Goal: Information Seeking & Learning: Find specific page/section

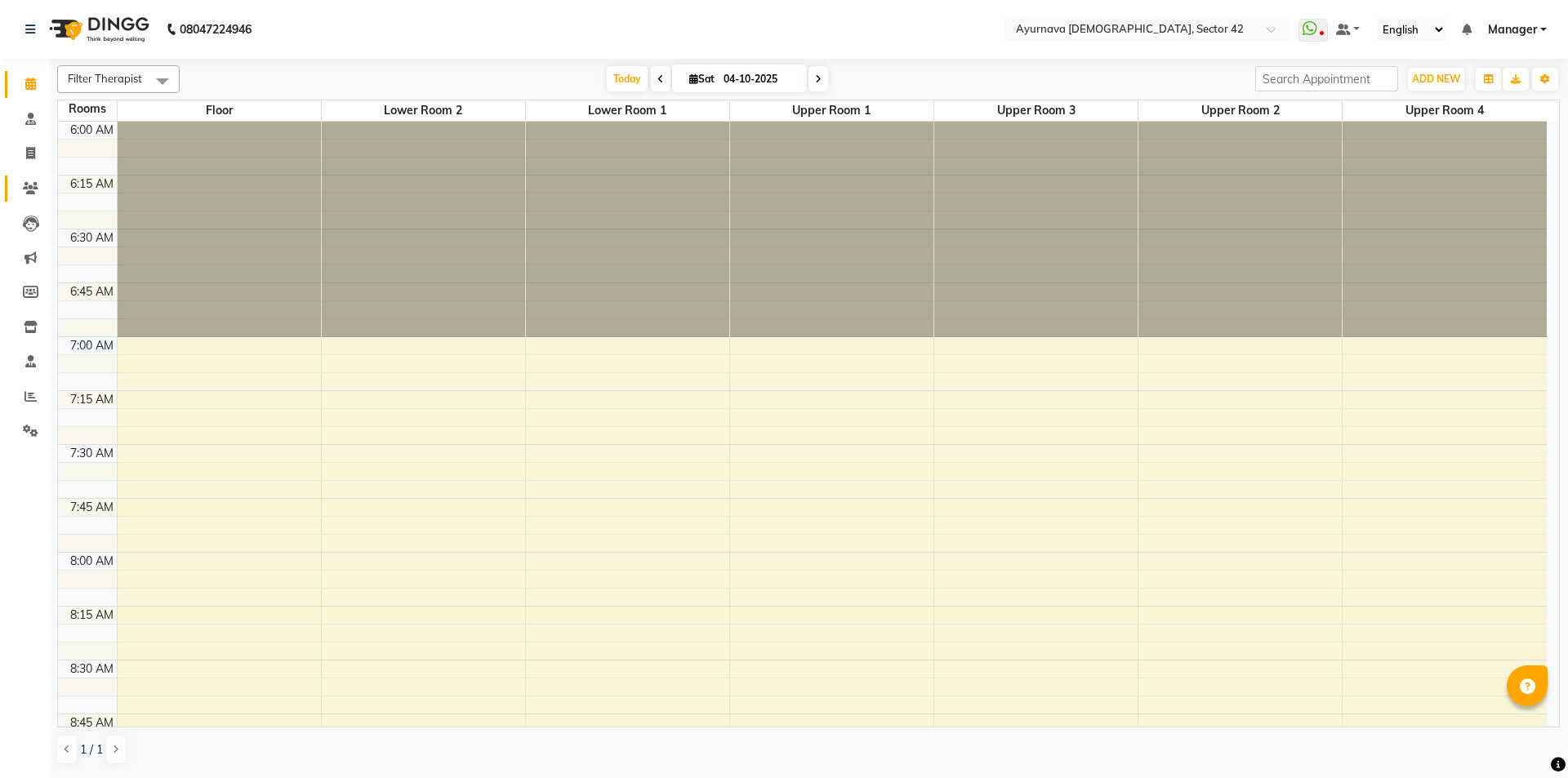
click at [27, 194] on icon at bounding box center [31, 189] width 16 height 12
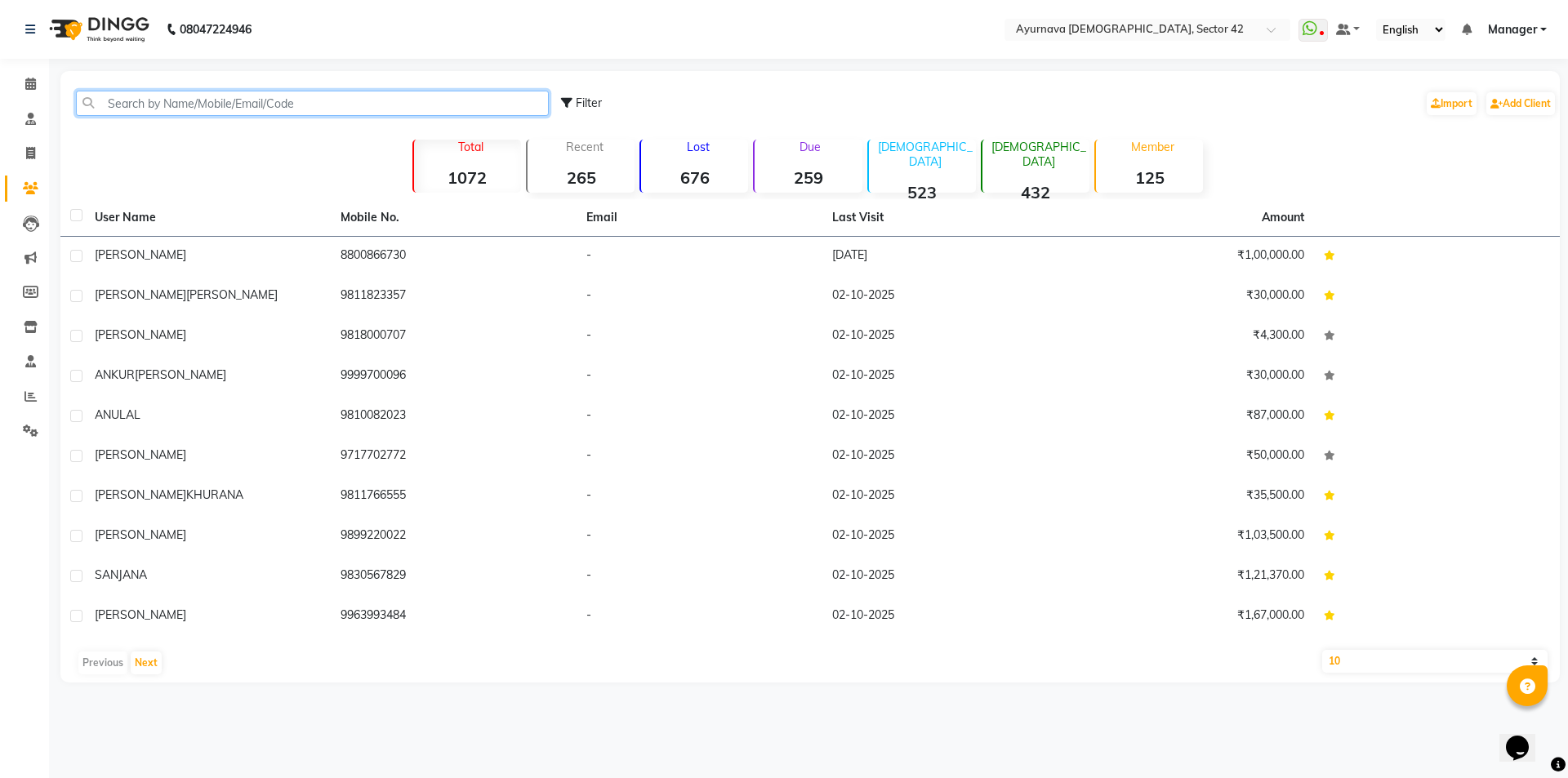
click at [223, 97] on input "text" at bounding box center [312, 103] width 472 height 25
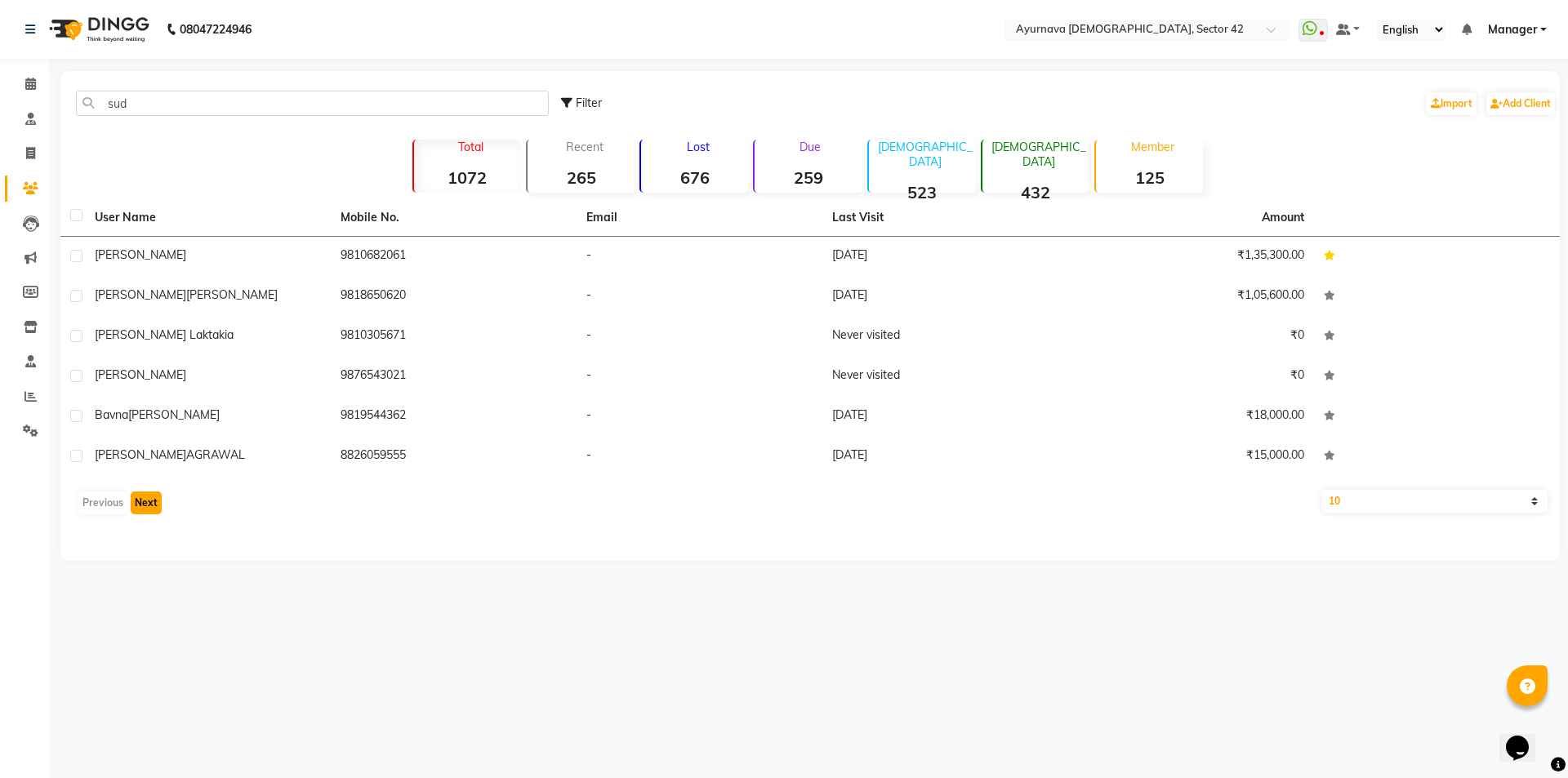
click at [137, 501] on button "Next" at bounding box center [147, 503] width 31 height 23
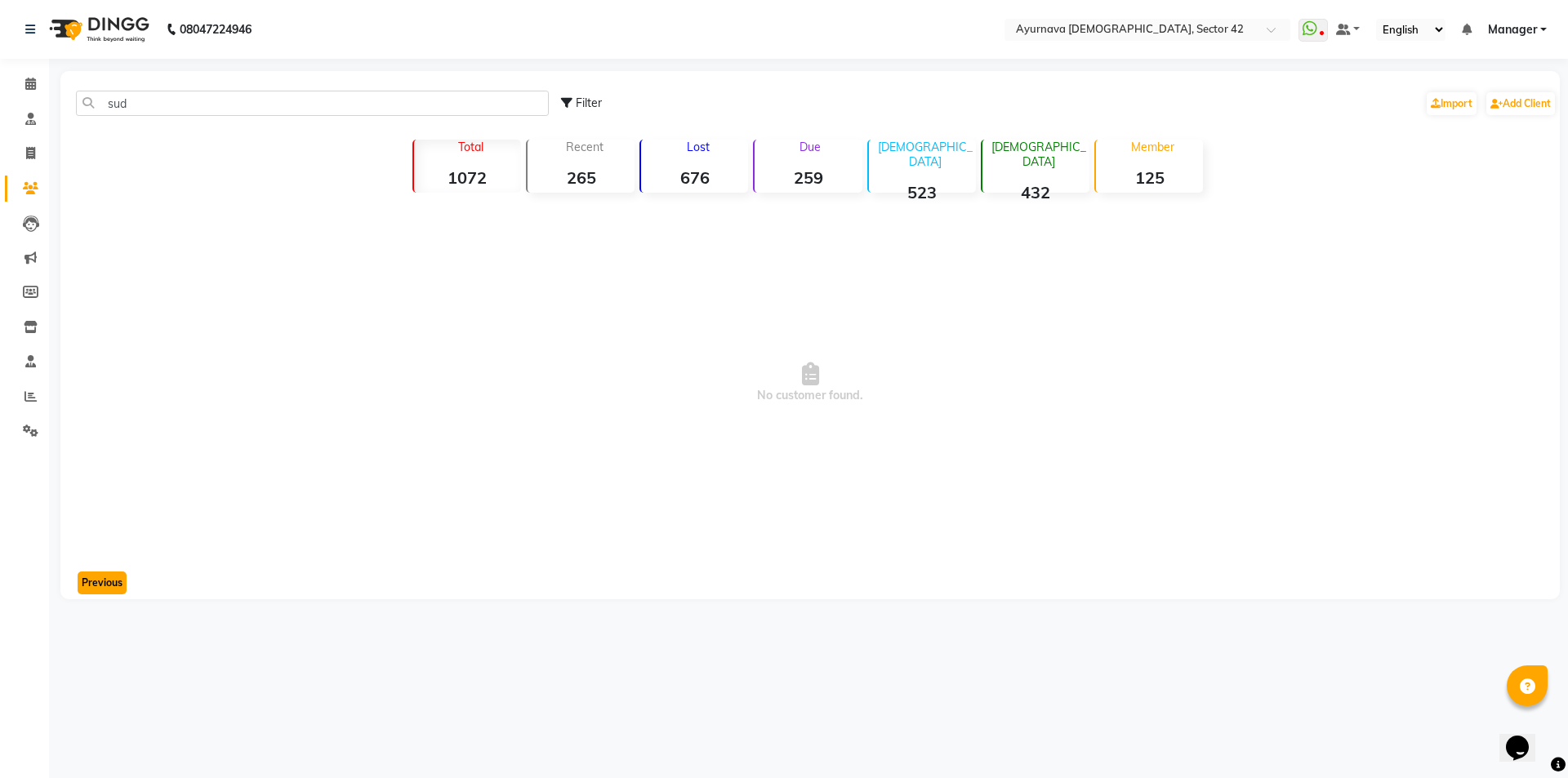
click at [91, 589] on button "Previous" at bounding box center [102, 583] width 49 height 23
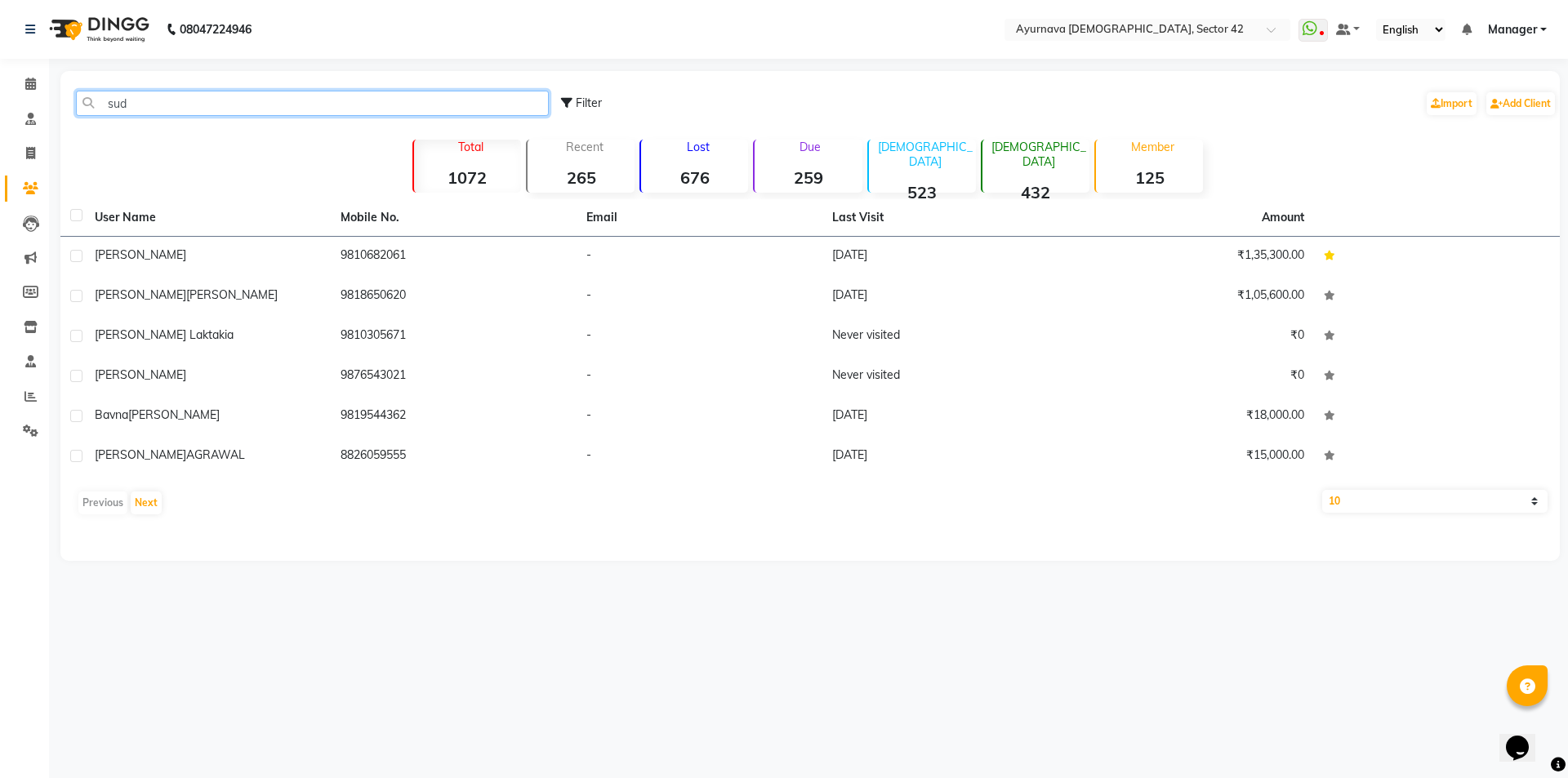
click at [313, 93] on input "sud" at bounding box center [312, 103] width 472 height 25
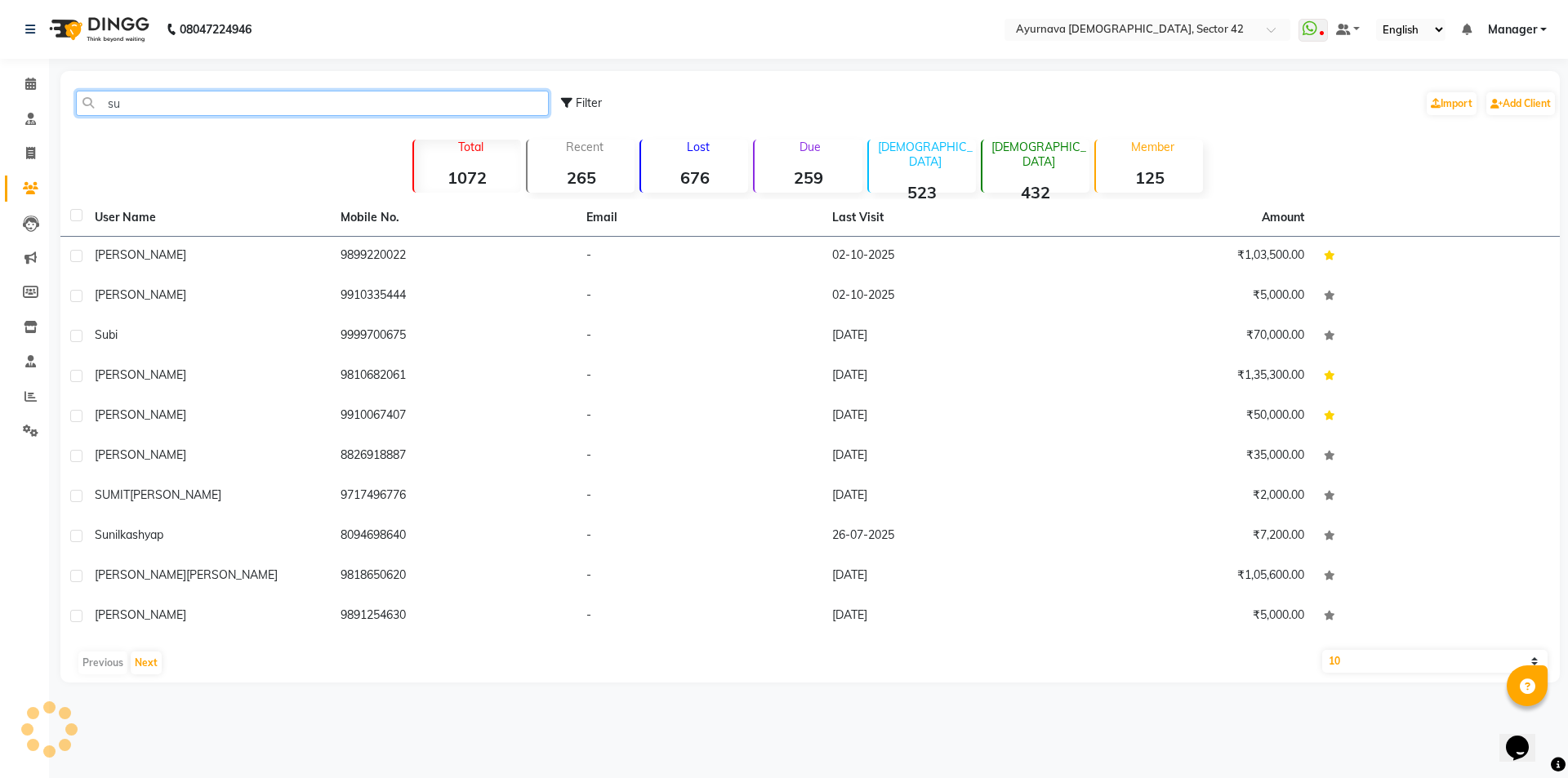
type input "s"
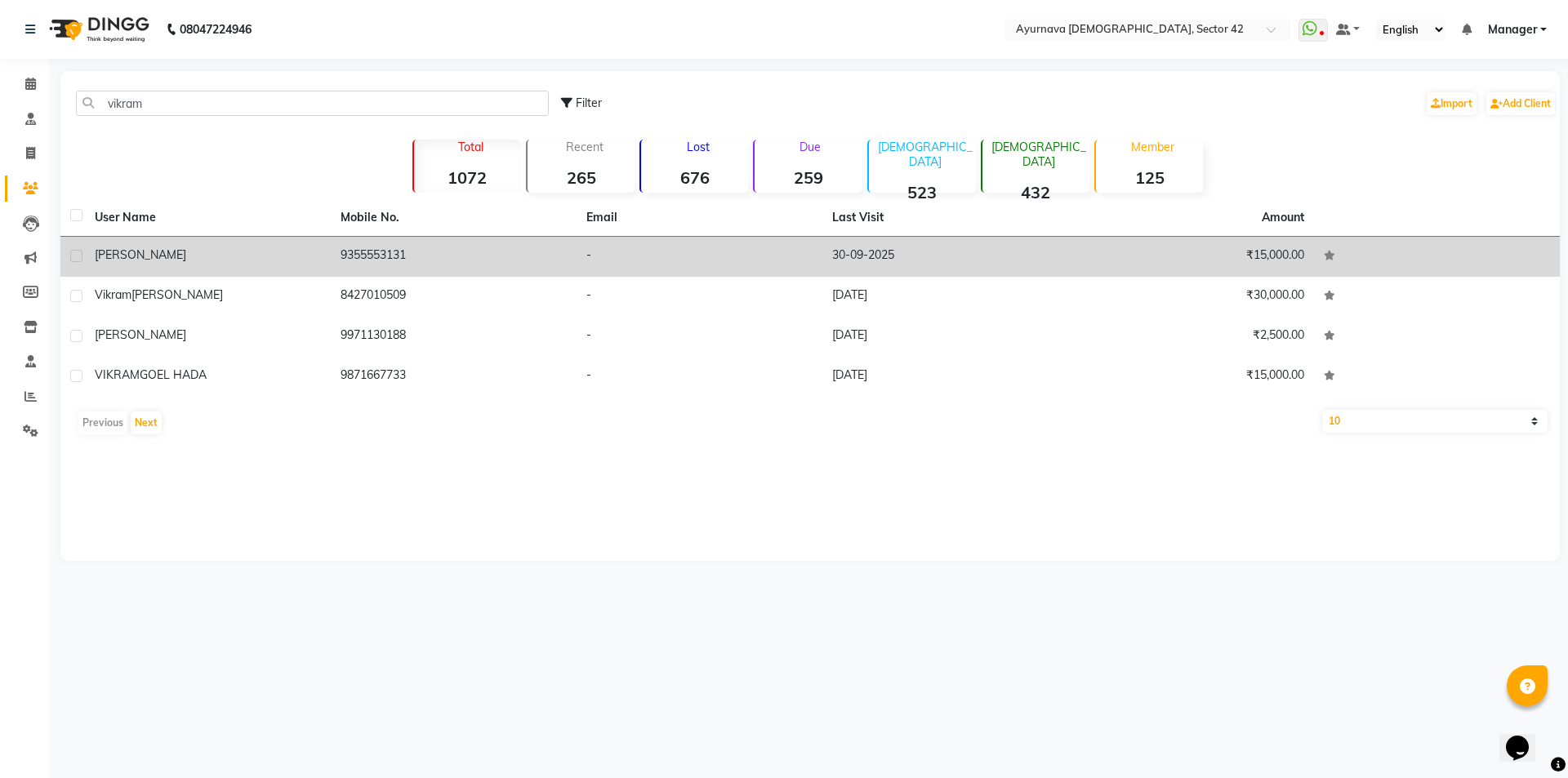
click at [240, 259] on div "[PERSON_NAME]" at bounding box center [207, 255] width 226 height 17
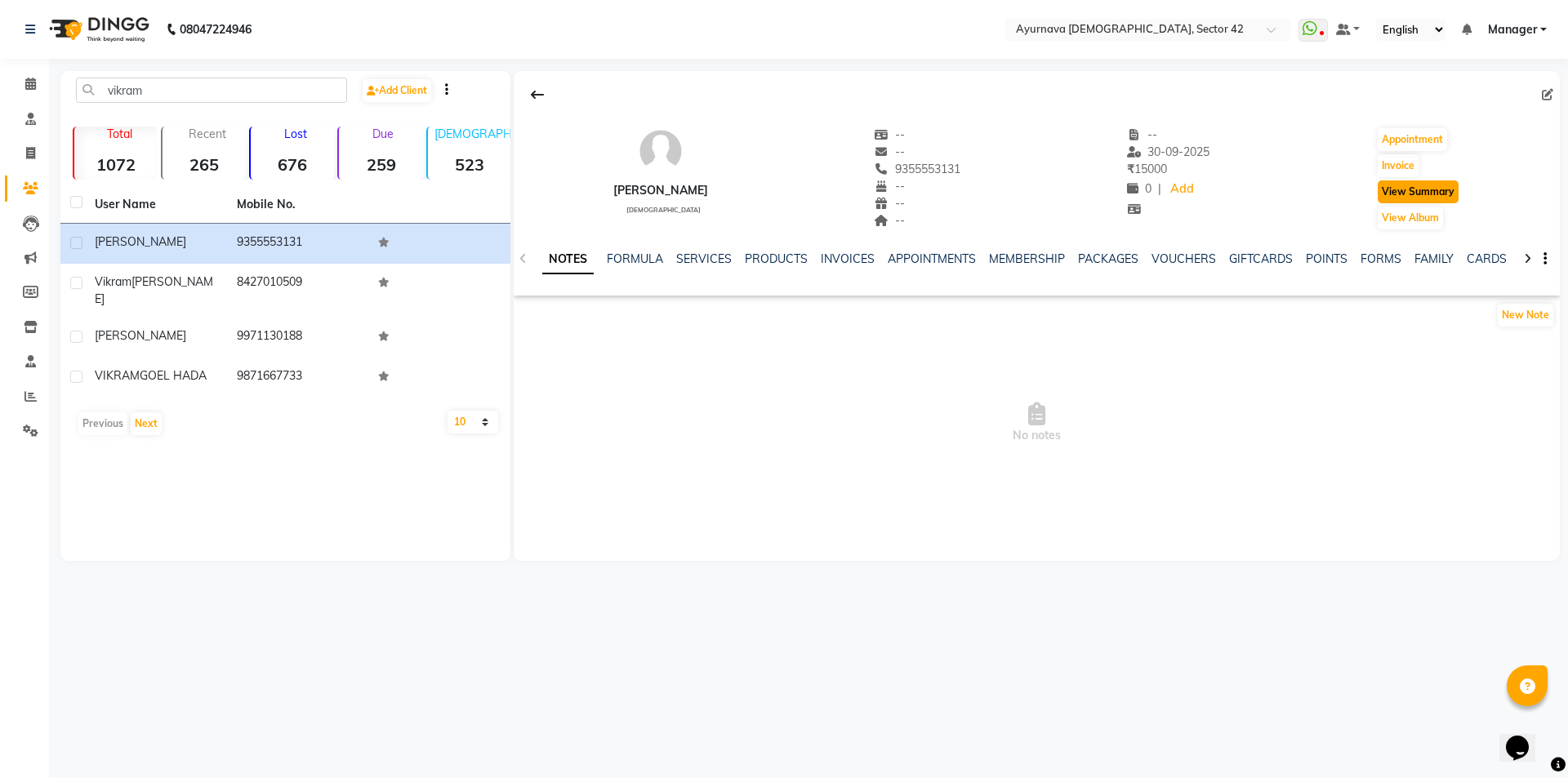
click at [1410, 196] on button "View Summary" at bounding box center [1418, 192] width 81 height 23
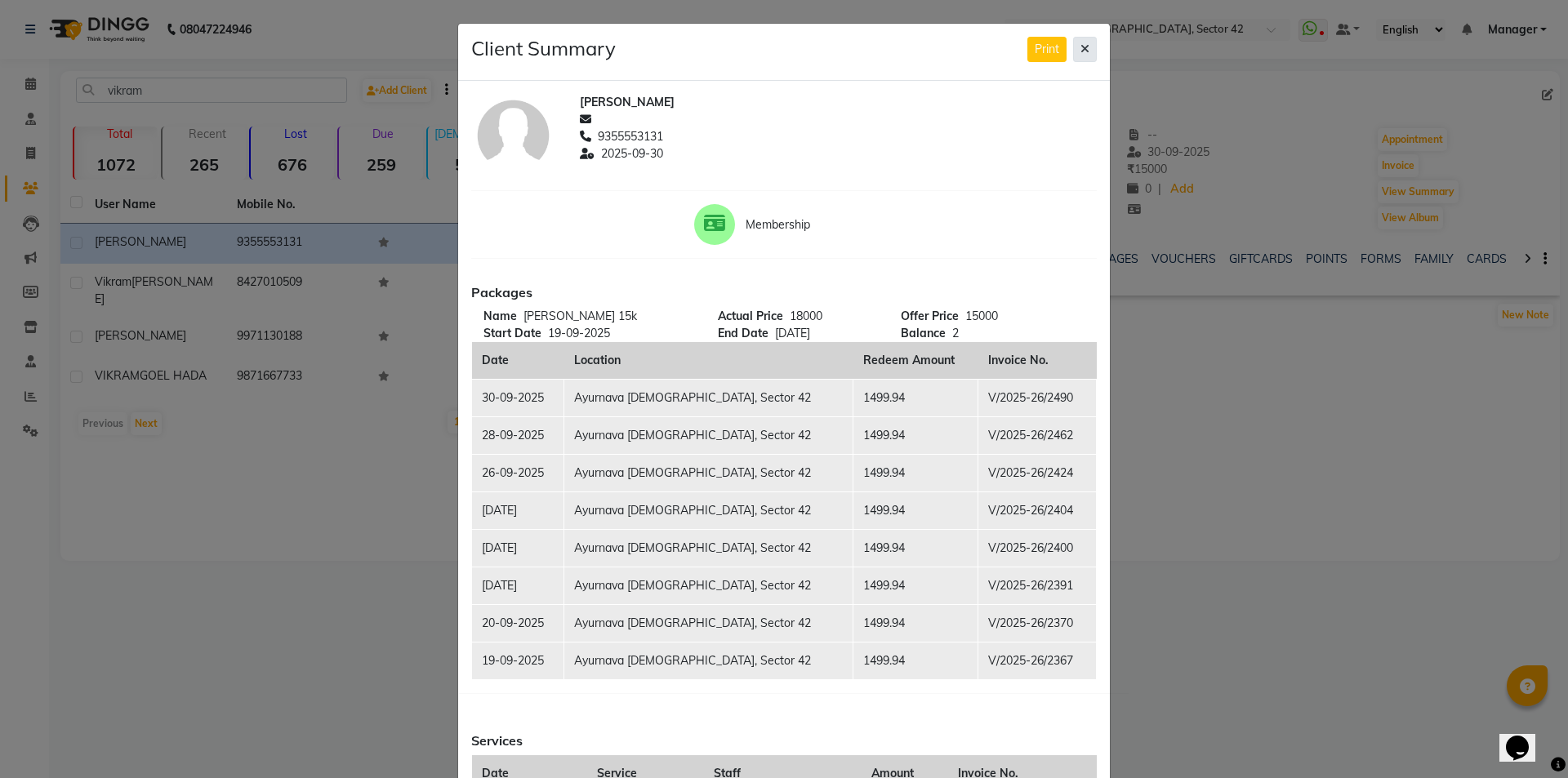
click at [1073, 50] on button at bounding box center [1084, 49] width 24 height 25
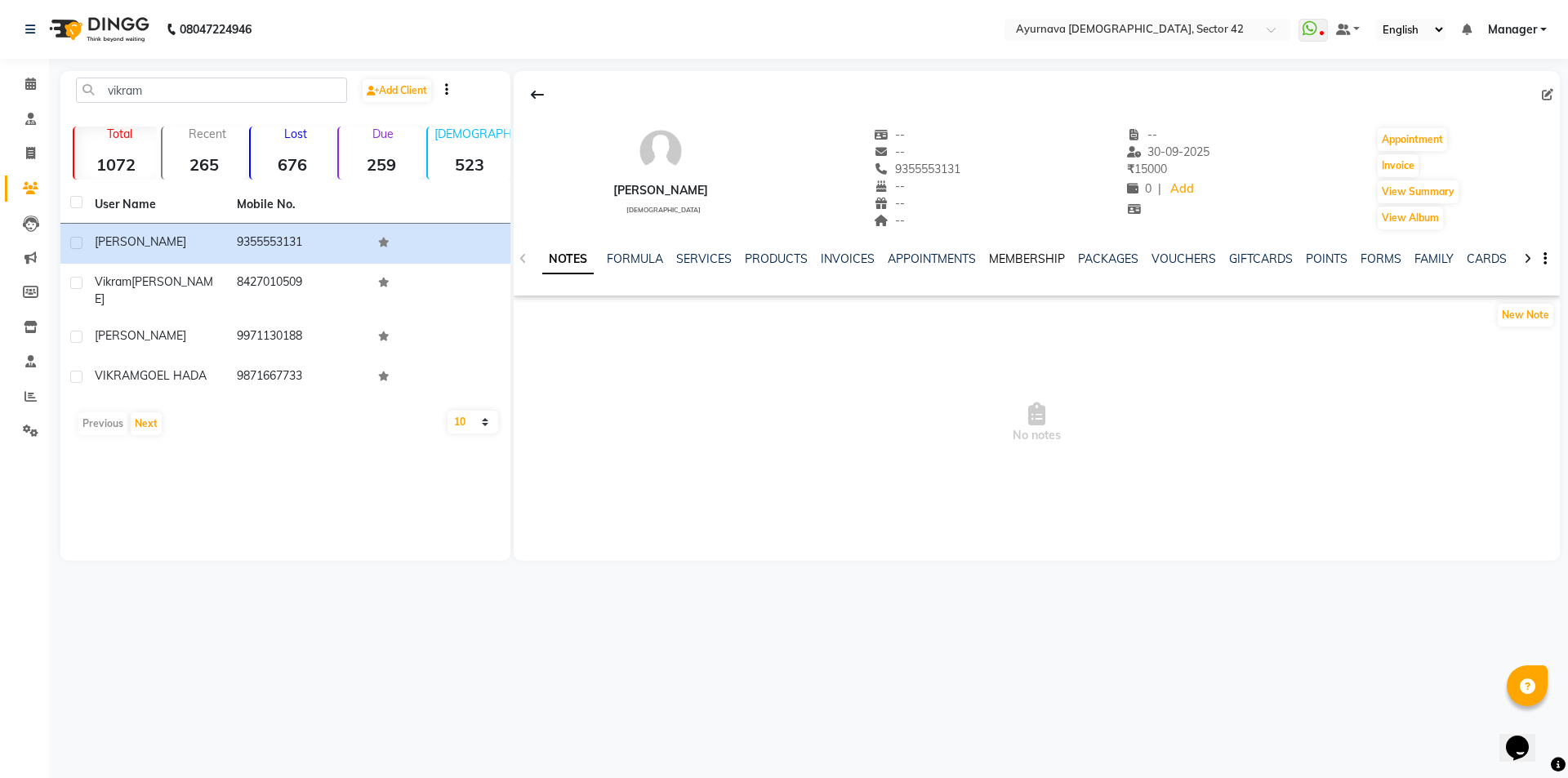
click at [1031, 264] on link "MEMBERSHIP" at bounding box center [1027, 258] width 76 height 15
click at [1021, 257] on link "PACKAGES" at bounding box center [1041, 258] width 60 height 15
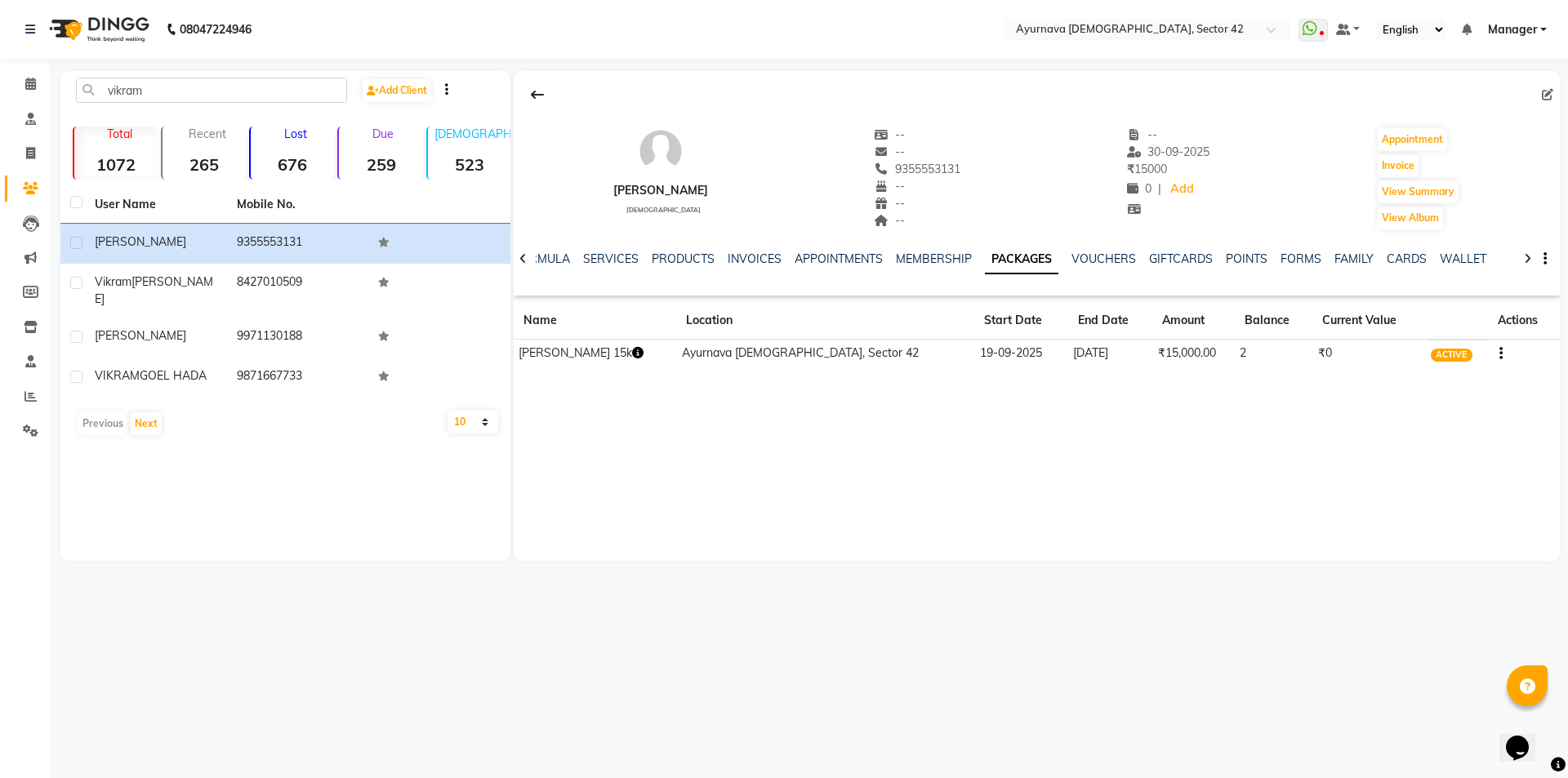
click at [1068, 358] on td "[DATE]" at bounding box center [1110, 354] width 85 height 29
drag, startPoint x: 260, startPoint y: 96, endPoint x: 7, endPoint y: 93, distance: 253.0
click at [7, 93] on app-home "08047224946 Select Location × [GEOGRAPHIC_DATA] 42 WhatsApp Status ✕ Status: Di…" at bounding box center [784, 293] width 1568 height 586
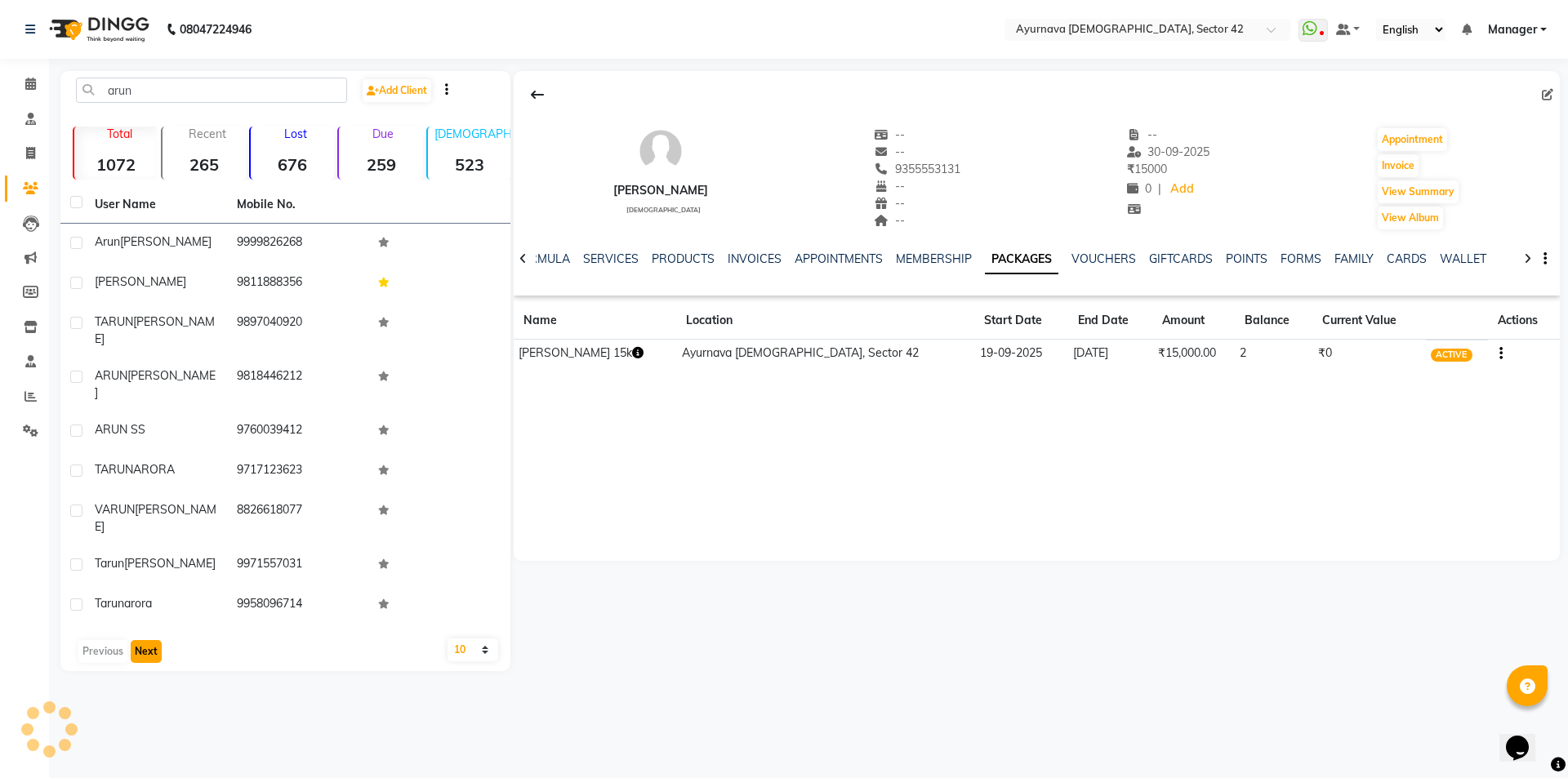
click at [155, 640] on button "Next" at bounding box center [147, 651] width 31 height 23
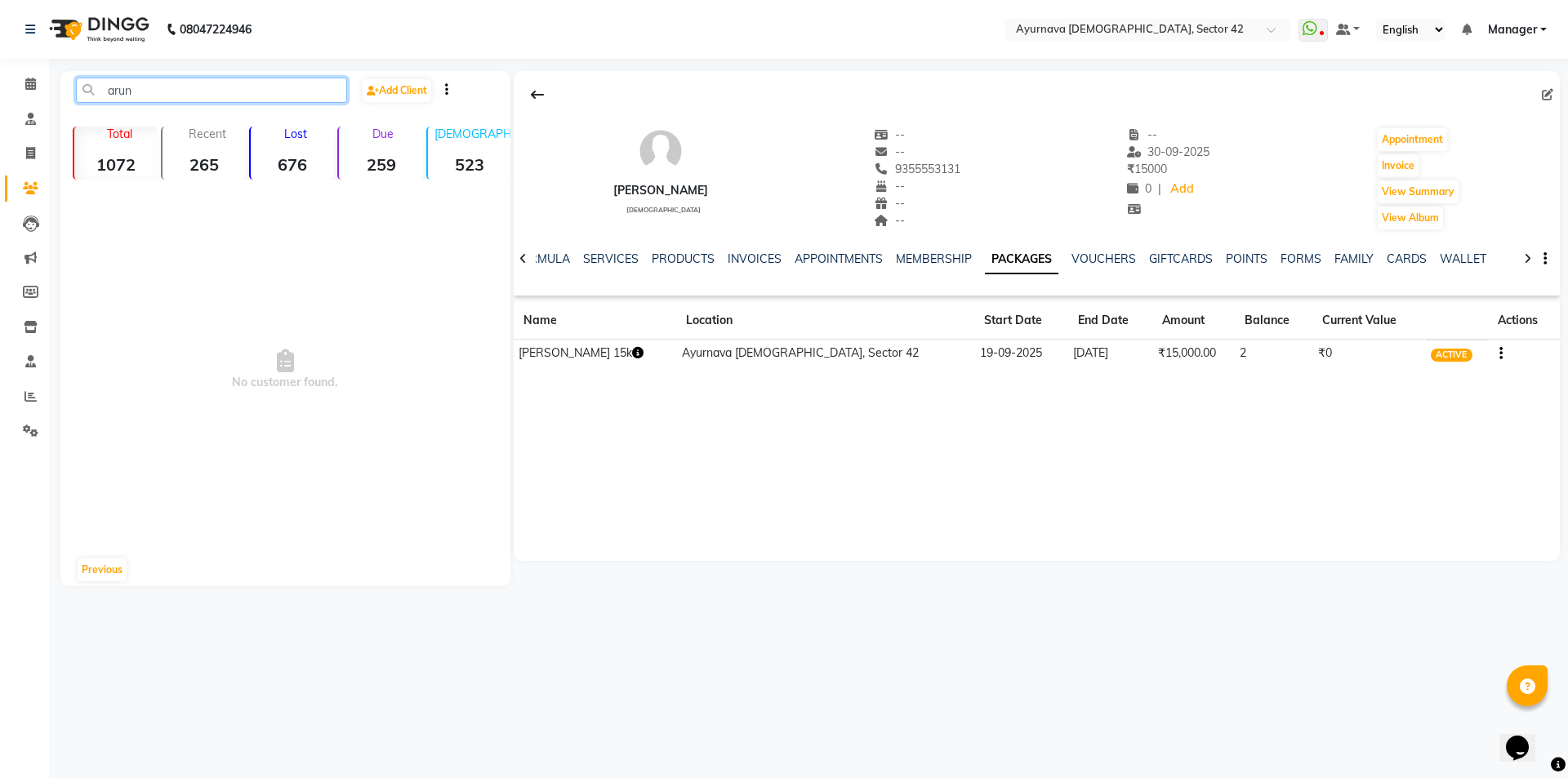
drag, startPoint x: 152, startPoint y: 95, endPoint x: 84, endPoint y: 94, distance: 68.0
click at [84, 94] on input "arun" at bounding box center [211, 90] width 271 height 25
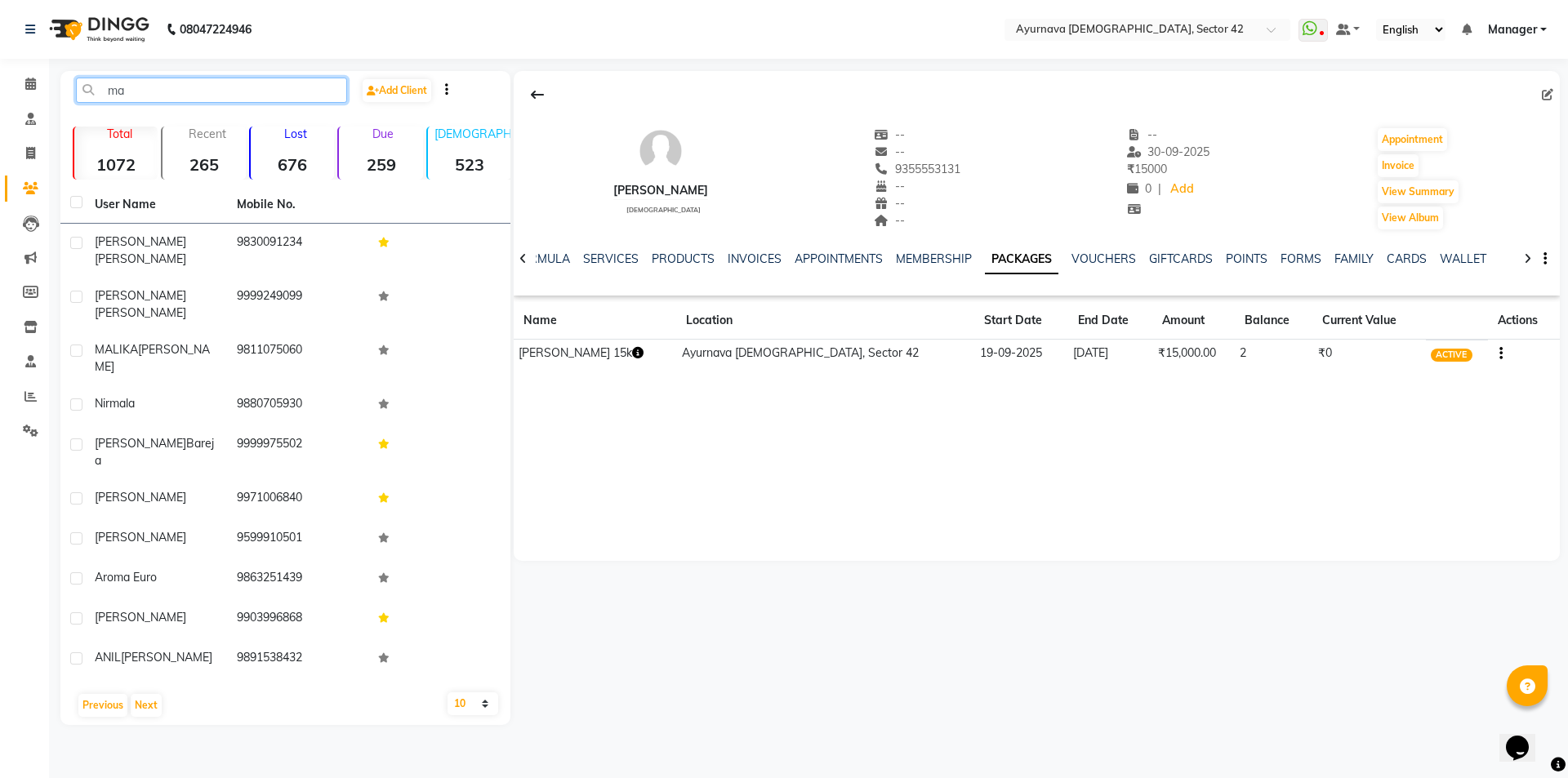
type input "m"
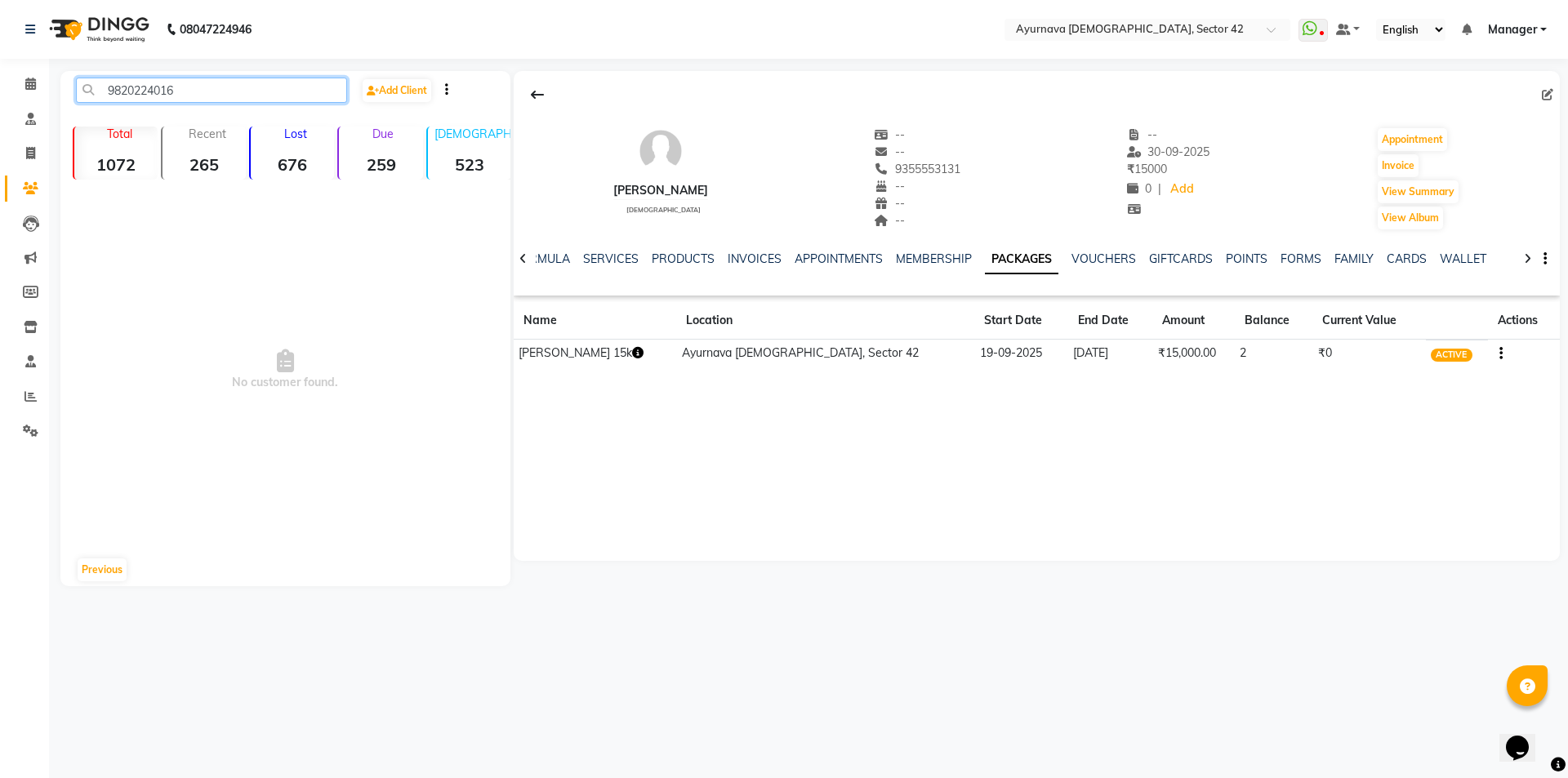
drag, startPoint x: 190, startPoint y: 82, endPoint x: 54, endPoint y: 88, distance: 136.1
click at [54, 88] on main "9820224016 Add Client Total 1072 Recent 265 Lost 676 Due 259 [DEMOGRAPHIC_DATA]…" at bounding box center [808, 341] width 1518 height 540
type input "manoj"
click at [22, 196] on span at bounding box center [31, 189] width 29 height 19
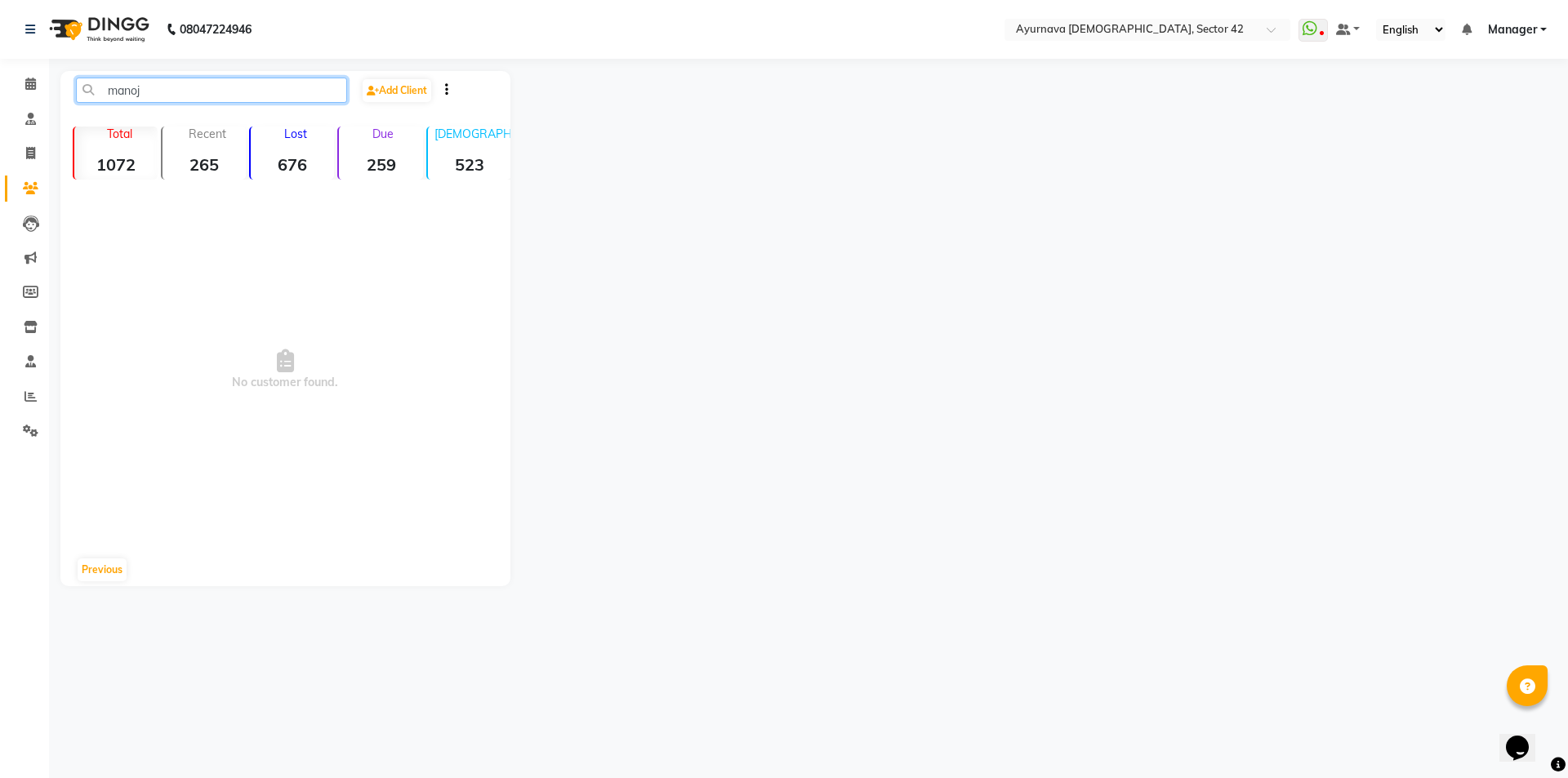
drag, startPoint x: 169, startPoint y: 98, endPoint x: 103, endPoint y: 103, distance: 66.2
click at [103, 103] on div "manoj Add Client" at bounding box center [285, 97] width 444 height 38
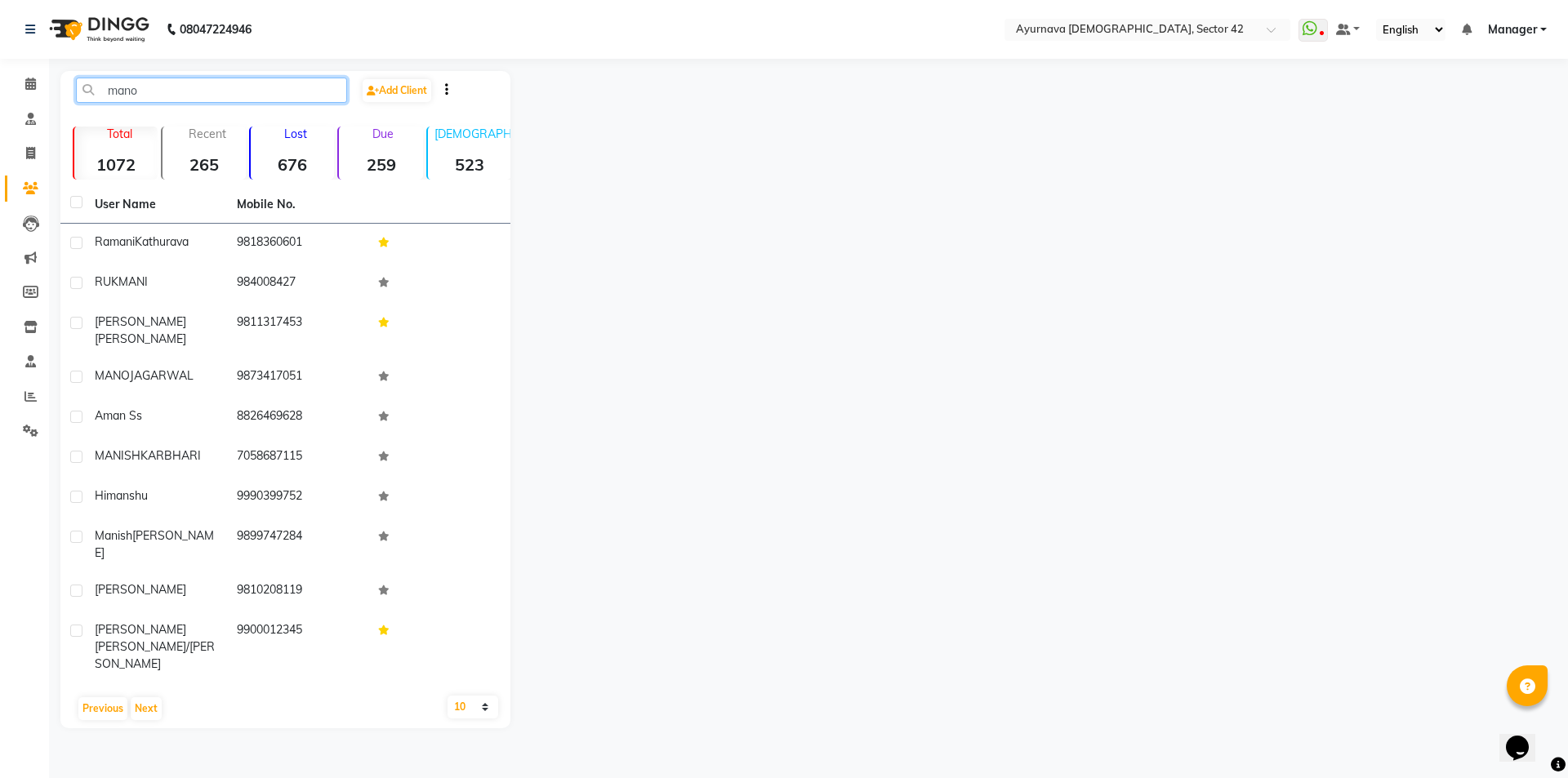
type input "manoj"
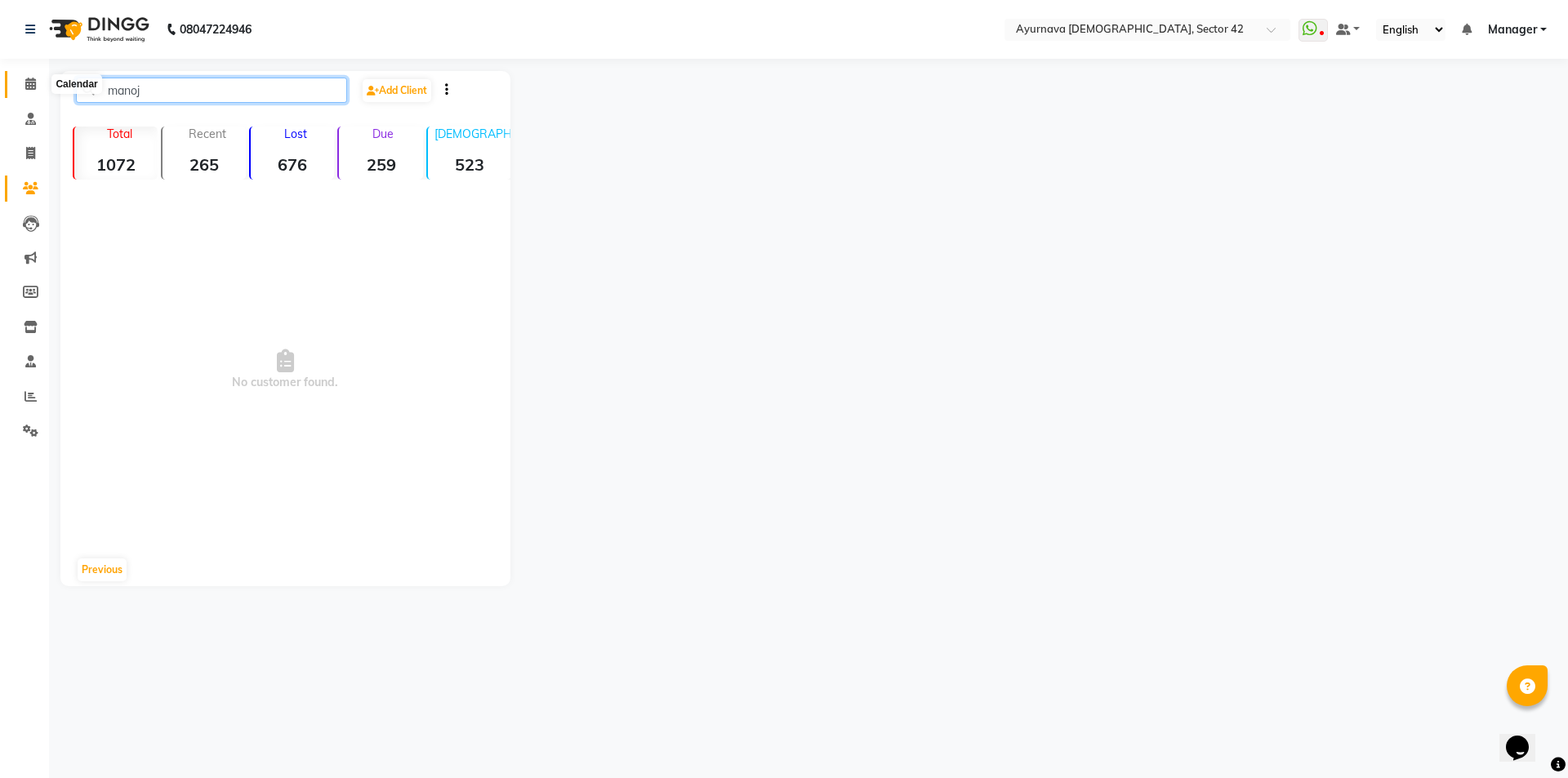
drag, startPoint x: 150, startPoint y: 90, endPoint x: 31, endPoint y: 90, distance: 119.0
click at [31, 90] on app-home "08047224946 Select Location × [GEOGRAPHIC_DATA] 42 WhatsApp Status ✕ Status: Di…" at bounding box center [784, 306] width 1568 height 611
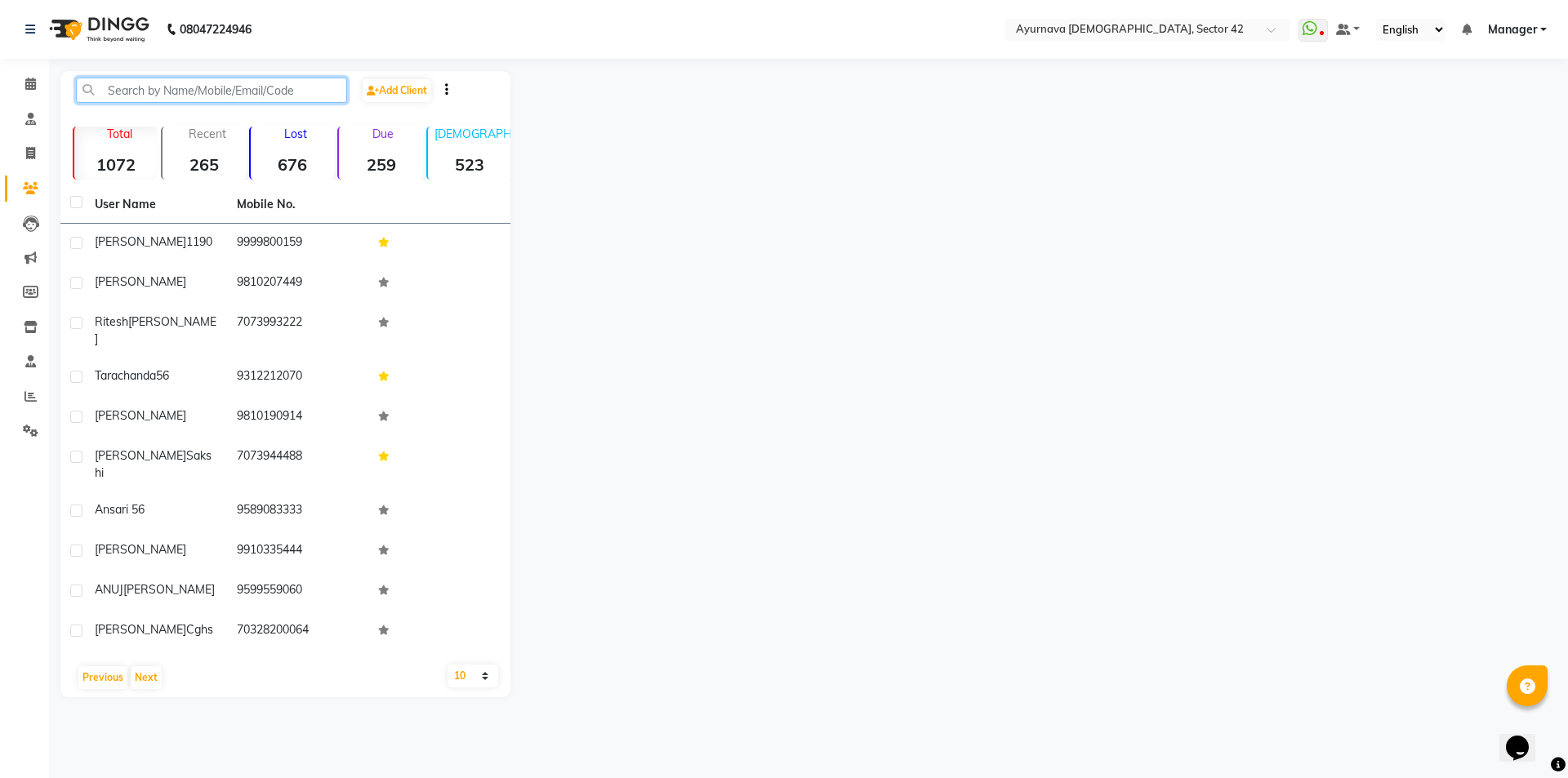
click at [175, 87] on input "text" at bounding box center [211, 90] width 271 height 25
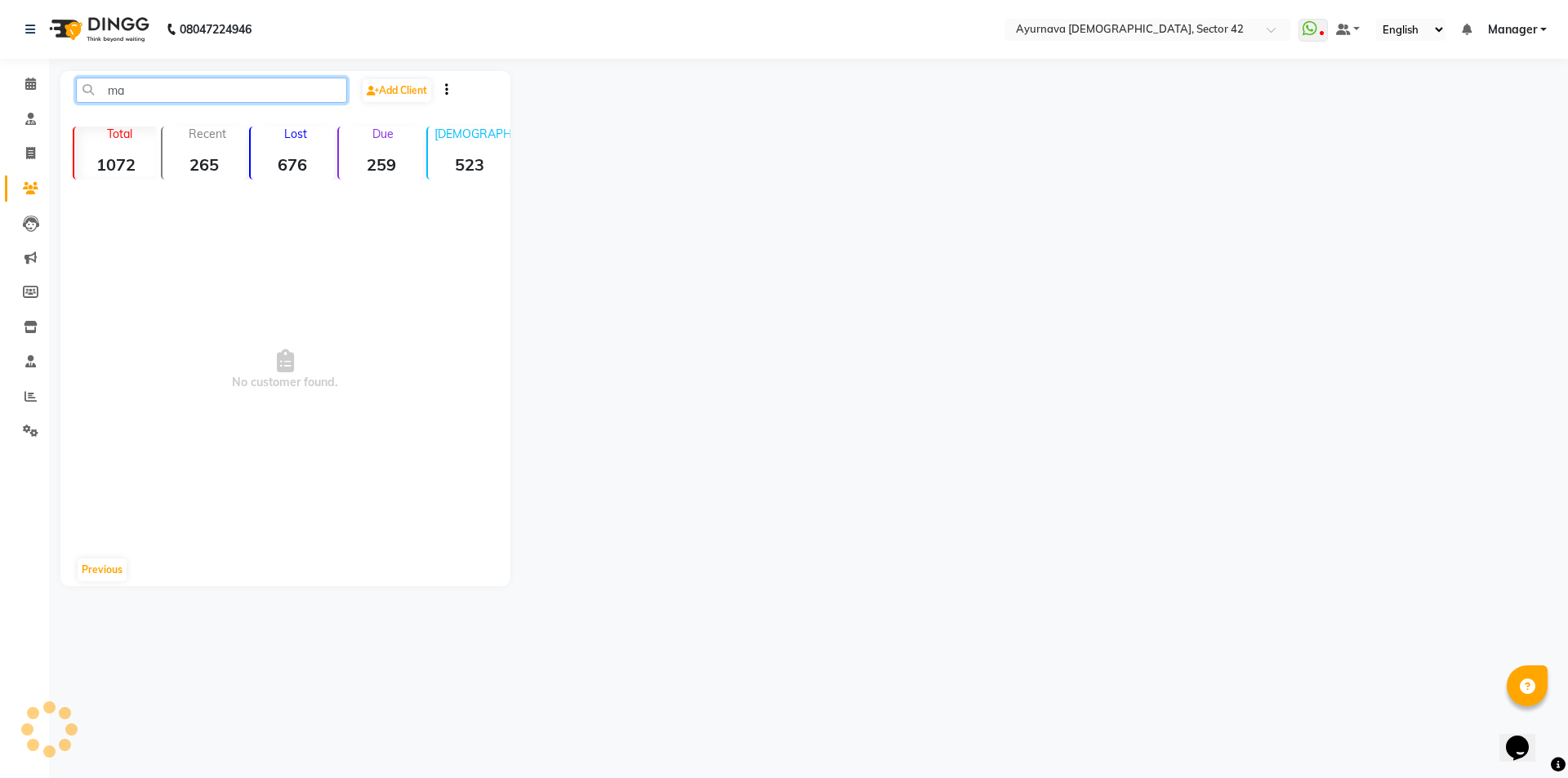
type input "m"
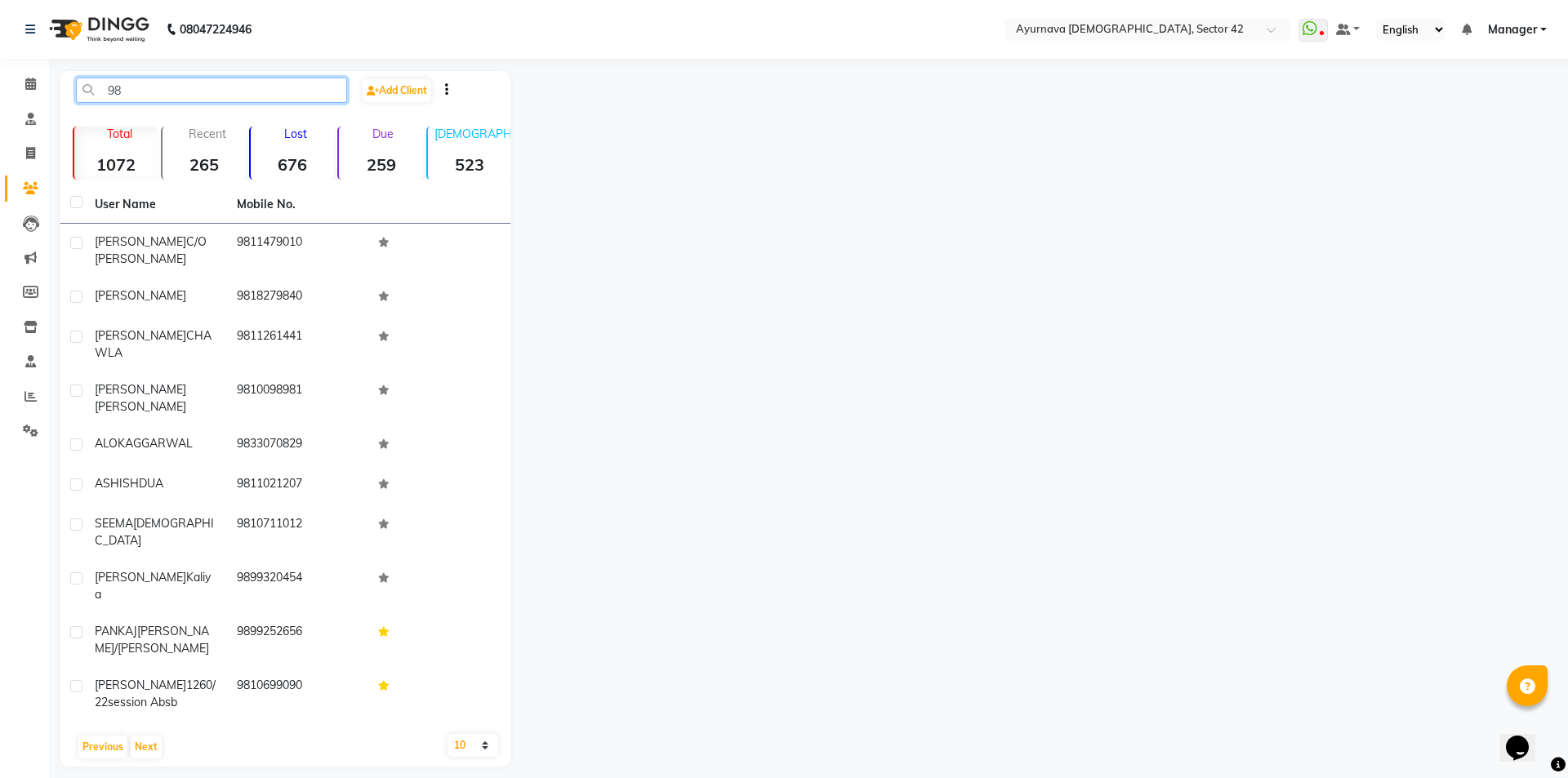
type input "9"
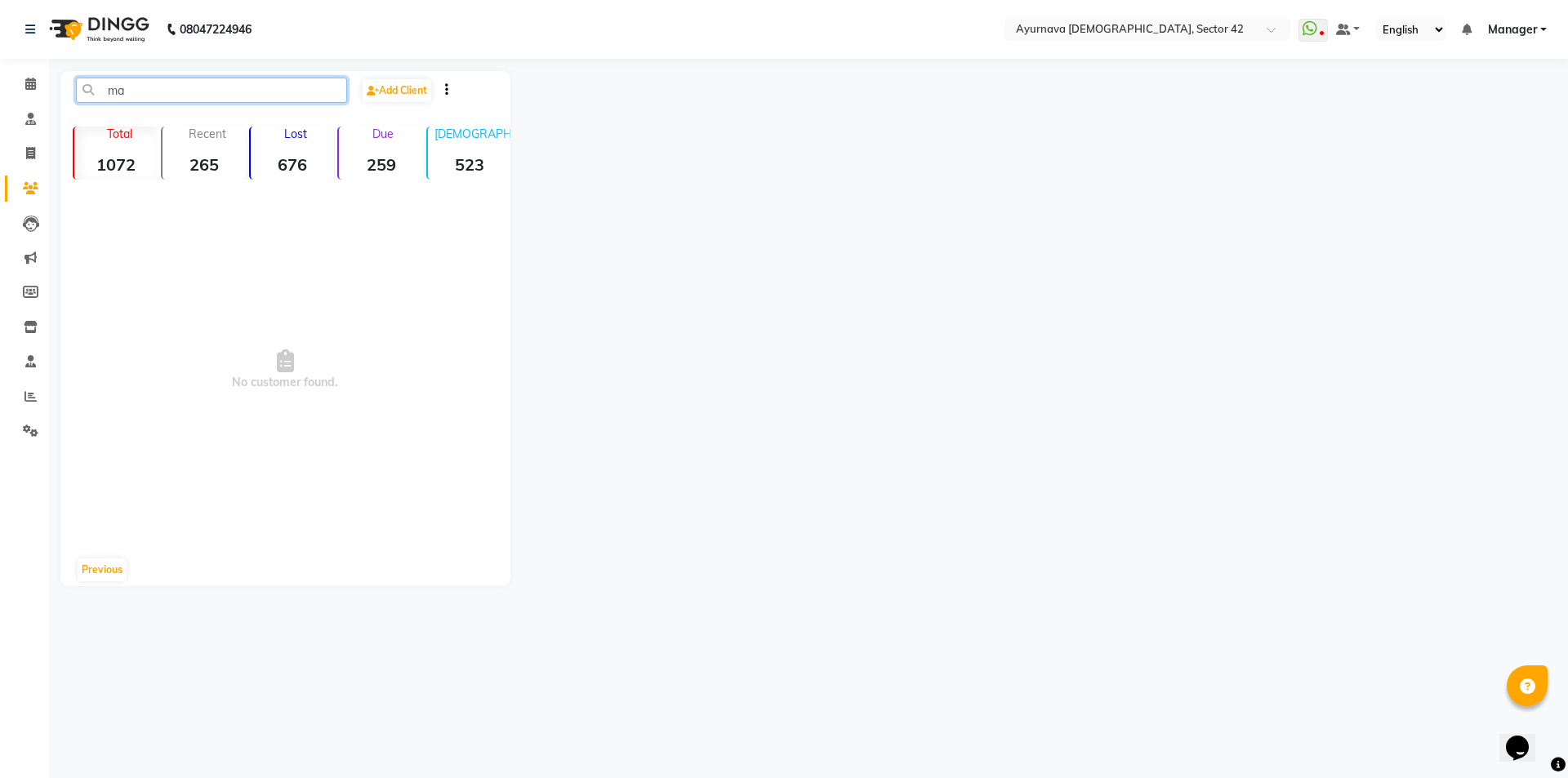
type input "m"
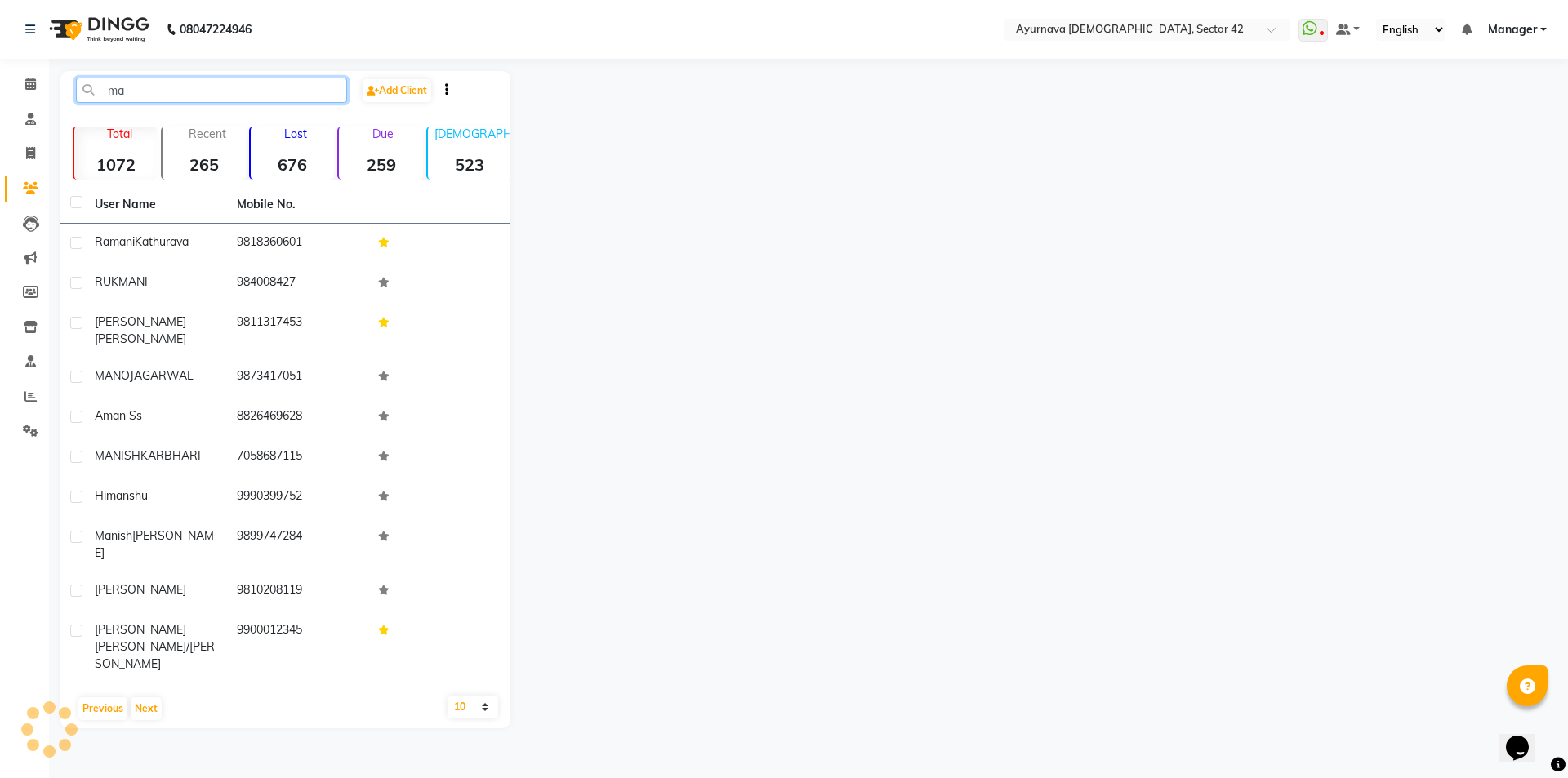
type input "m"
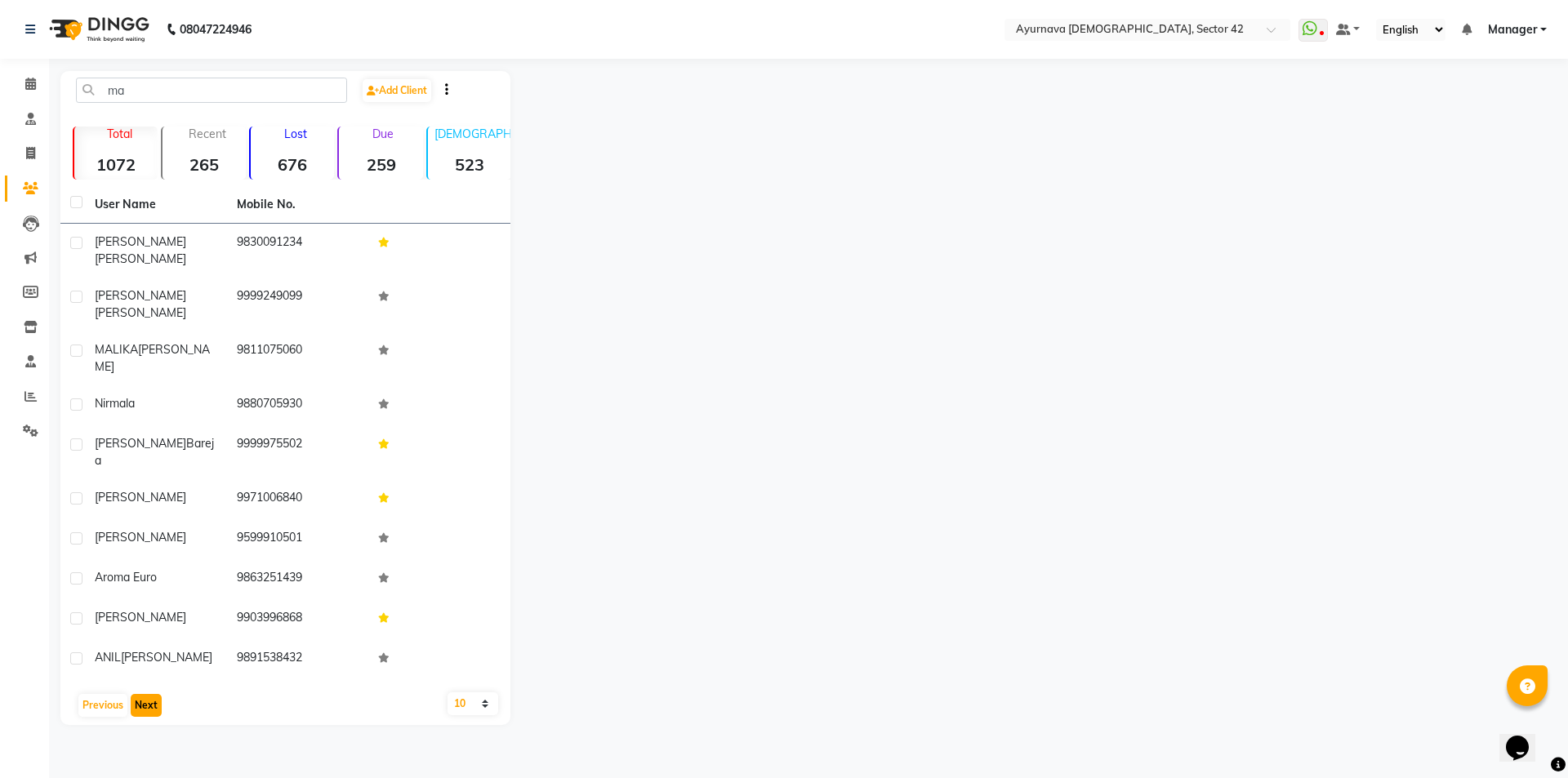
click at [154, 694] on button "Next" at bounding box center [147, 706] width 31 height 23
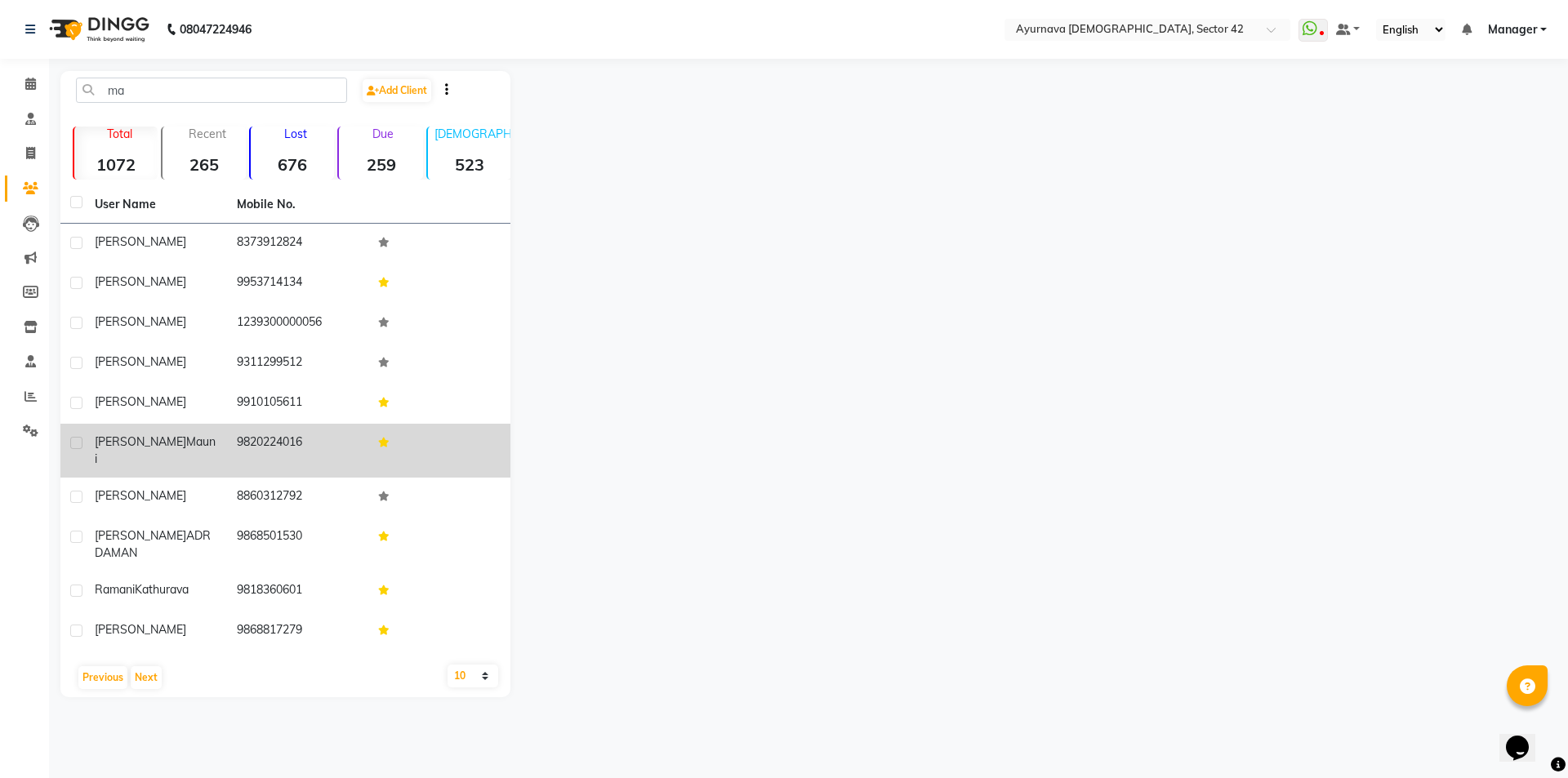
click at [168, 451] on td "[PERSON_NAME]" at bounding box center [155, 451] width 142 height 54
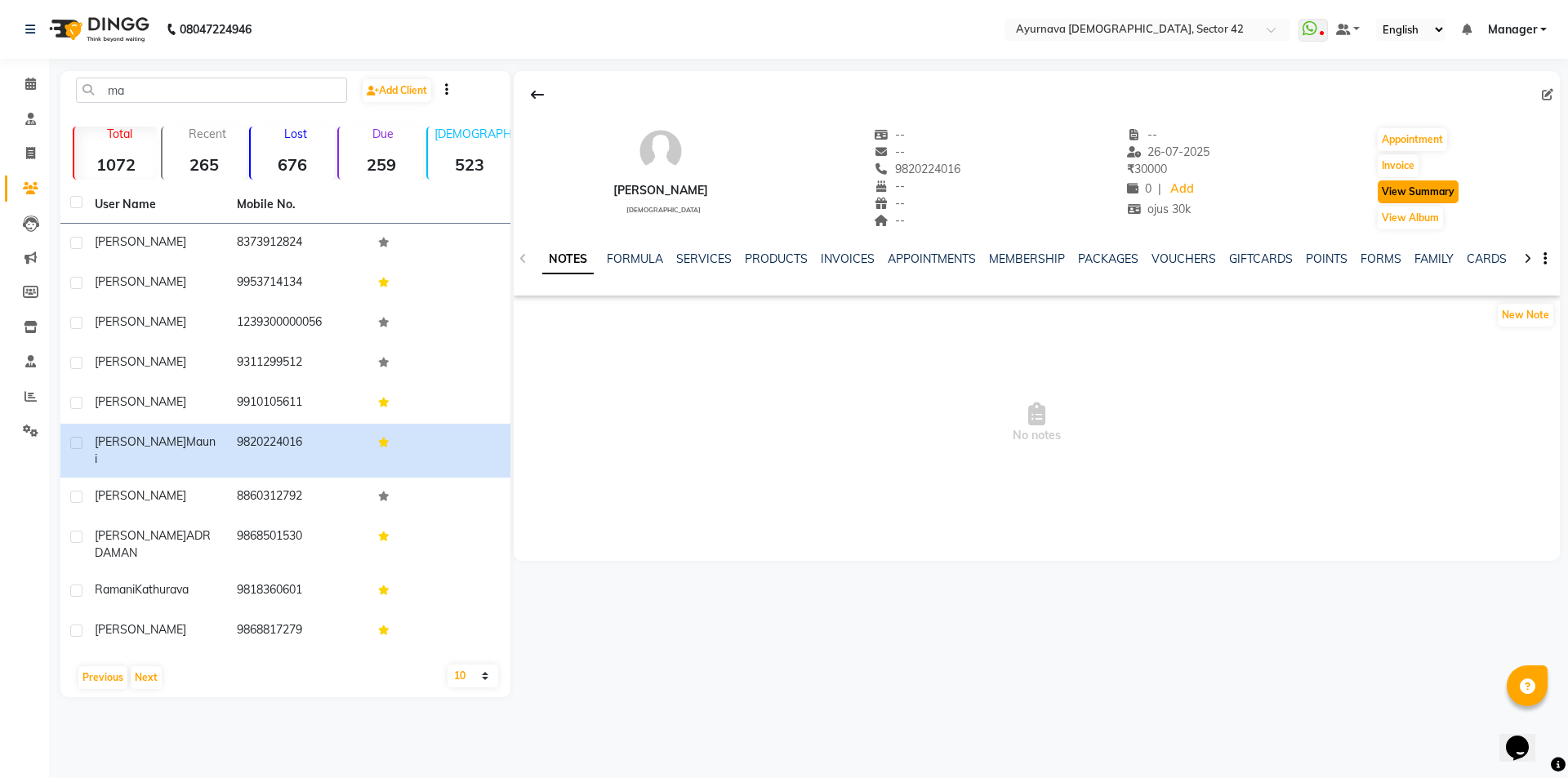
click at [1455, 196] on button "View Summary" at bounding box center [1418, 192] width 81 height 23
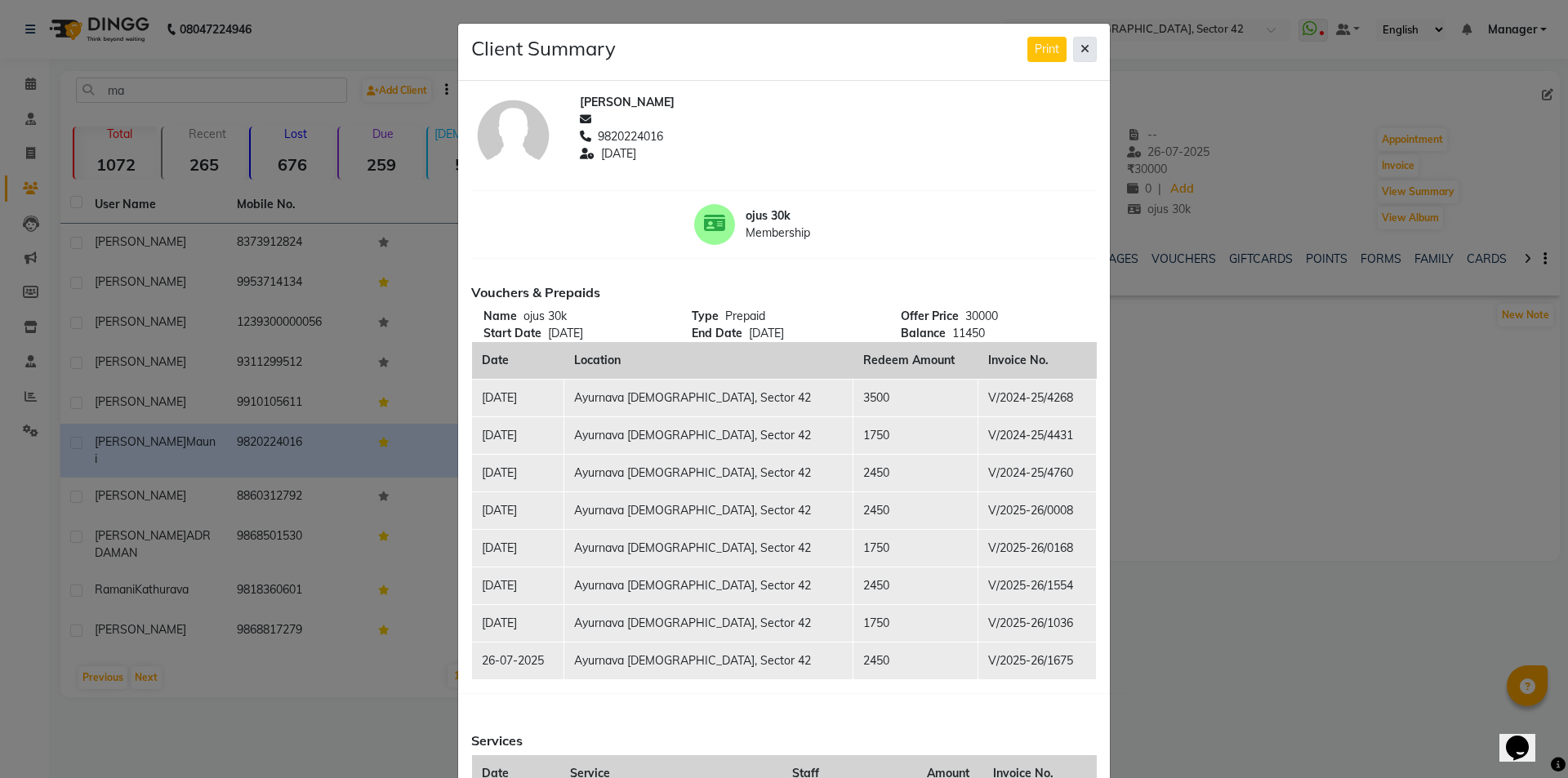
click at [1082, 45] on icon at bounding box center [1084, 49] width 9 height 11
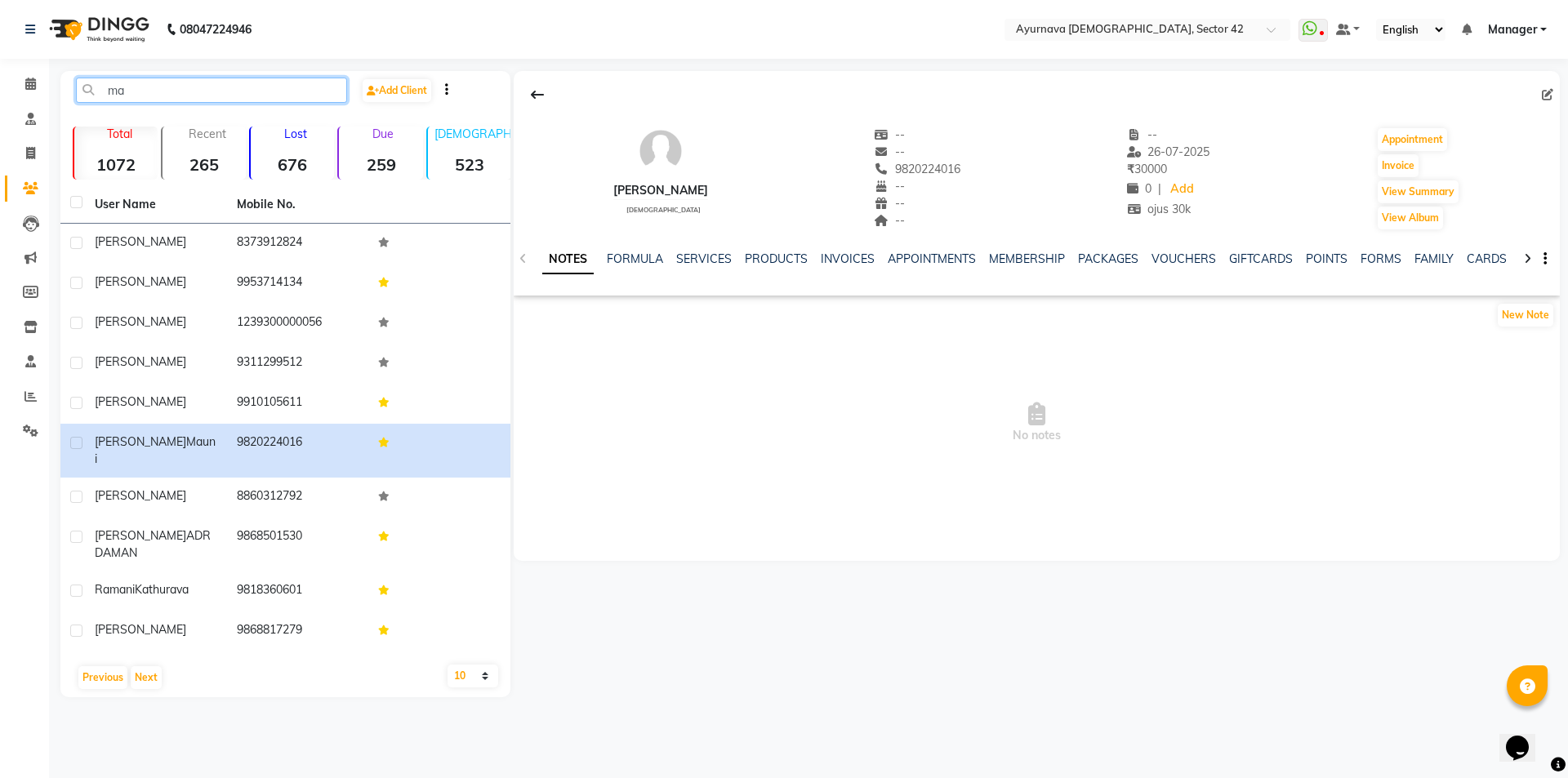
drag, startPoint x: 129, startPoint y: 93, endPoint x: 110, endPoint y: 94, distance: 19.0
click at [110, 94] on input "ma" at bounding box center [211, 90] width 271 height 25
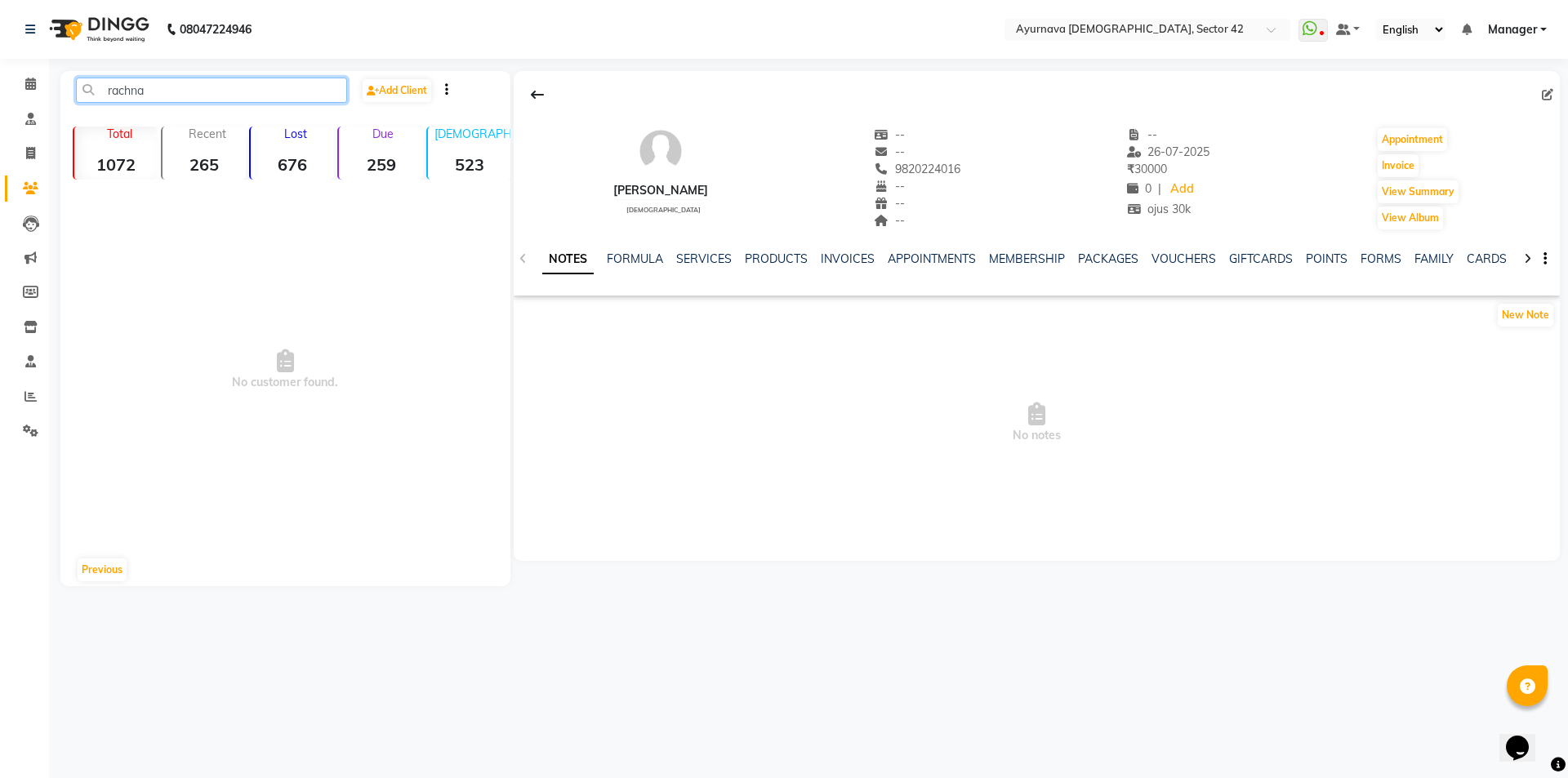
type input "rachna"
drag, startPoint x: 157, startPoint y: 94, endPoint x: 67, endPoint y: 94, distance: 90.0
click at [67, 94] on div "rachna" at bounding box center [211, 90] width 296 height 25
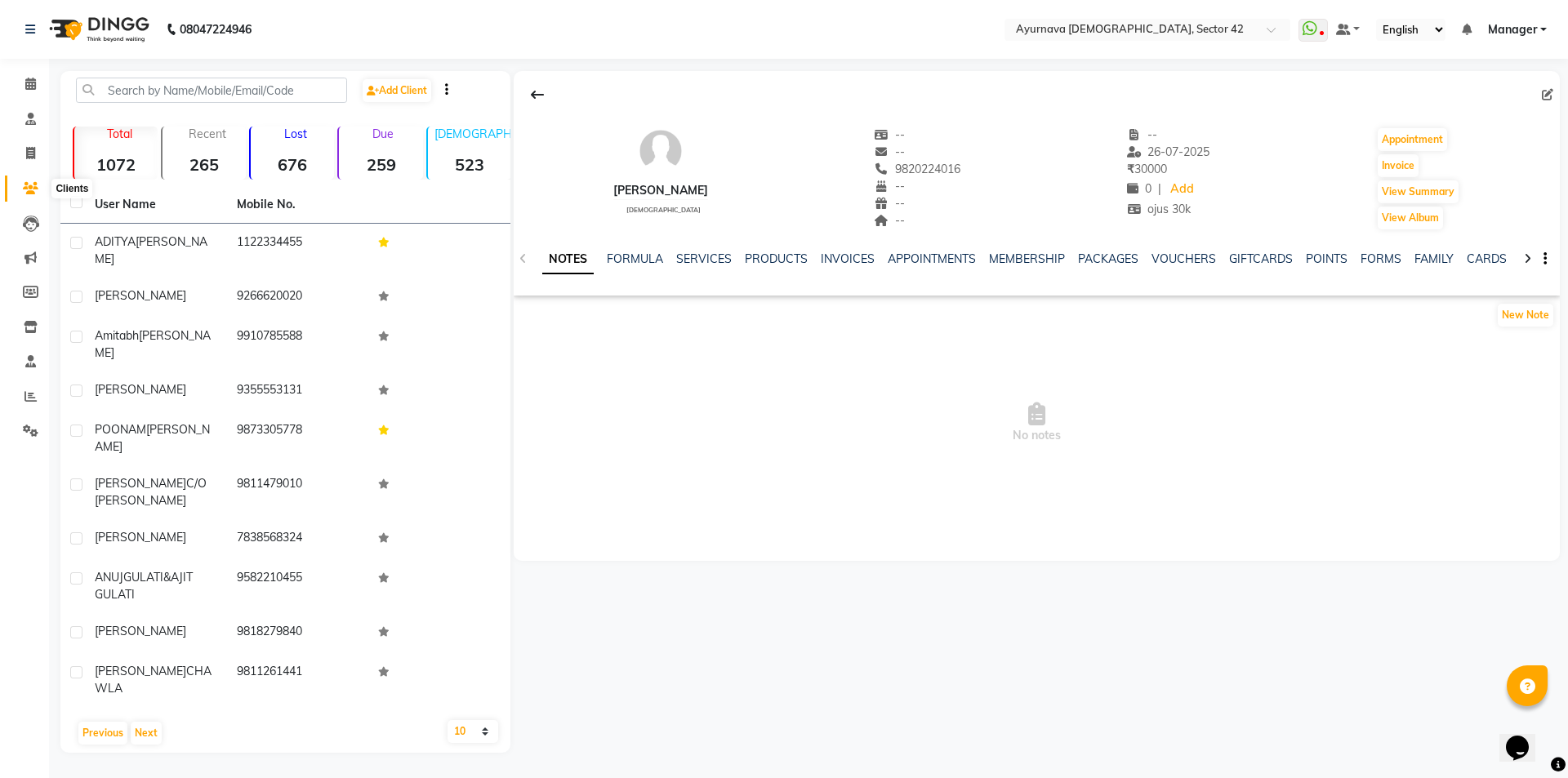
click at [27, 183] on icon at bounding box center [31, 189] width 16 height 12
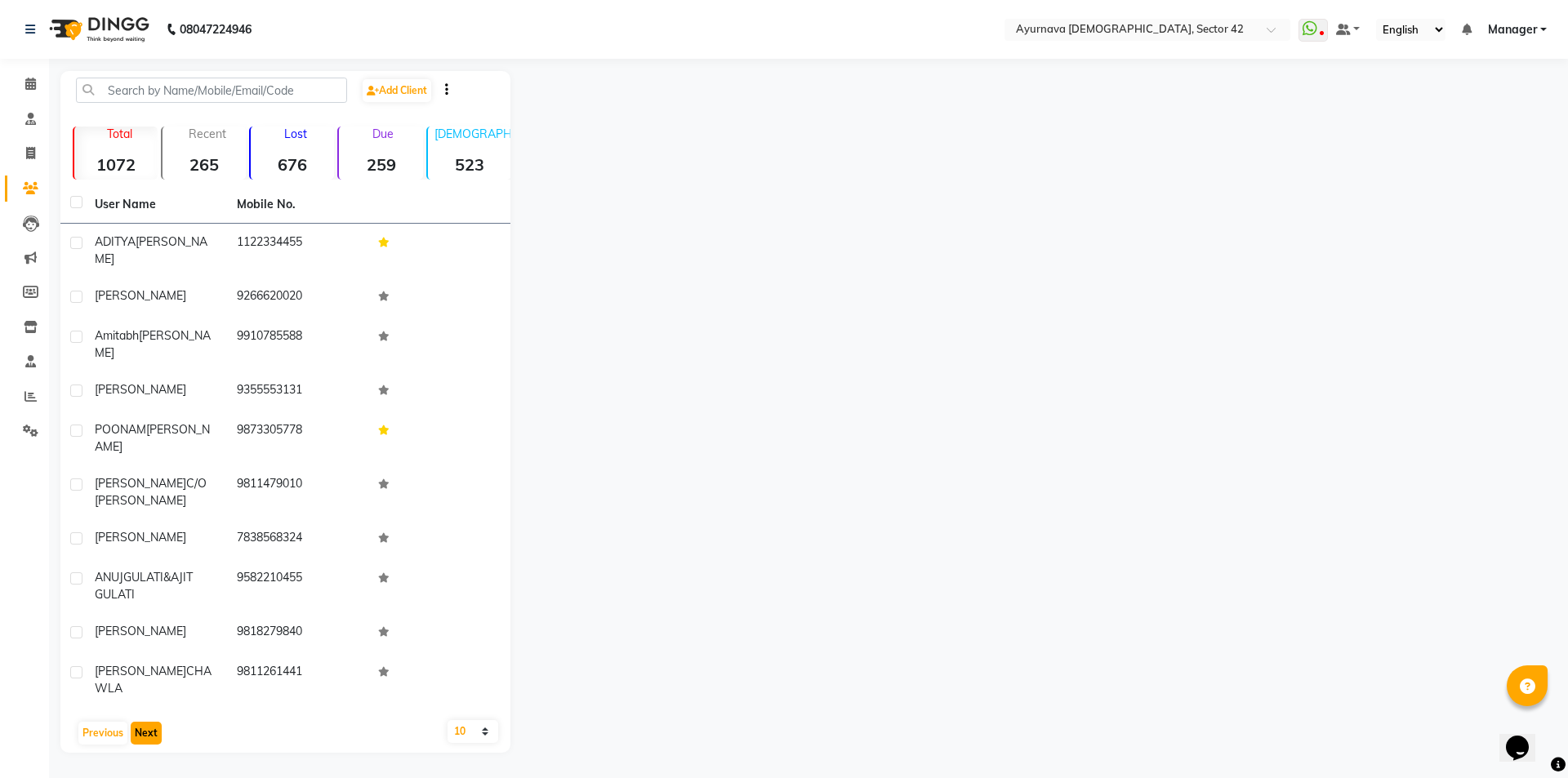
click at [148, 722] on button "Next" at bounding box center [147, 733] width 31 height 23
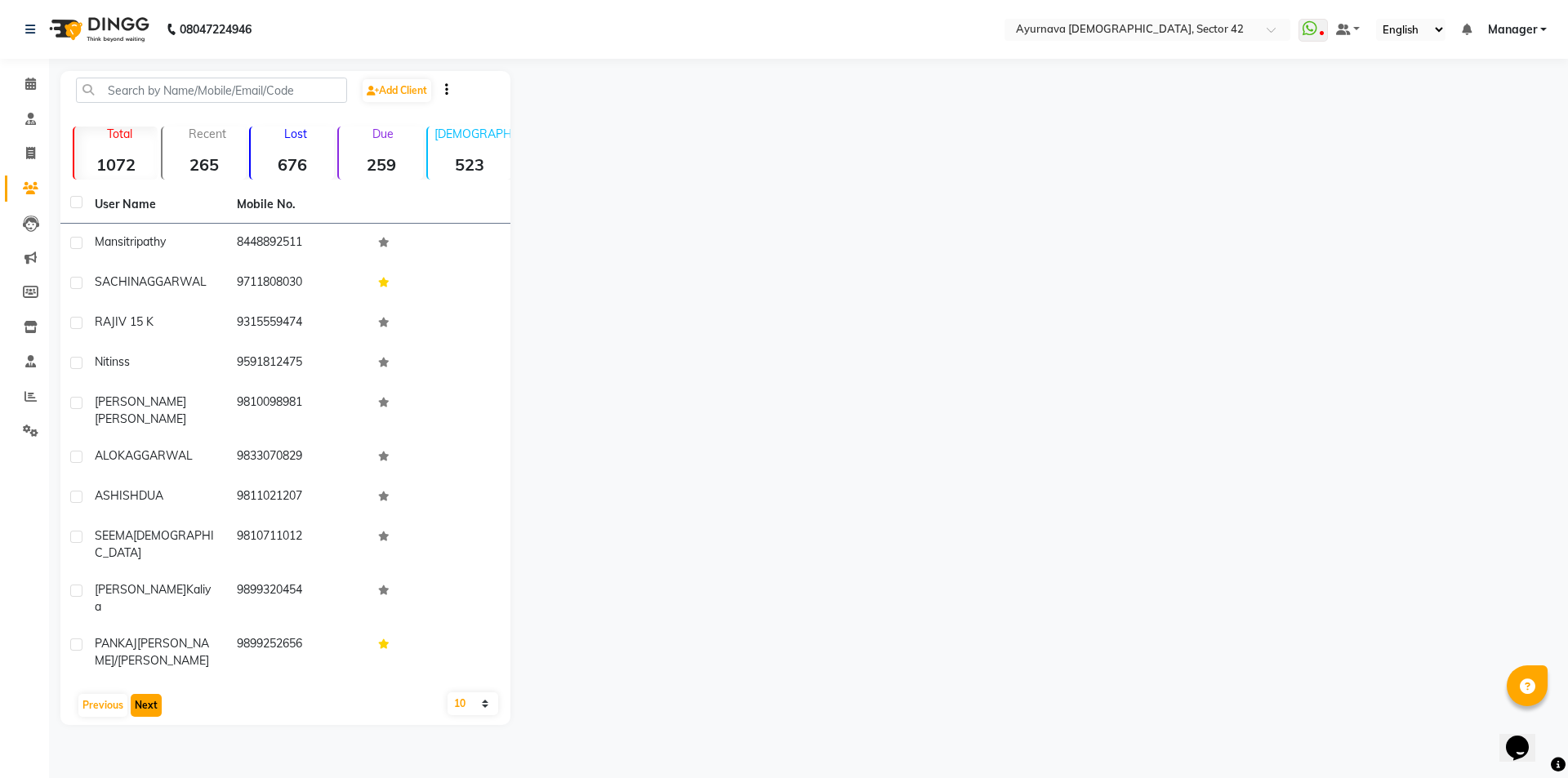
click at [155, 694] on button "Next" at bounding box center [147, 706] width 31 height 23
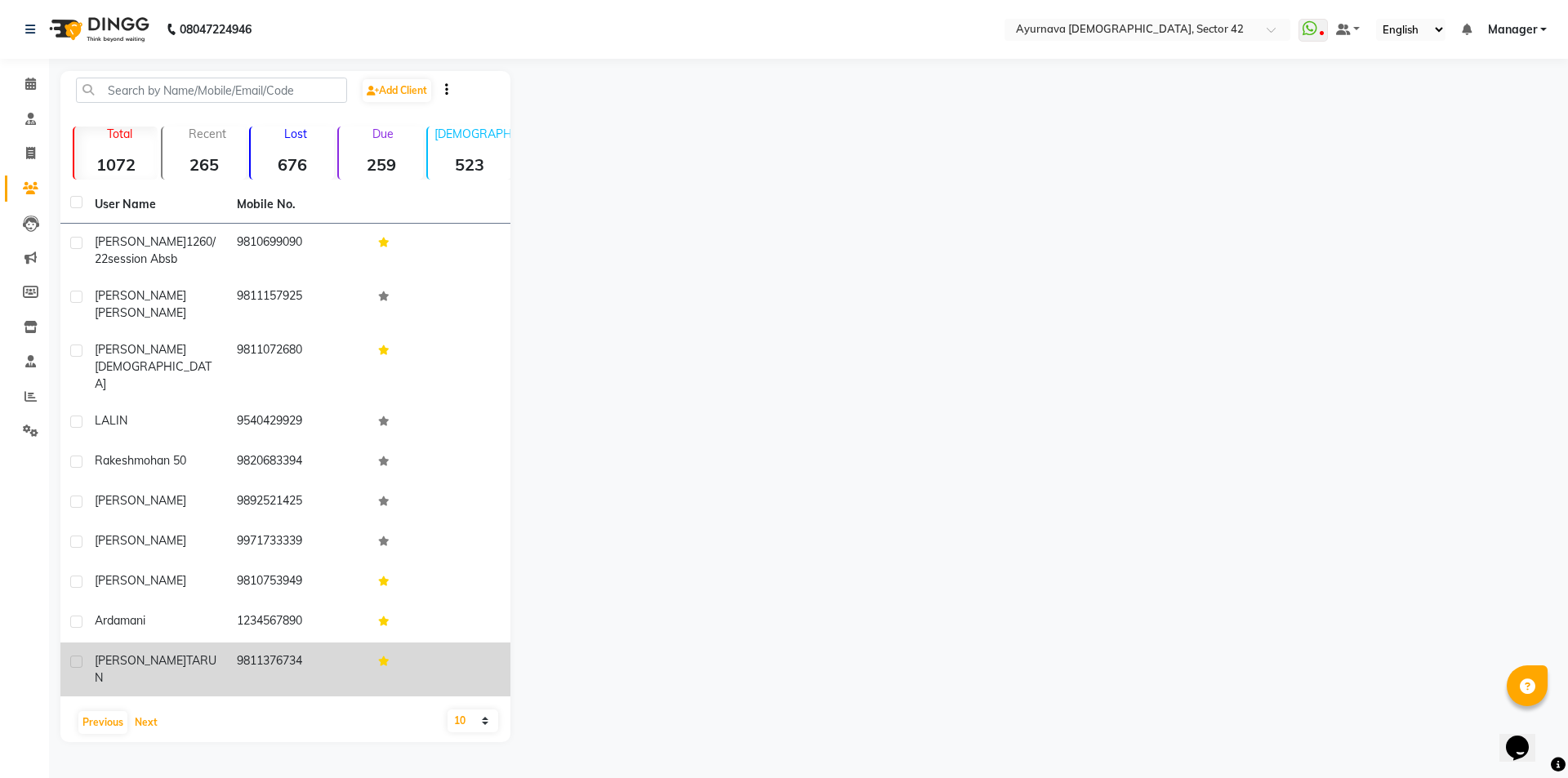
drag, startPoint x: 144, startPoint y: 682, endPoint x: 120, endPoint y: 623, distance: 63.7
click at [143, 712] on button "Next" at bounding box center [147, 723] width 31 height 23
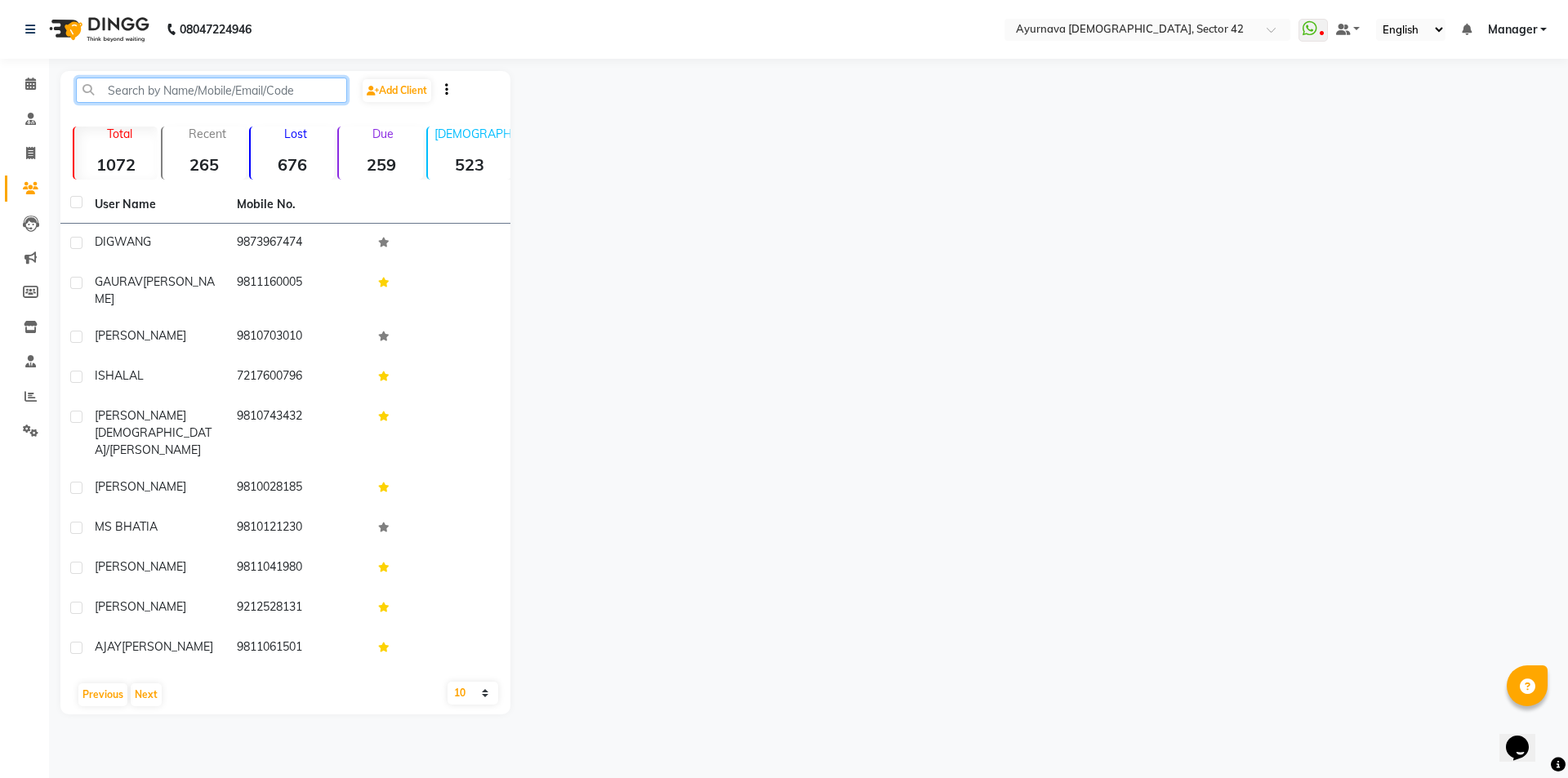
click at [145, 93] on input "text" at bounding box center [211, 90] width 271 height 25
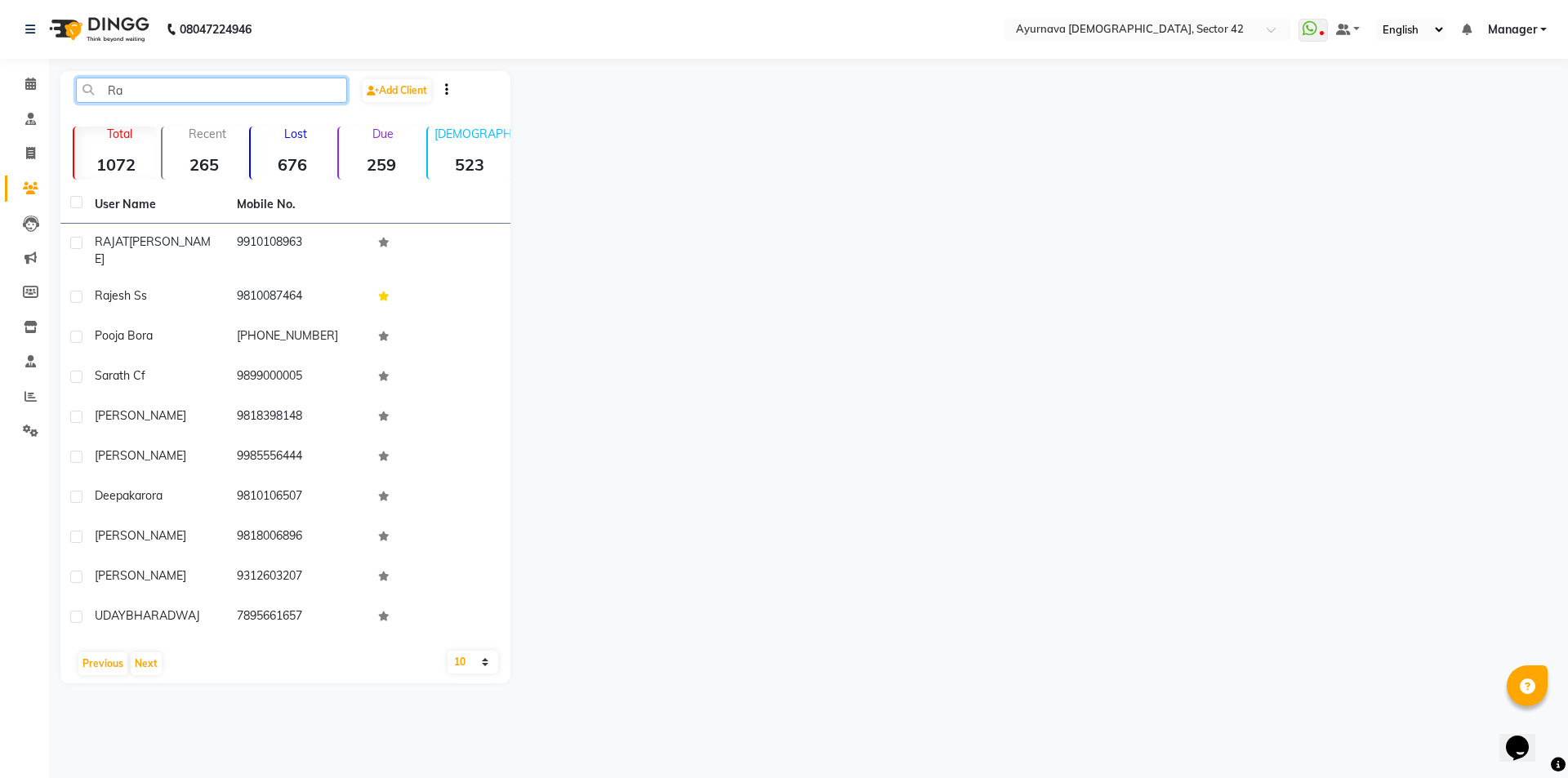
type input "R"
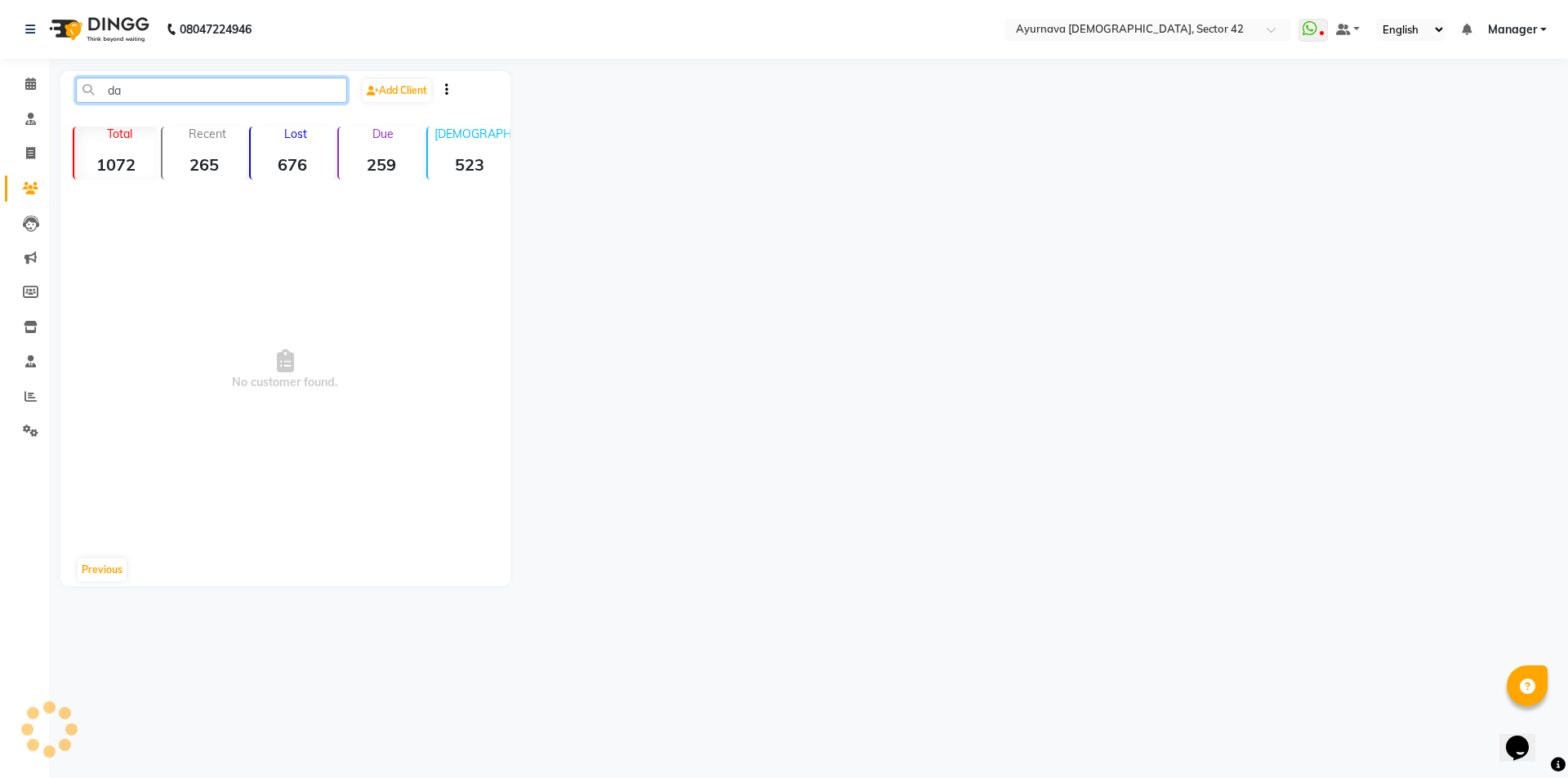
type input "d"
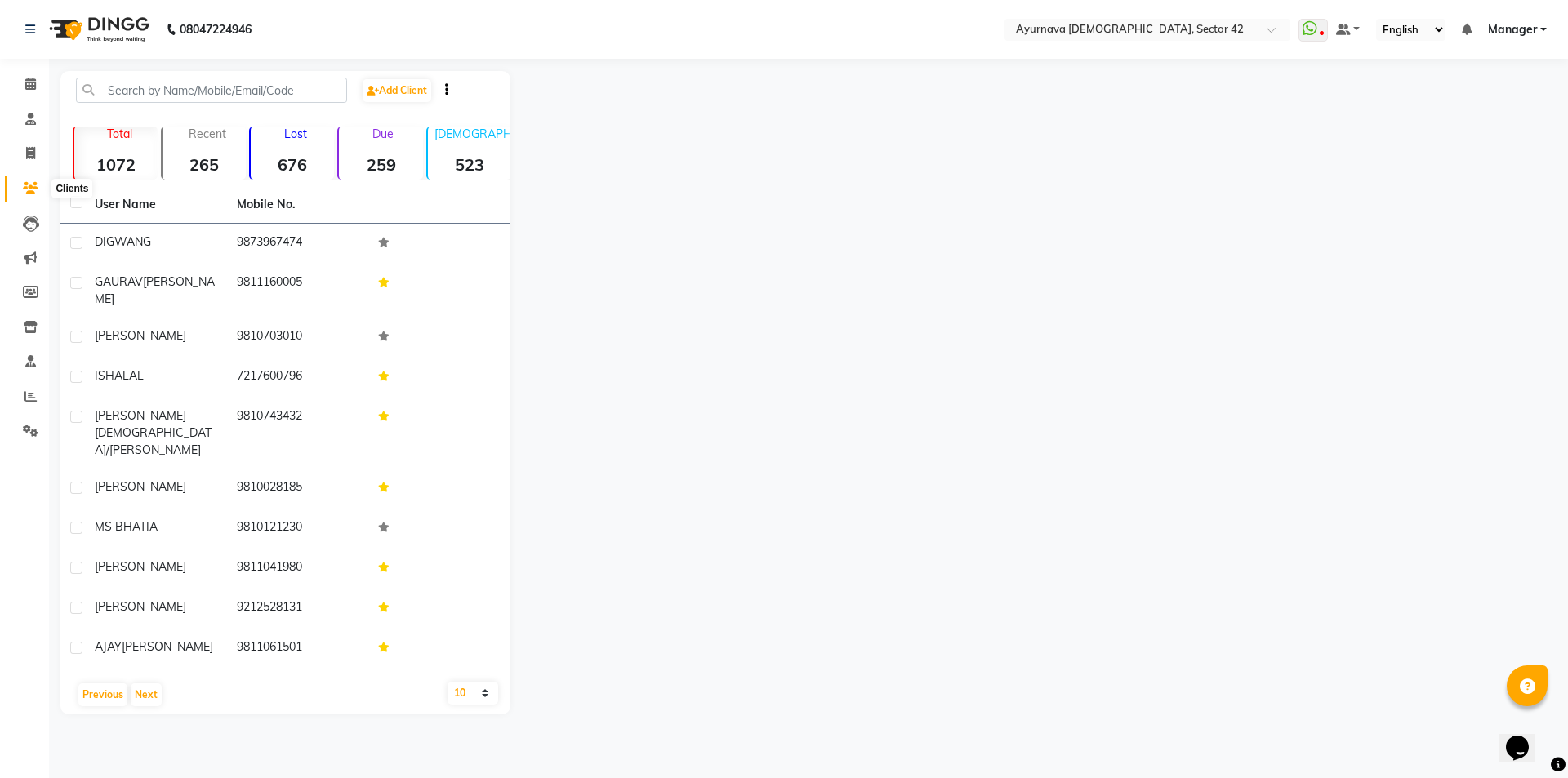
click at [27, 195] on span at bounding box center [31, 189] width 29 height 19
click at [30, 189] on icon at bounding box center [31, 189] width 16 height 12
click at [136, 94] on input "text" at bounding box center [211, 90] width 271 height 25
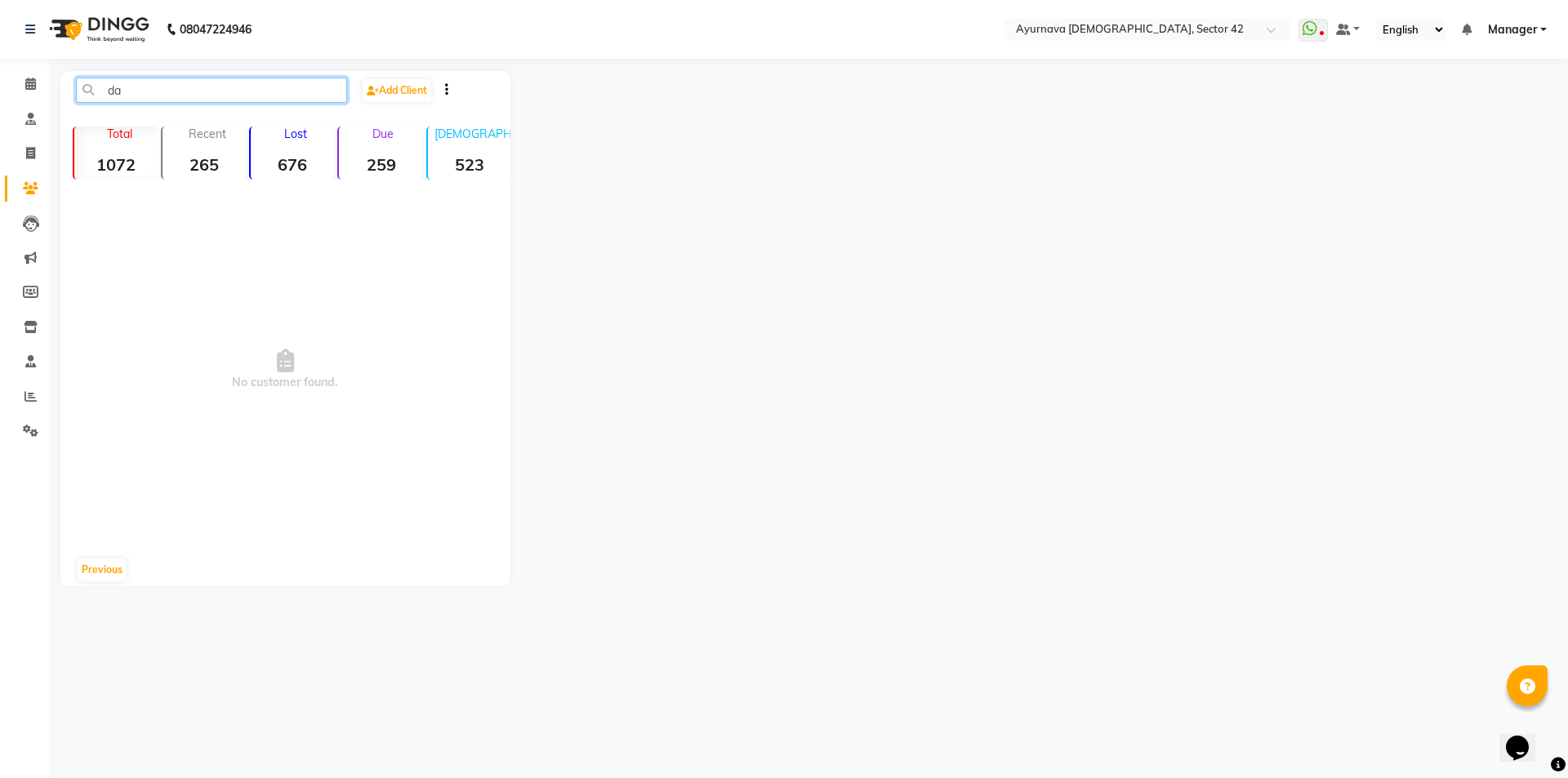
type input "d"
type input "g"
type input "dinesh"
drag, startPoint x: 165, startPoint y: 86, endPoint x: 98, endPoint y: 94, distance: 67.5
click at [95, 88] on input "dinesh" at bounding box center [211, 90] width 271 height 25
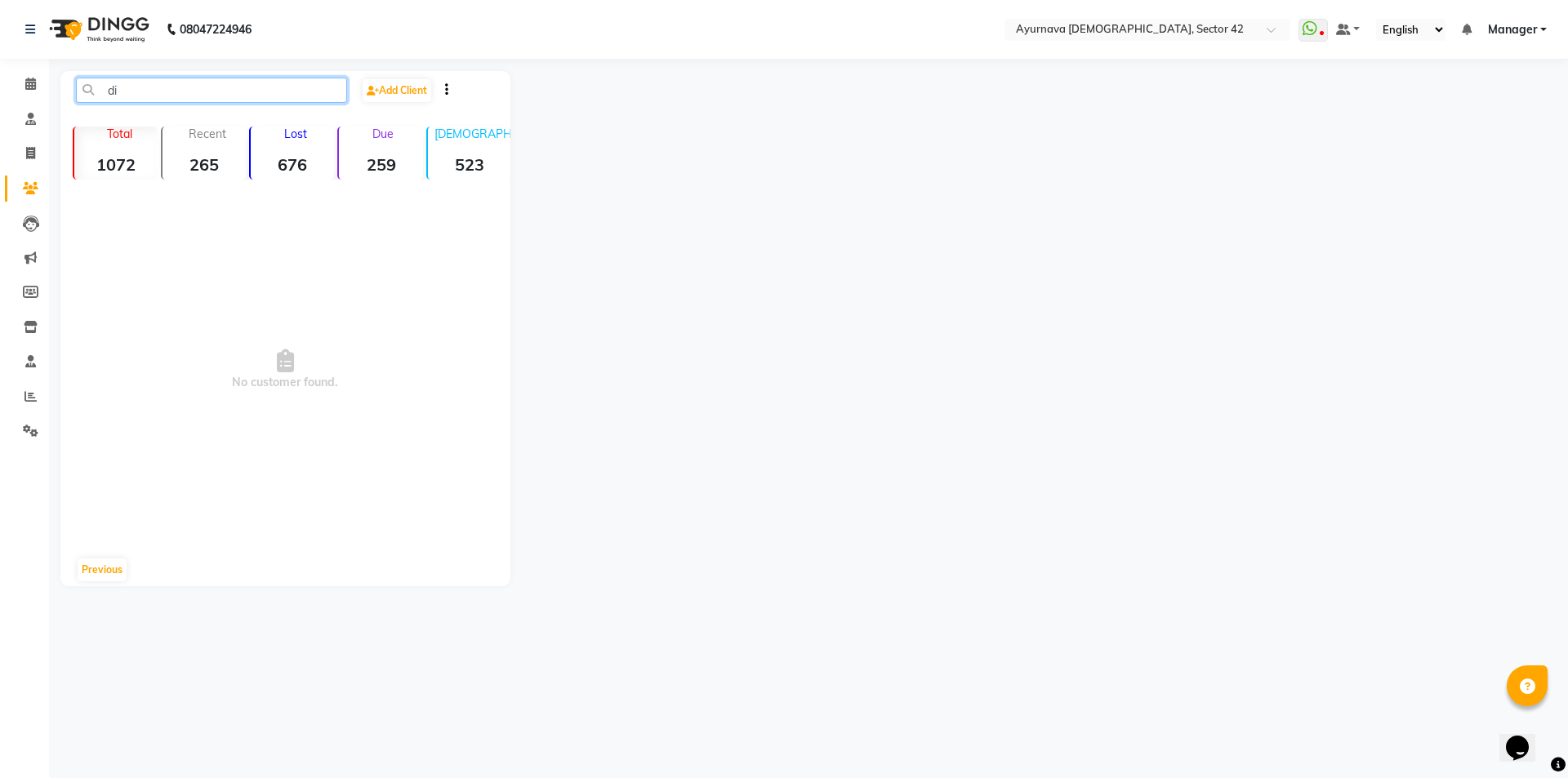
type input "d"
click at [133, 164] on strong "1072" at bounding box center [115, 164] width 83 height 20
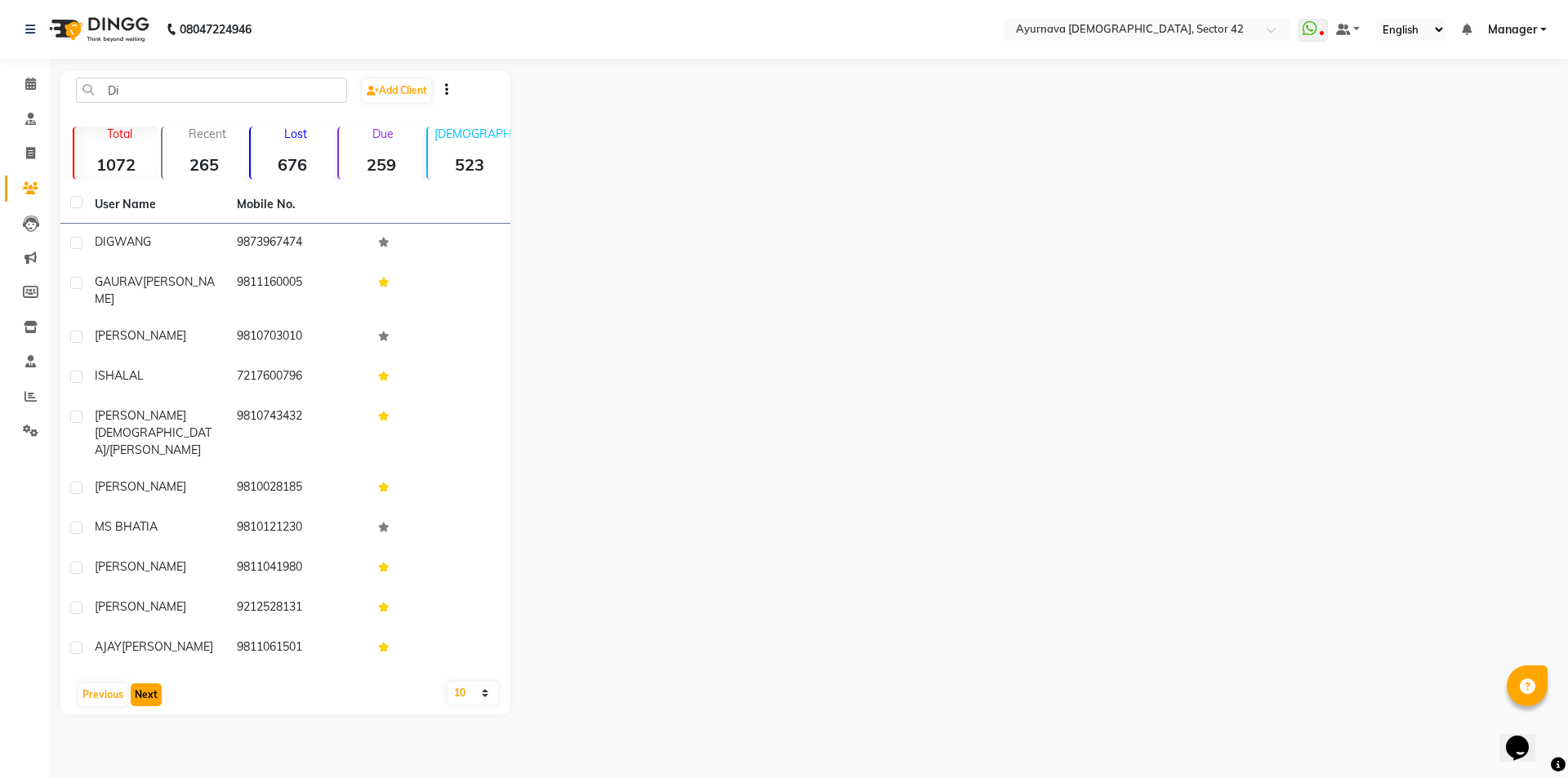
click at [142, 684] on button "Next" at bounding box center [147, 695] width 31 height 23
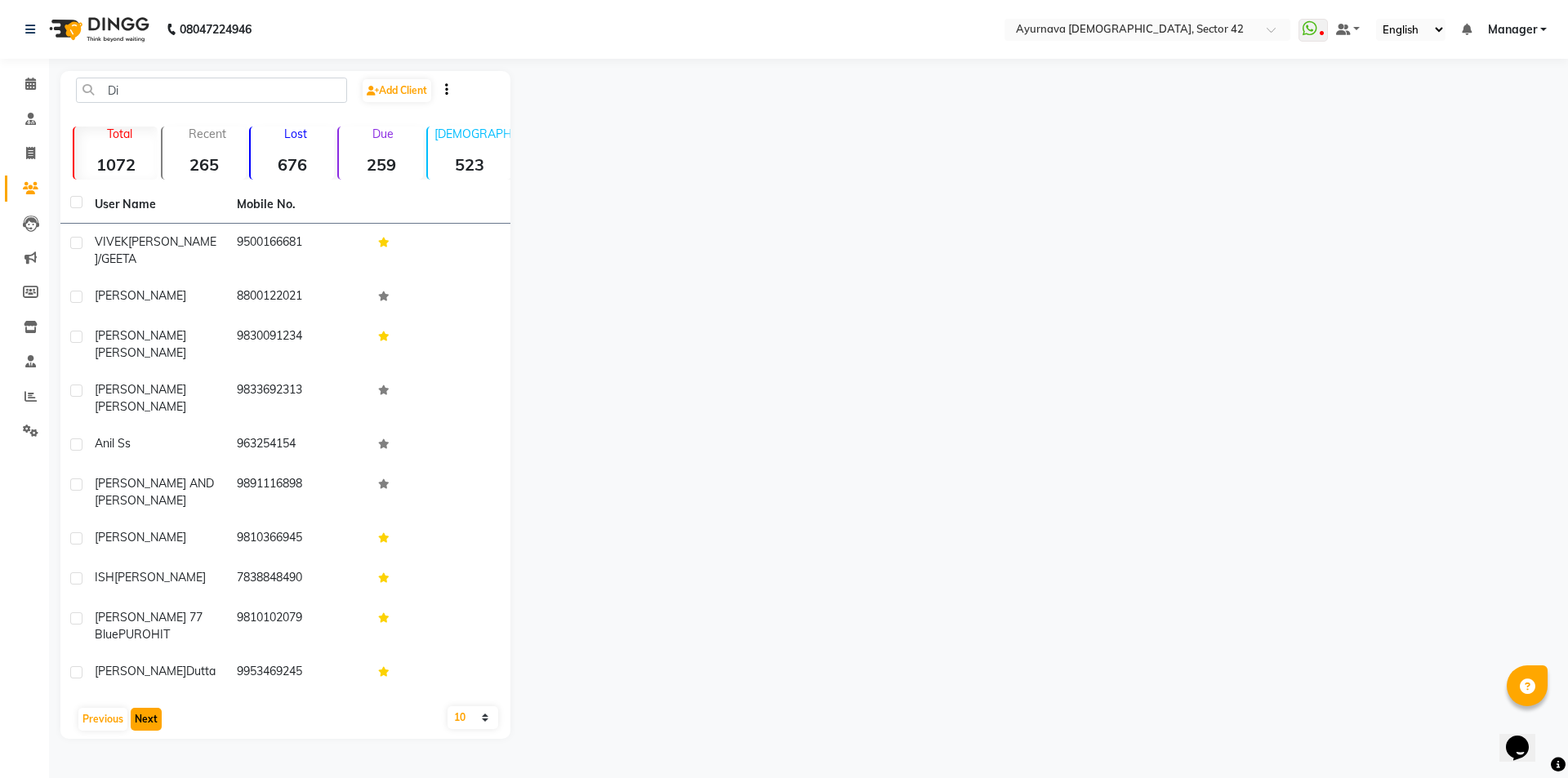
click at [144, 708] on button "Next" at bounding box center [147, 719] width 31 height 23
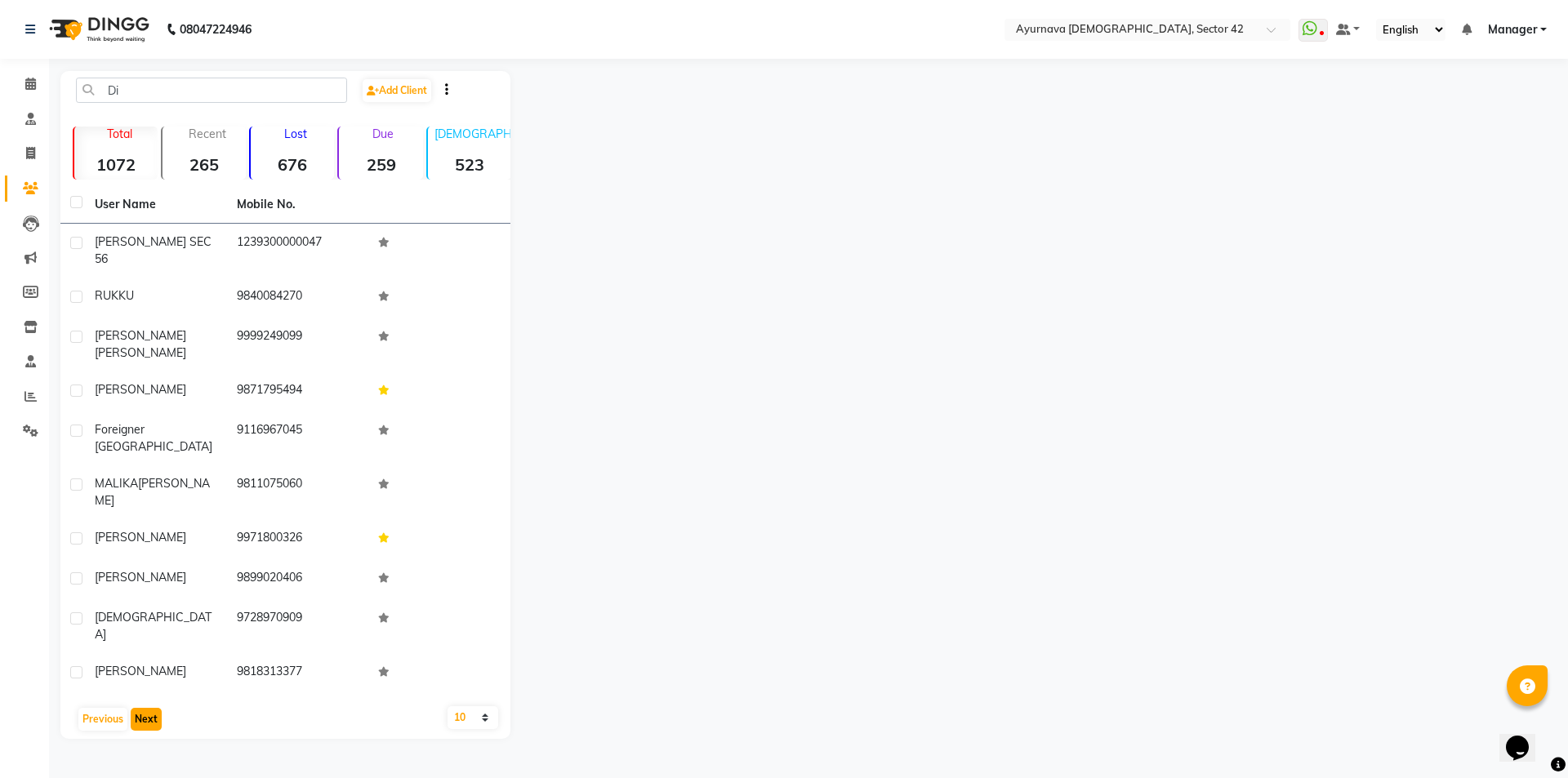
click at [151, 708] on button "Next" at bounding box center [147, 719] width 31 height 23
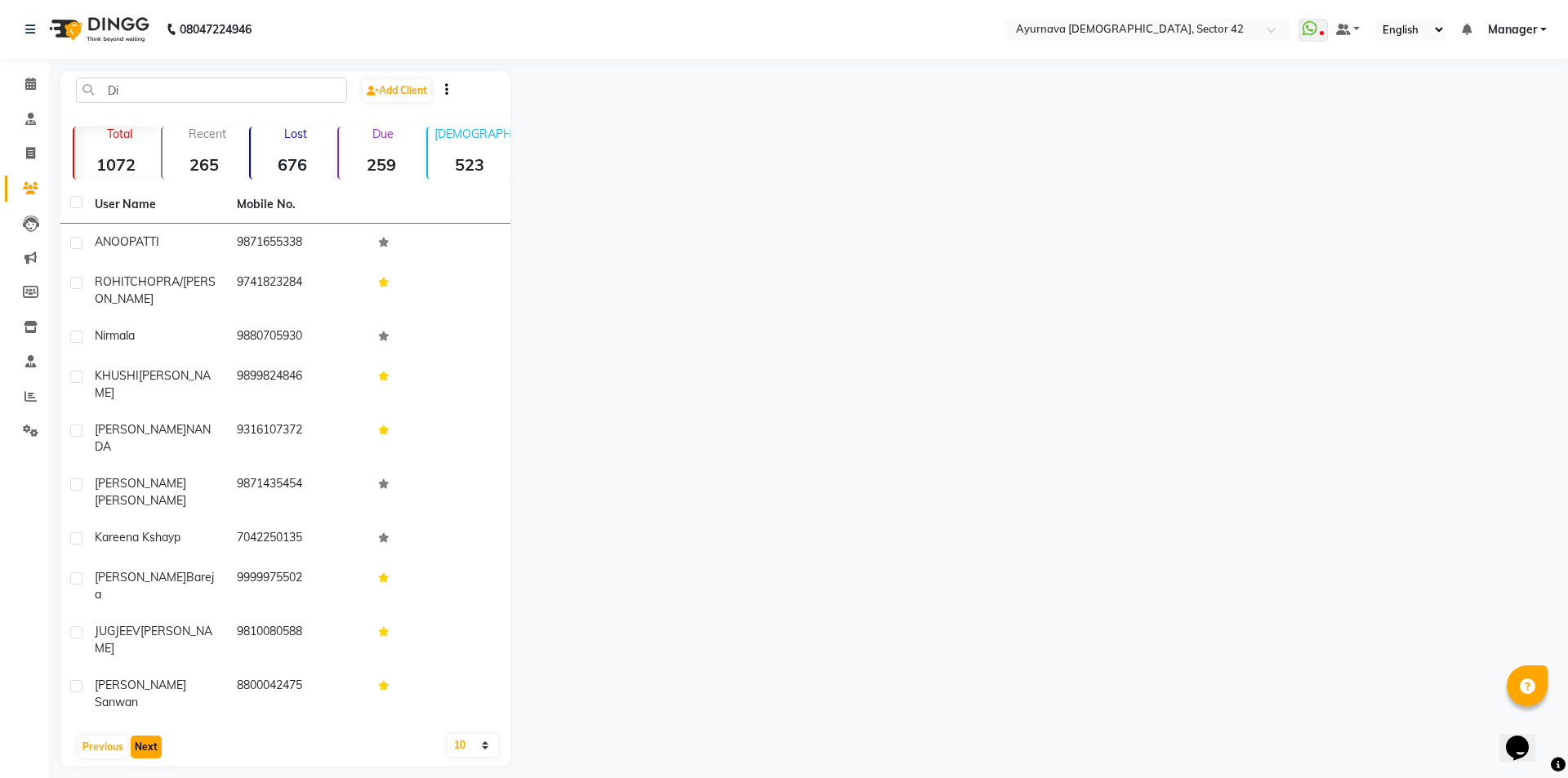
click at [151, 736] on button "Next" at bounding box center [147, 747] width 31 height 23
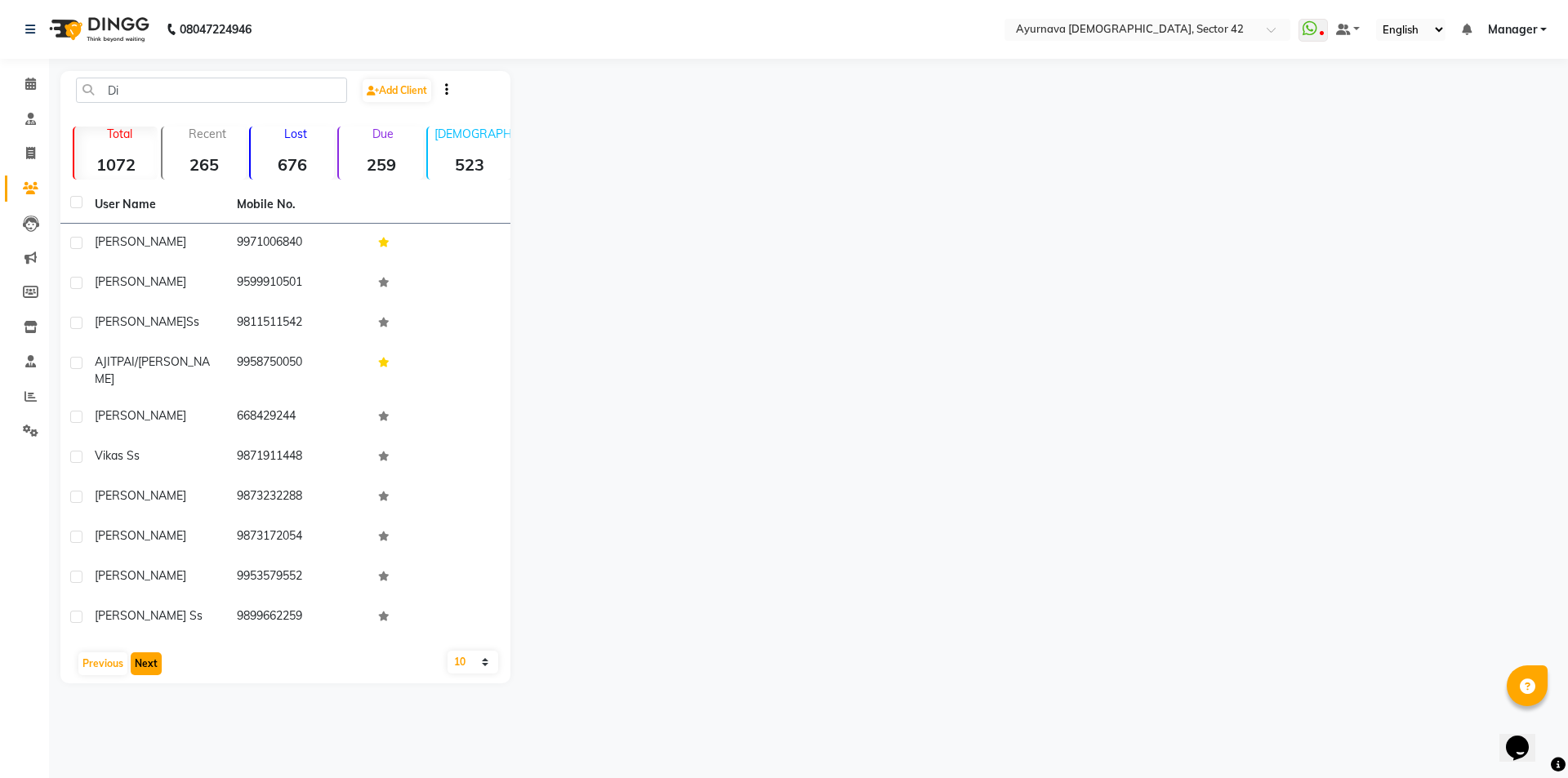
click at [144, 652] on button "Next" at bounding box center [147, 664] width 31 height 23
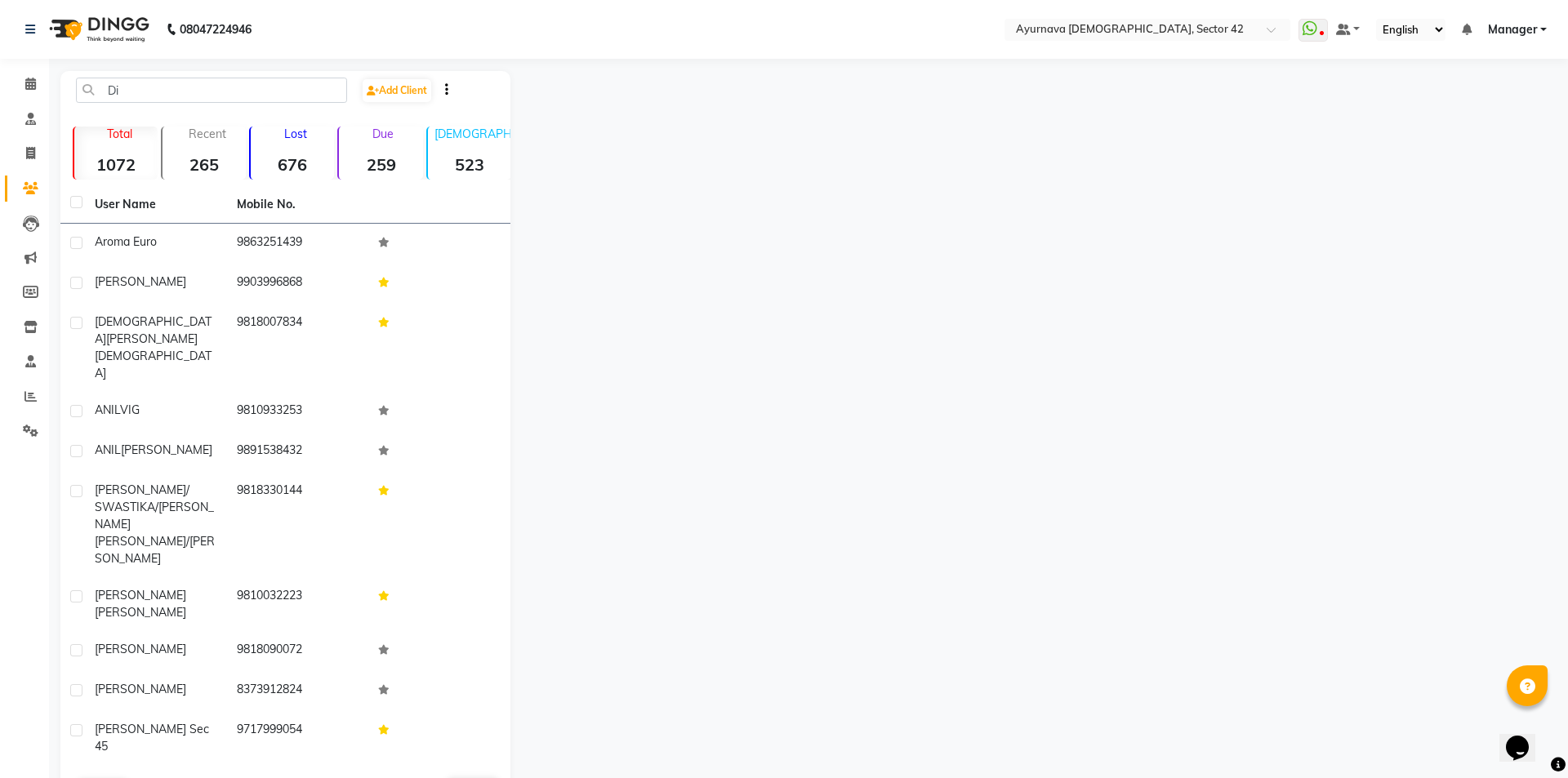
click at [147, 777] on button "Next" at bounding box center [147, 791] width 31 height 23
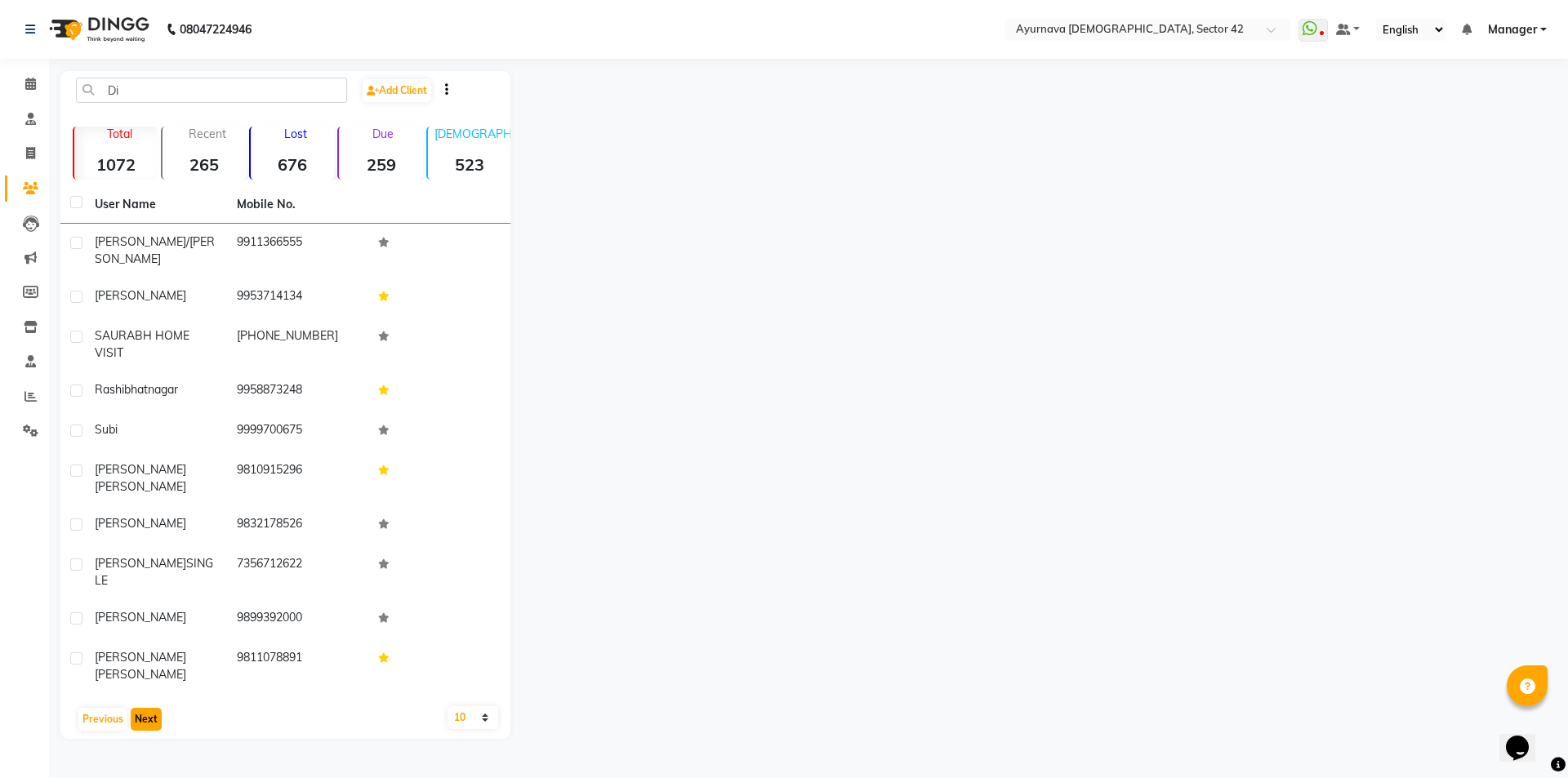
click at [141, 708] on button "Next" at bounding box center [147, 719] width 31 height 23
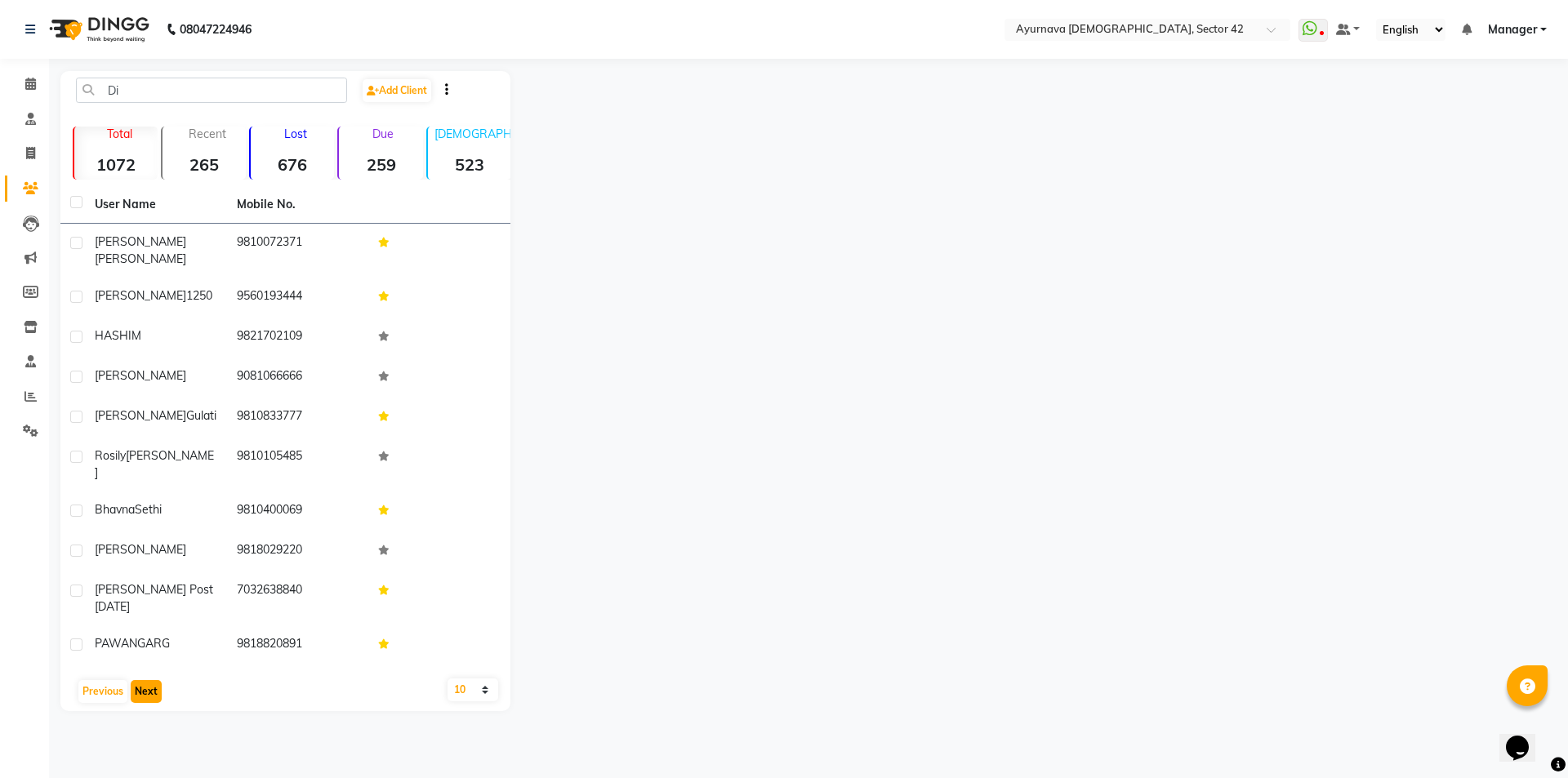
click at [143, 680] on button "Next" at bounding box center [147, 692] width 31 height 23
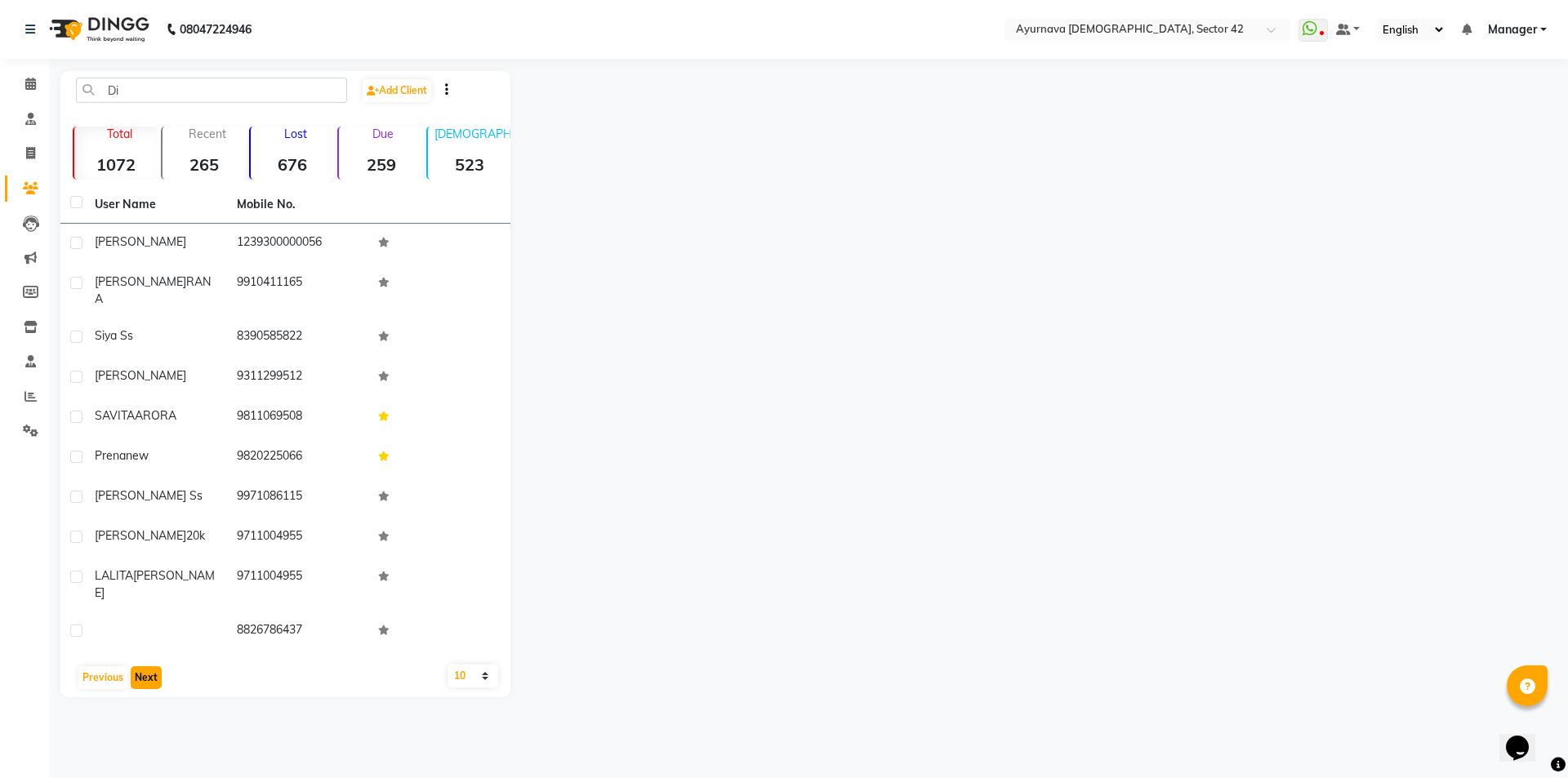
click at [144, 666] on button "Next" at bounding box center [147, 678] width 31 height 23
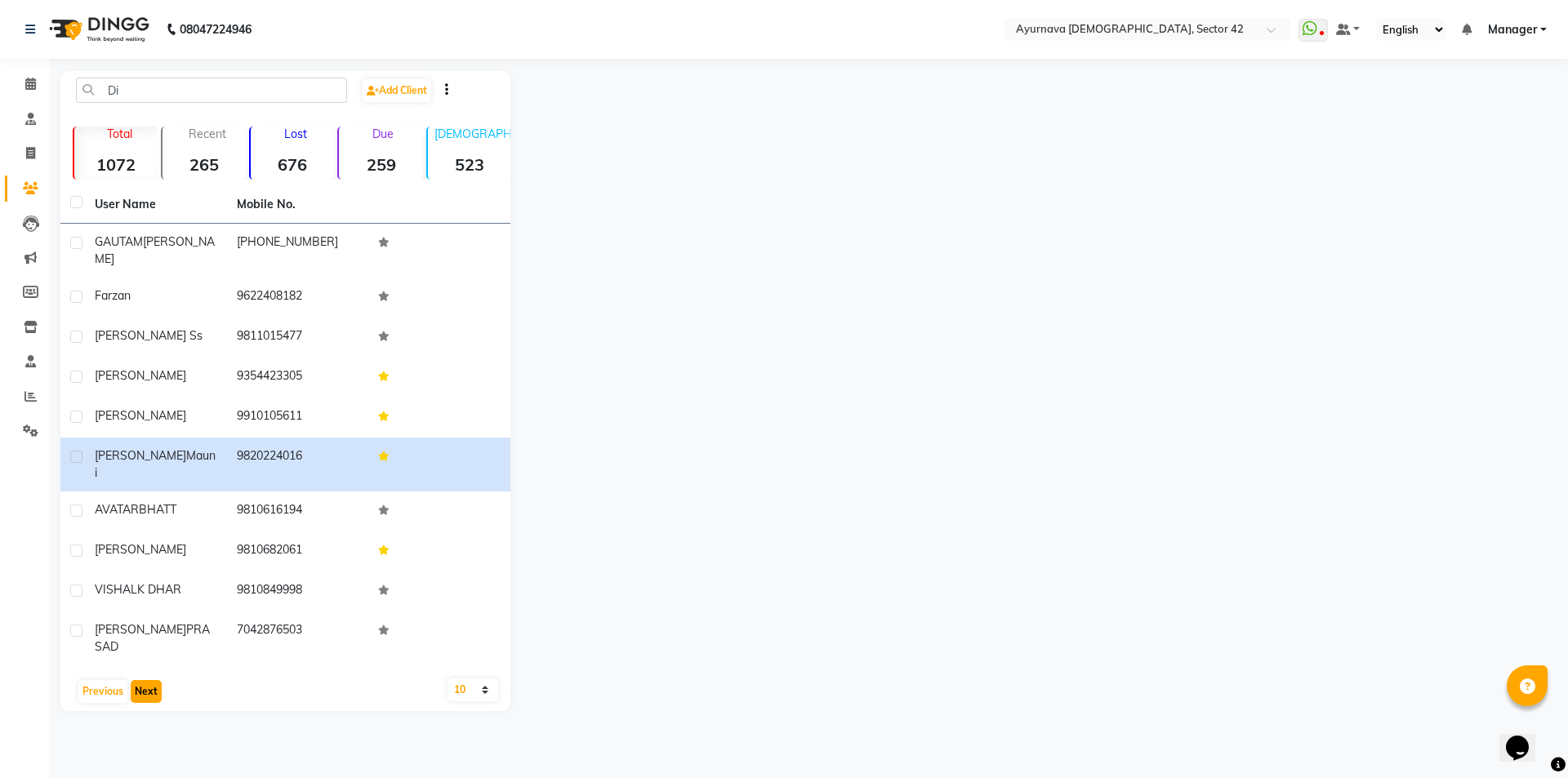
click at [144, 680] on button "Next" at bounding box center [147, 692] width 31 height 23
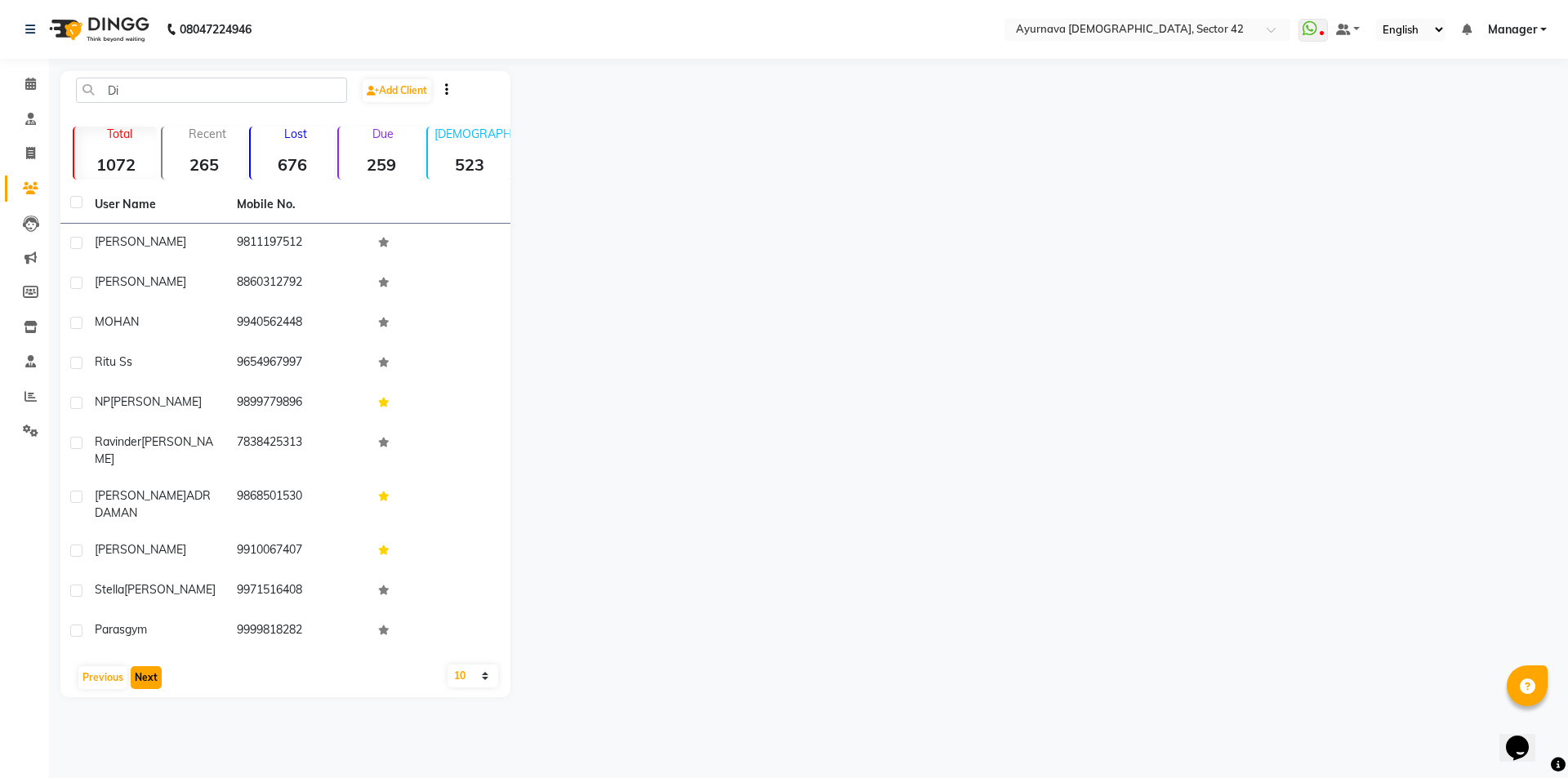
click at [148, 666] on button "Next" at bounding box center [147, 678] width 31 height 23
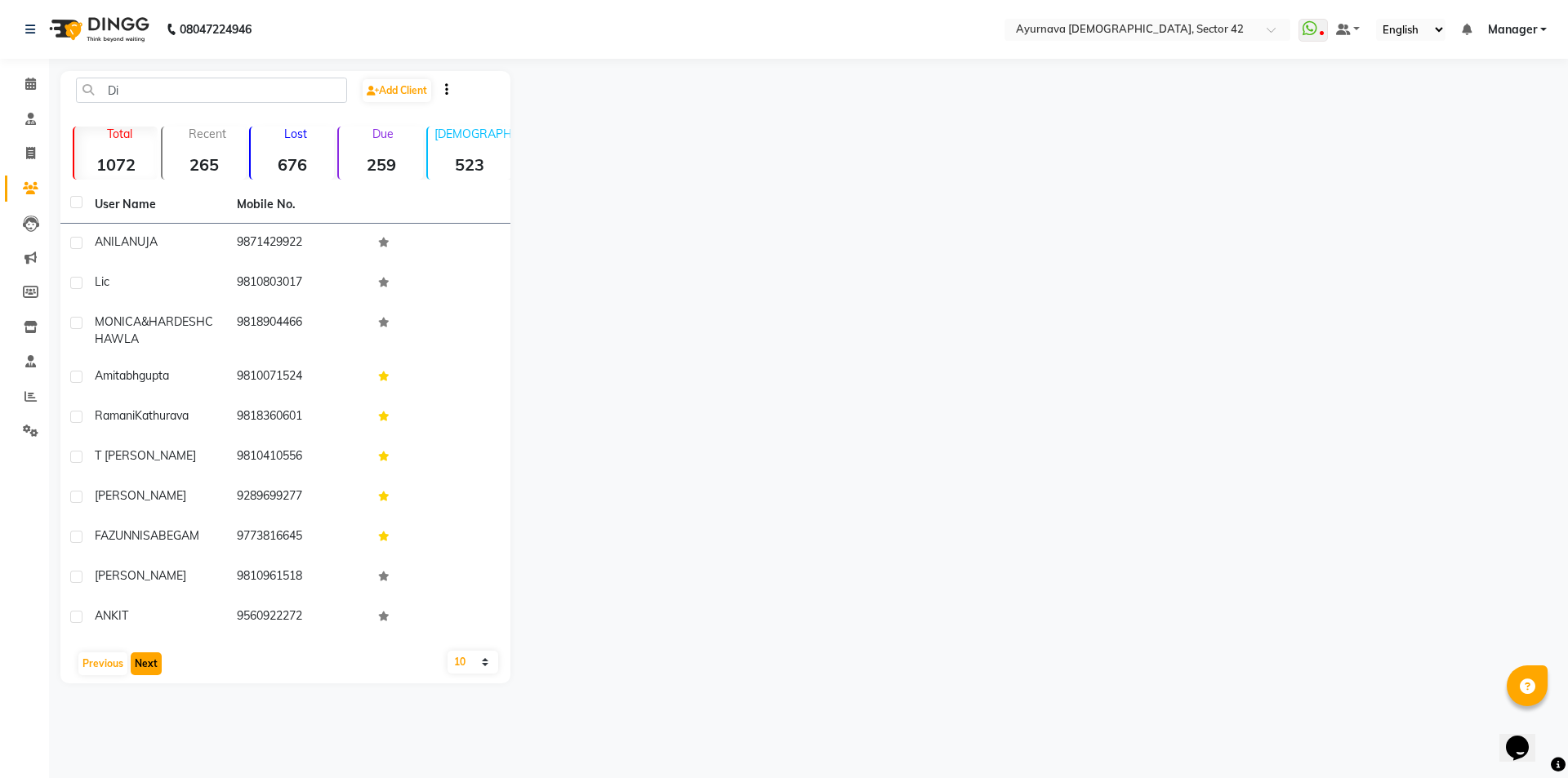
click at [138, 665] on button "Next" at bounding box center [147, 664] width 31 height 23
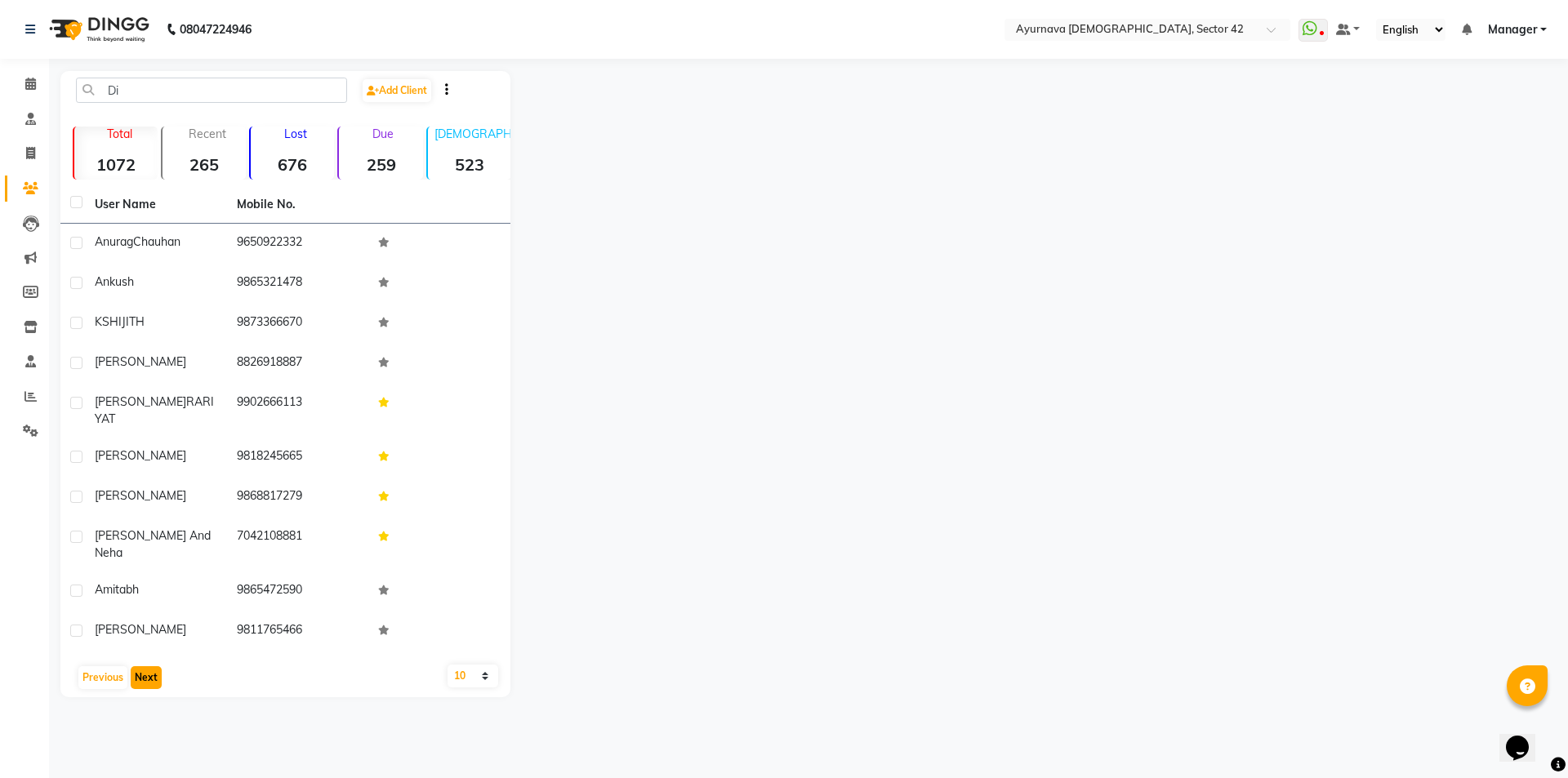
click at [148, 666] on button "Next" at bounding box center [147, 678] width 31 height 23
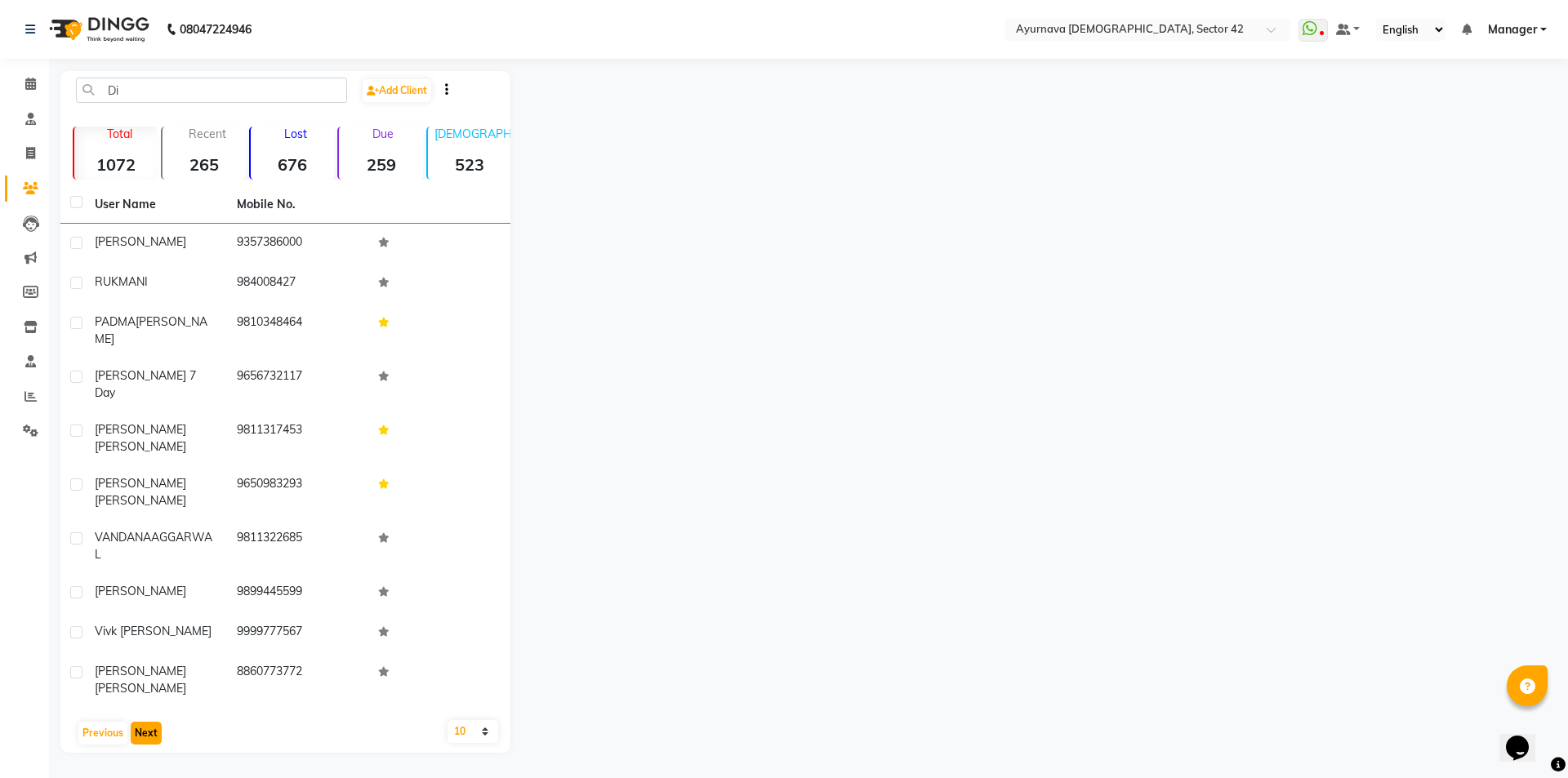
click at [155, 722] on button "Next" at bounding box center [147, 733] width 31 height 23
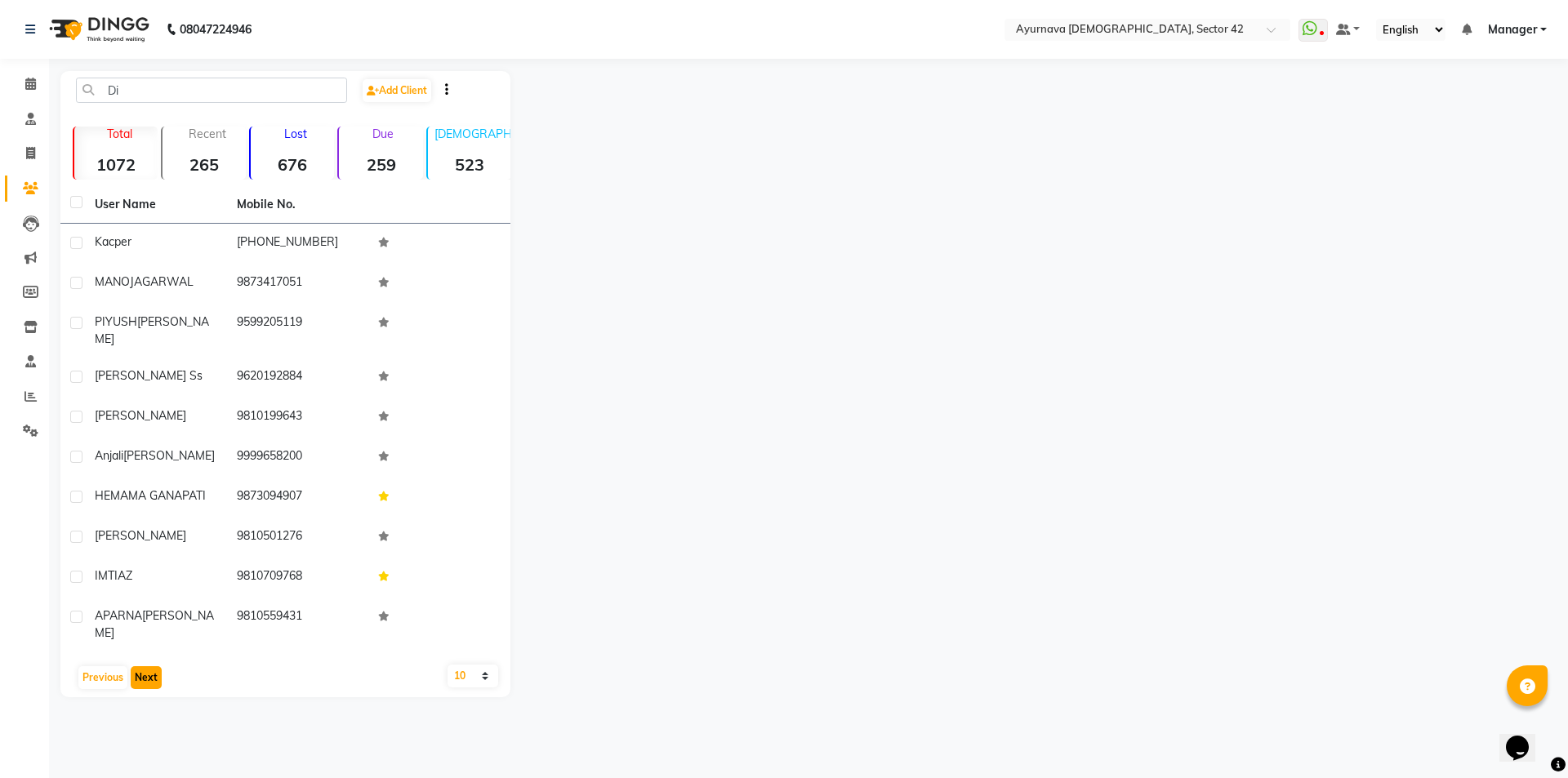
click at [145, 666] on button "Next" at bounding box center [147, 678] width 31 height 23
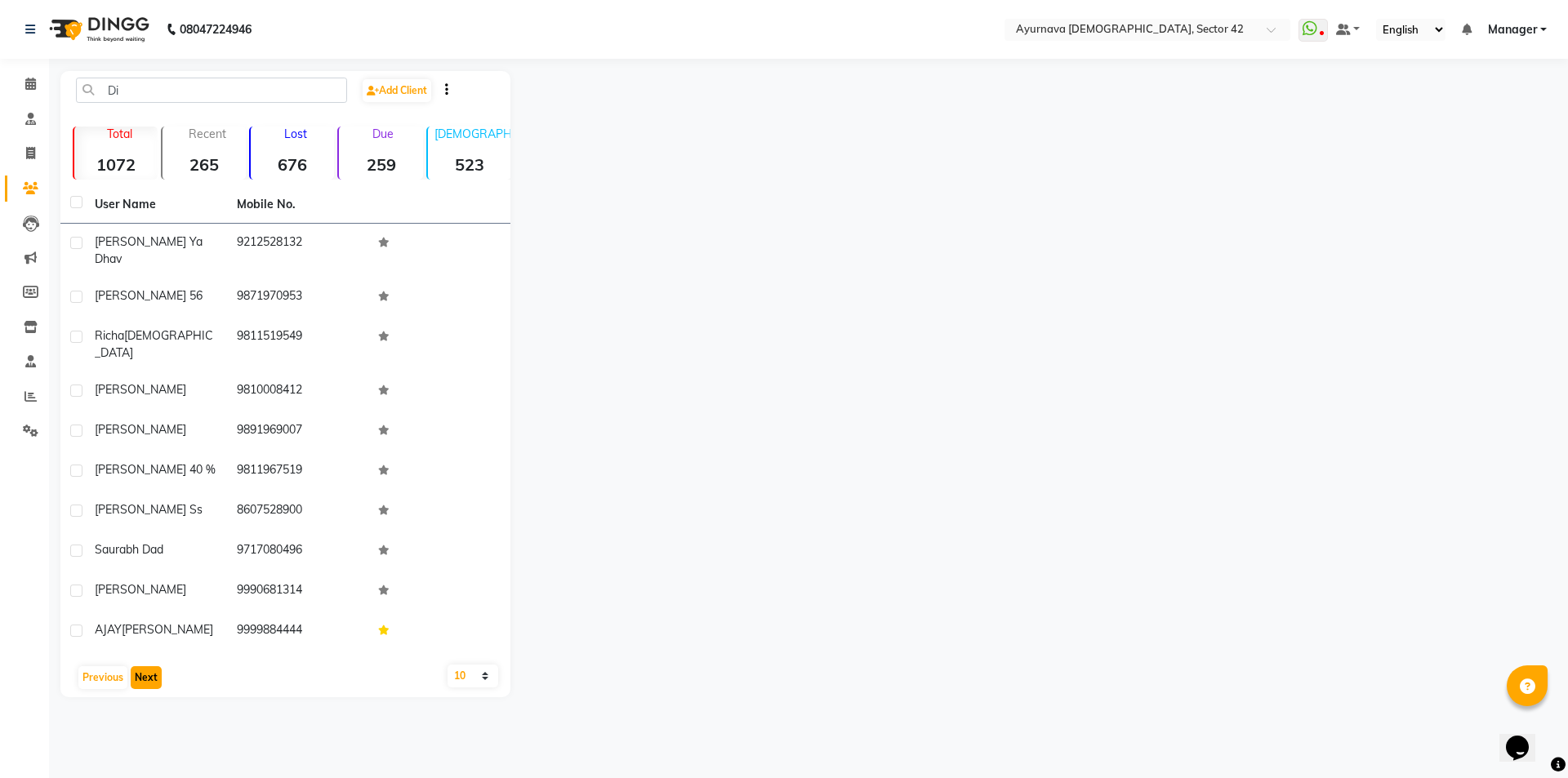
click at [147, 666] on button "Next" at bounding box center [147, 678] width 31 height 23
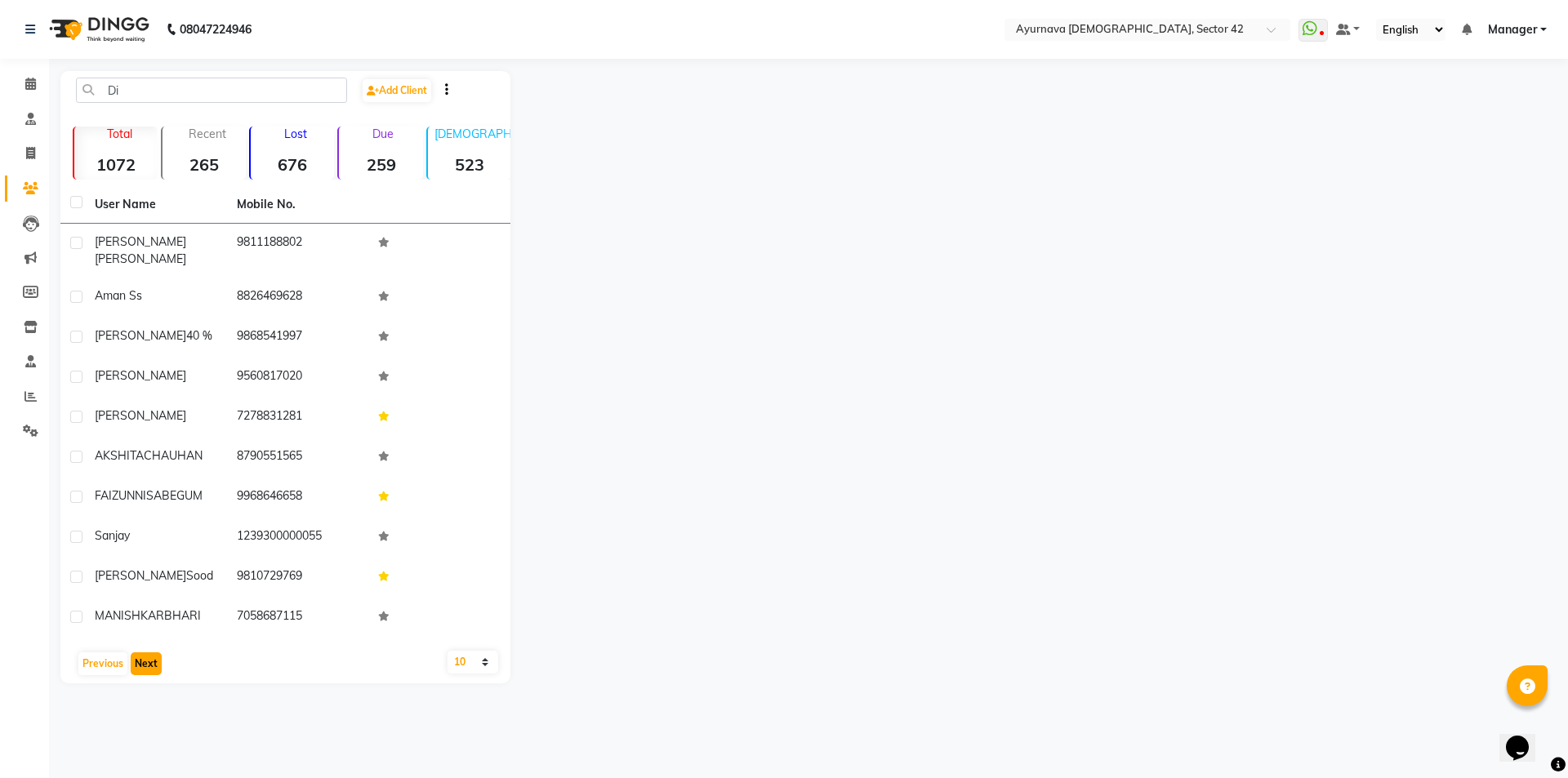
click at [148, 669] on button "Next" at bounding box center [147, 664] width 31 height 23
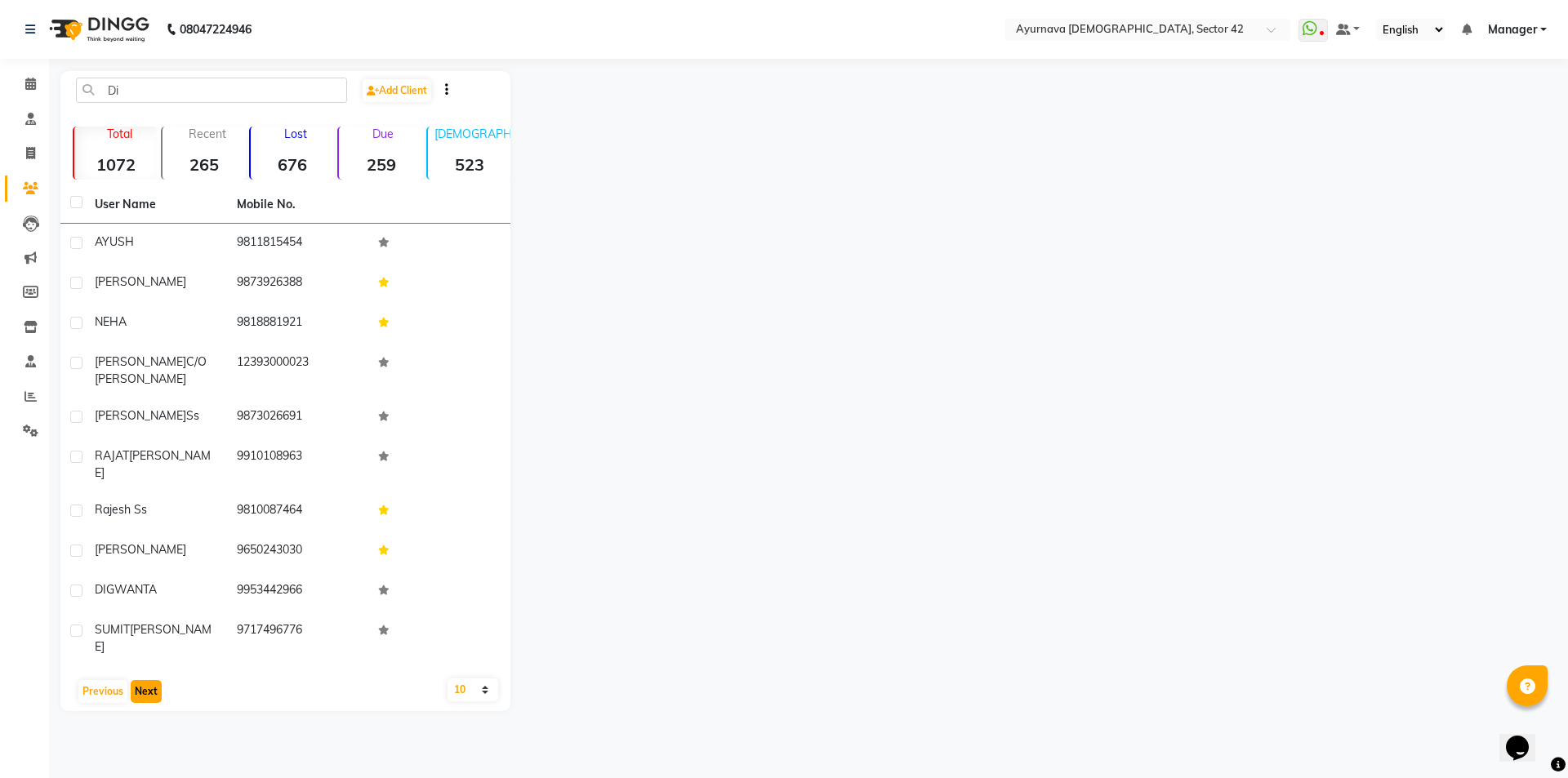
click at [148, 680] on button "Next" at bounding box center [147, 692] width 31 height 23
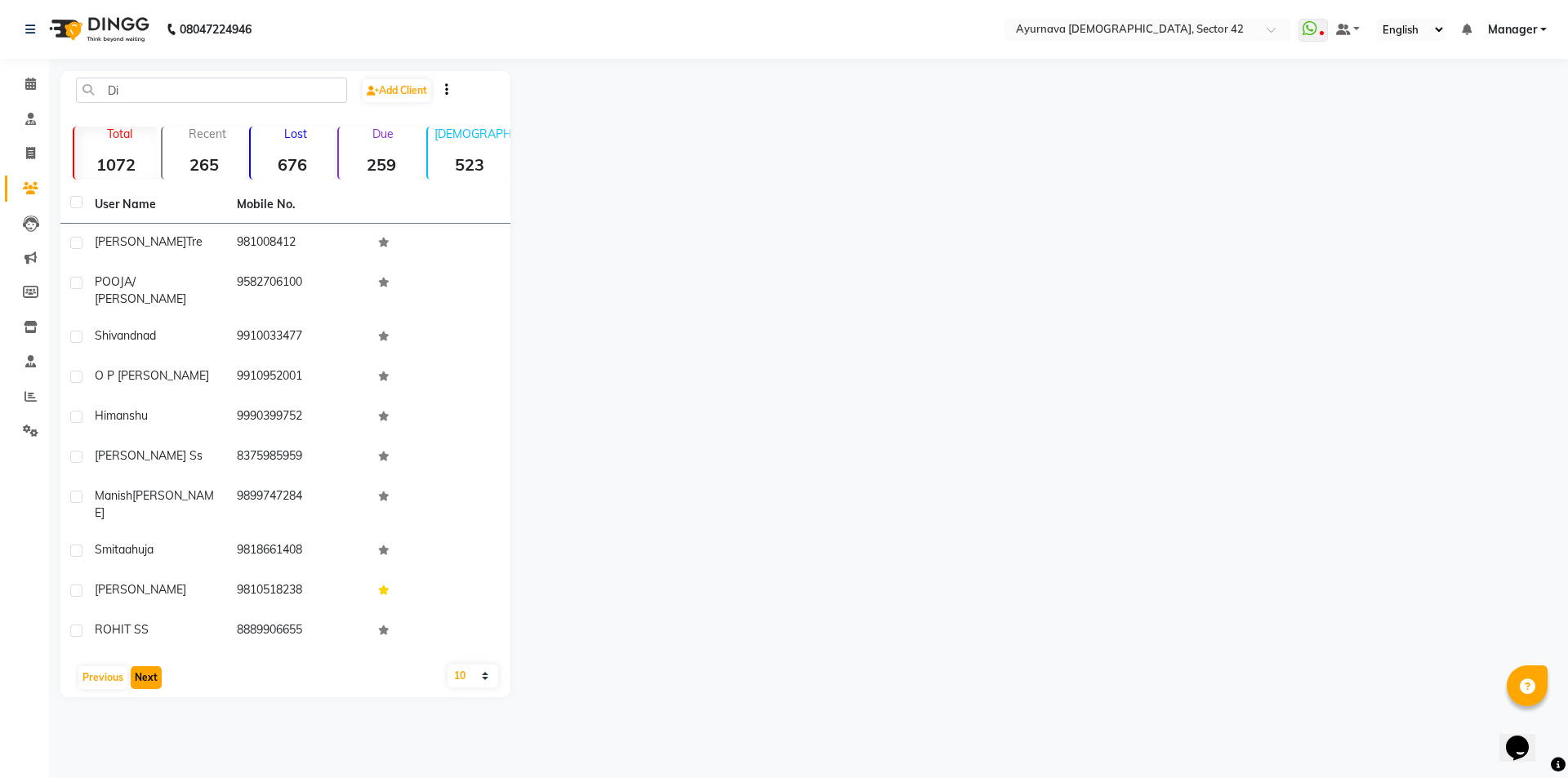
click at [148, 669] on button "Next" at bounding box center [147, 678] width 31 height 23
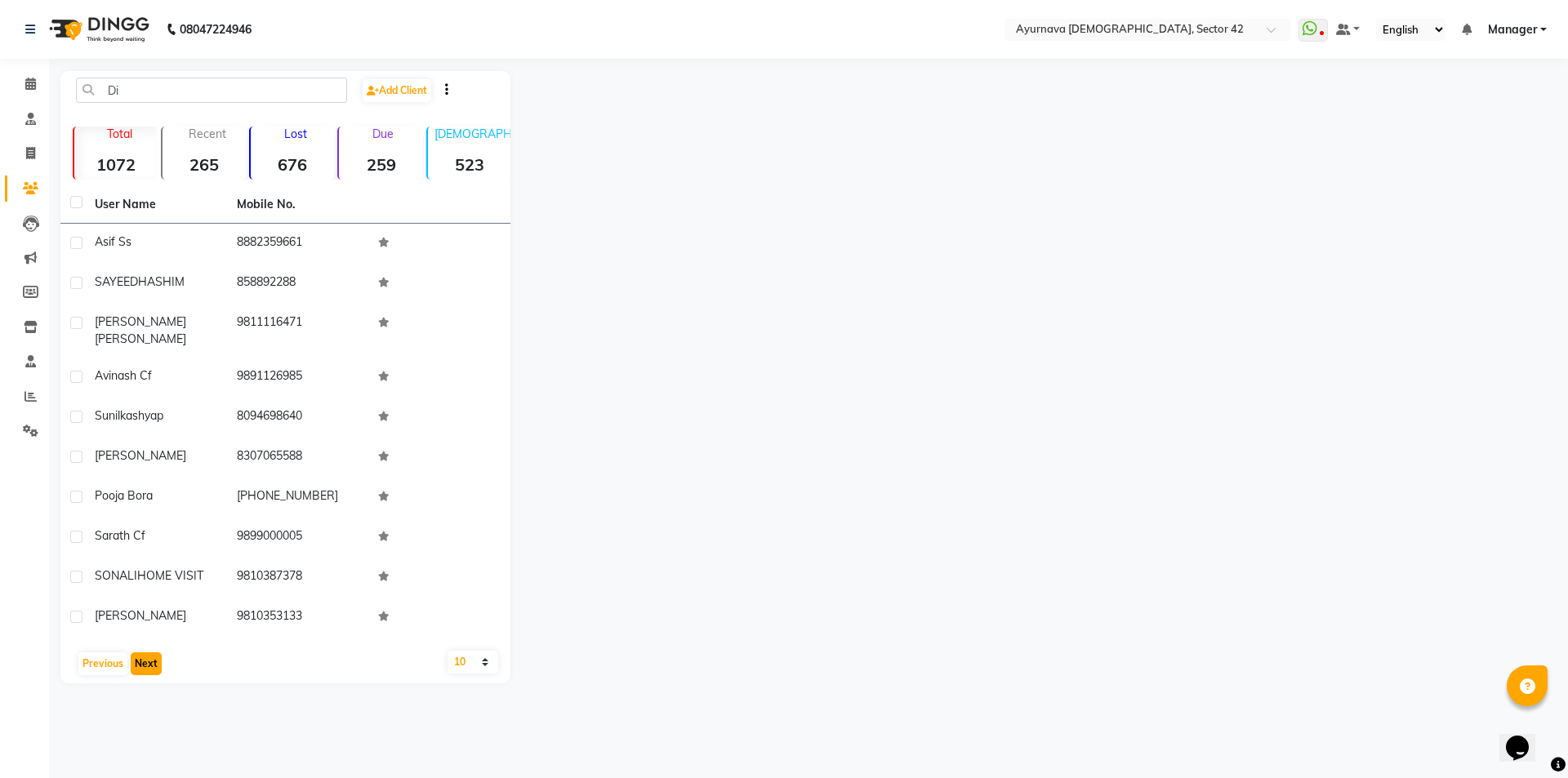
click at [154, 659] on button "Next" at bounding box center [147, 664] width 31 height 23
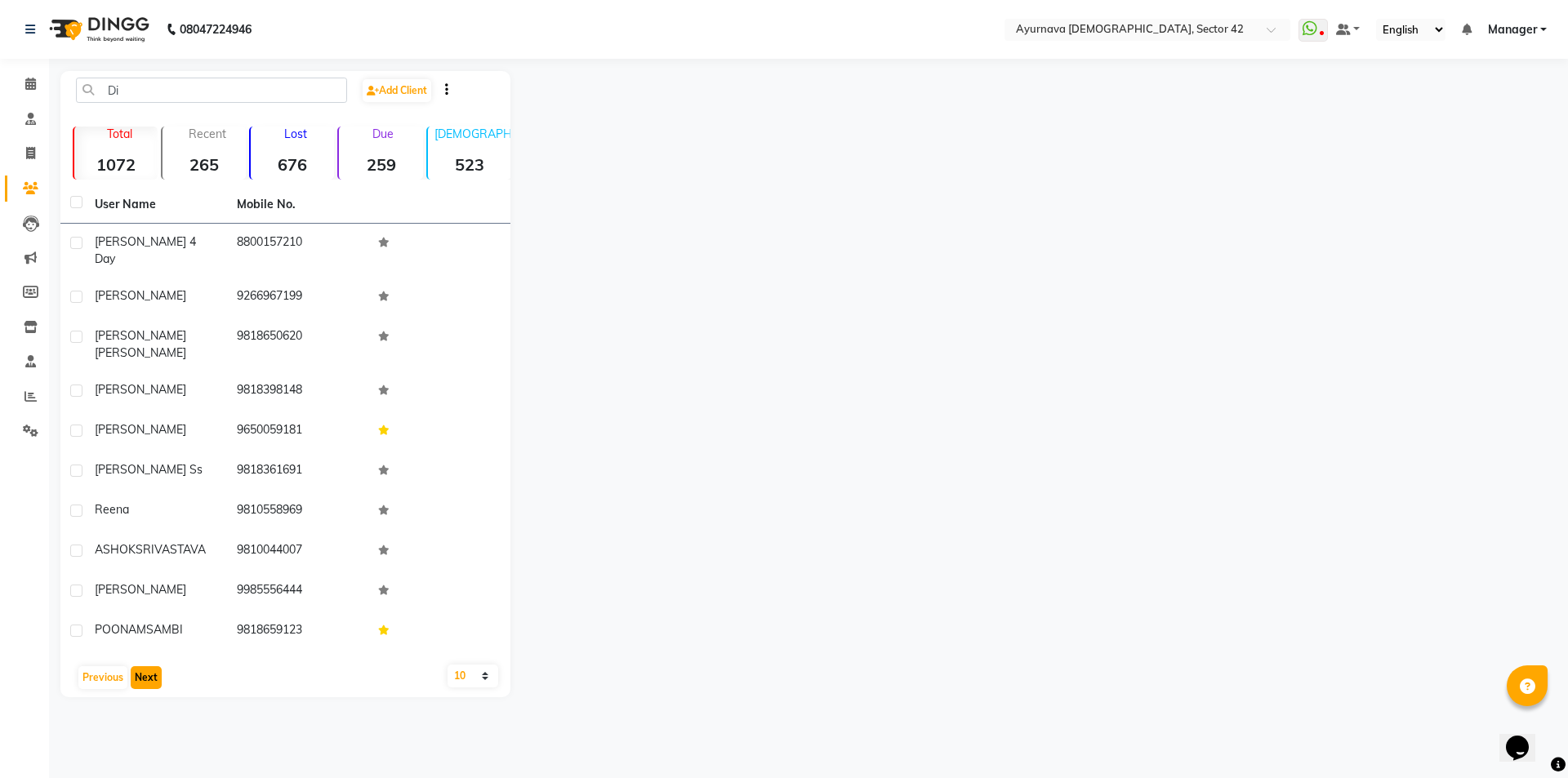
click at [154, 666] on button "Next" at bounding box center [147, 678] width 31 height 23
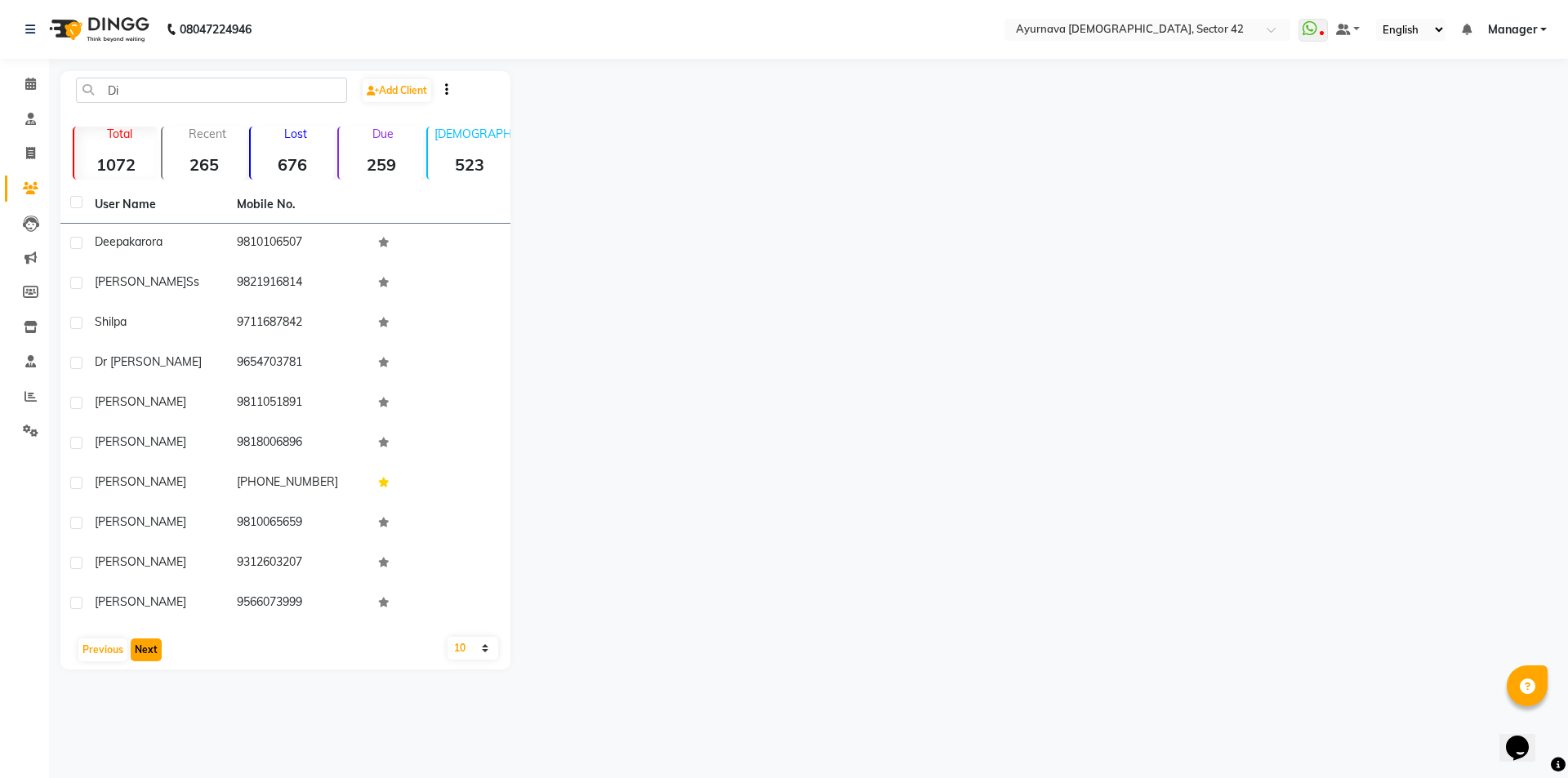
click at [151, 658] on button "Next" at bounding box center [147, 650] width 31 height 23
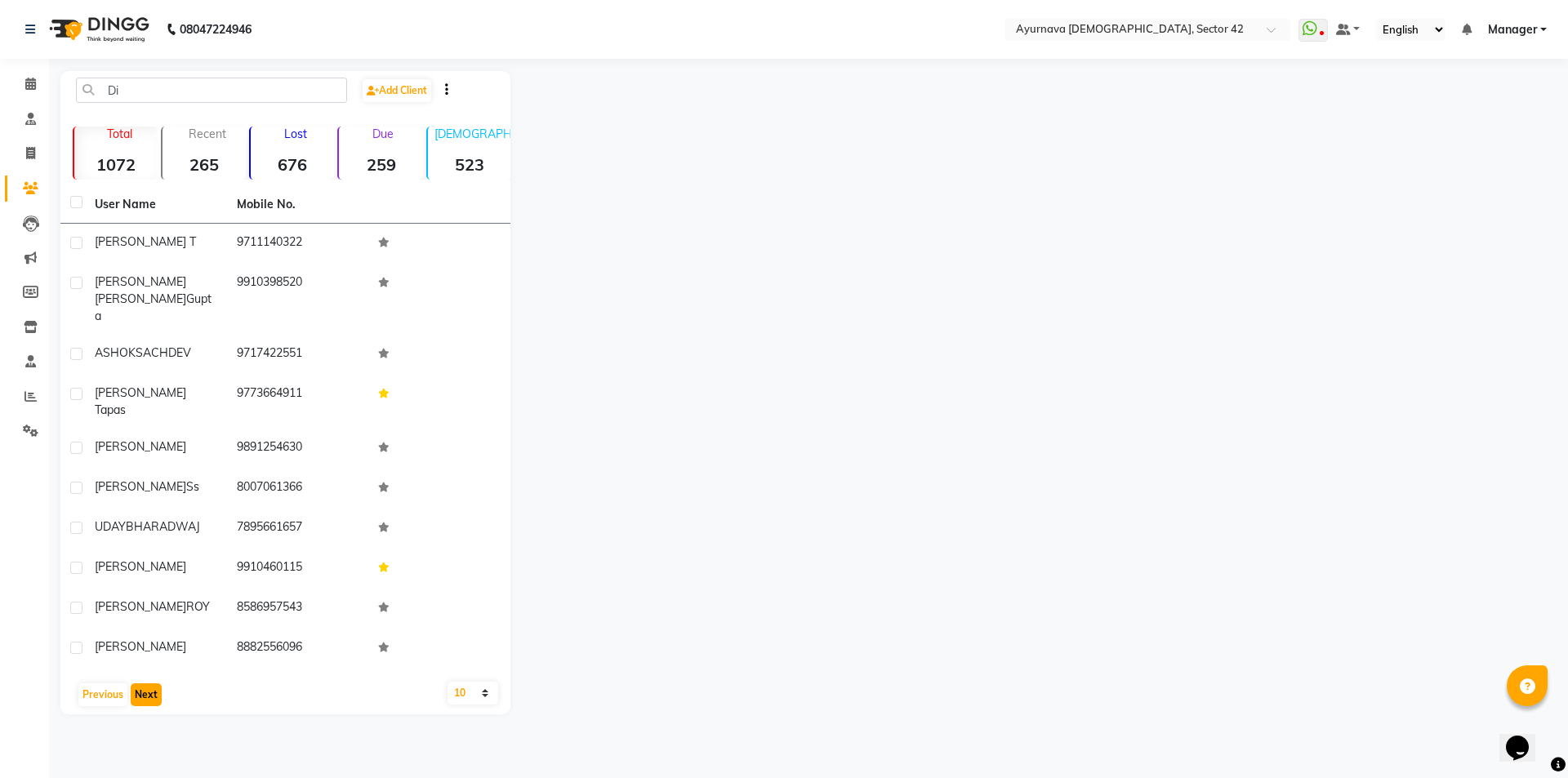
click at [148, 684] on button "Next" at bounding box center [147, 695] width 31 height 23
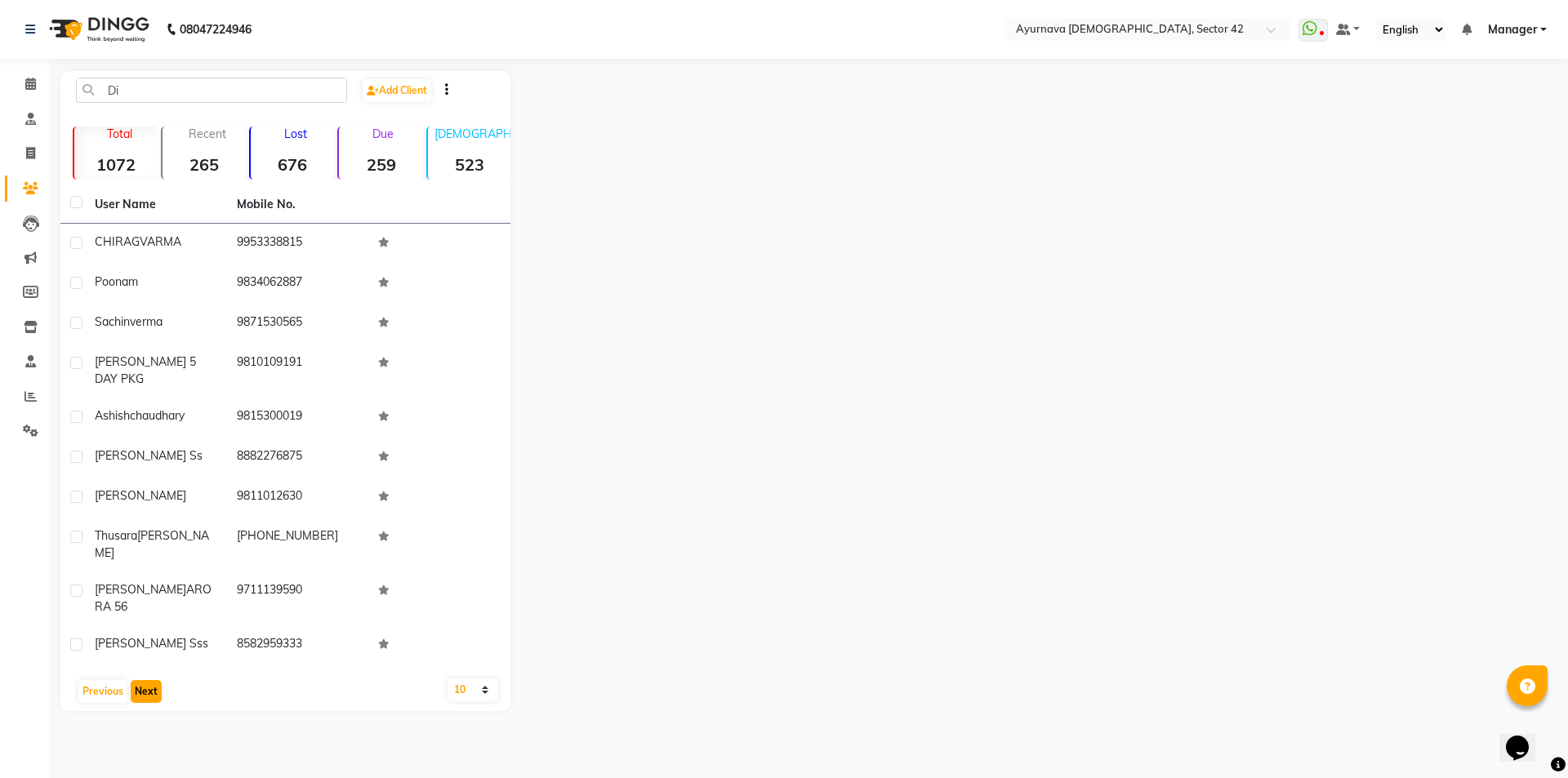
click at [148, 680] on button "Next" at bounding box center [147, 692] width 31 height 23
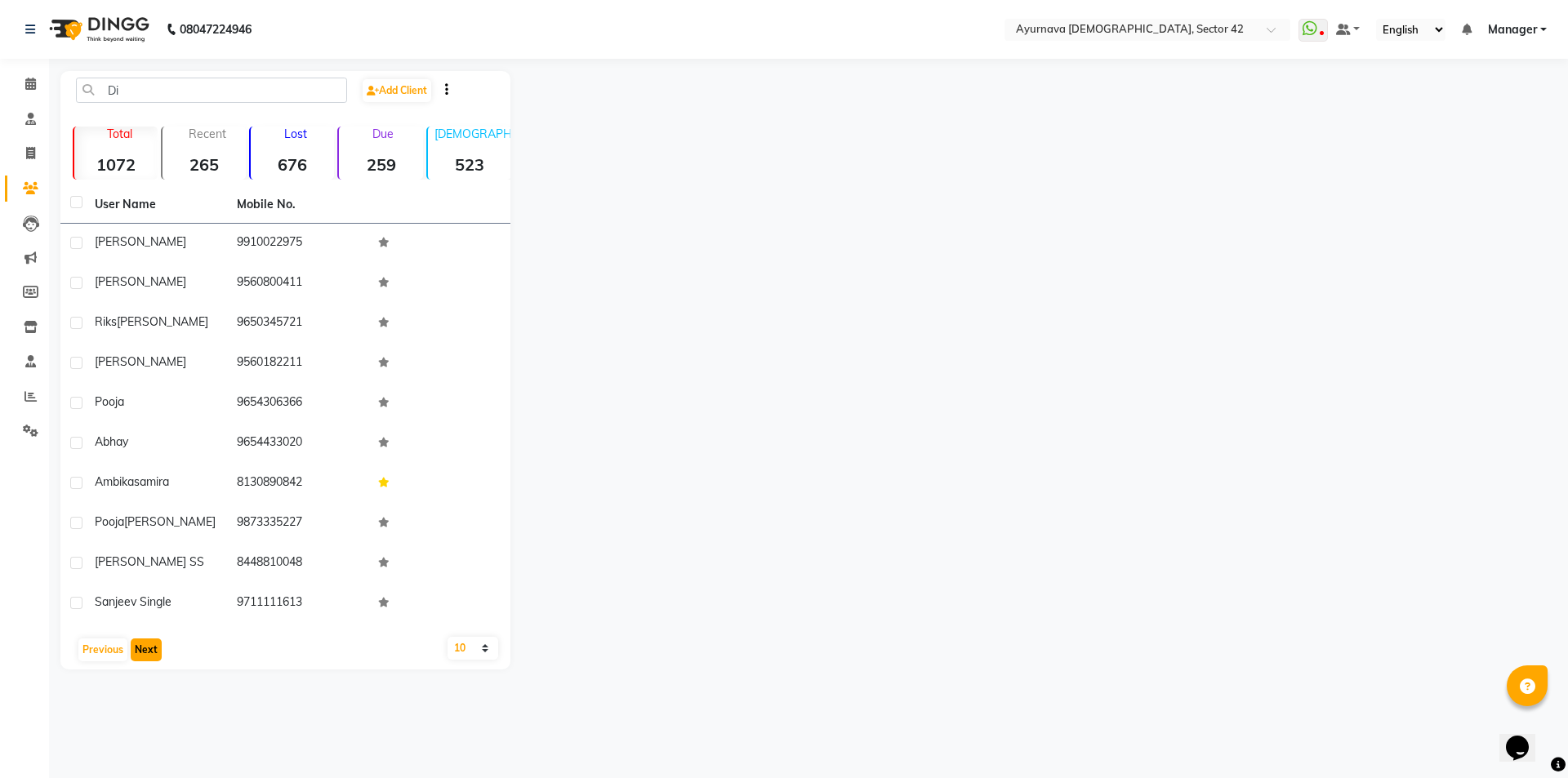
click at [148, 654] on button "Next" at bounding box center [147, 650] width 31 height 23
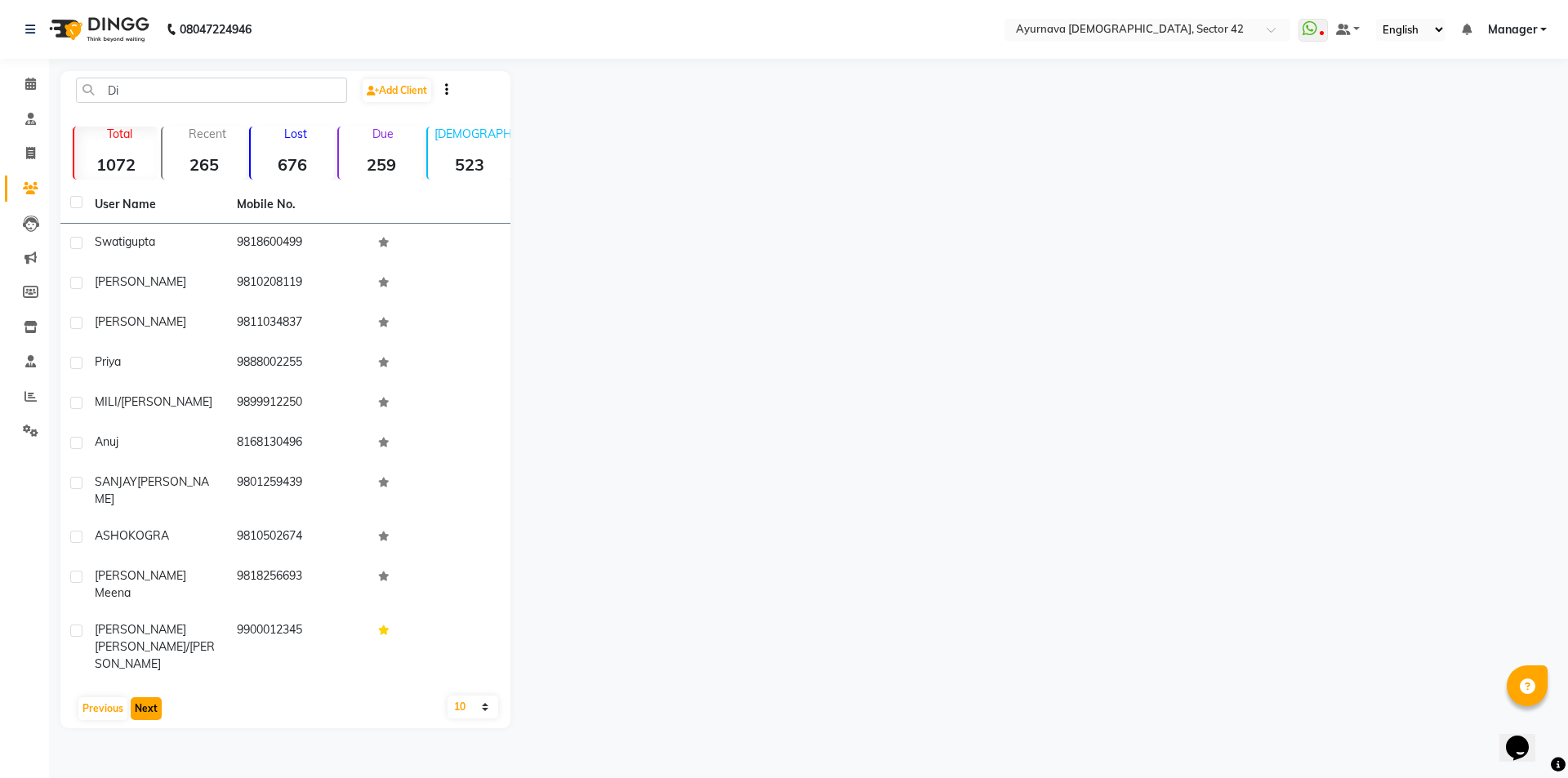
click at [148, 698] on button "Next" at bounding box center [147, 709] width 31 height 23
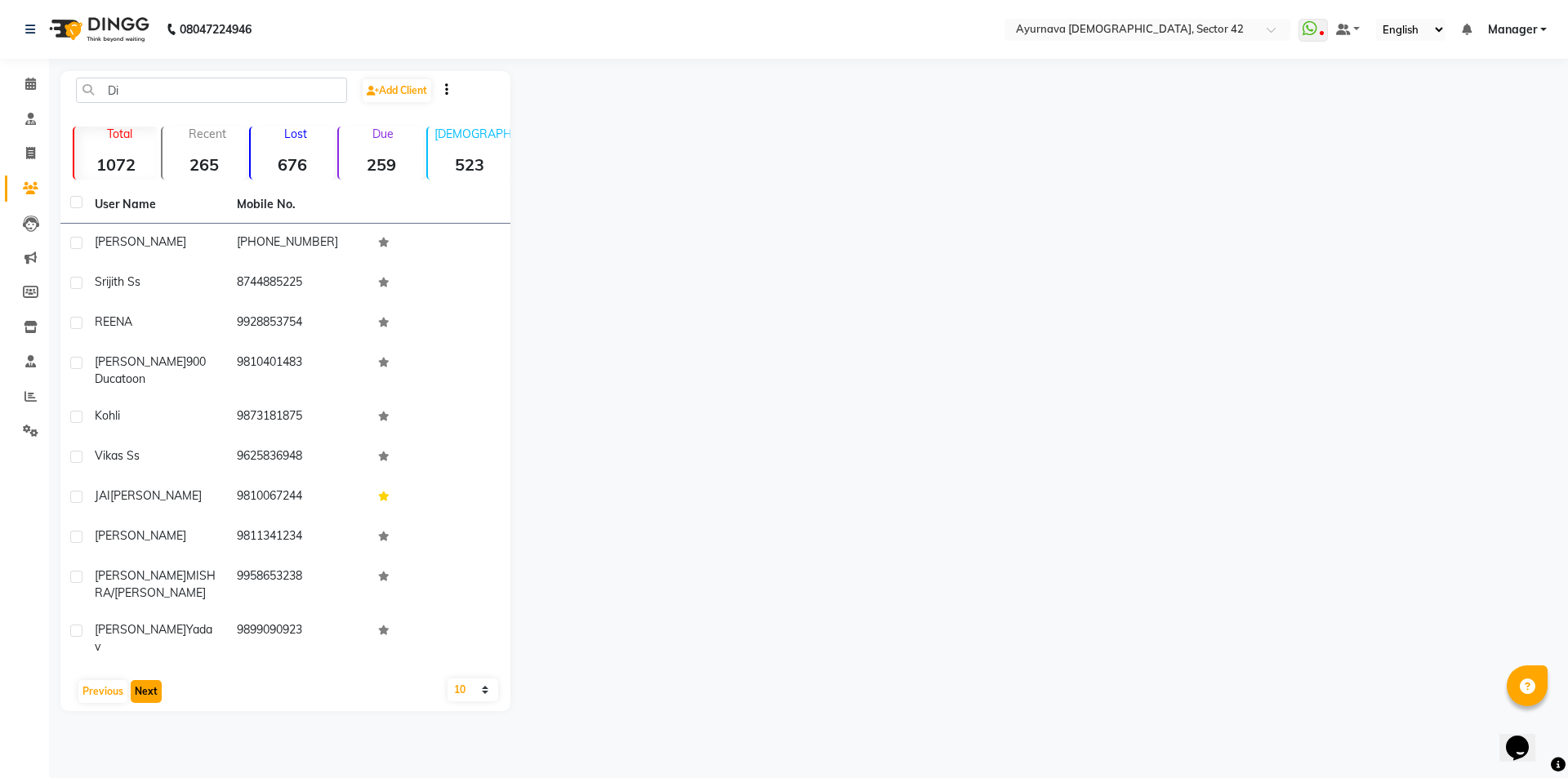
click at [148, 680] on button "Next" at bounding box center [147, 692] width 31 height 23
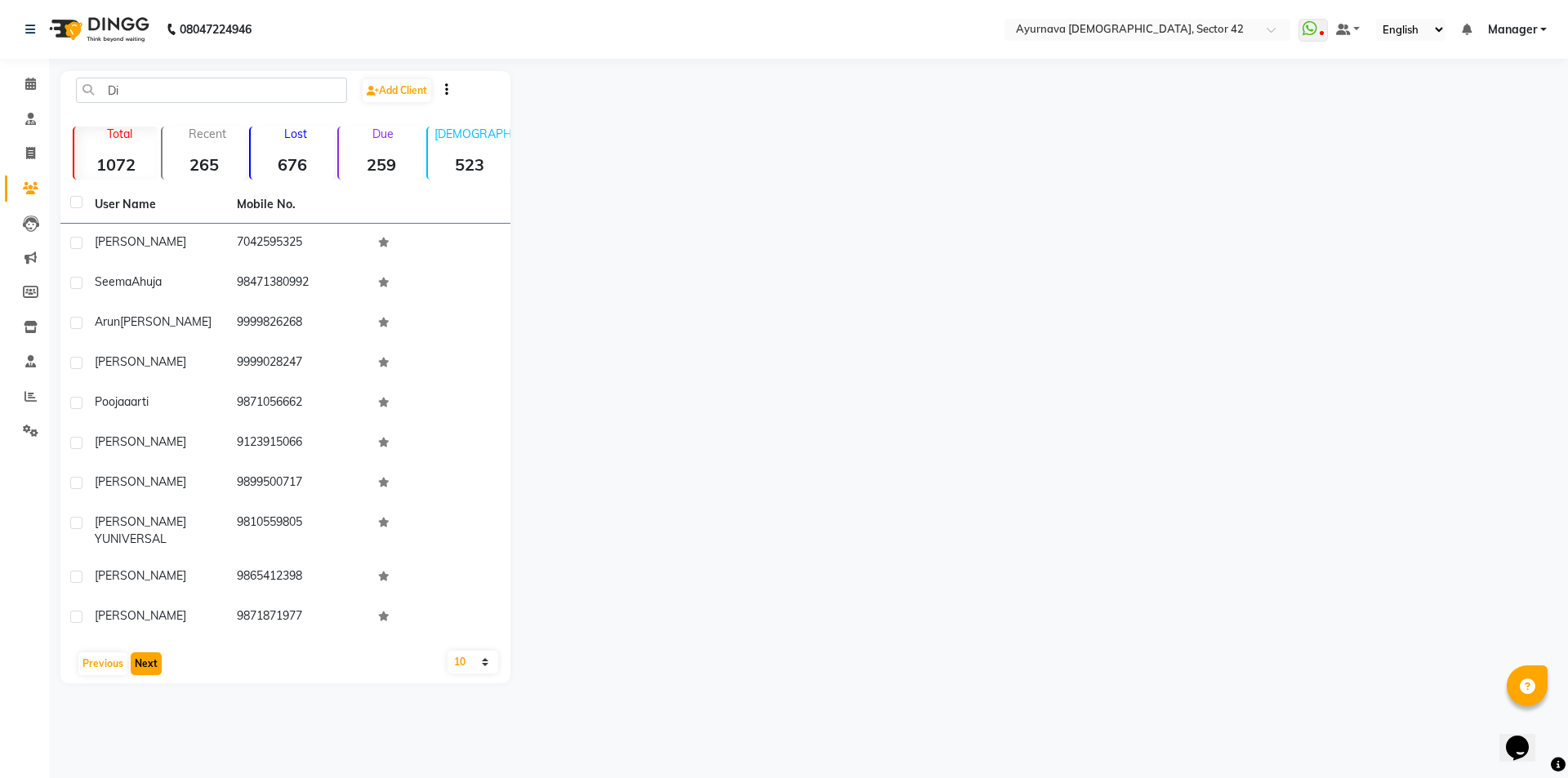
click at [145, 670] on button "Next" at bounding box center [147, 664] width 31 height 23
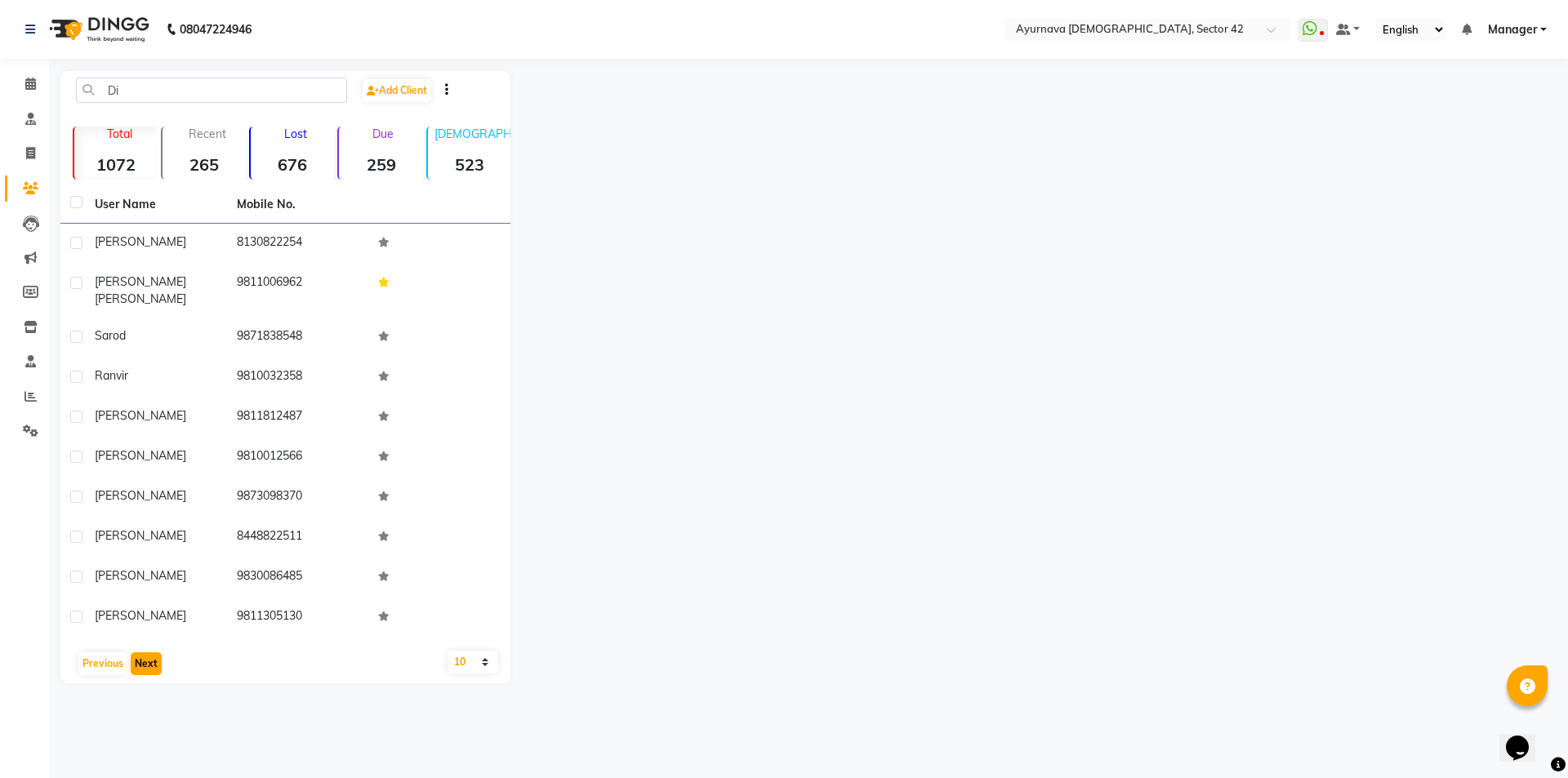
click at [143, 652] on button "Next" at bounding box center [147, 664] width 31 height 23
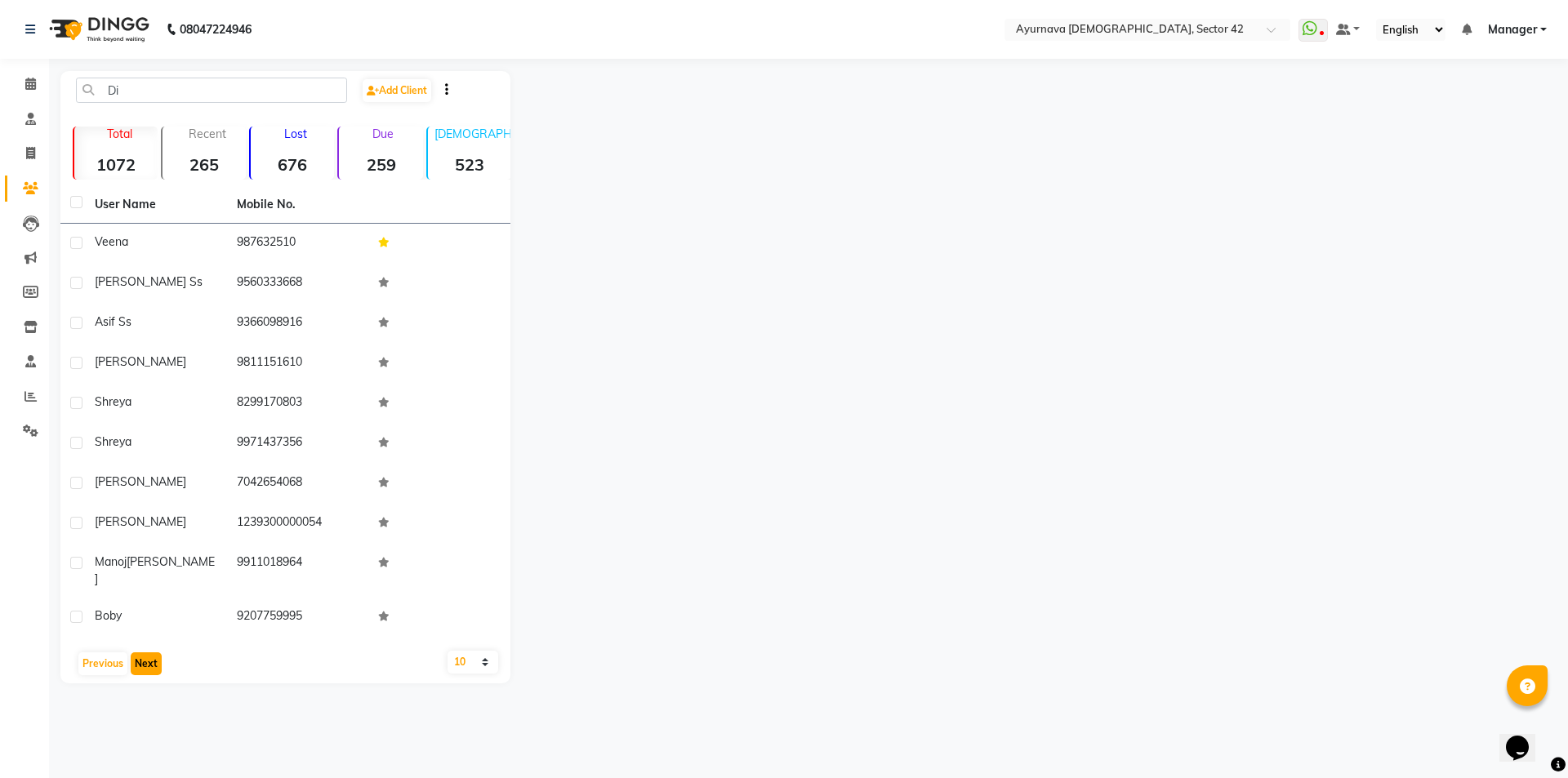
click at [148, 652] on button "Next" at bounding box center [147, 664] width 31 height 23
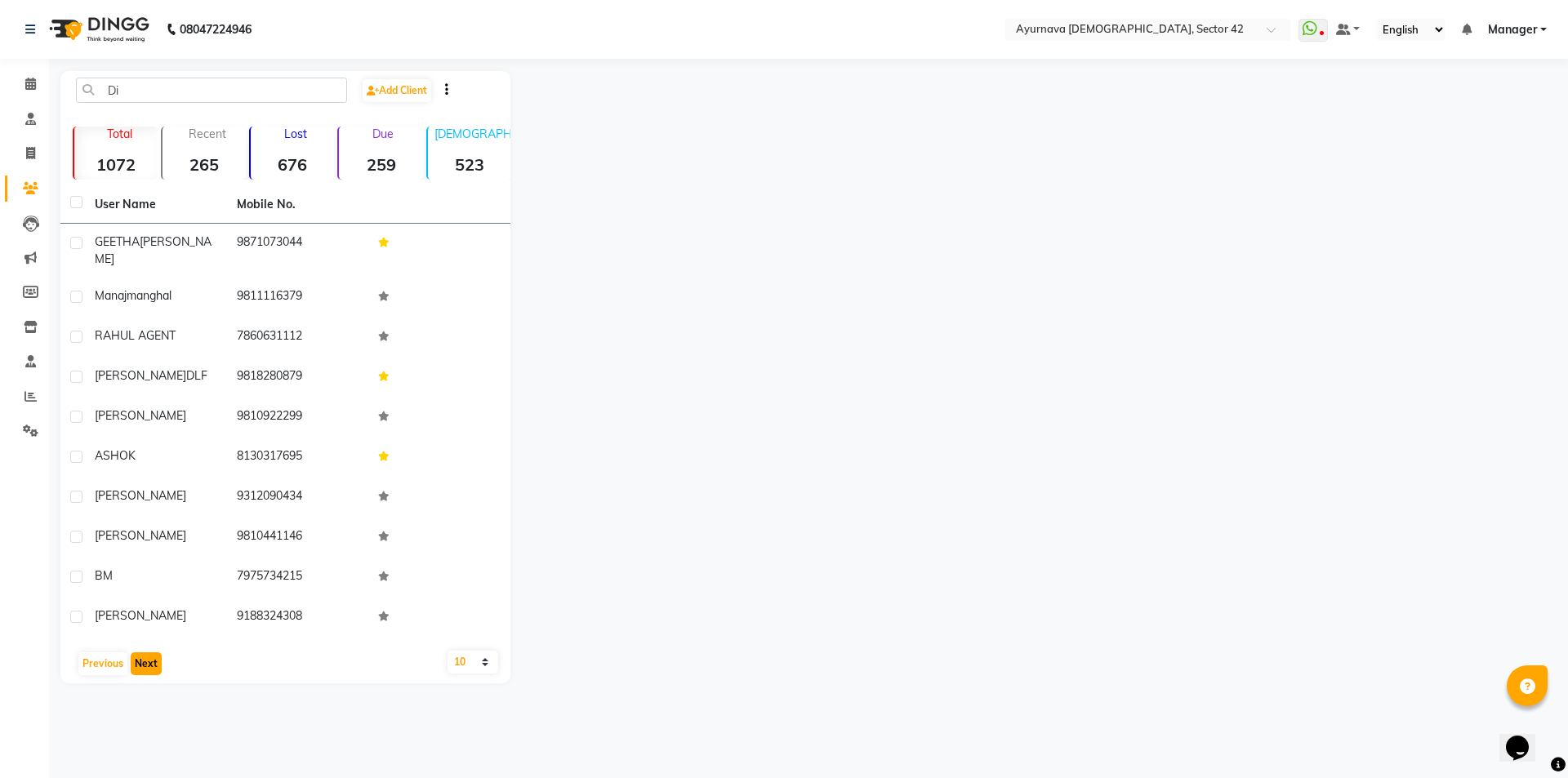
click at [148, 663] on button "Next" at bounding box center [147, 664] width 31 height 23
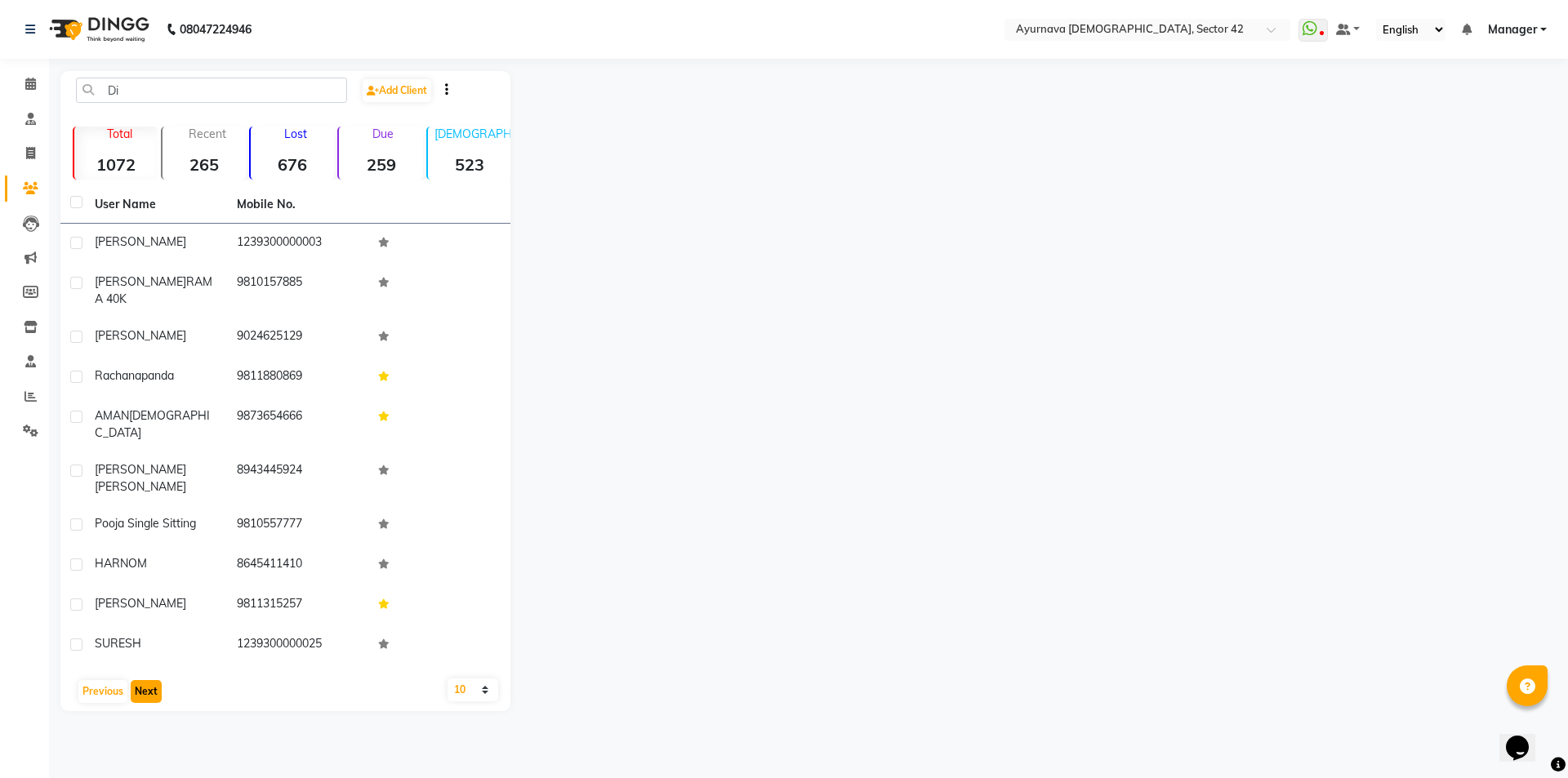
click at [152, 680] on button "Next" at bounding box center [147, 692] width 31 height 23
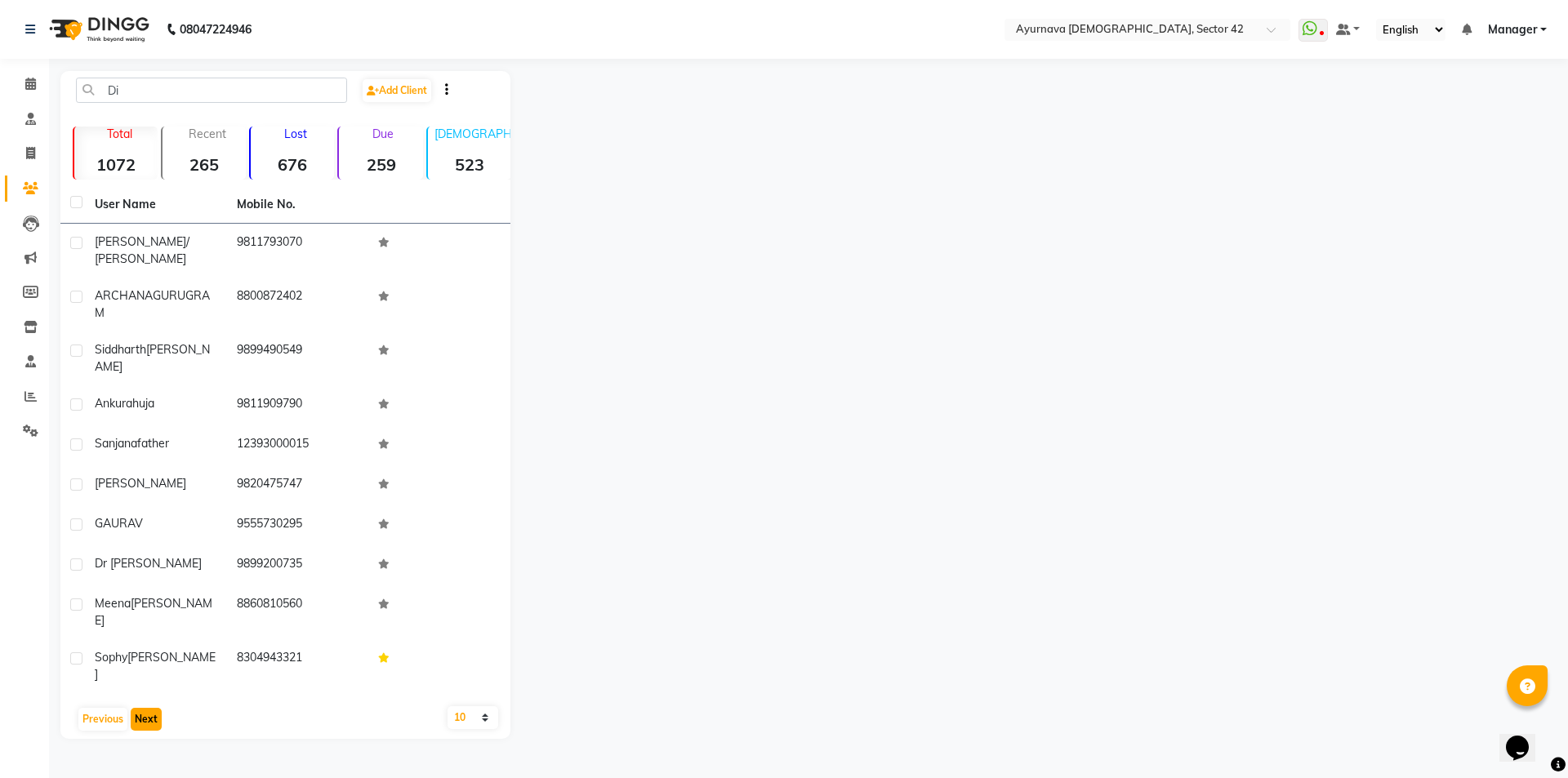
click at [147, 708] on button "Next" at bounding box center [147, 719] width 31 height 23
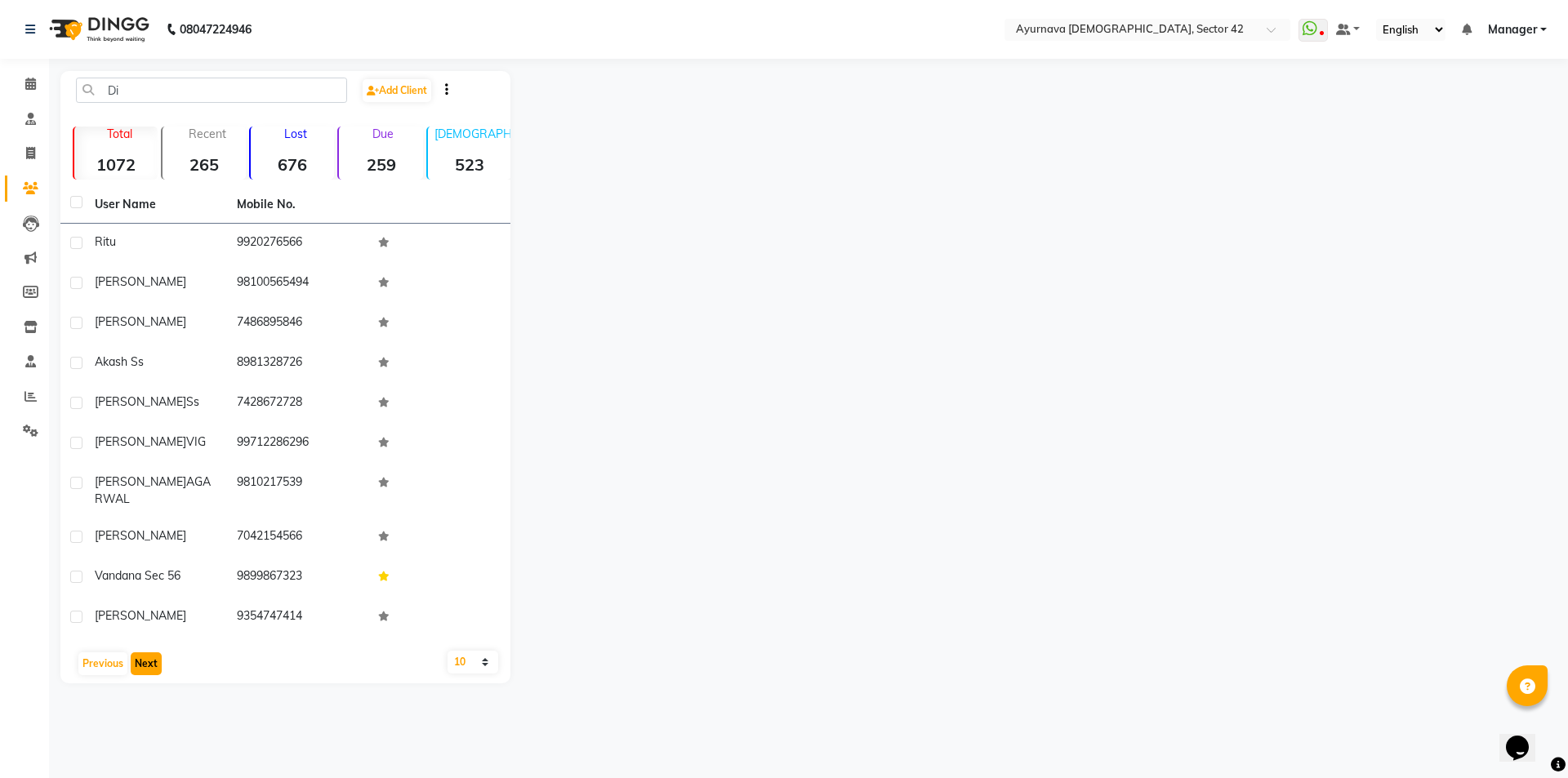
click at [138, 659] on button "Next" at bounding box center [147, 664] width 31 height 23
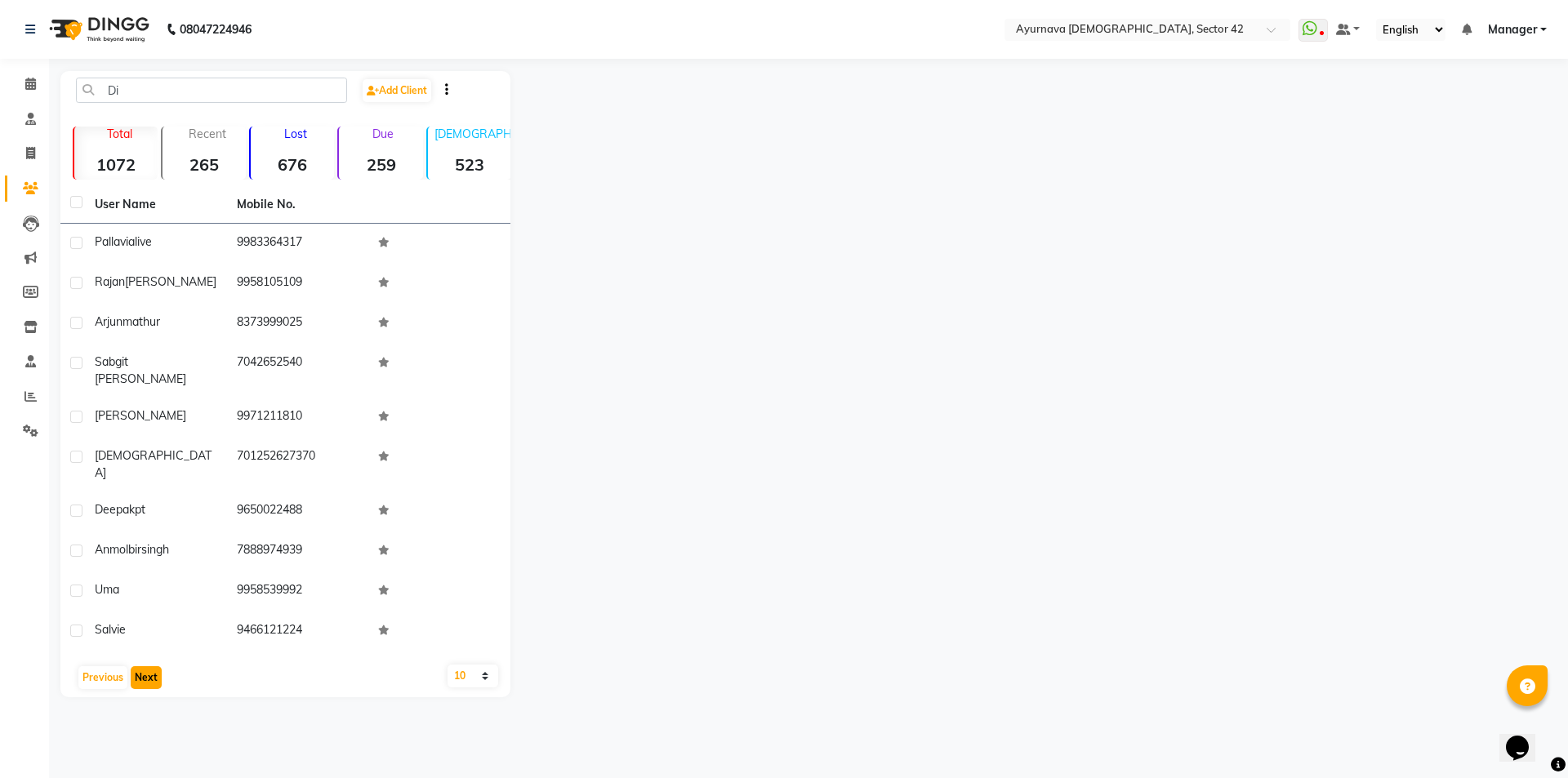
click at [147, 666] on button "Next" at bounding box center [147, 678] width 31 height 23
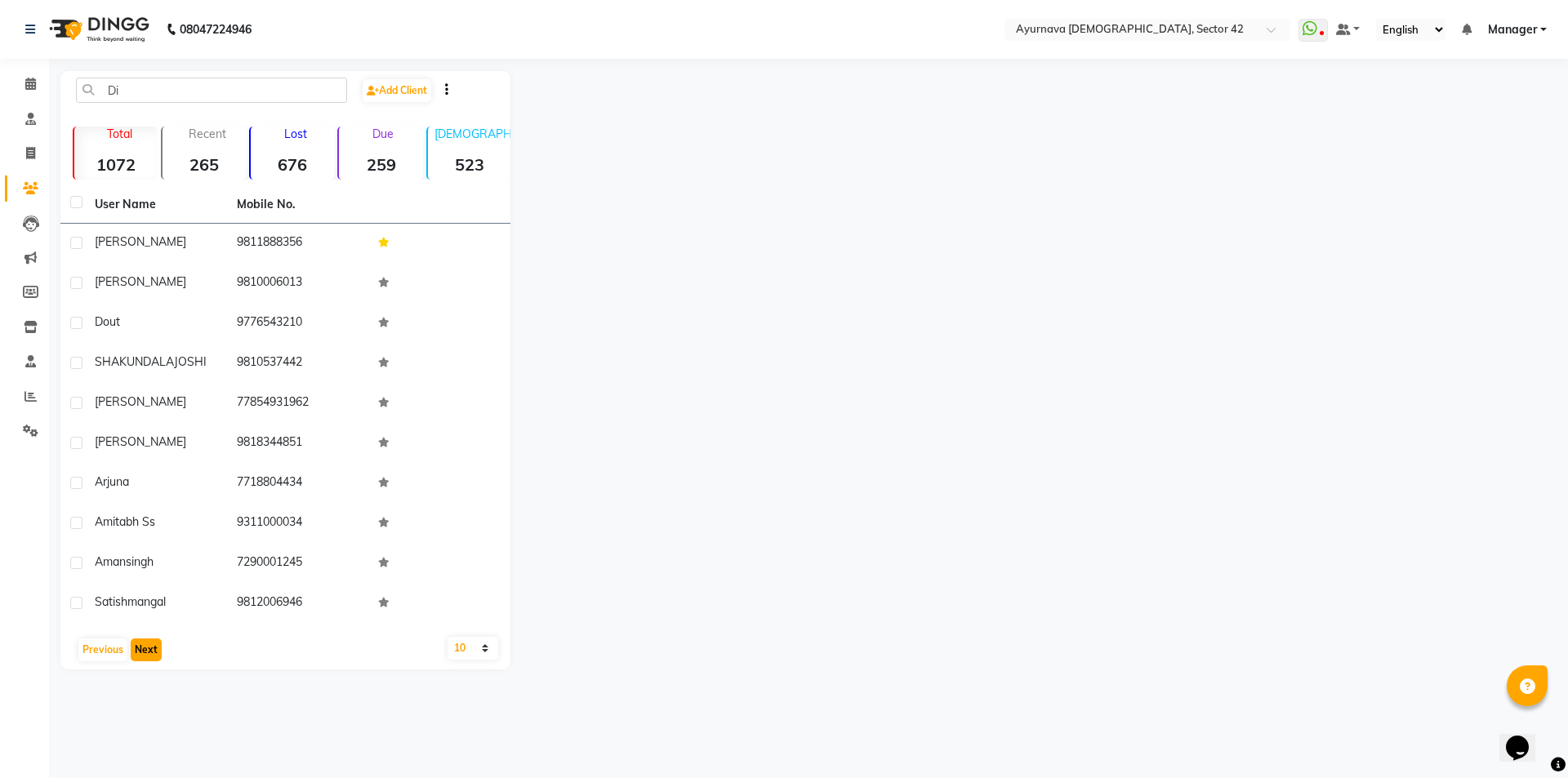
click at [150, 652] on button "Next" at bounding box center [147, 650] width 31 height 23
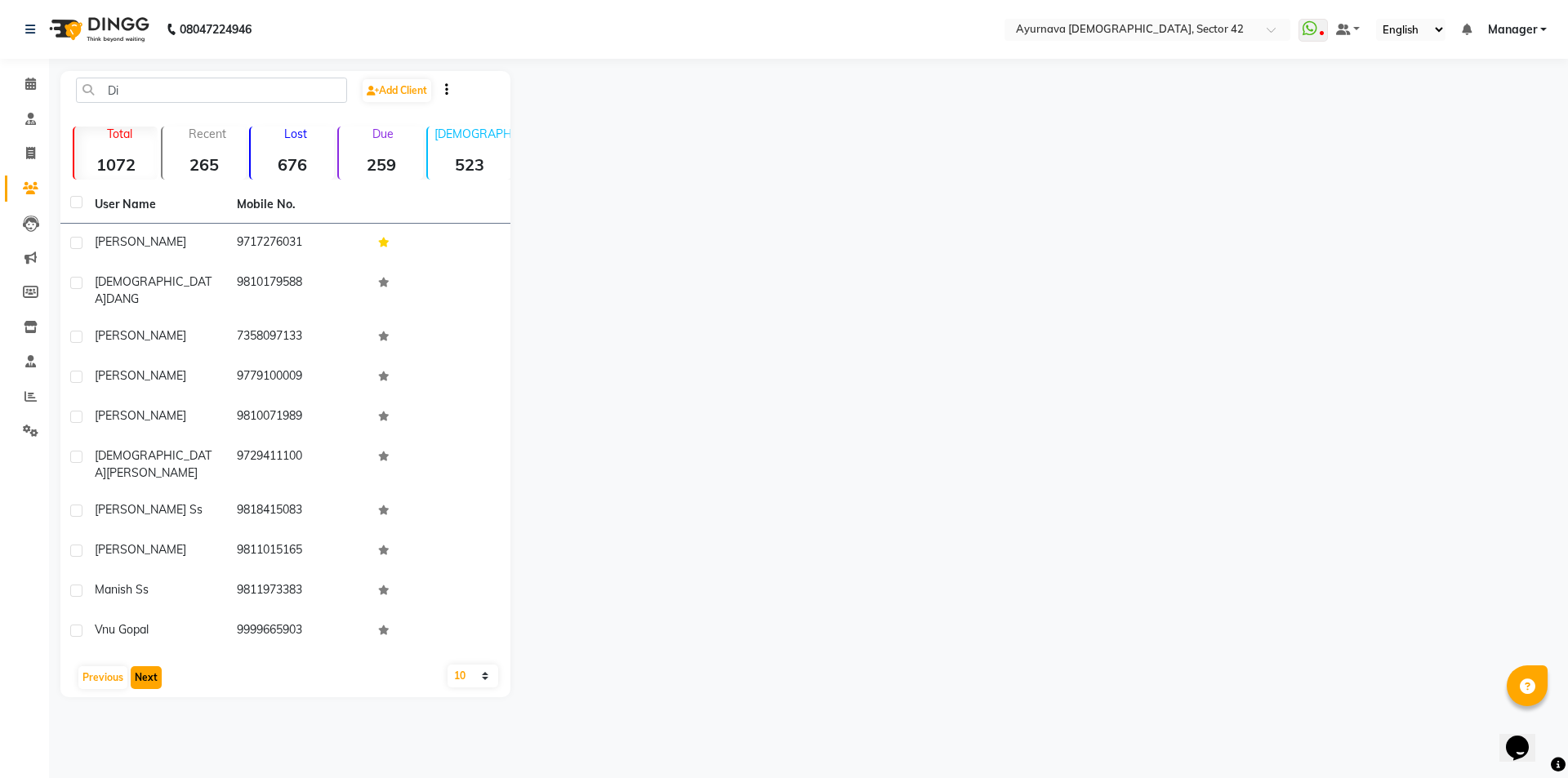
click at [150, 666] on button "Next" at bounding box center [147, 678] width 31 height 23
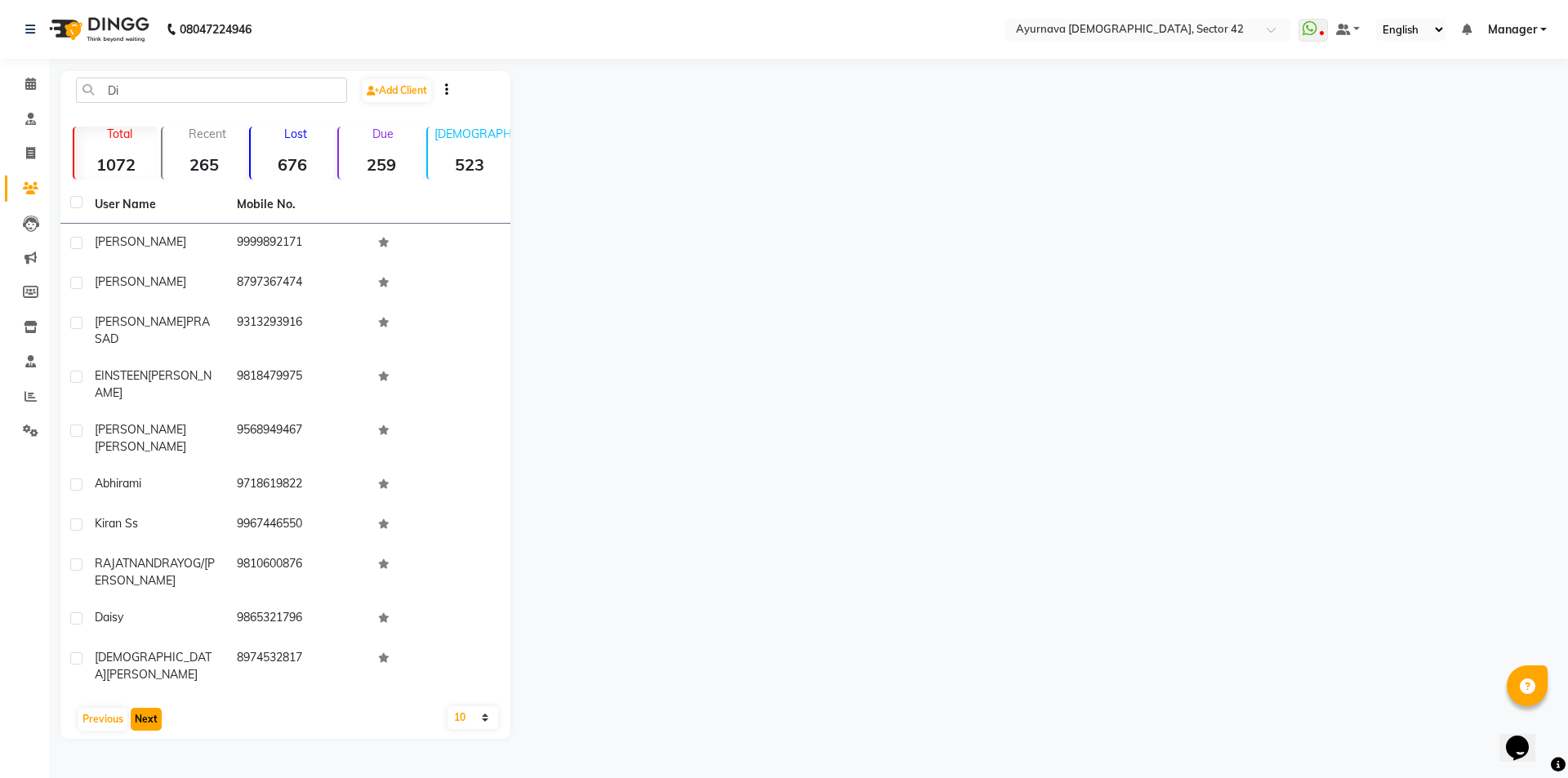
click at [150, 708] on button "Next" at bounding box center [147, 719] width 31 height 23
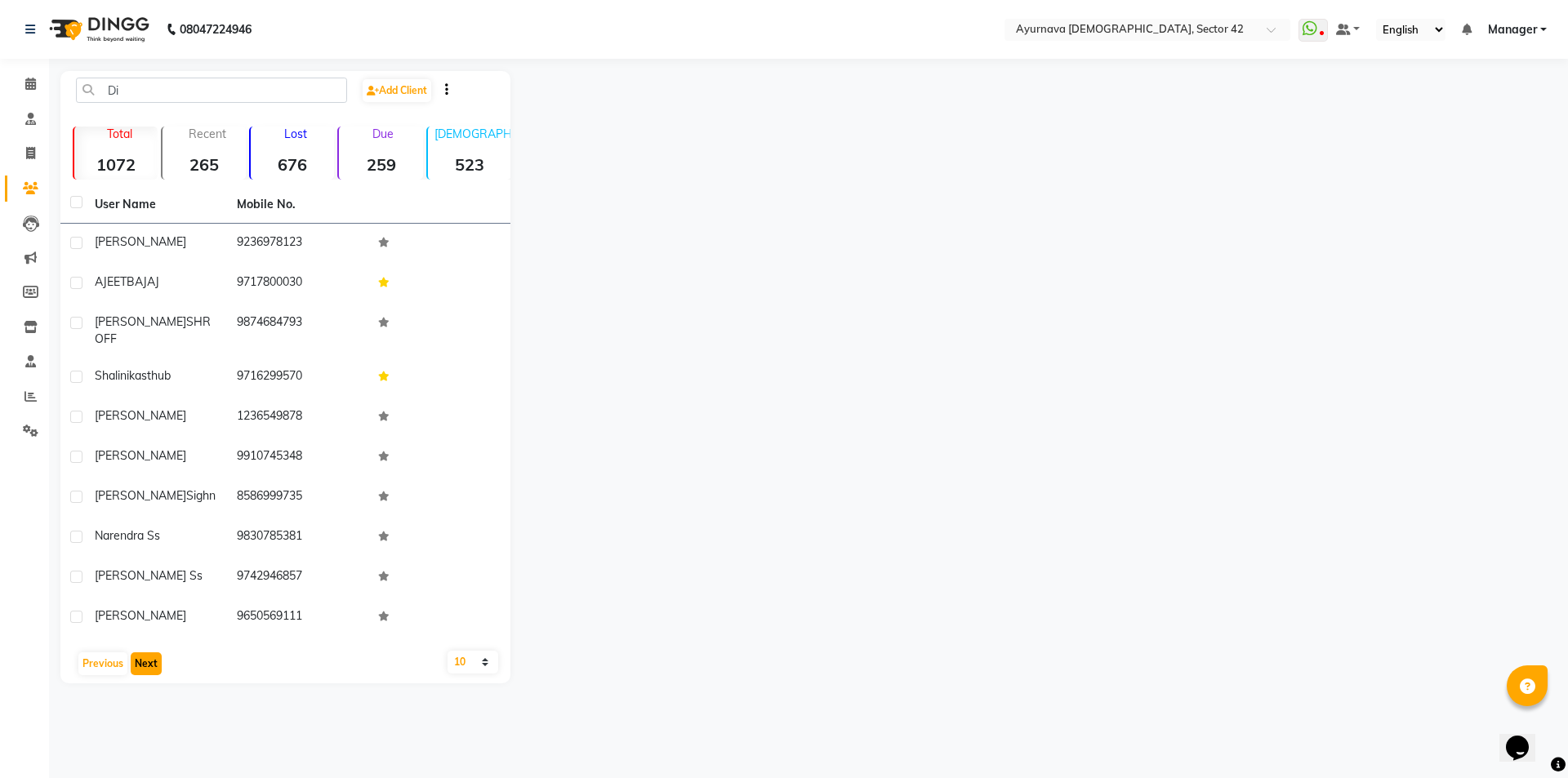
click at [150, 652] on button "Next" at bounding box center [147, 664] width 31 height 23
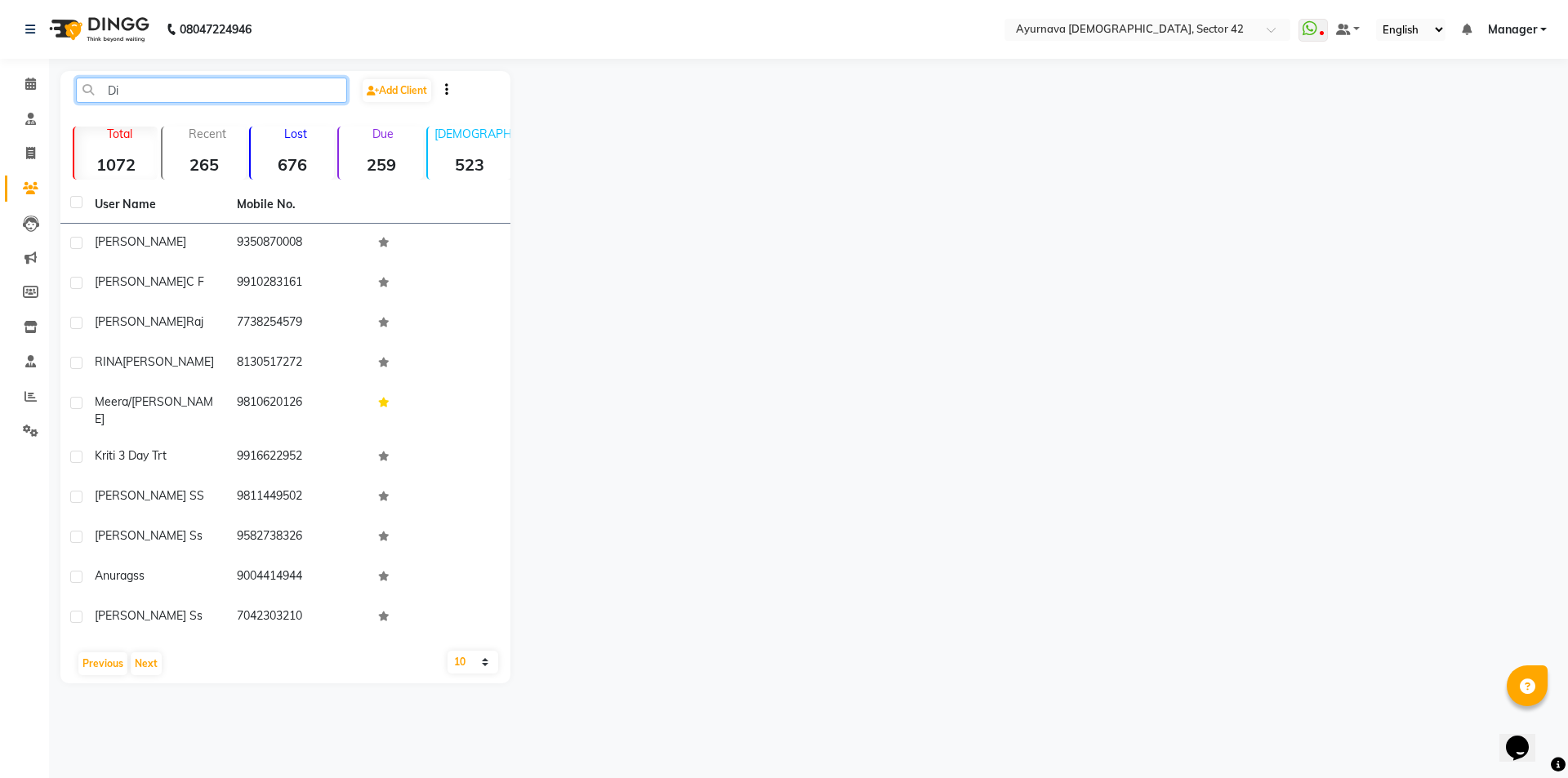
click at [184, 86] on input "Di" at bounding box center [211, 90] width 271 height 25
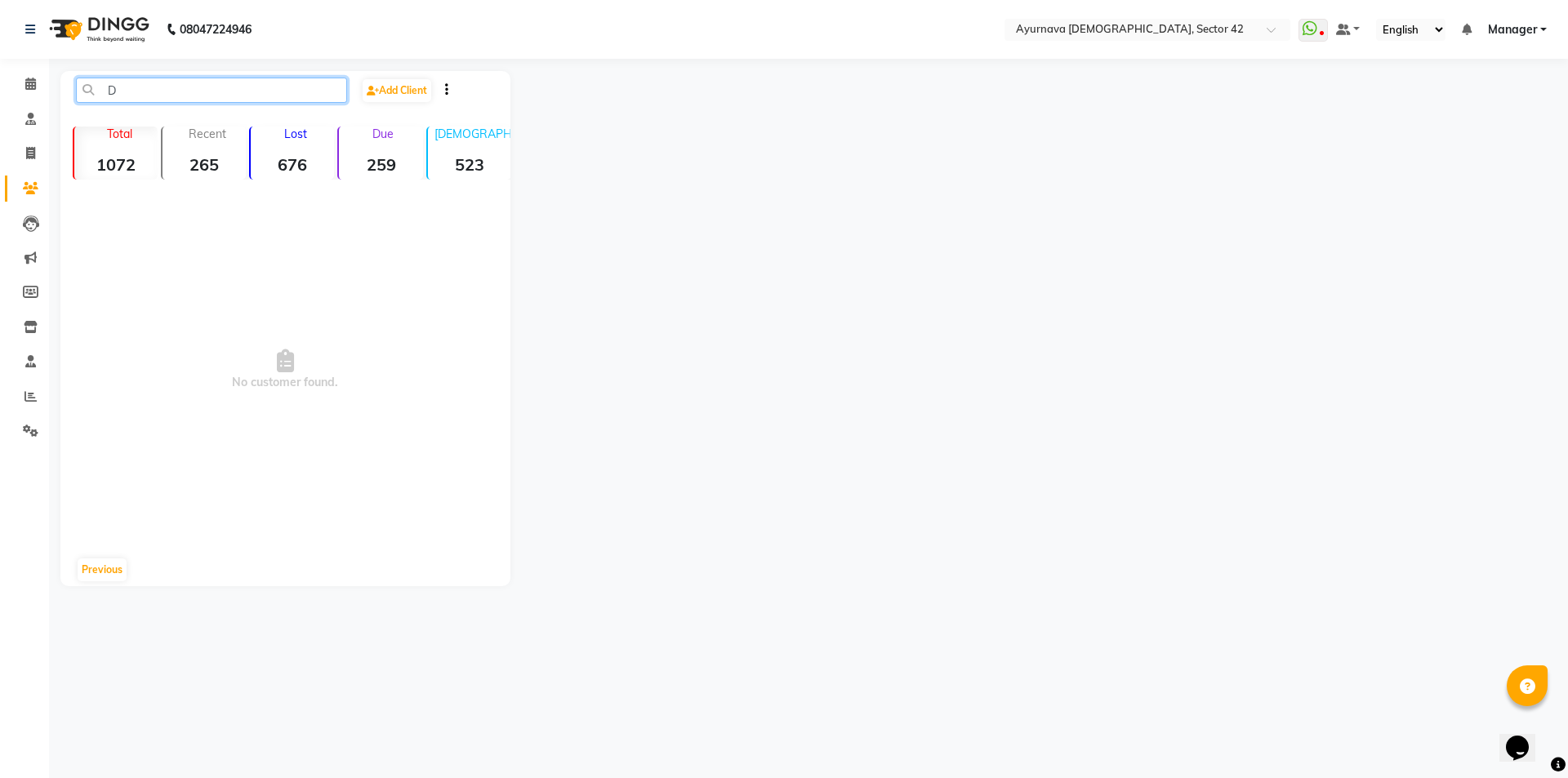
type input "D"
click at [208, 86] on input "D" at bounding box center [211, 90] width 271 height 25
type input "G"
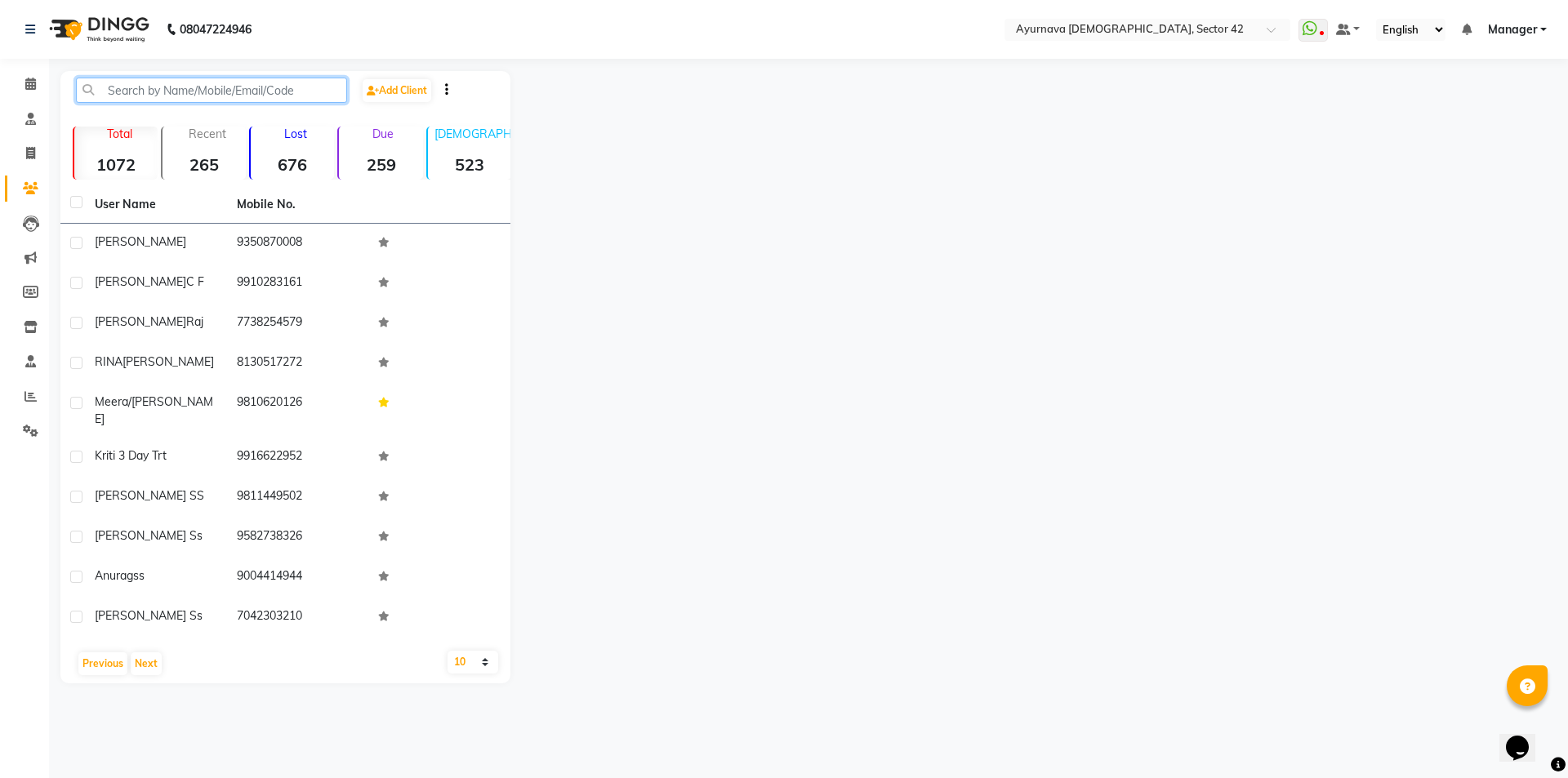
type input "d"
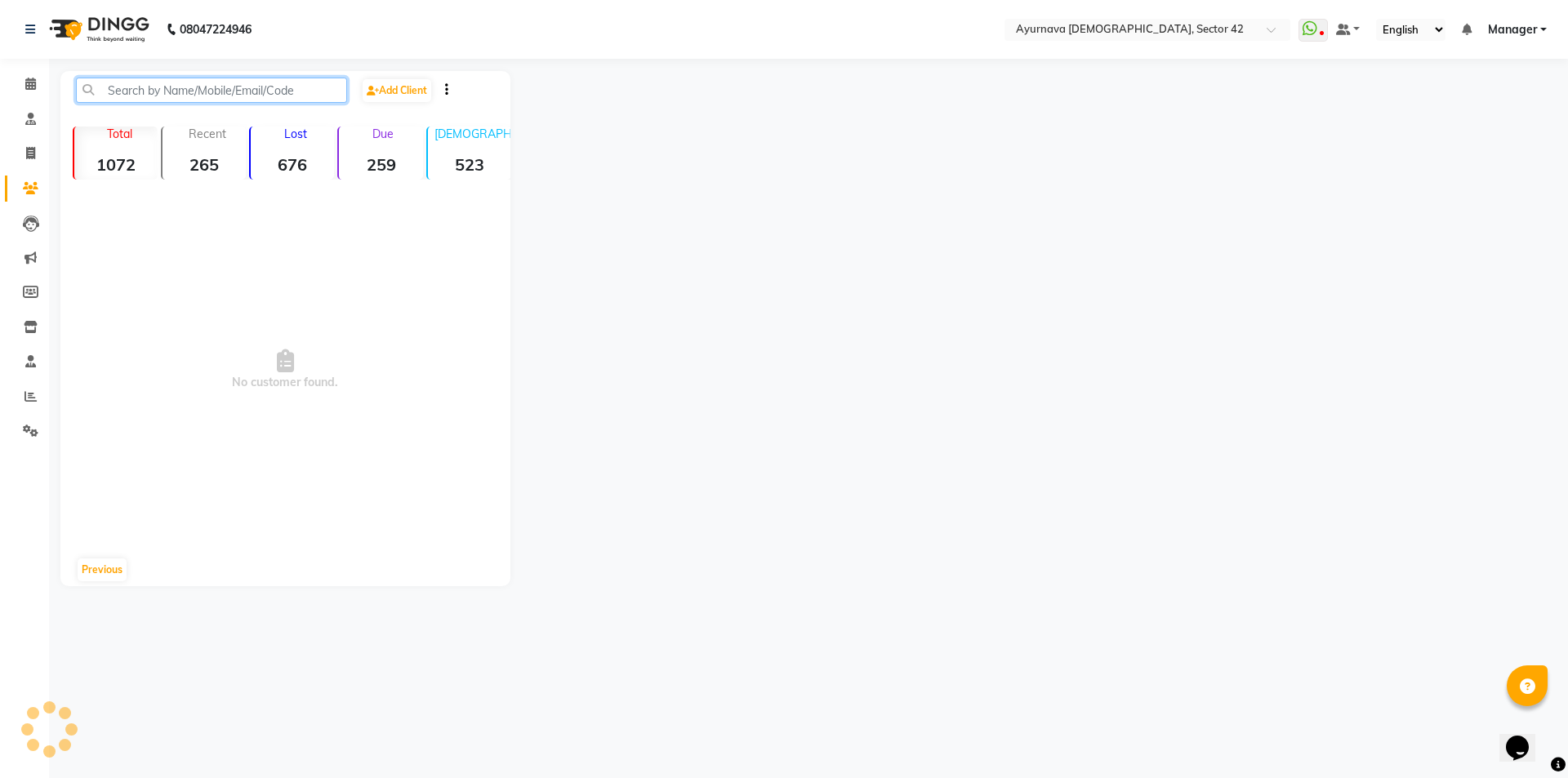
type input "D"
click at [30, 125] on span at bounding box center [31, 120] width 29 height 19
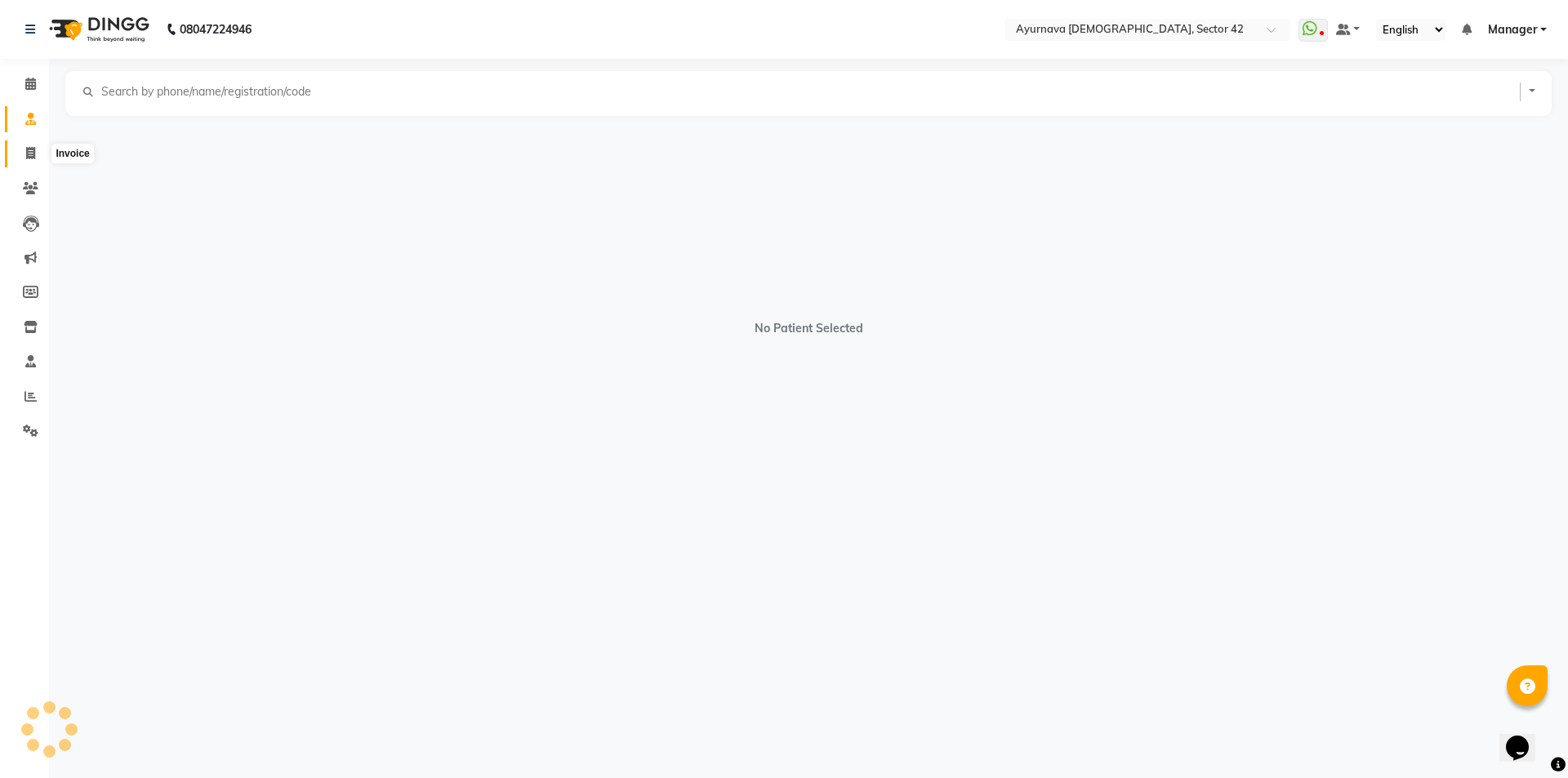
click at [24, 153] on span at bounding box center [31, 155] width 29 height 19
select select "5575"
select select "service"
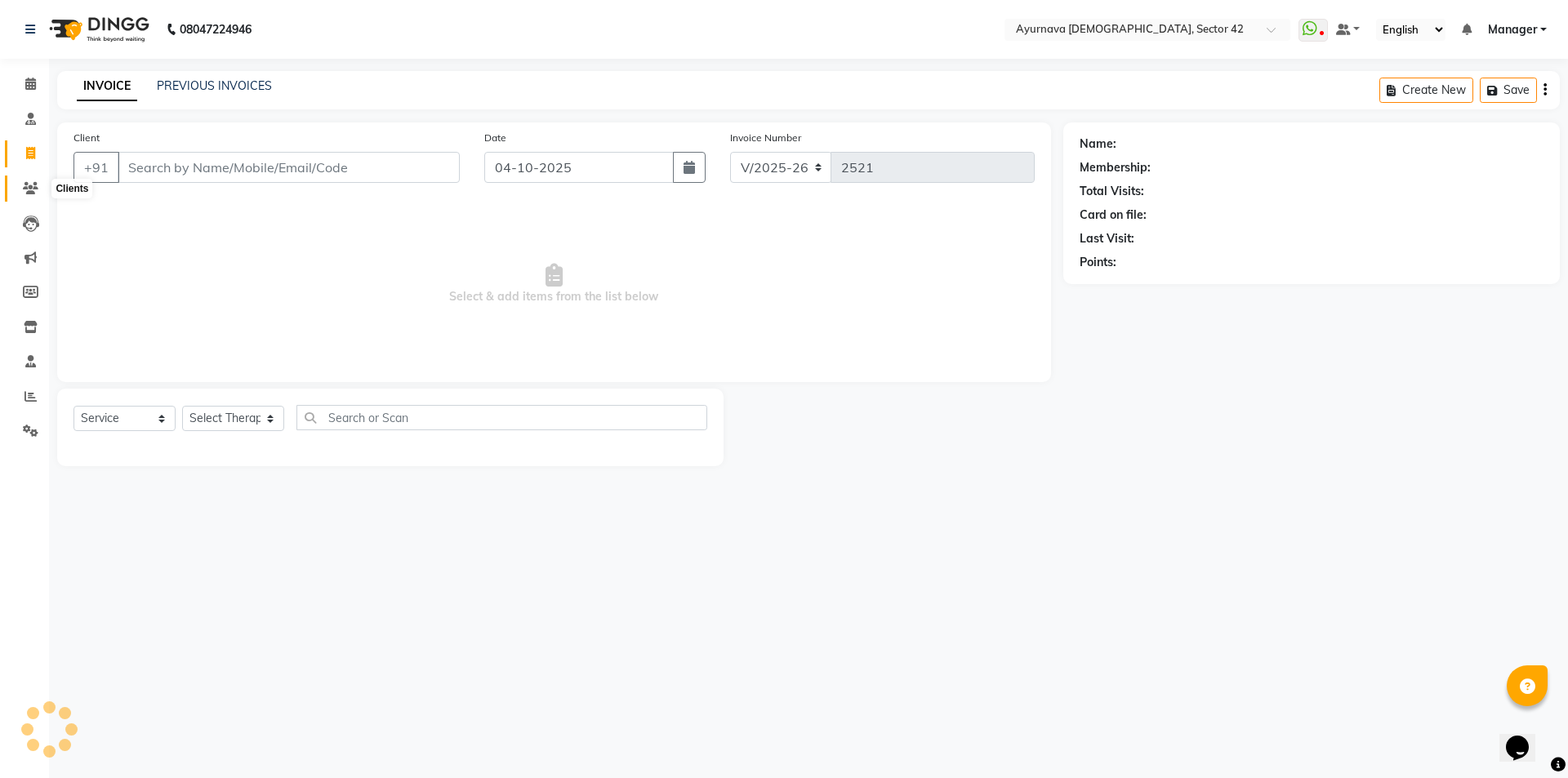
click at [31, 191] on icon at bounding box center [31, 189] width 16 height 12
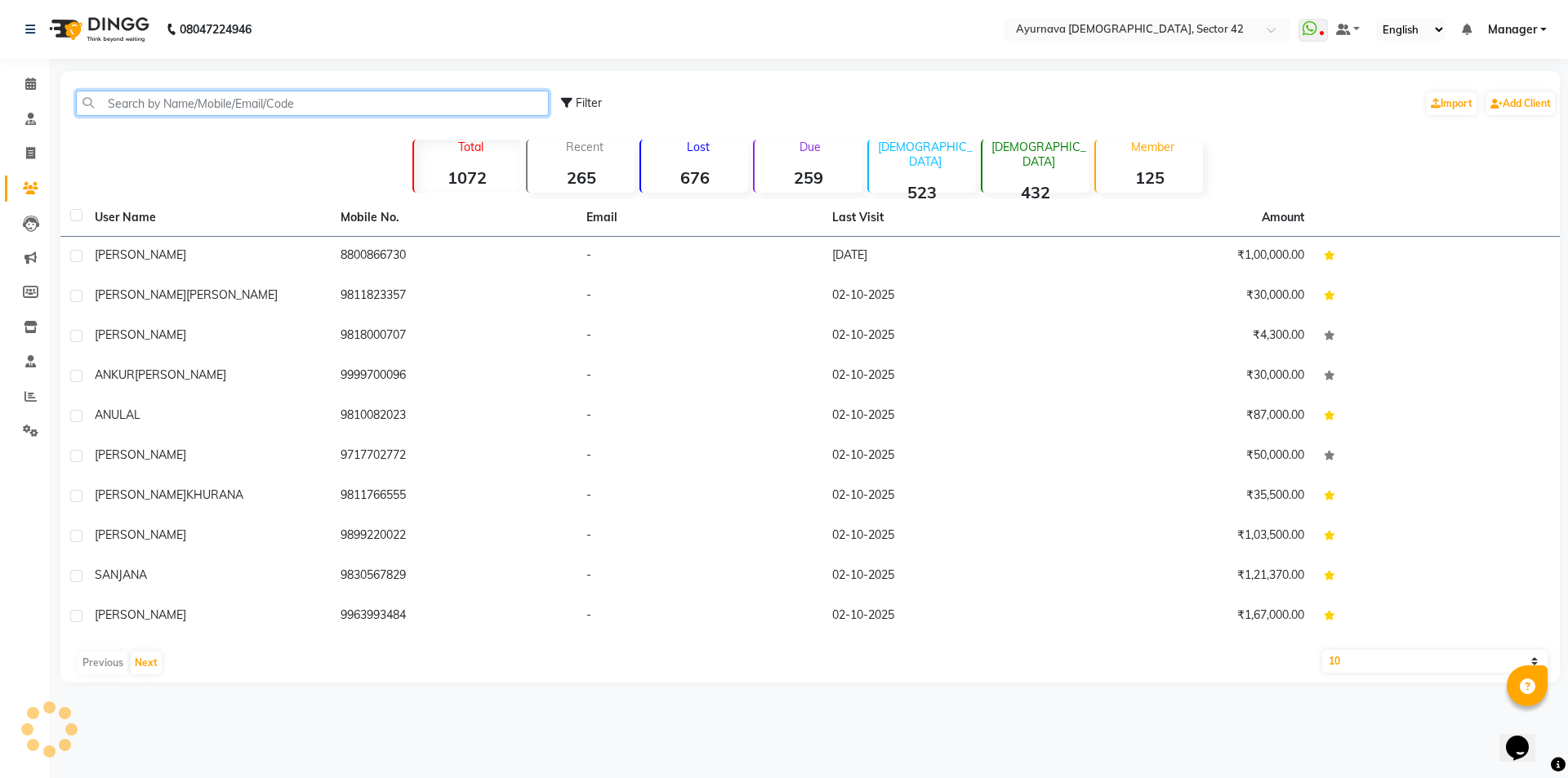
click at [254, 94] on input "text" at bounding box center [312, 103] width 472 height 25
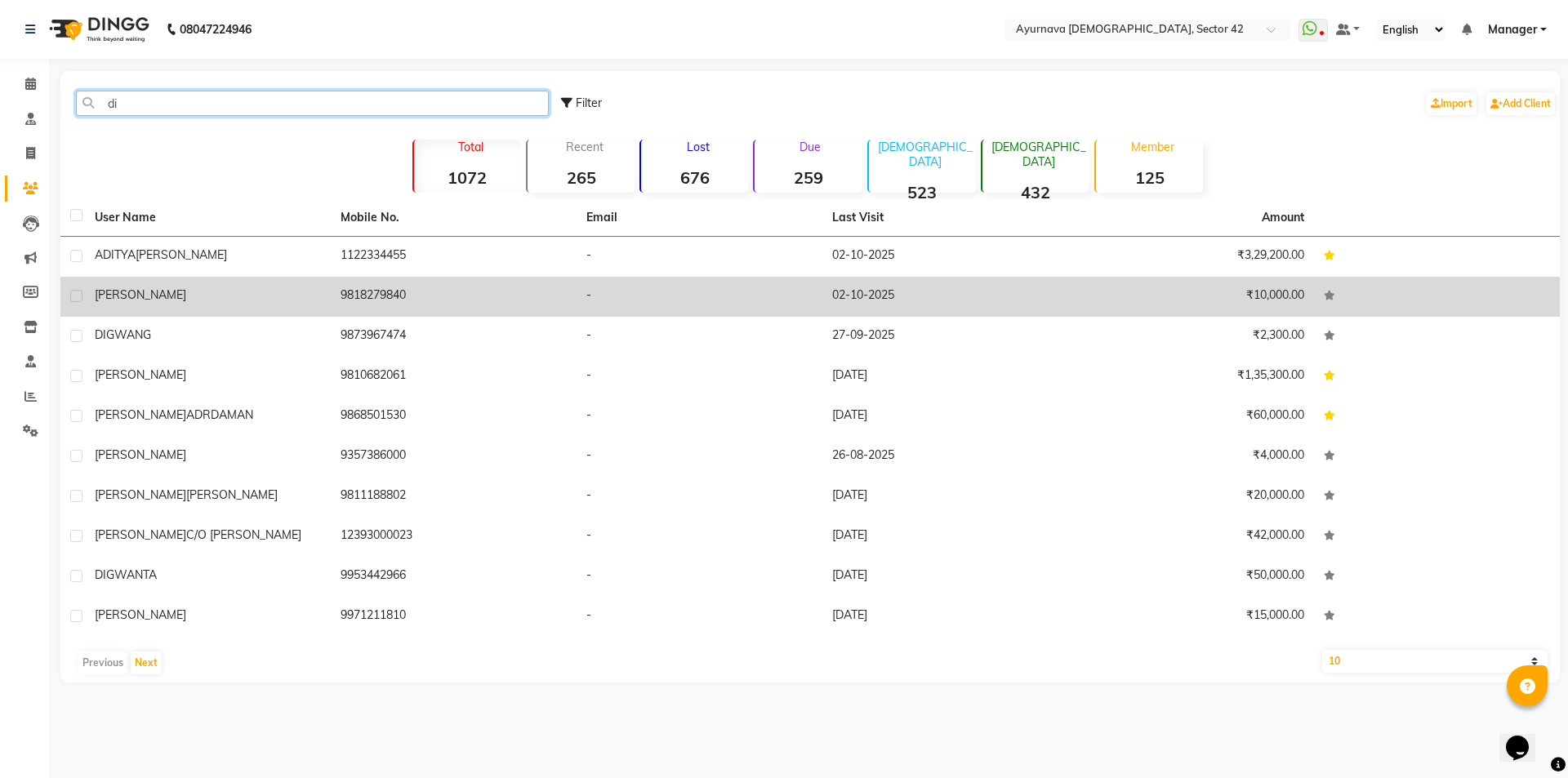
type input "di"
click at [328, 302] on td "[PERSON_NAME]" at bounding box center [207, 297] width 245 height 40
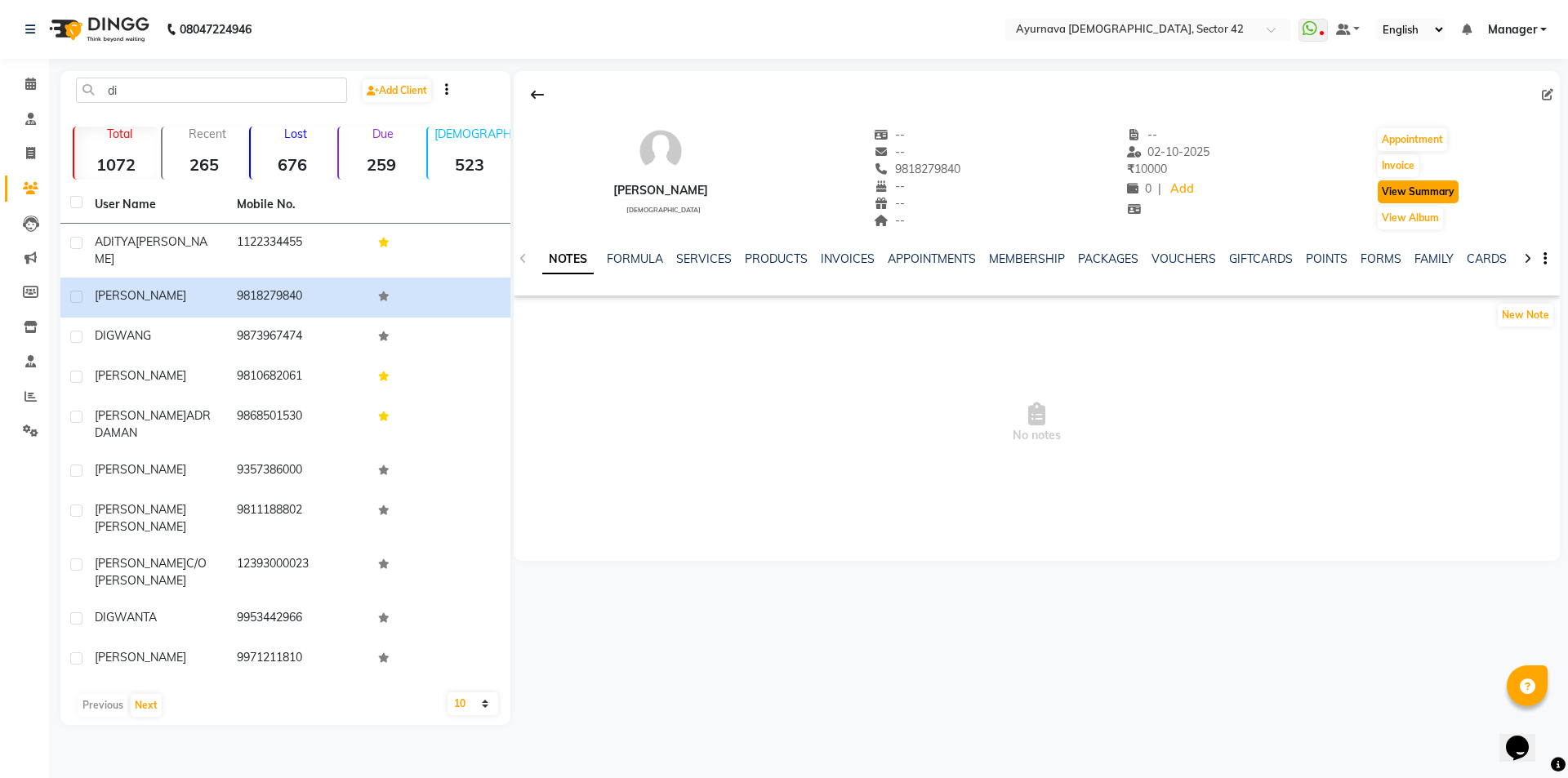
click at [1439, 193] on button "View Summary" at bounding box center [1418, 192] width 81 height 23
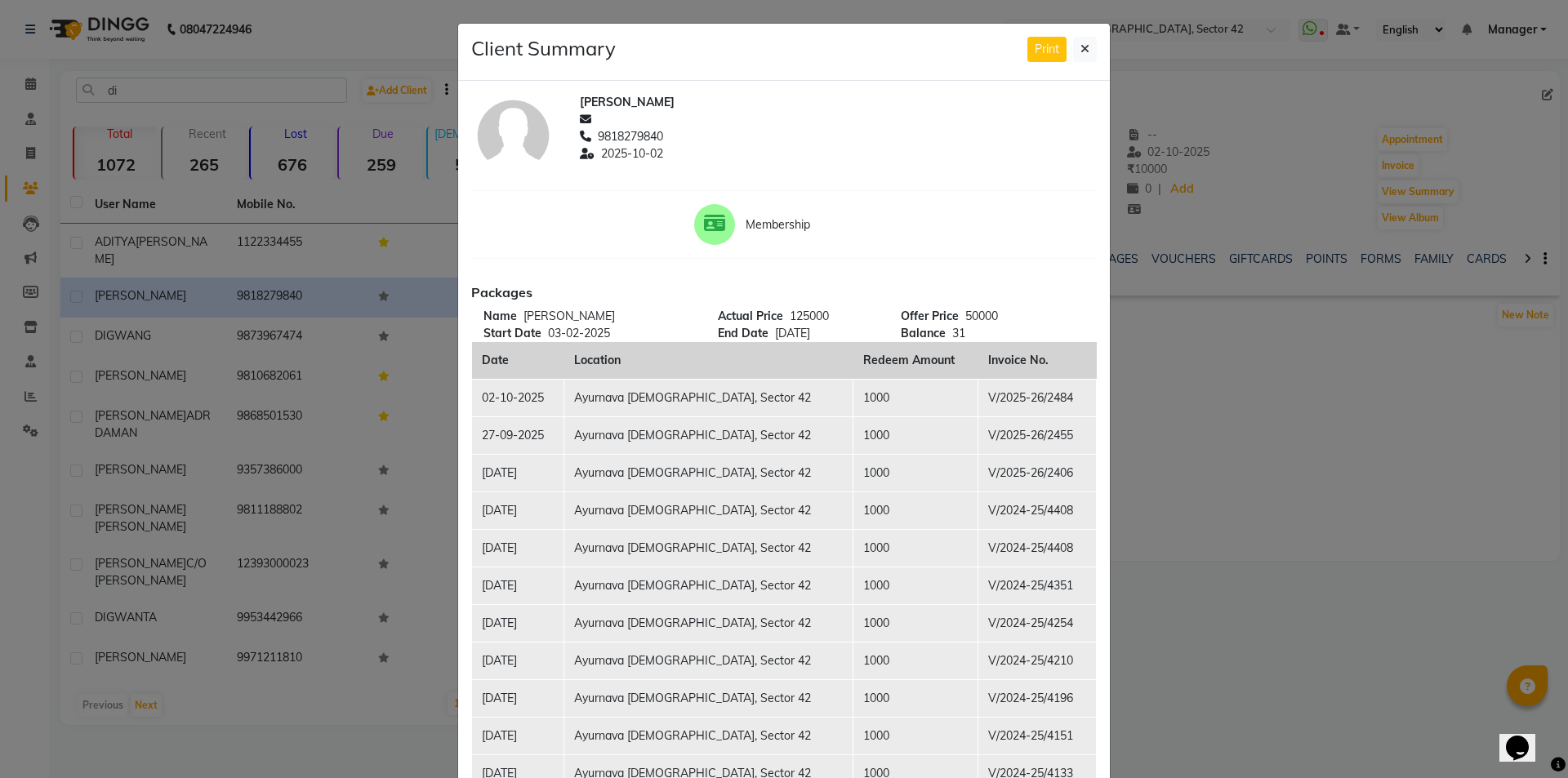
drag, startPoint x: 1086, startPoint y: 51, endPoint x: 664, endPoint y: 80, distance: 423.0
click at [1081, 51] on button at bounding box center [1084, 49] width 24 height 25
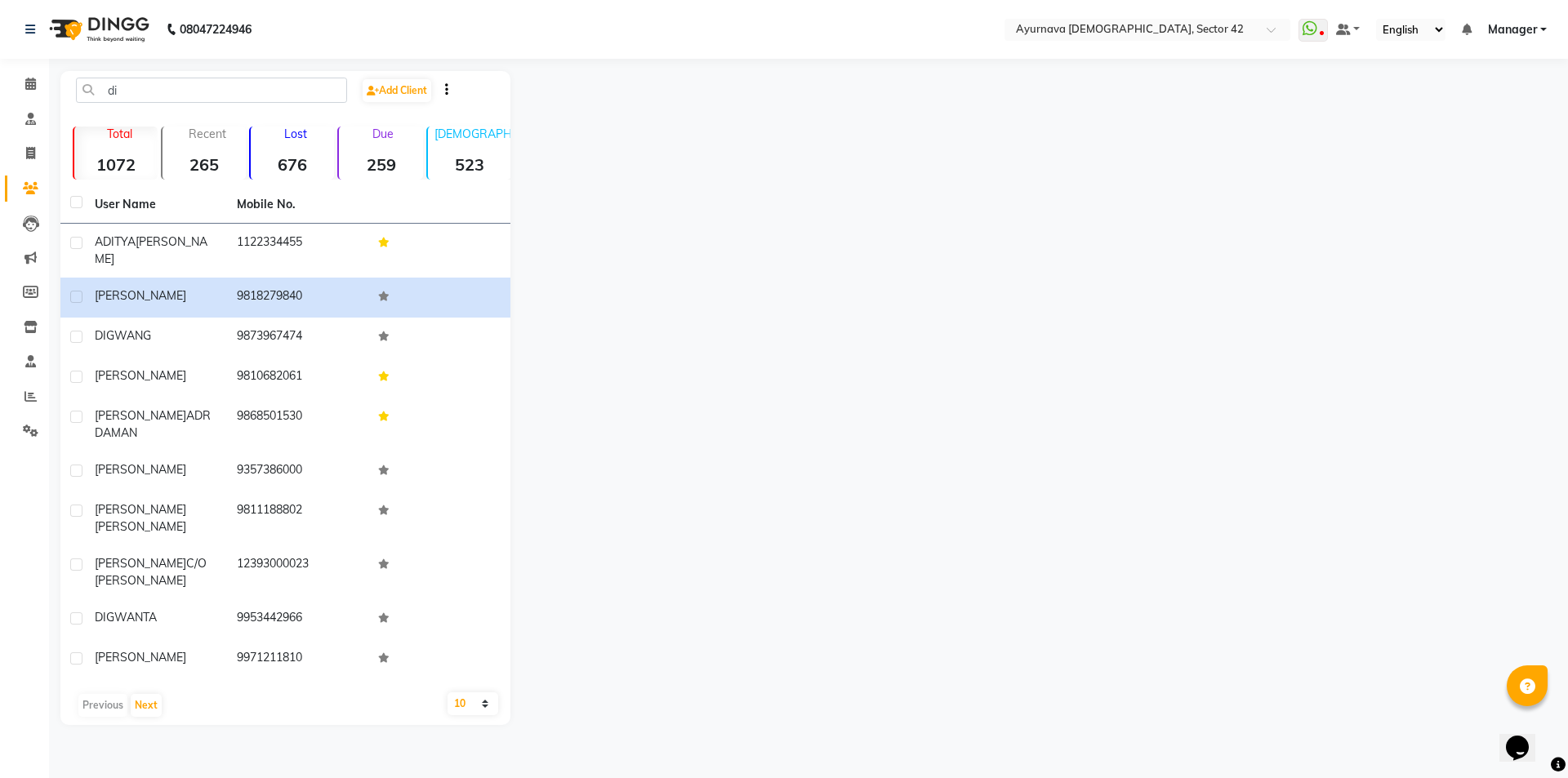
select select "5575"
select select "service"
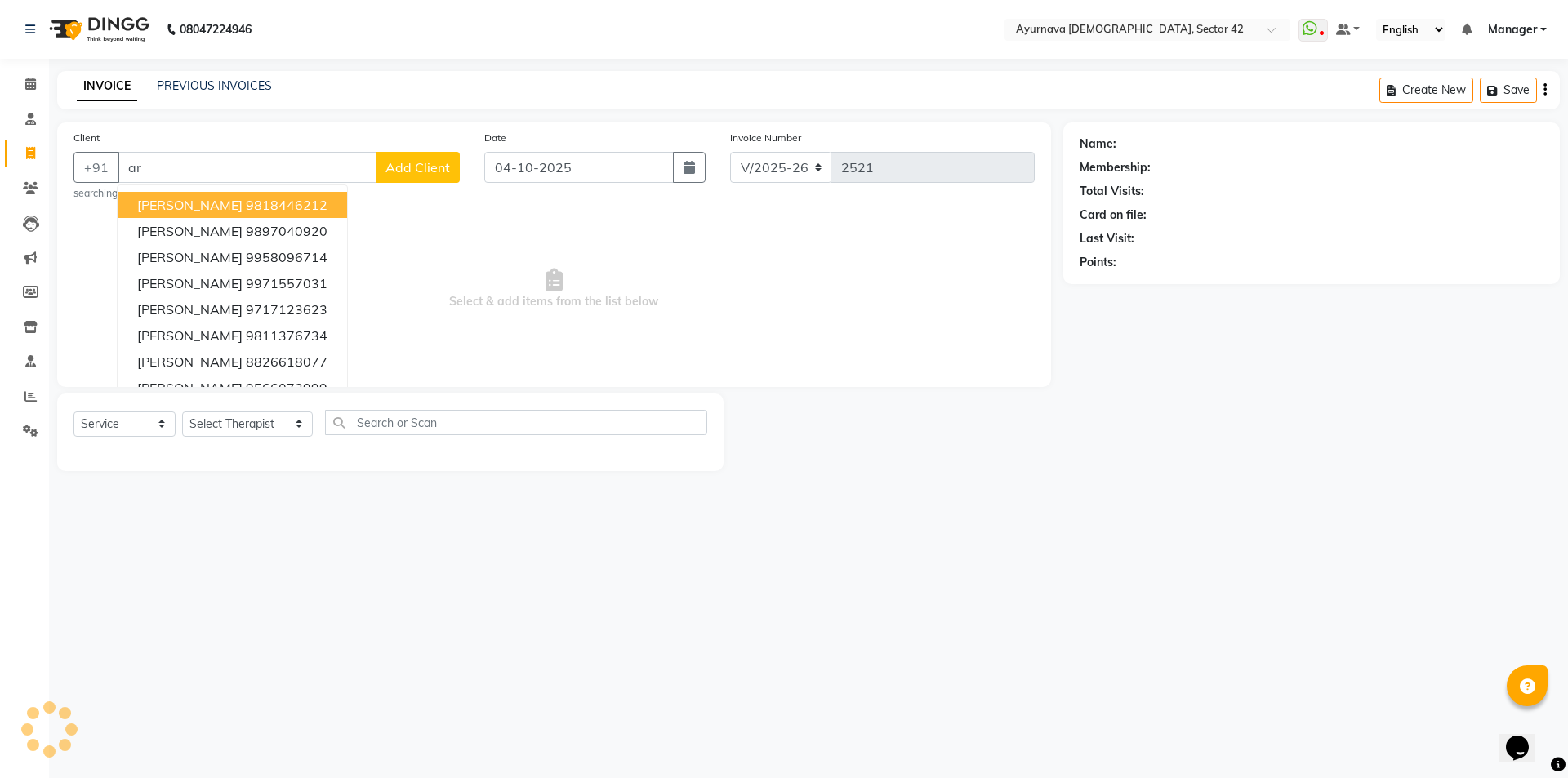
type input "a"
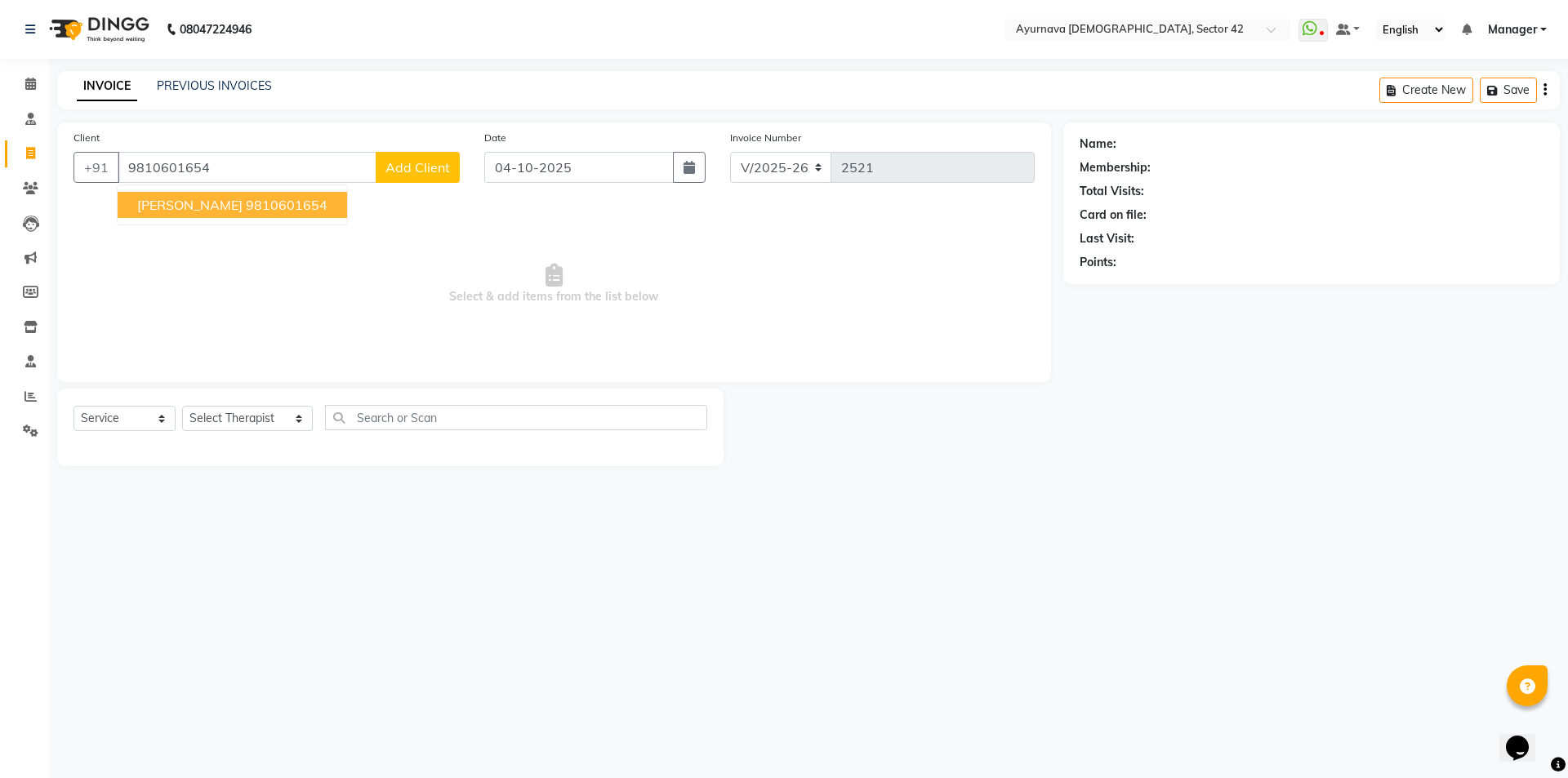
type input "9810601654"
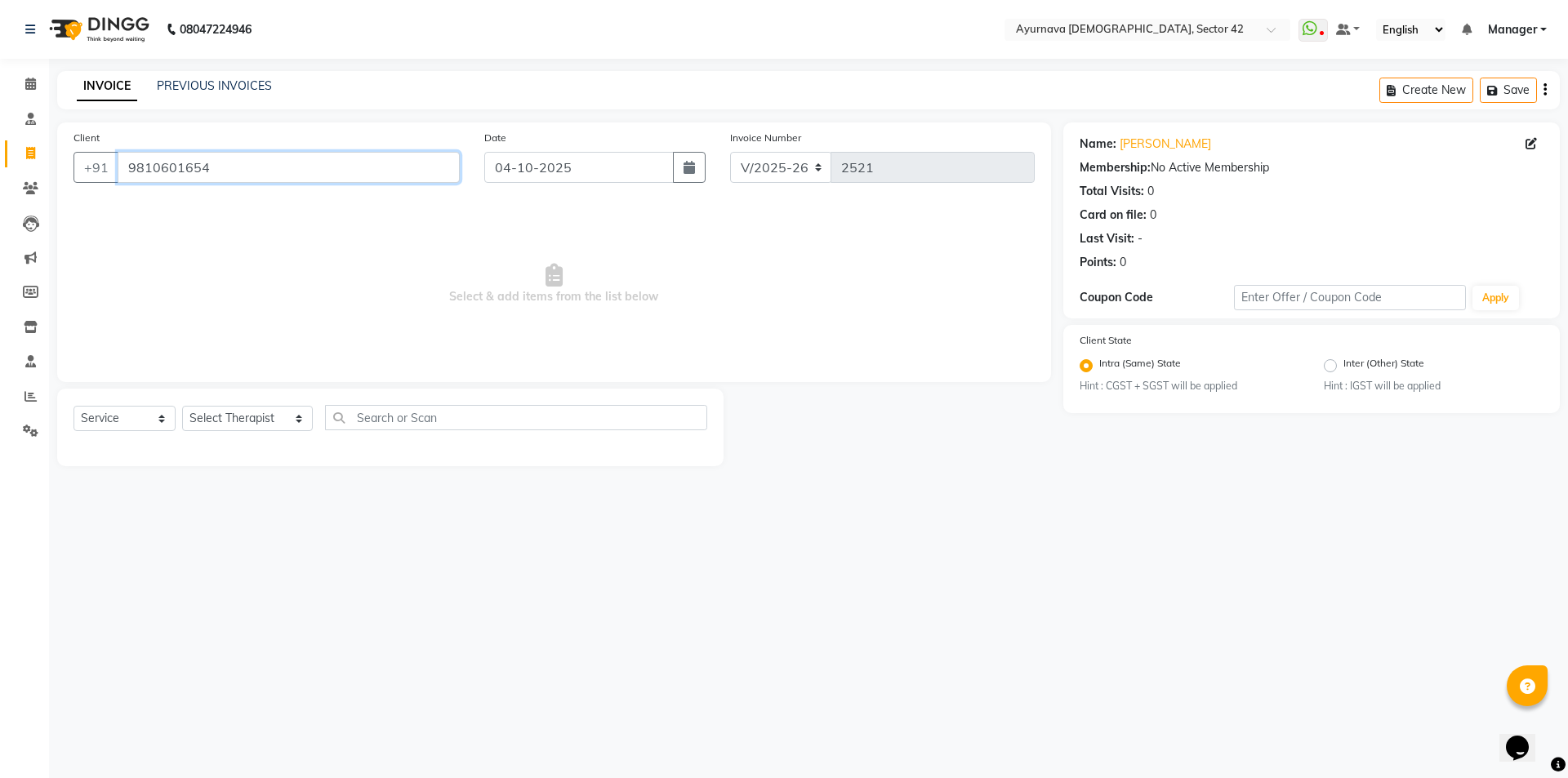
drag, startPoint x: 243, startPoint y: 168, endPoint x: 69, endPoint y: 189, distance: 175.3
click at [69, 189] on div "Client [PHONE_NUMBER]" at bounding box center [266, 162] width 410 height 67
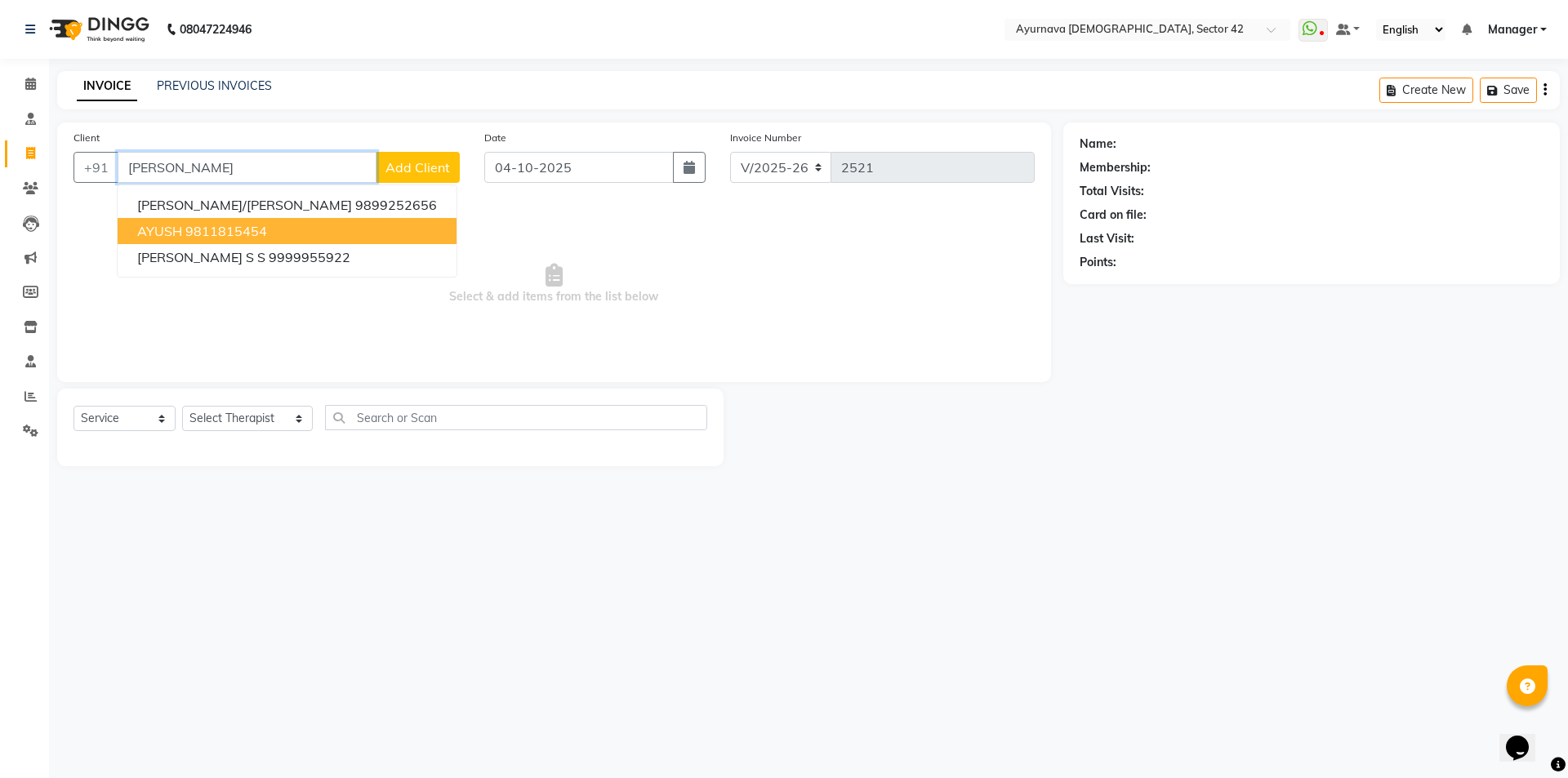
click at [203, 231] on ngb-highlight "9811815454" at bounding box center [226, 231] width 82 height 17
type input "9811815454"
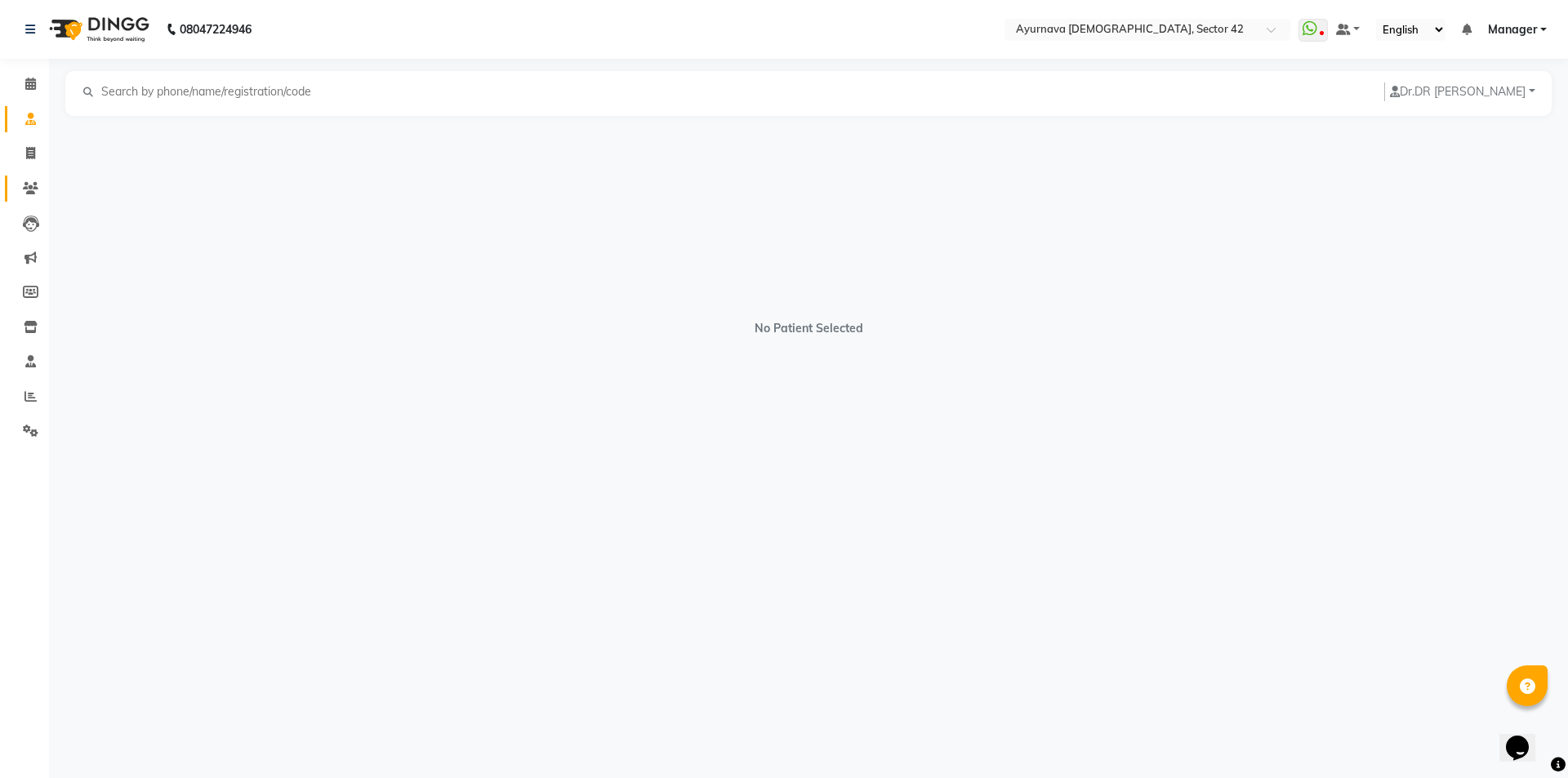
click at [32, 198] on link "Clients" at bounding box center [24, 189] width 39 height 27
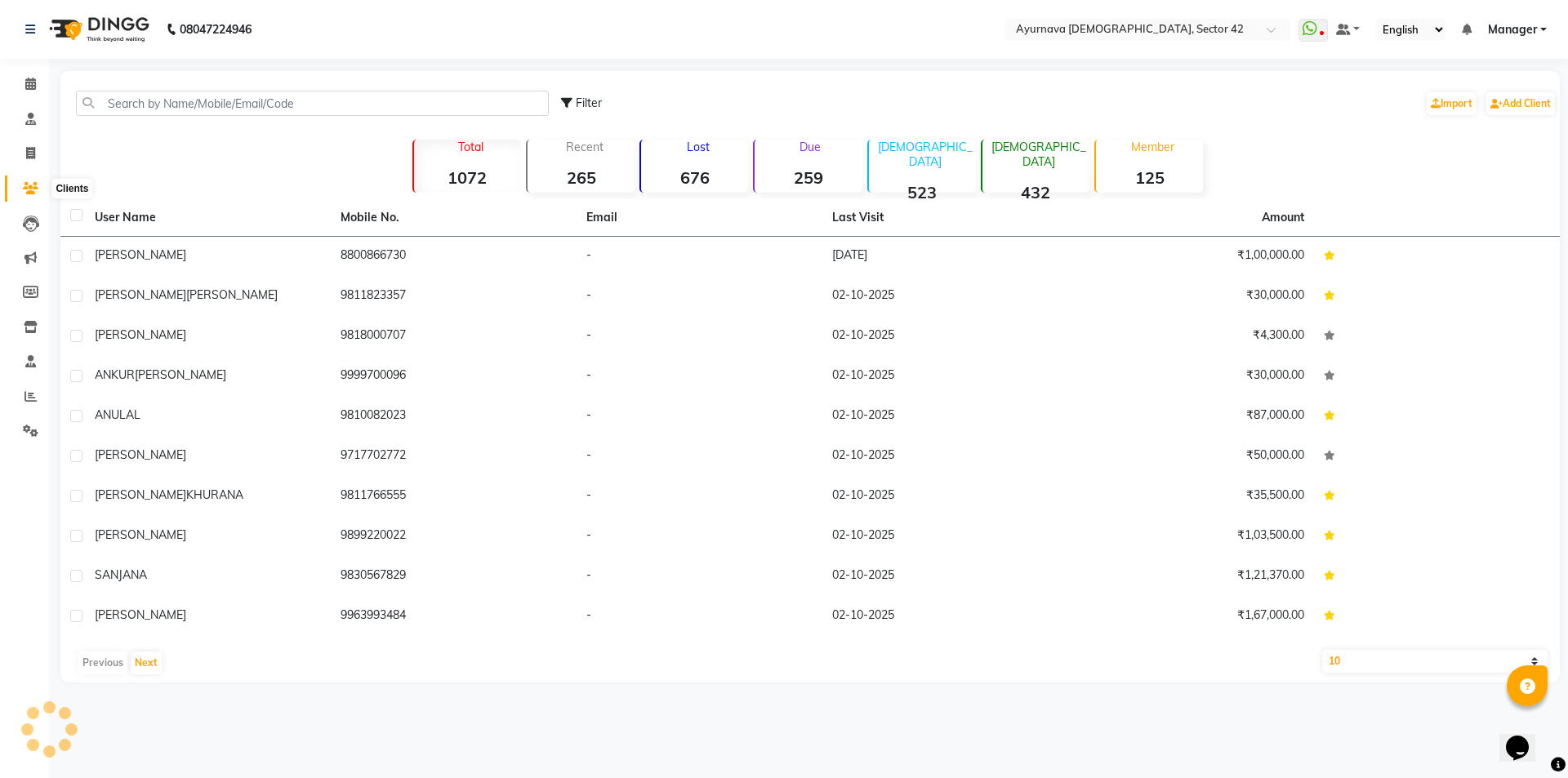
click at [28, 190] on icon at bounding box center [31, 189] width 16 height 12
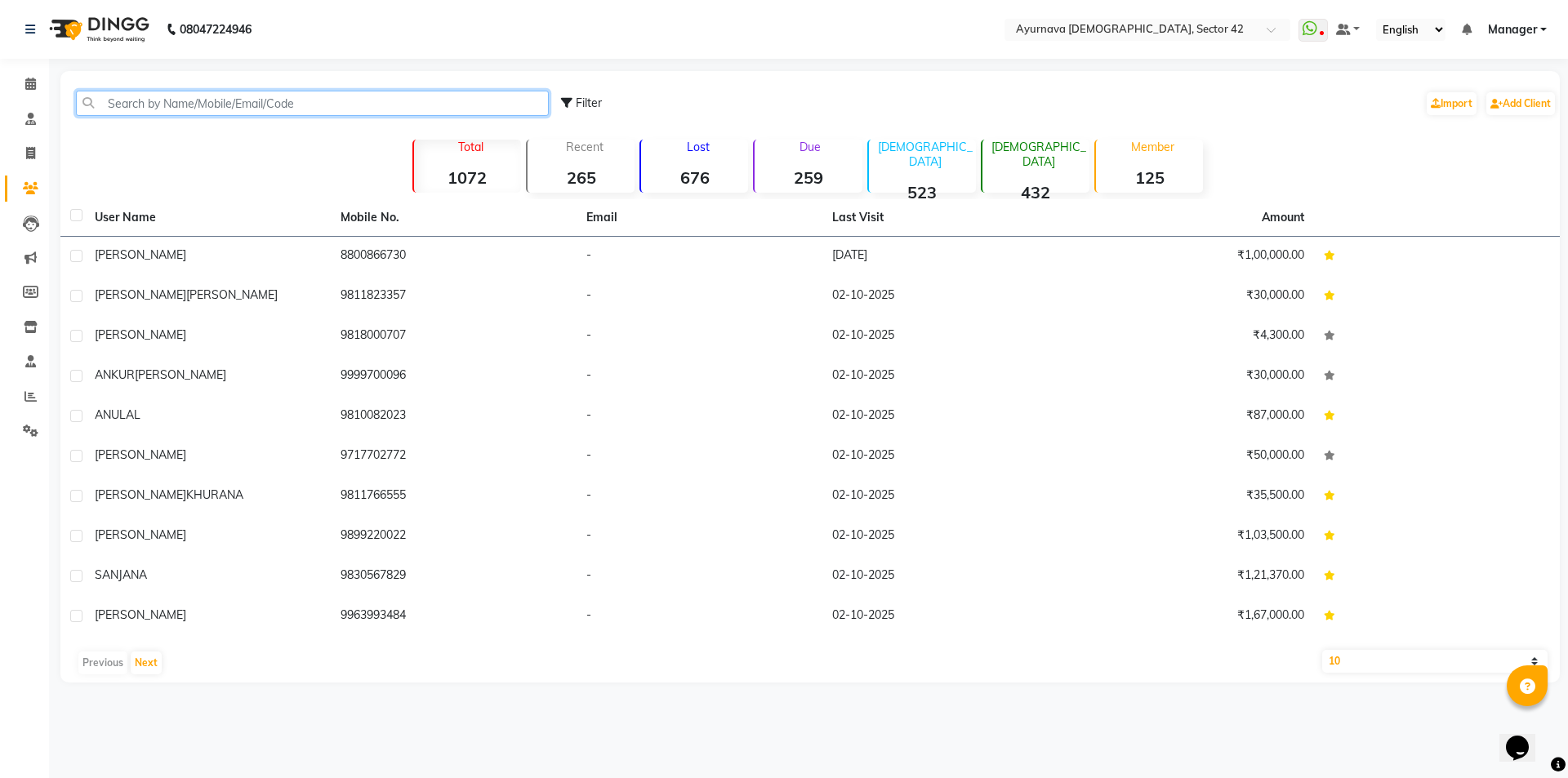
click at [256, 96] on input "text" at bounding box center [312, 103] width 472 height 25
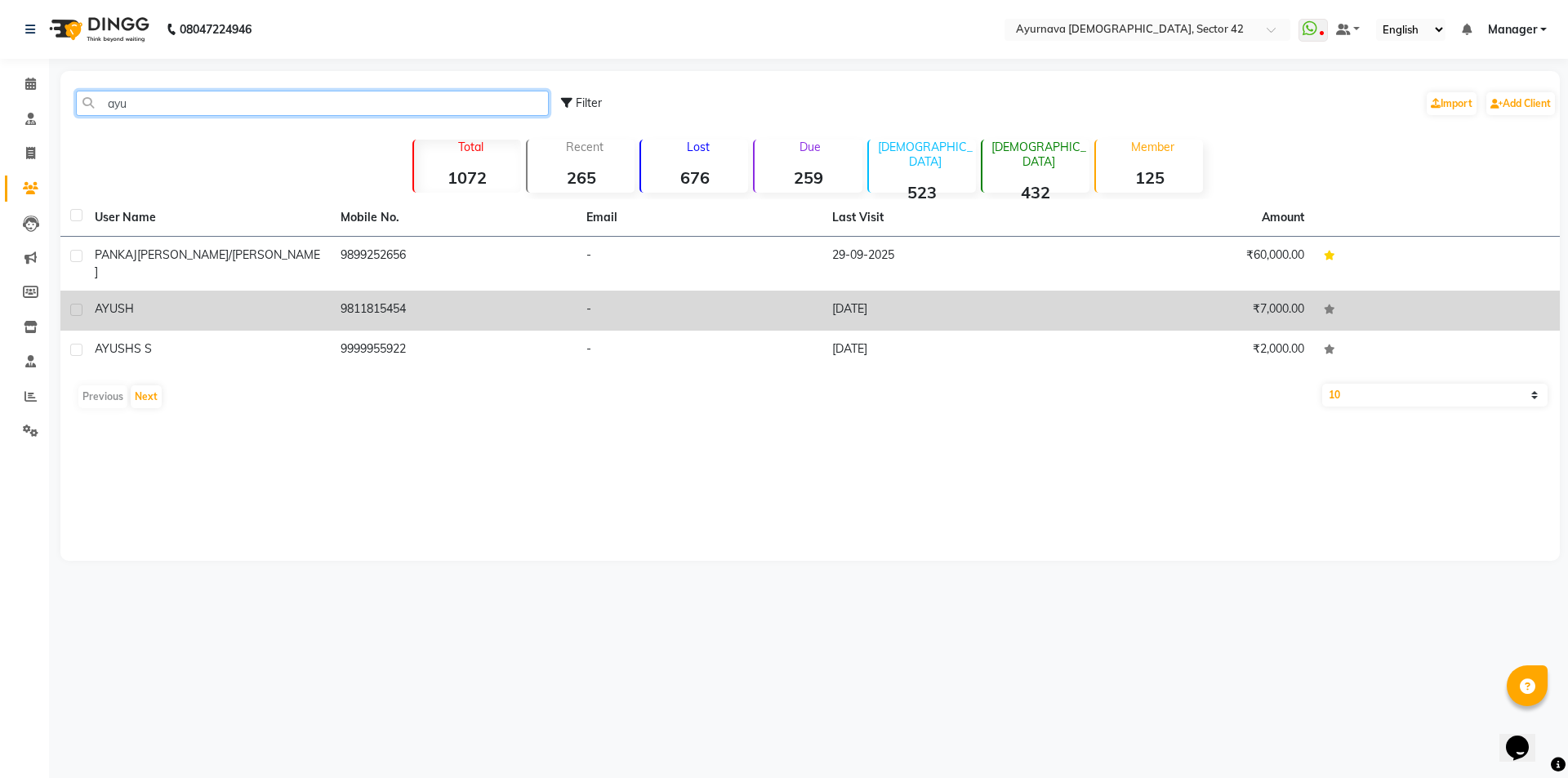
type input "ayu"
click at [256, 305] on td "AYUSH" at bounding box center [207, 311] width 245 height 40
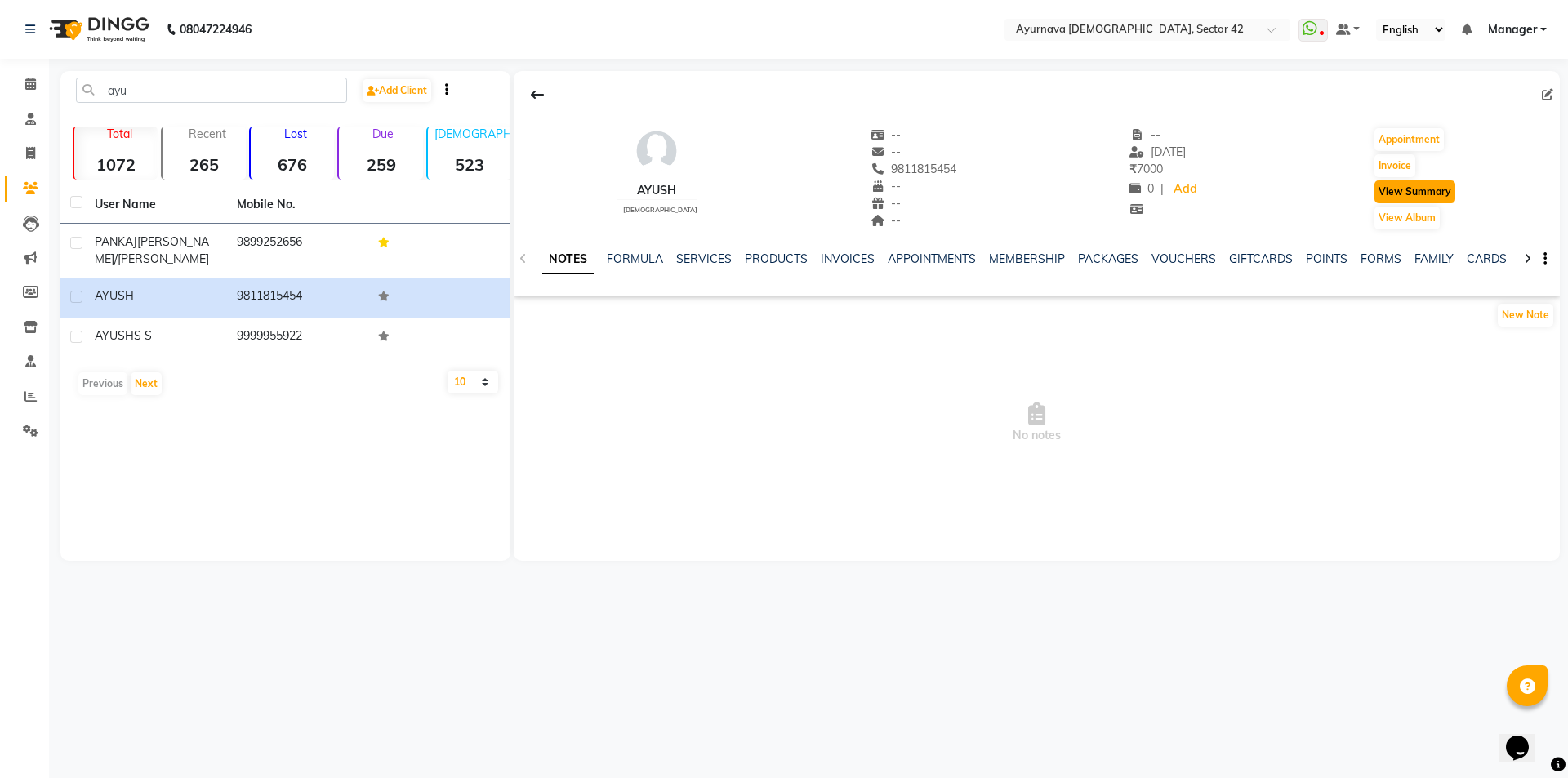
click at [1401, 196] on button "View Summary" at bounding box center [1414, 192] width 81 height 23
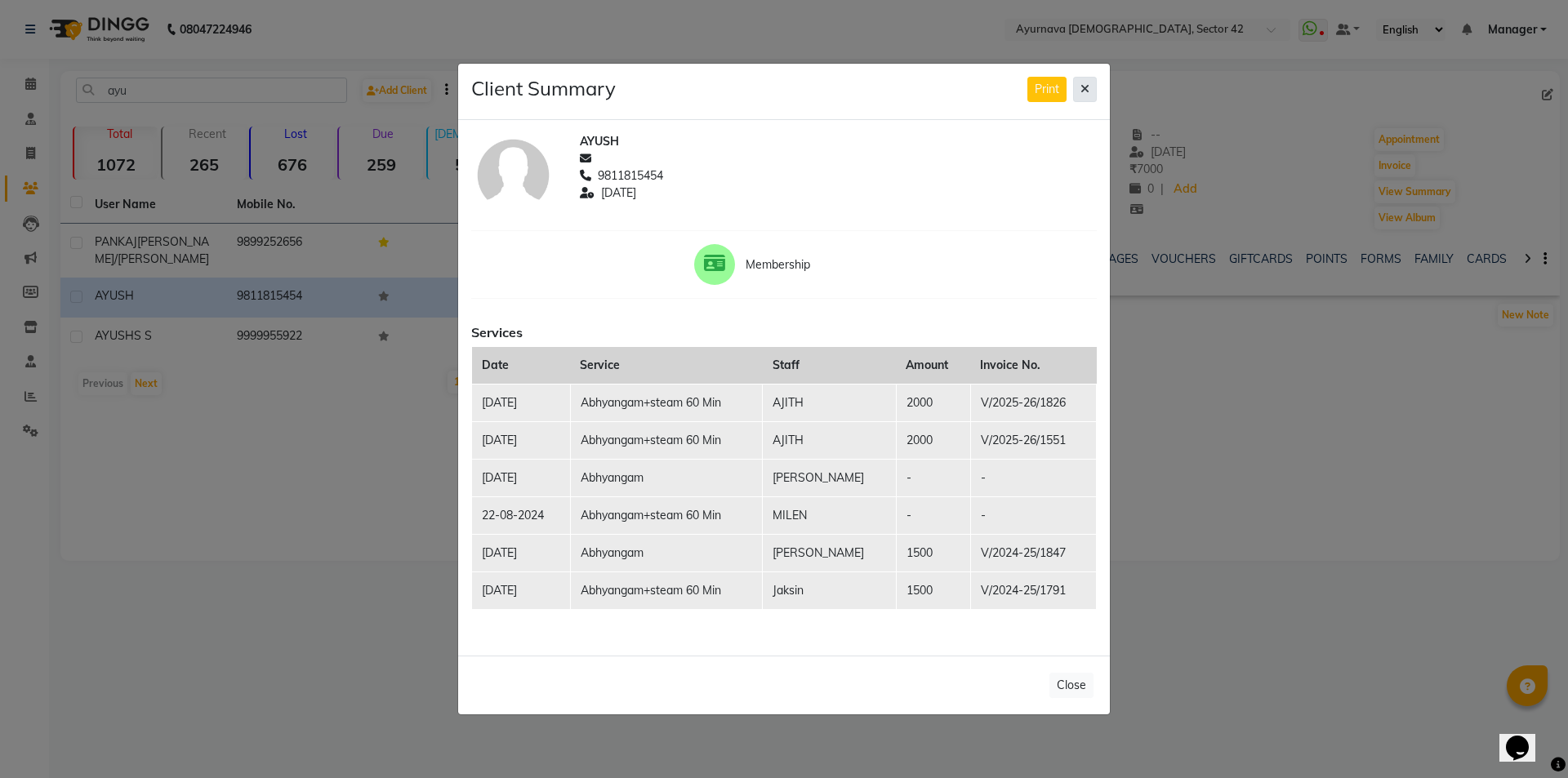
click at [1096, 92] on button at bounding box center [1084, 89] width 24 height 25
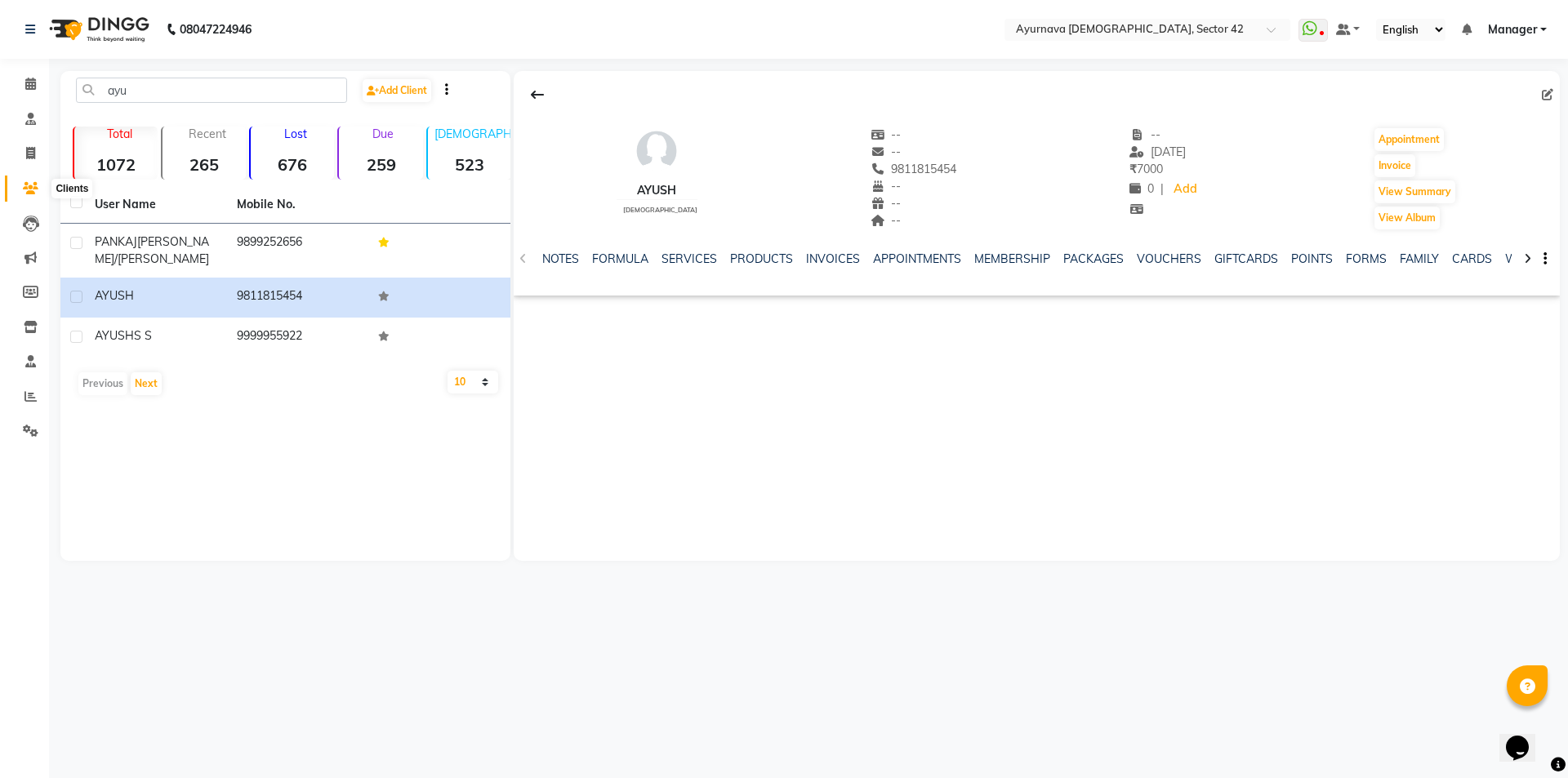
click at [34, 182] on icon at bounding box center [31, 189] width 16 height 12
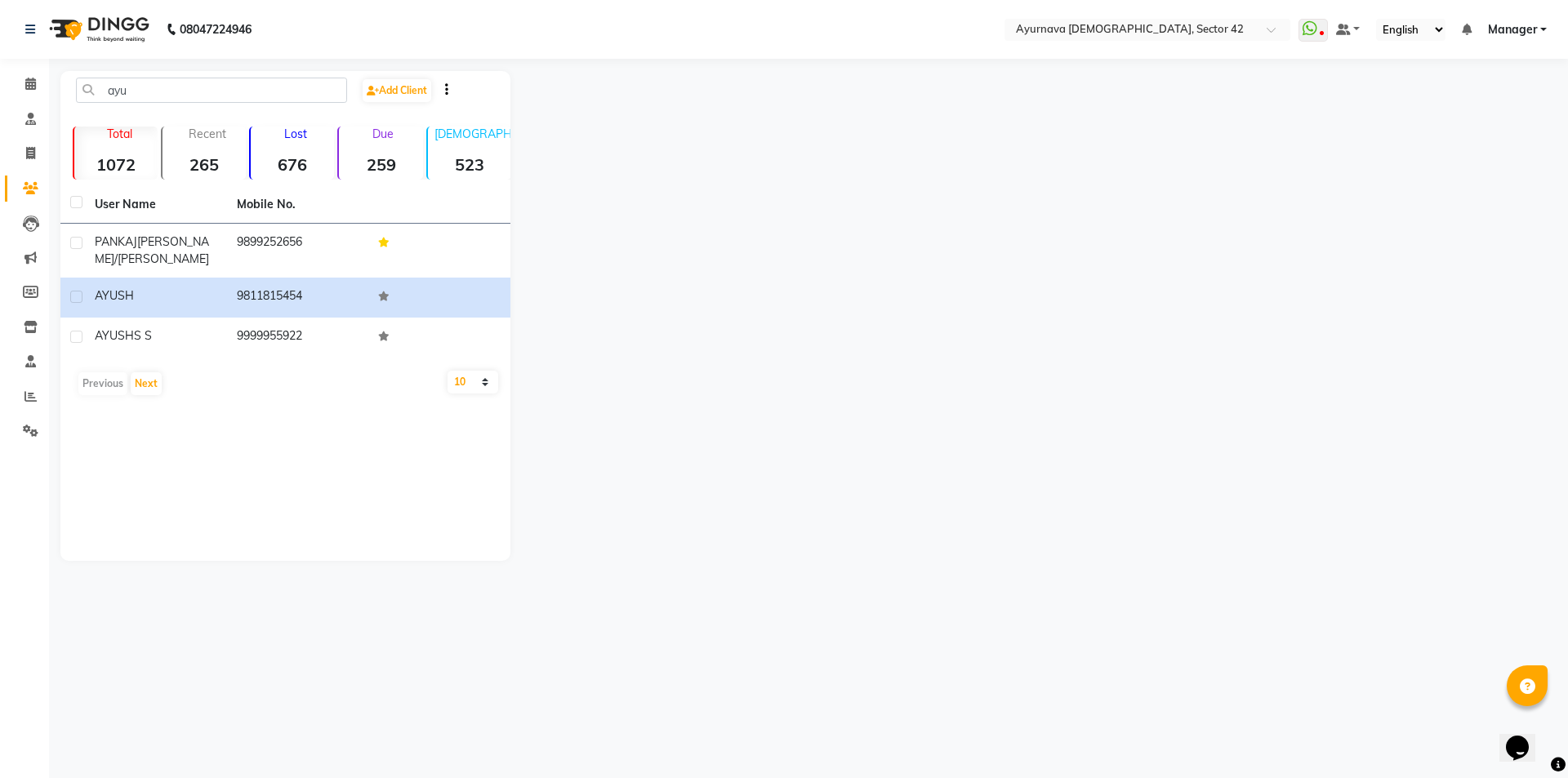
click at [33, 182] on icon at bounding box center [31, 189] width 16 height 12
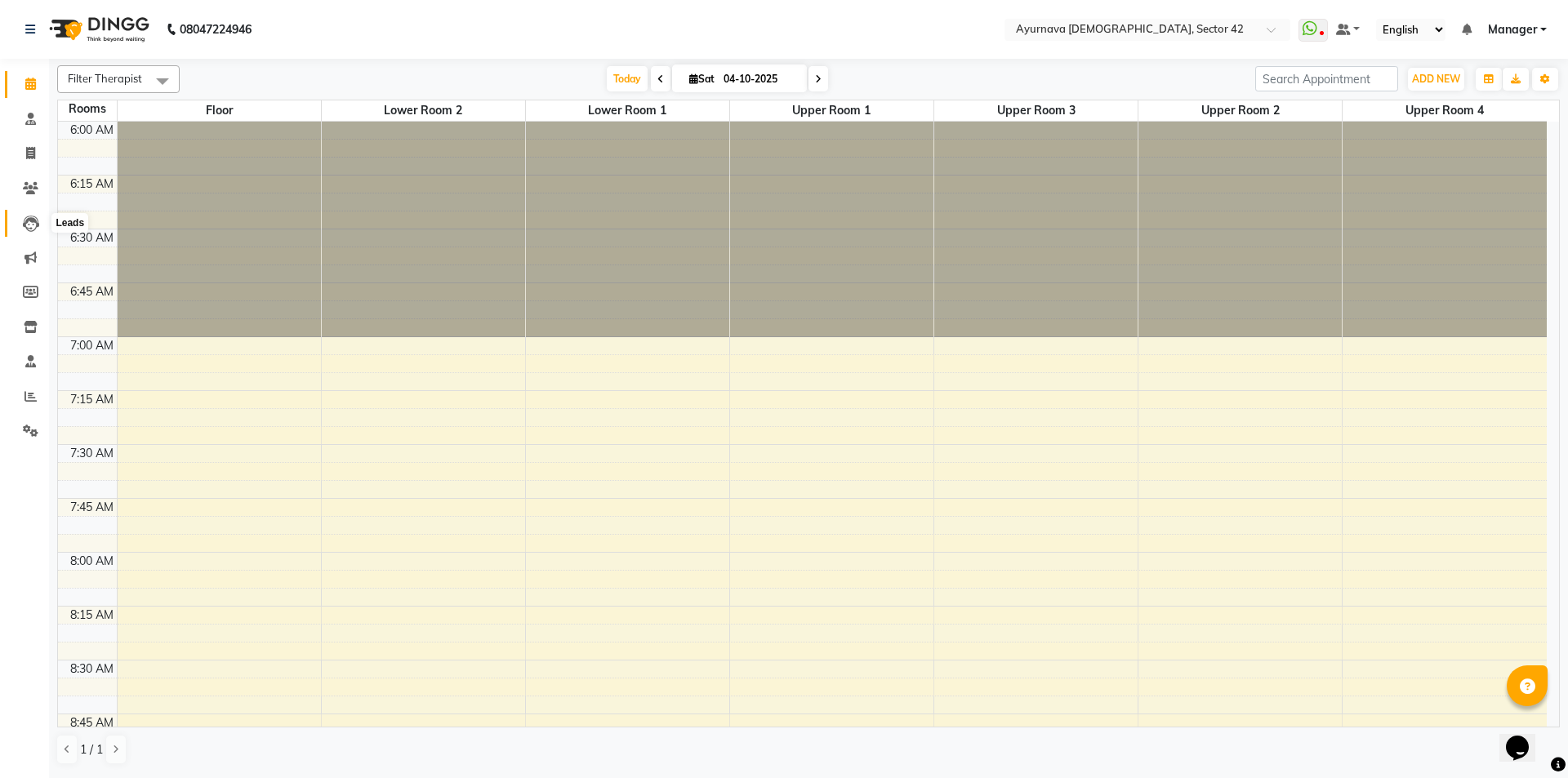
click at [32, 222] on icon at bounding box center [31, 224] width 17 height 17
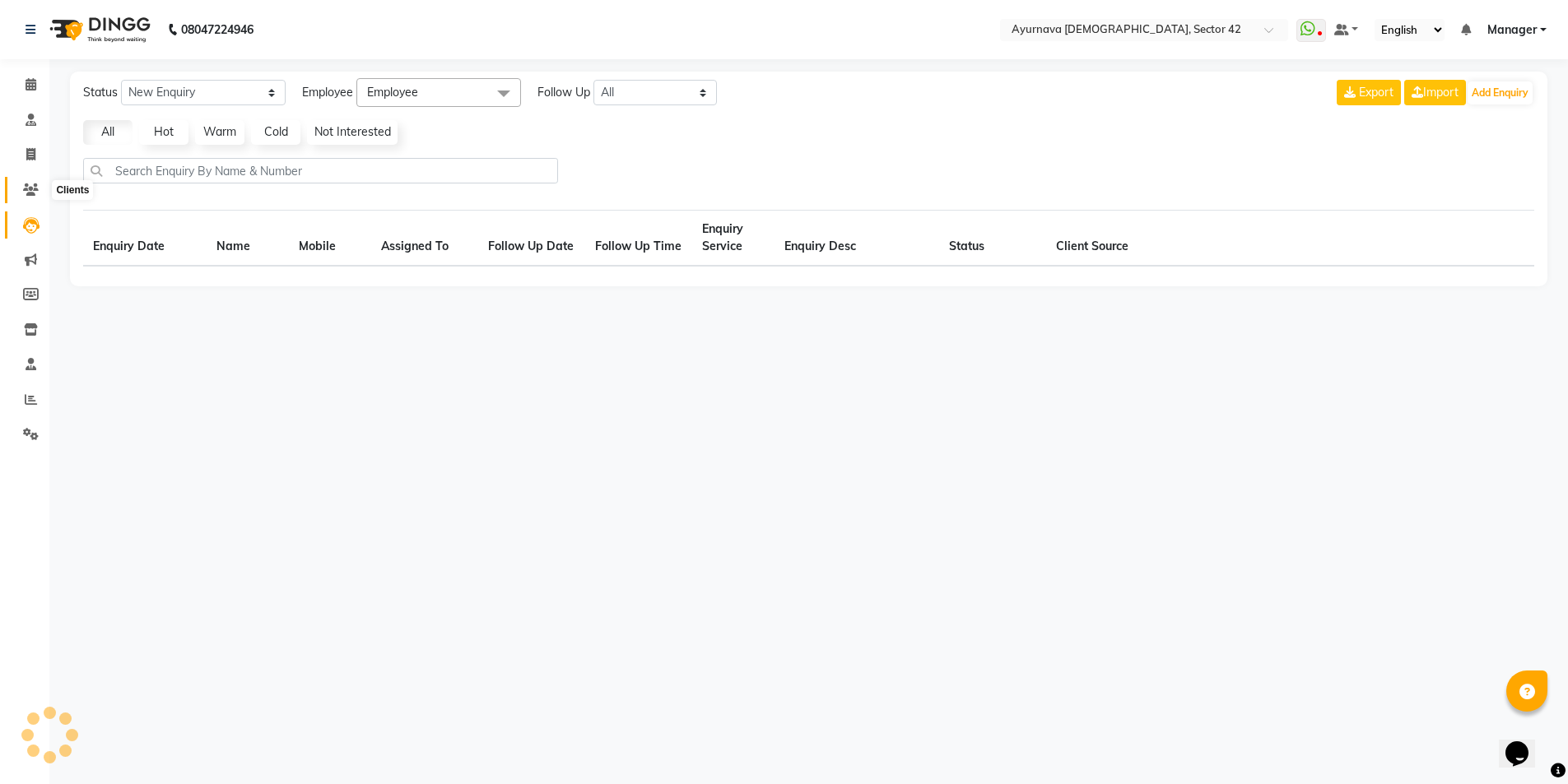
select select "10"
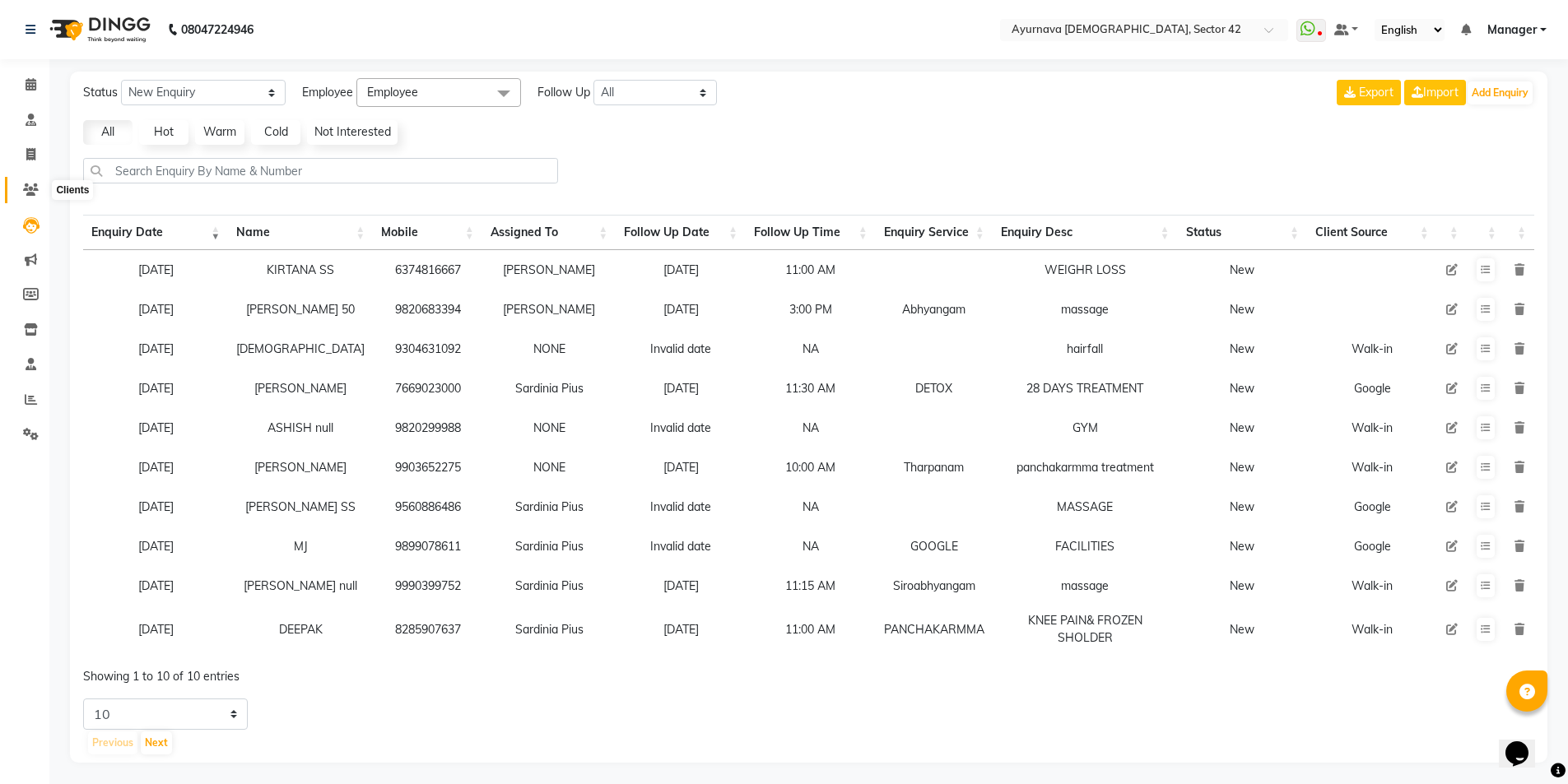
click at [31, 195] on span at bounding box center [31, 191] width 29 height 19
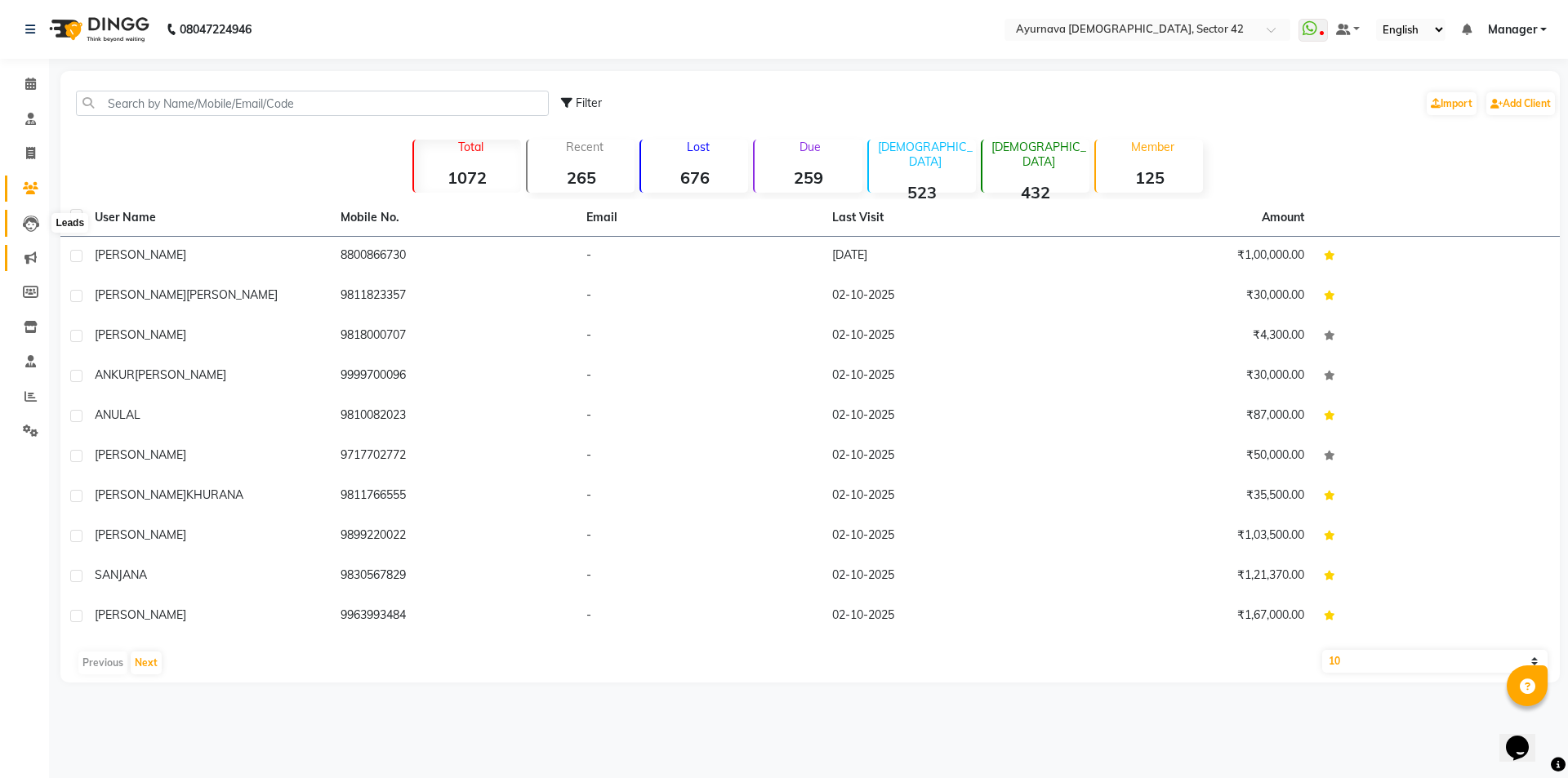
drag, startPoint x: 31, startPoint y: 228, endPoint x: 21, endPoint y: 244, distance: 18.9
click at [29, 231] on icon at bounding box center [31, 224] width 17 height 17
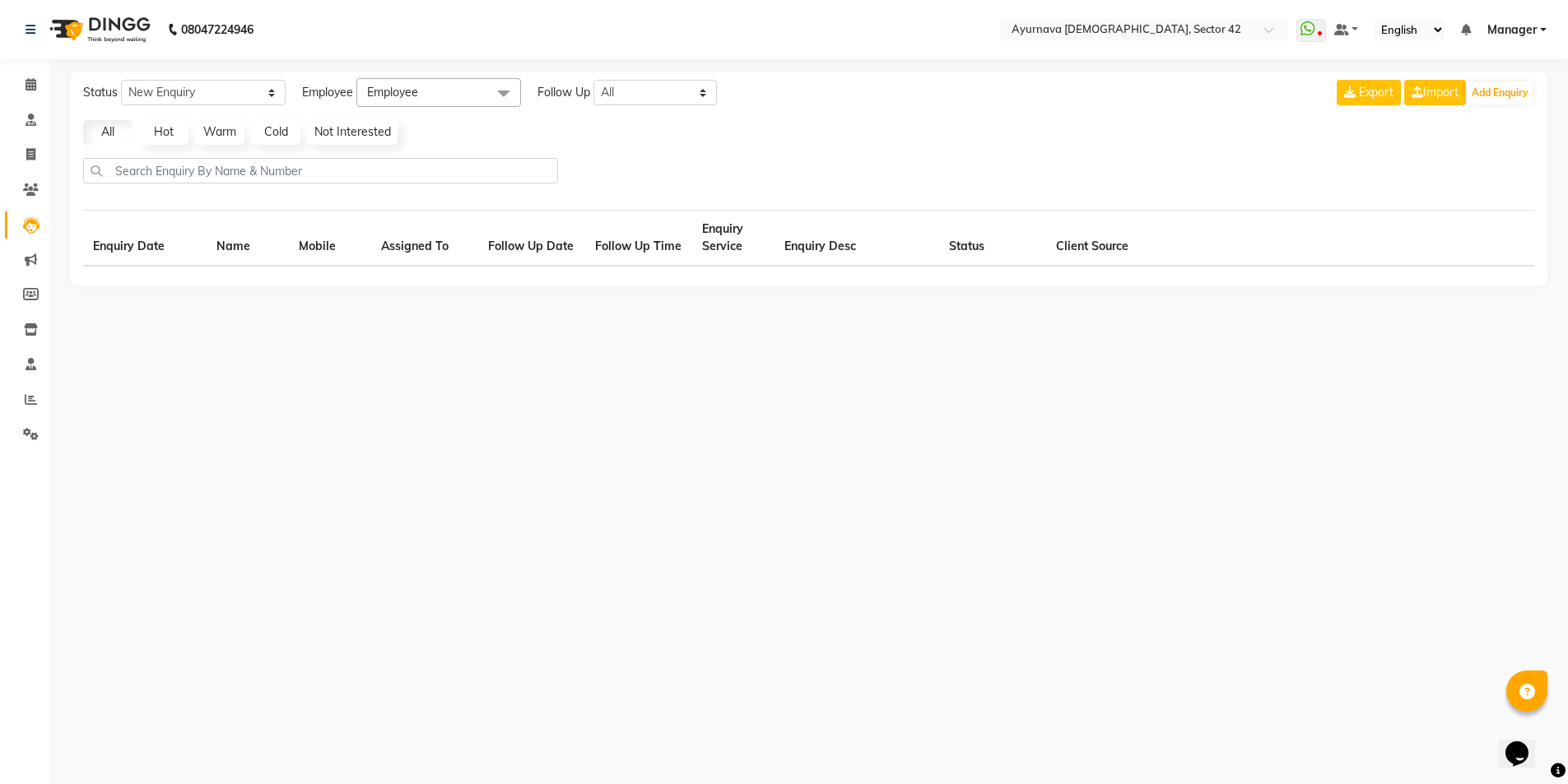
select select "10"
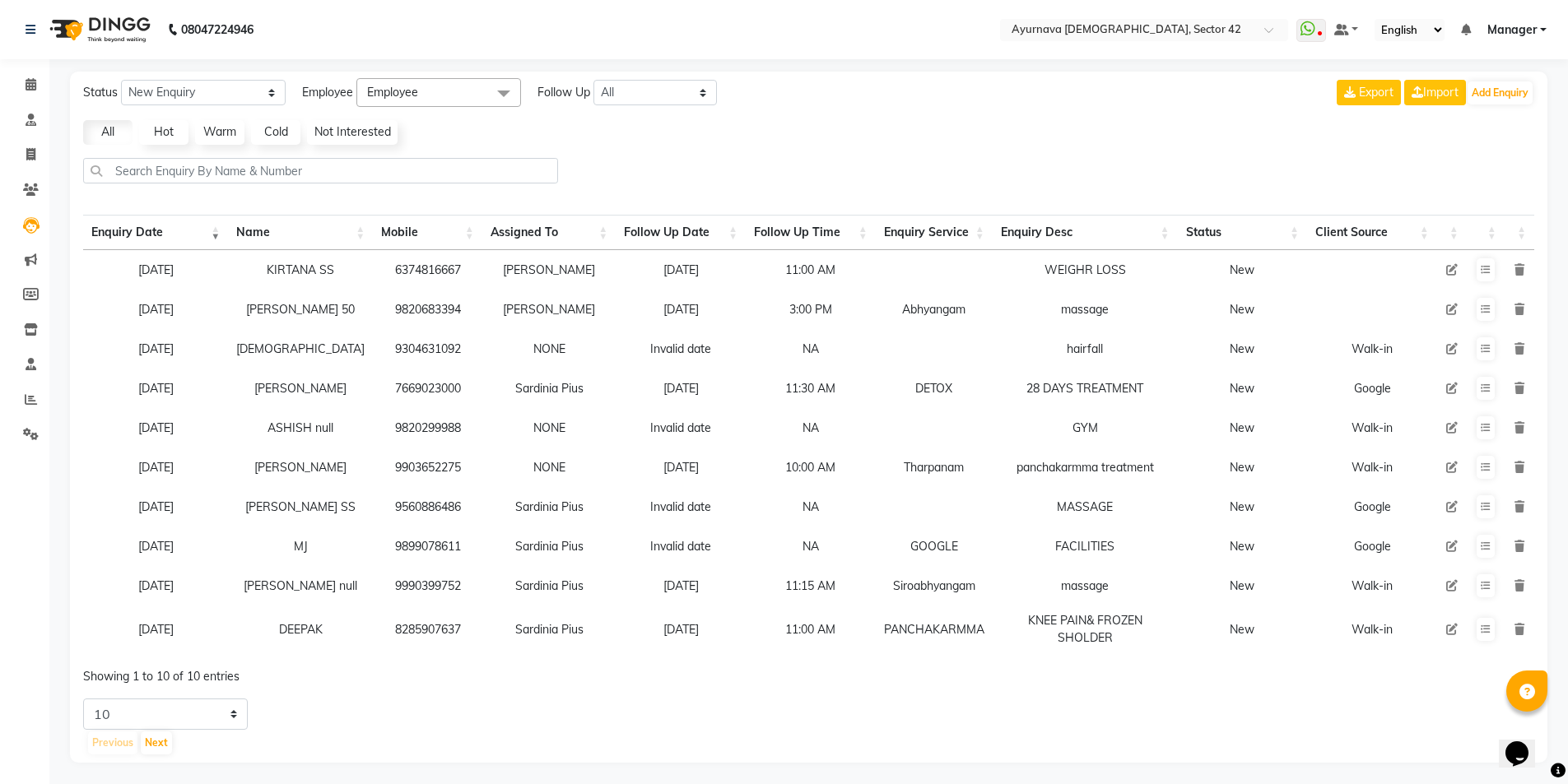
click at [169, 276] on td "23-08-2024" at bounding box center [155, 269] width 145 height 40
click at [106, 130] on link "All" at bounding box center [107, 133] width 49 height 25
click at [165, 136] on link "Hot" at bounding box center [164, 133] width 49 height 25
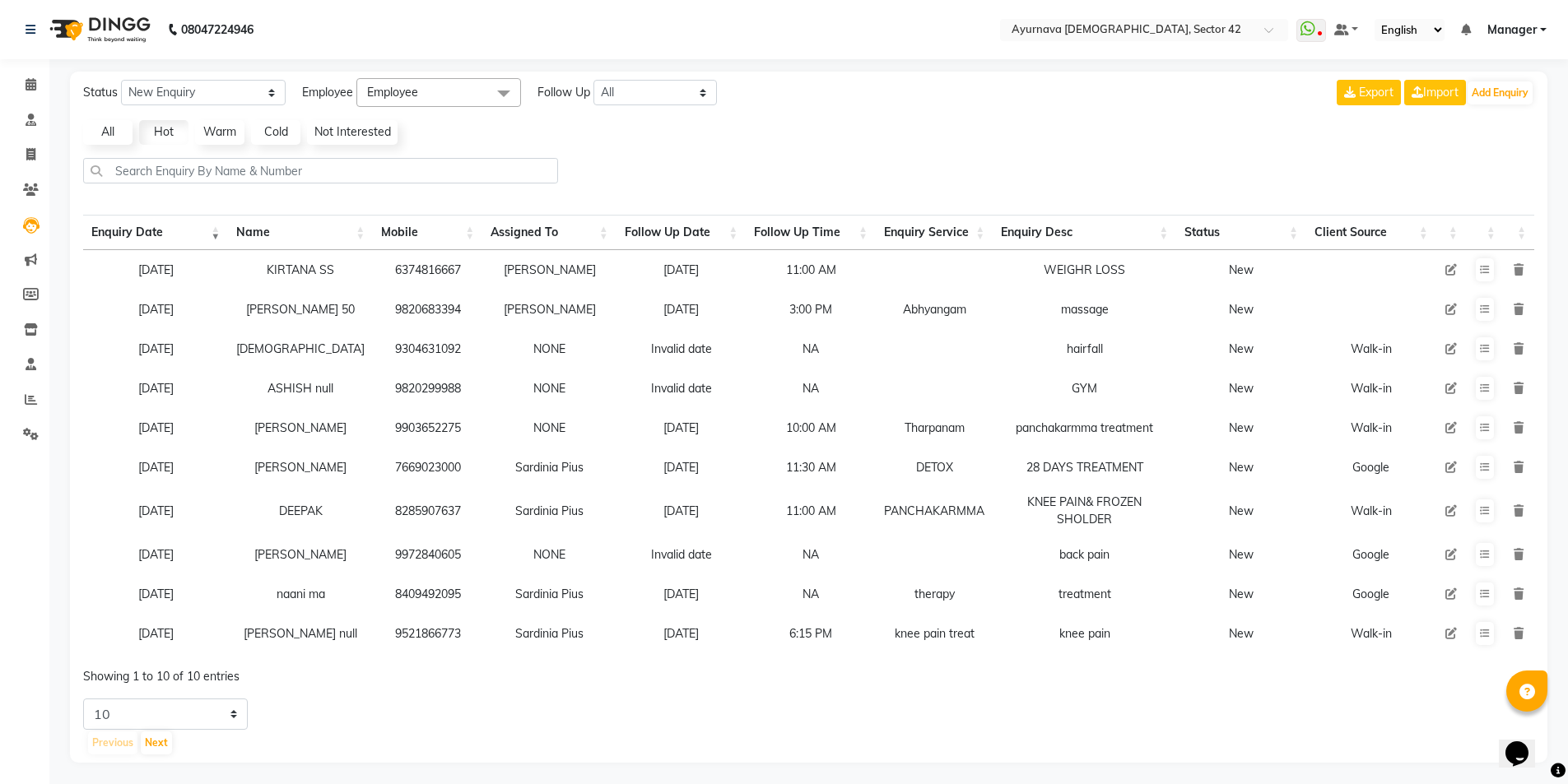
click at [210, 136] on link "Warm" at bounding box center [220, 133] width 49 height 25
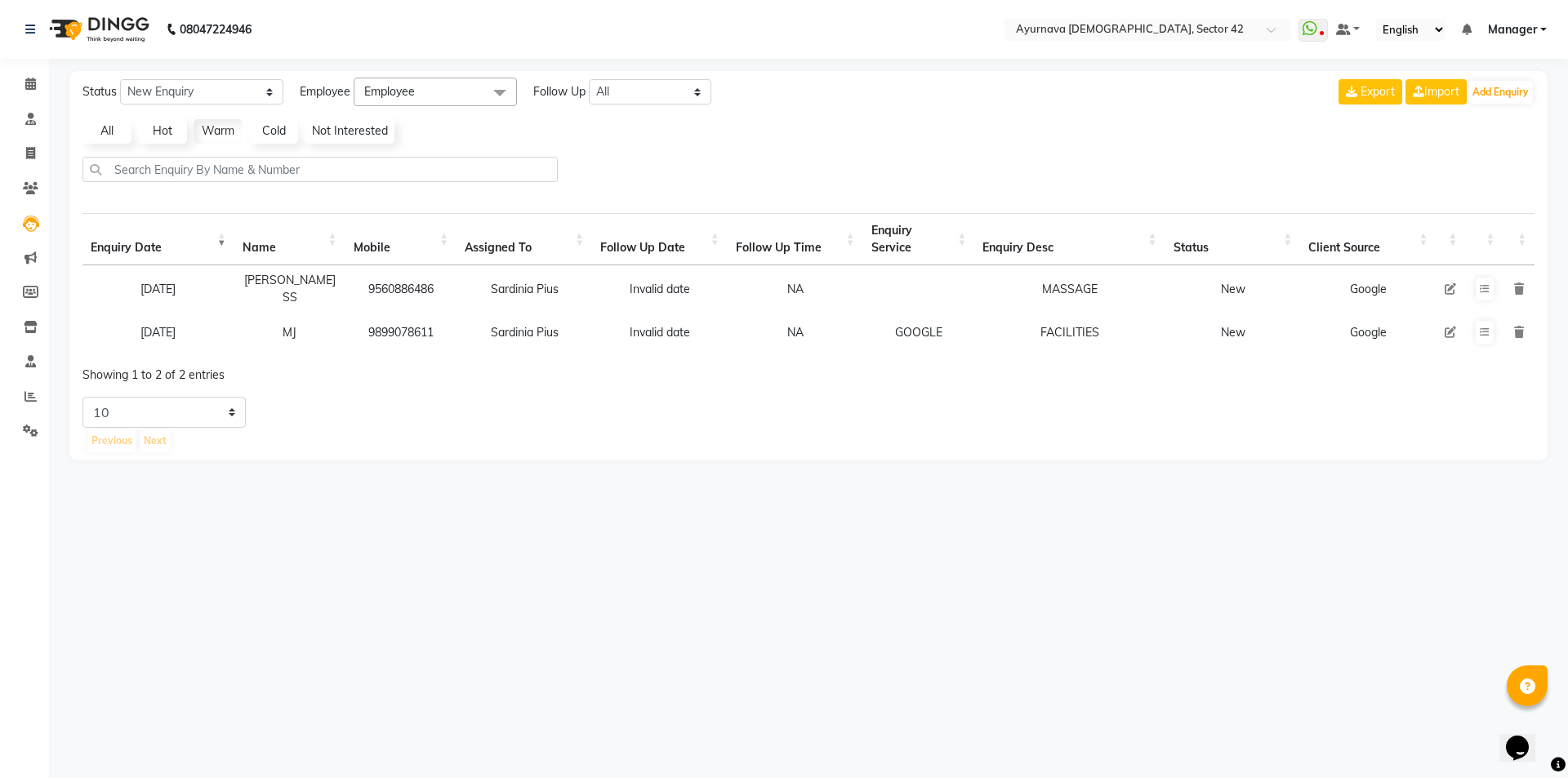
click at [284, 133] on link "Cold" at bounding box center [273, 132] width 49 height 24
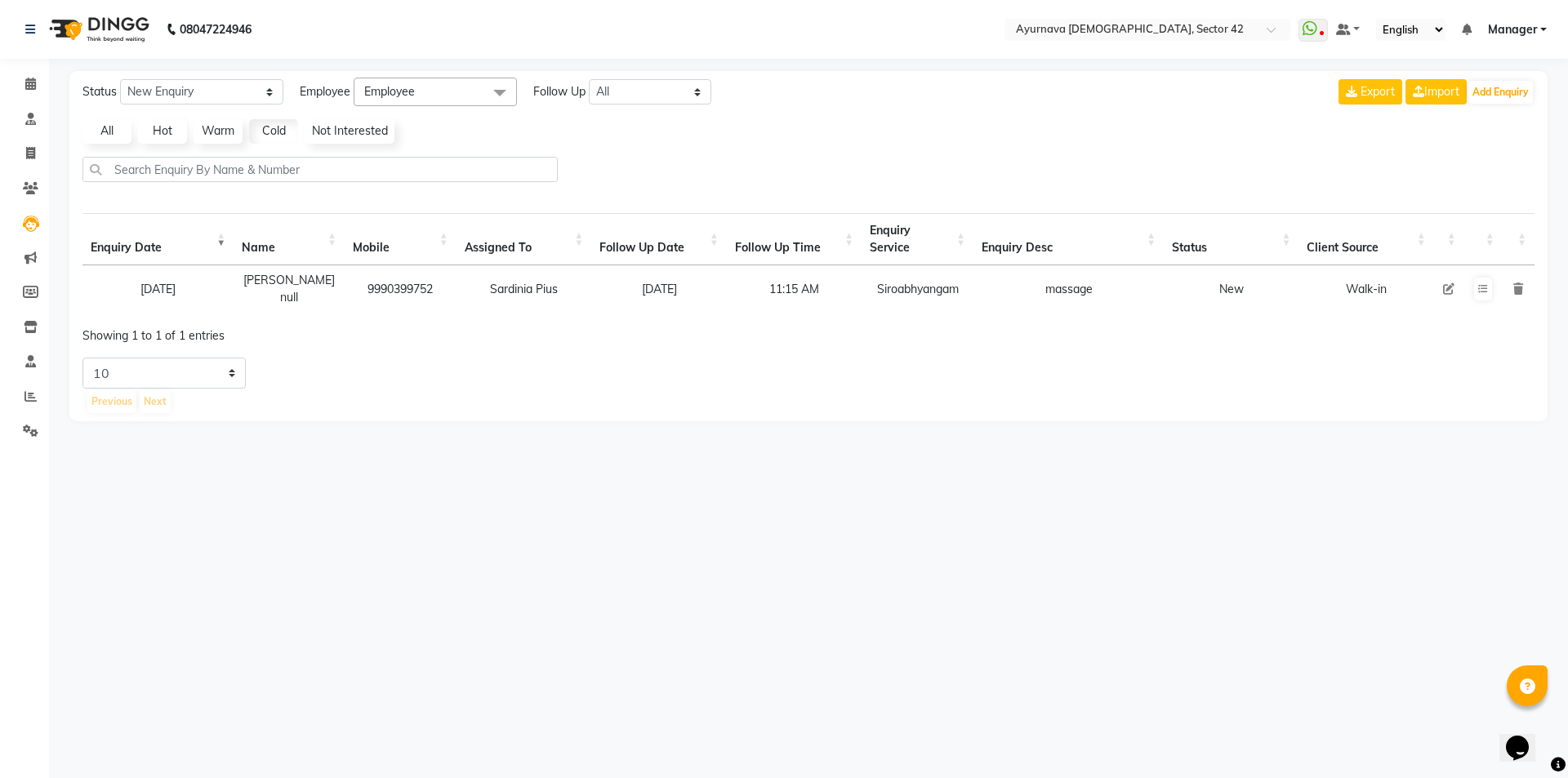
click at [334, 130] on link "Not Interested" at bounding box center [349, 132] width 90 height 24
click at [112, 135] on link "All" at bounding box center [107, 132] width 49 height 24
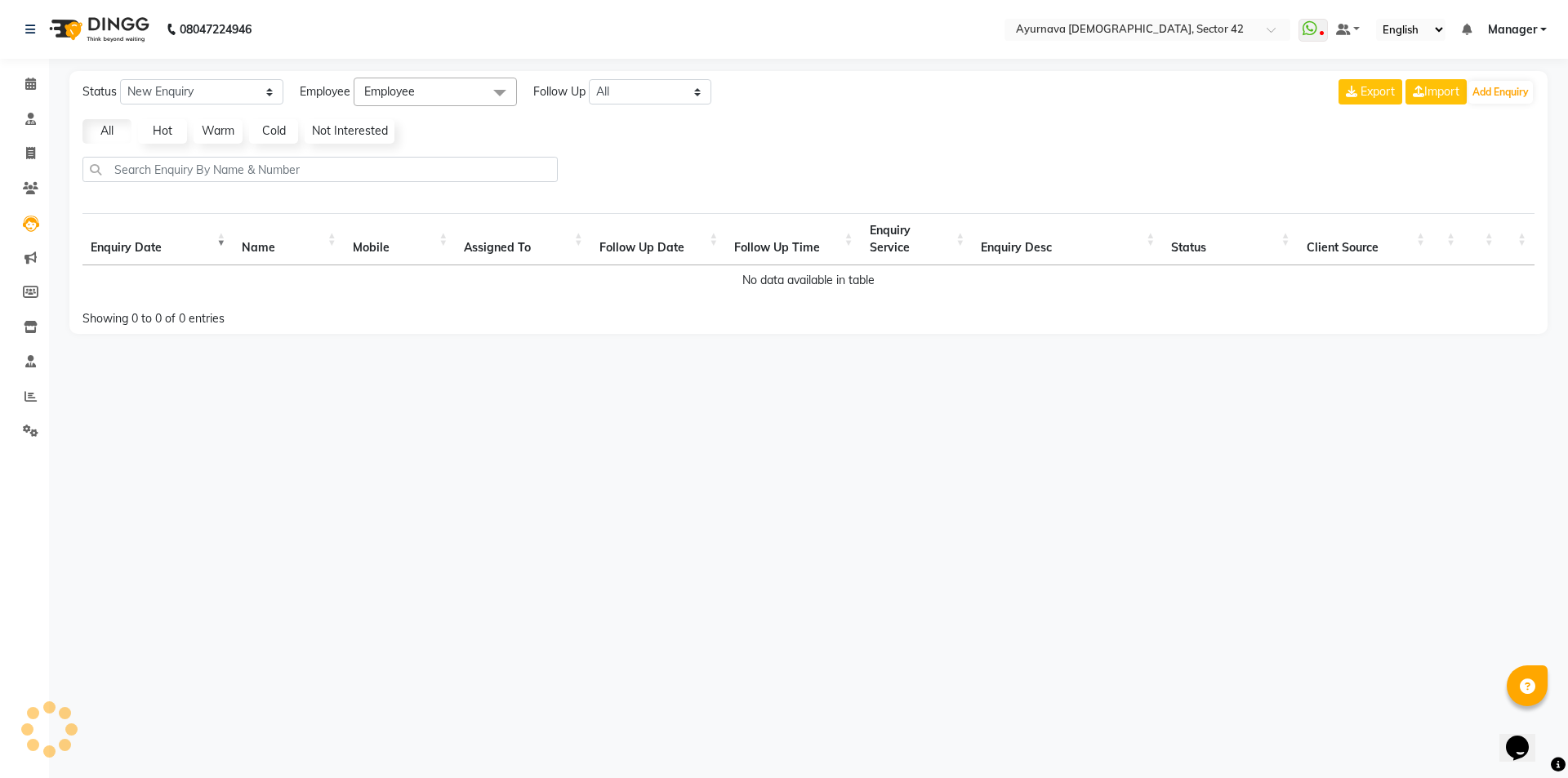
select select "10"
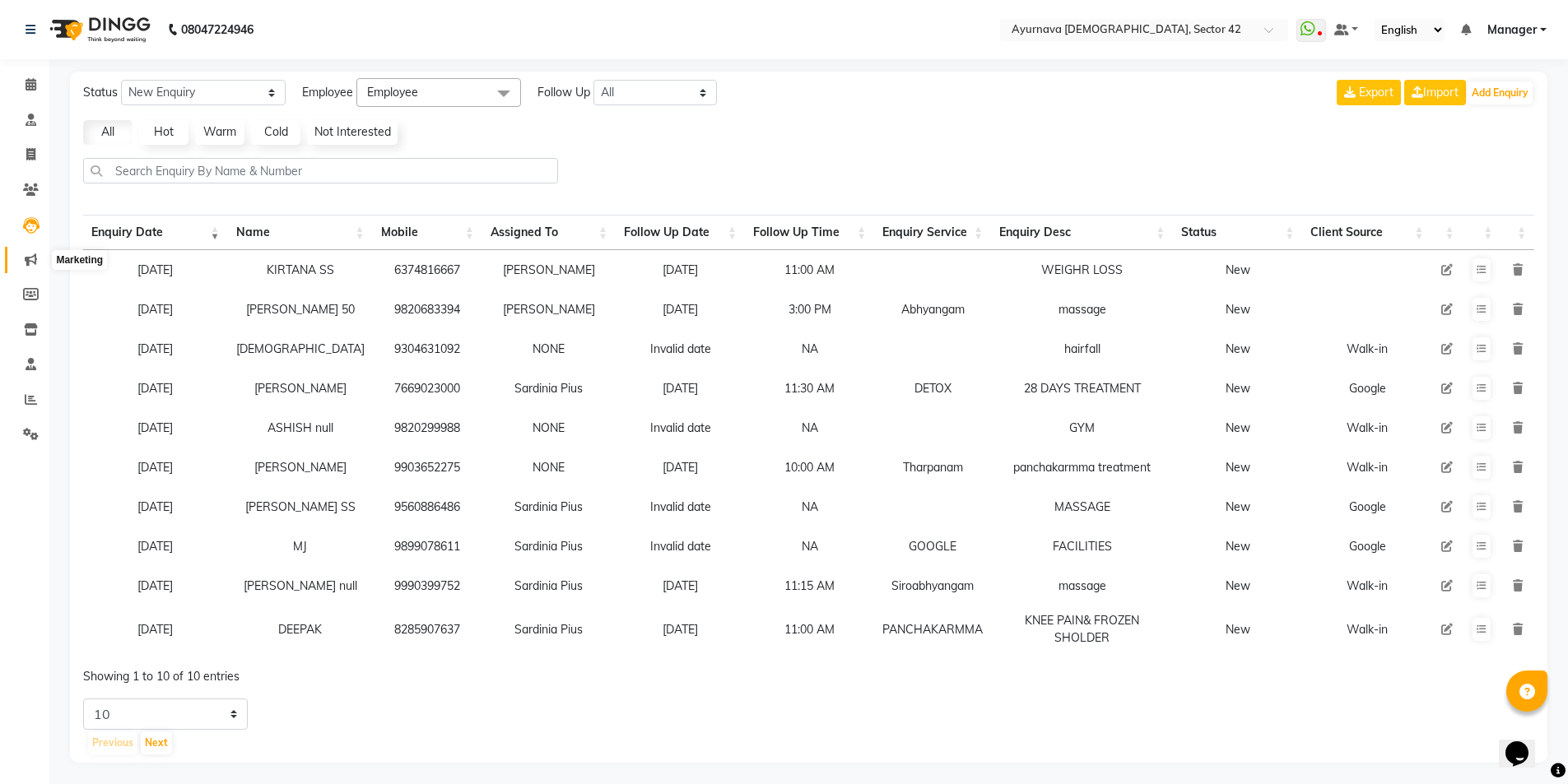
click at [24, 263] on span at bounding box center [31, 260] width 29 height 19
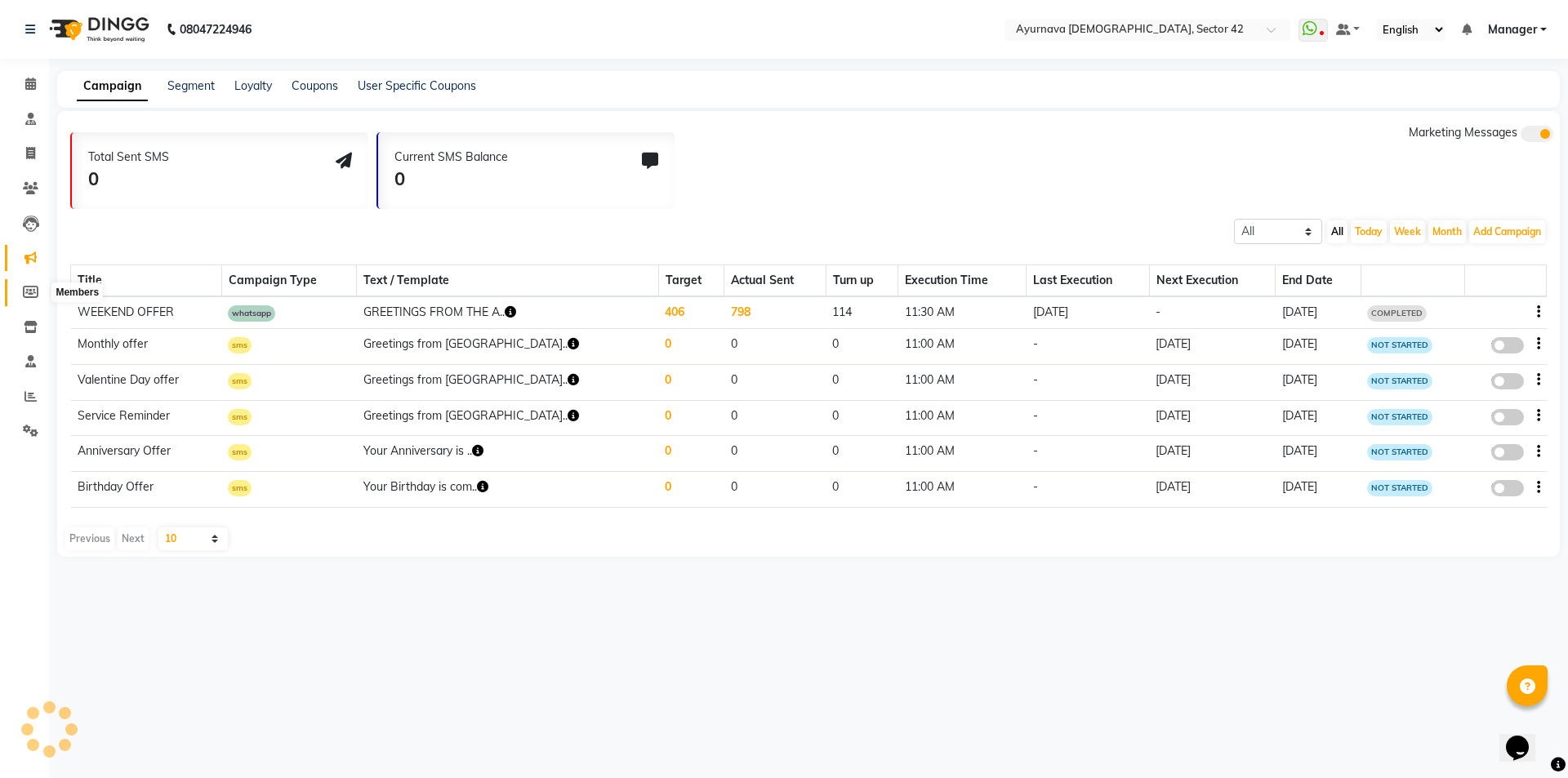
click at [29, 291] on icon at bounding box center [31, 292] width 16 height 12
select select
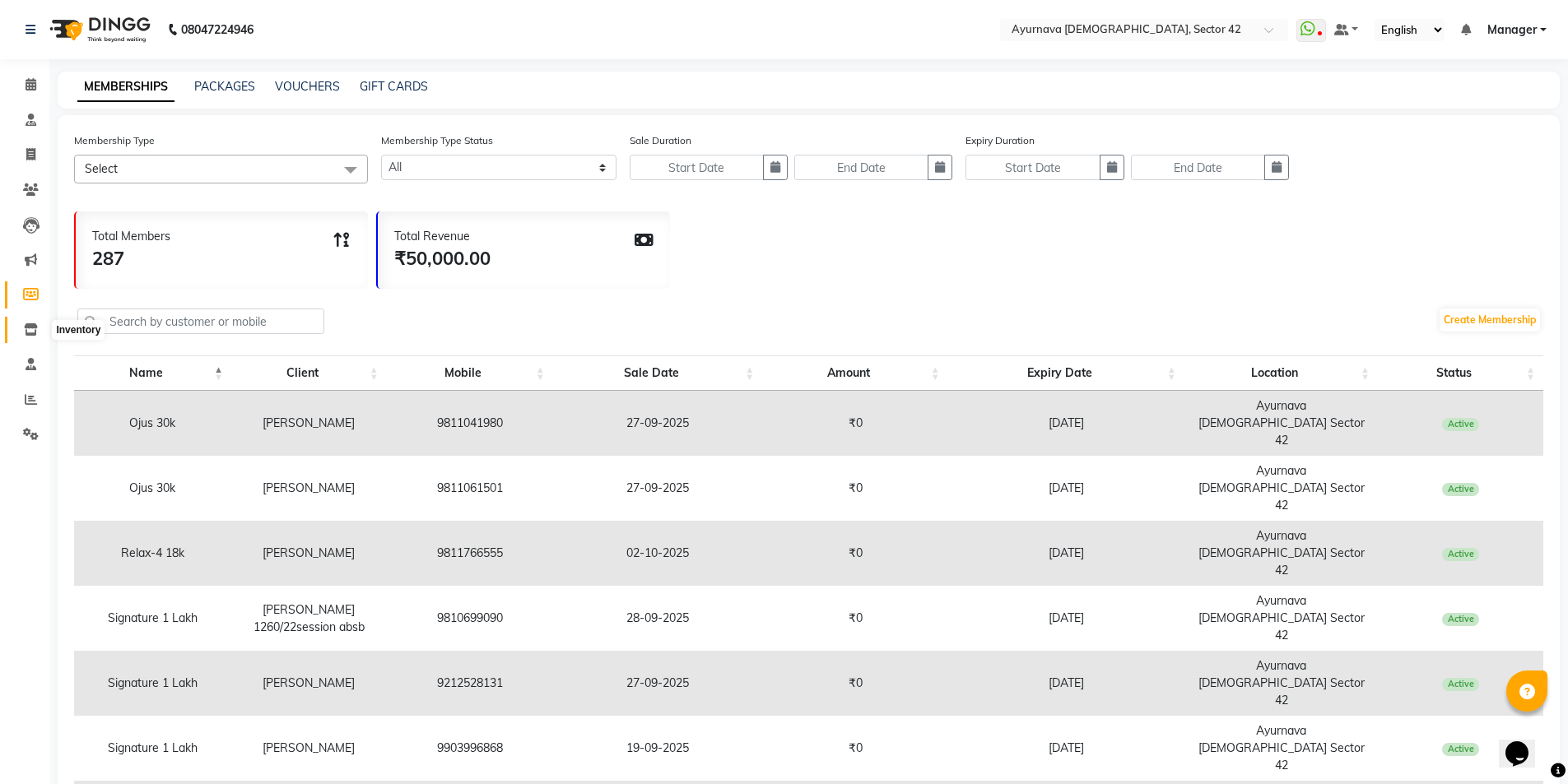
click at [34, 336] on span at bounding box center [31, 331] width 29 height 19
select select
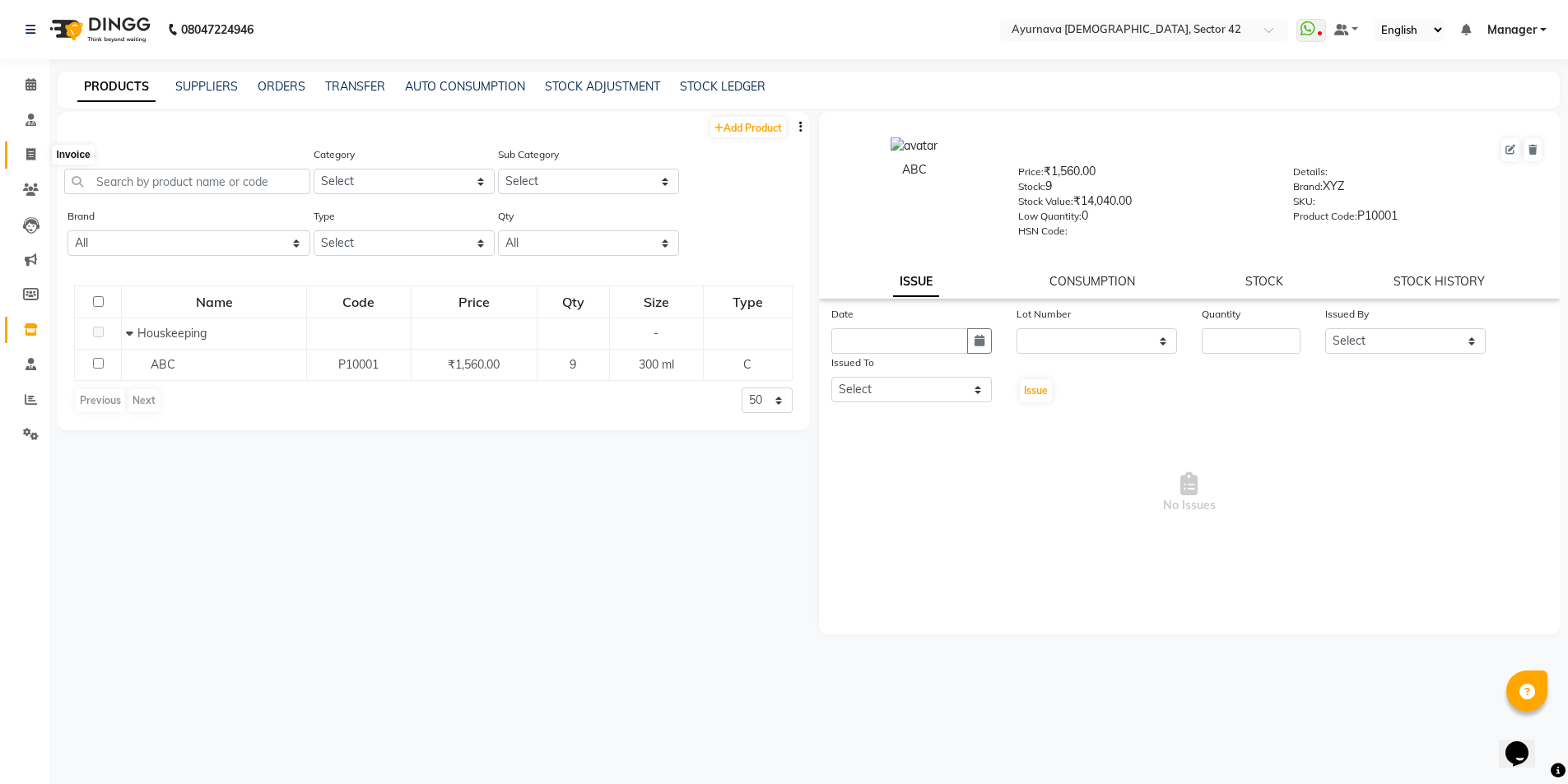
click at [32, 155] on icon at bounding box center [31, 154] width 9 height 12
select select "service"
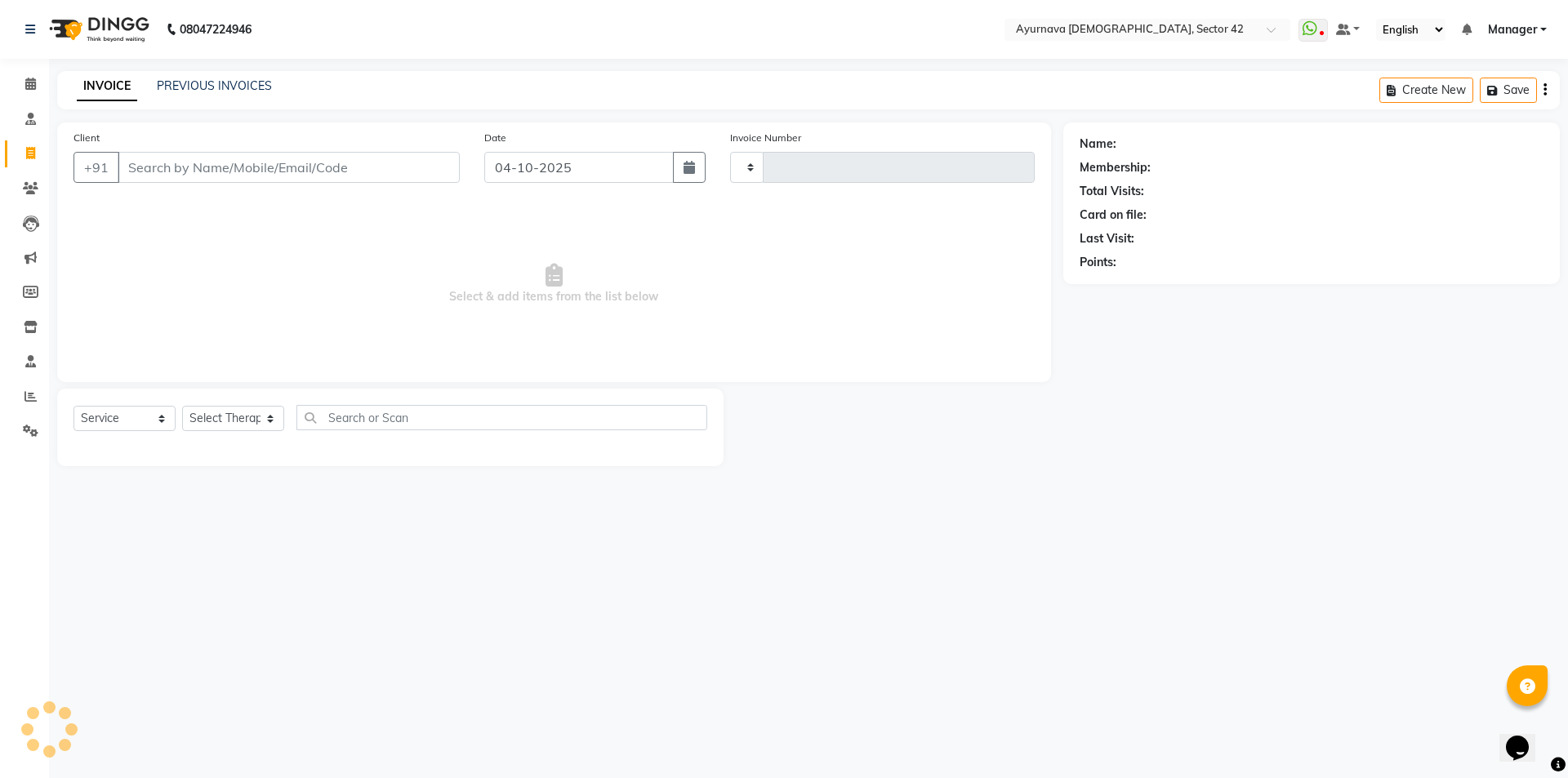
type input "2521"
select select "5575"
click at [33, 189] on icon at bounding box center [31, 189] width 16 height 12
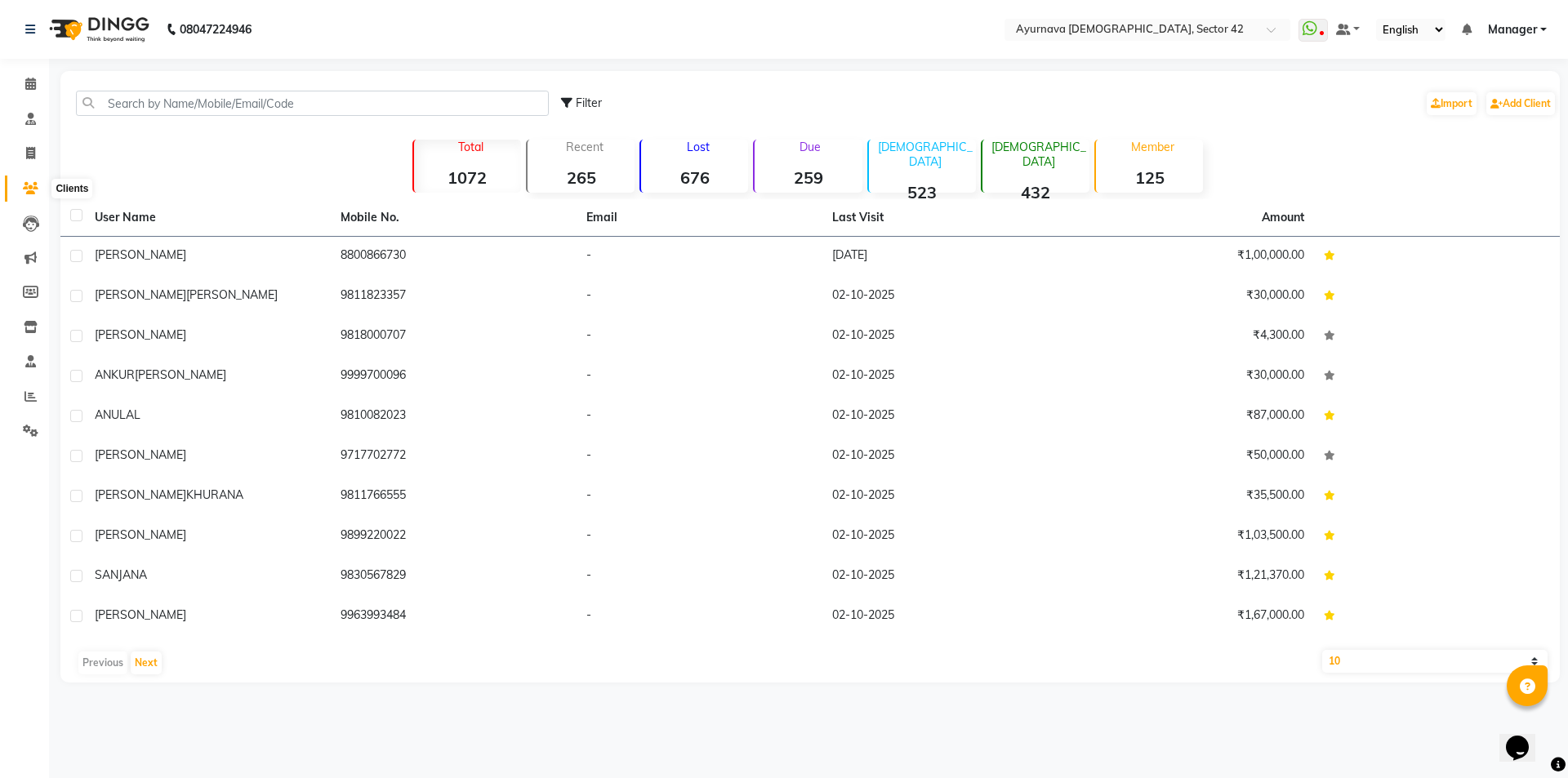
click at [21, 184] on span at bounding box center [31, 189] width 29 height 19
click at [164, 103] on input "text" at bounding box center [312, 103] width 472 height 25
click at [135, 107] on input "text" at bounding box center [312, 103] width 472 height 25
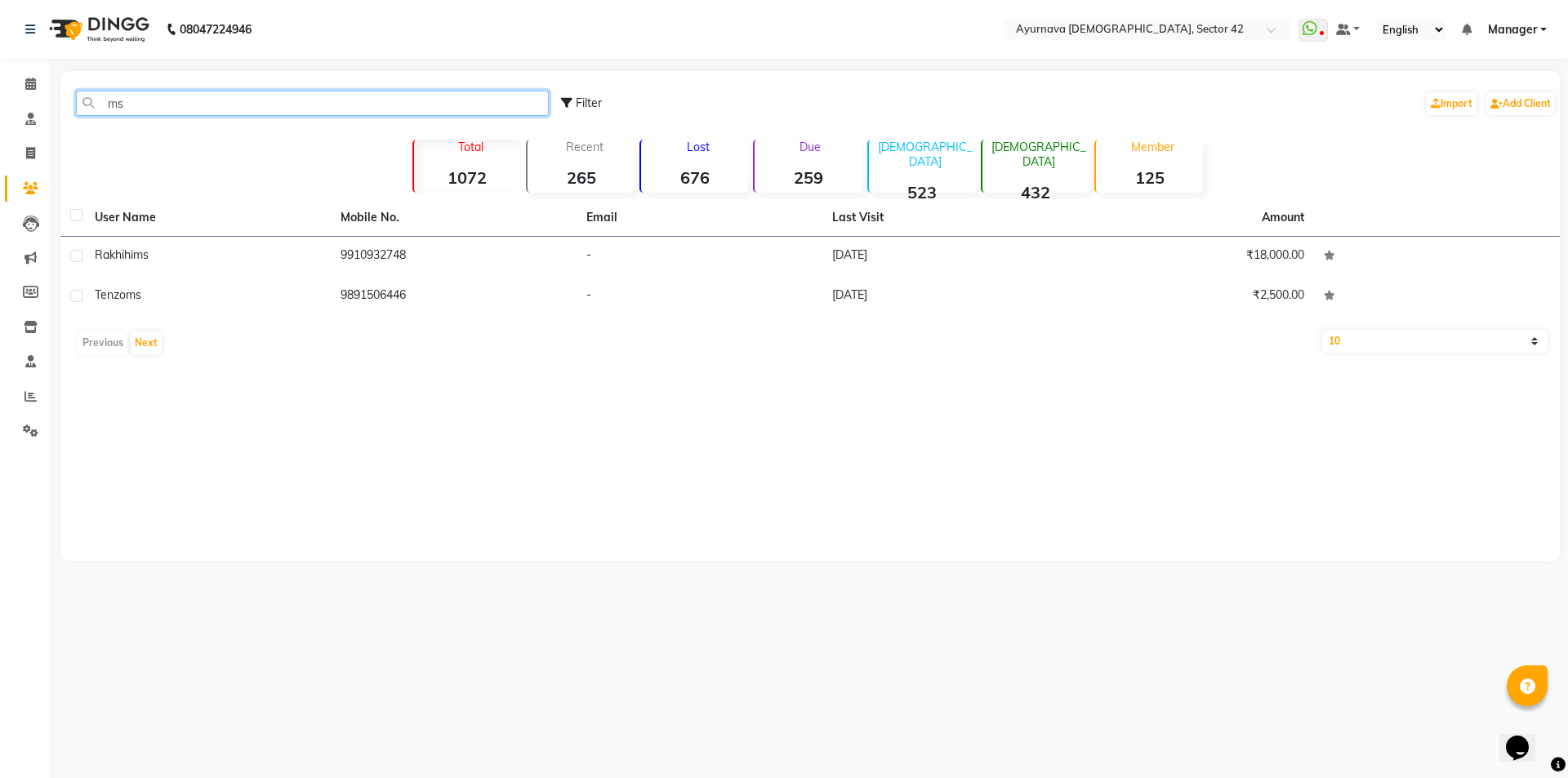
type input "m"
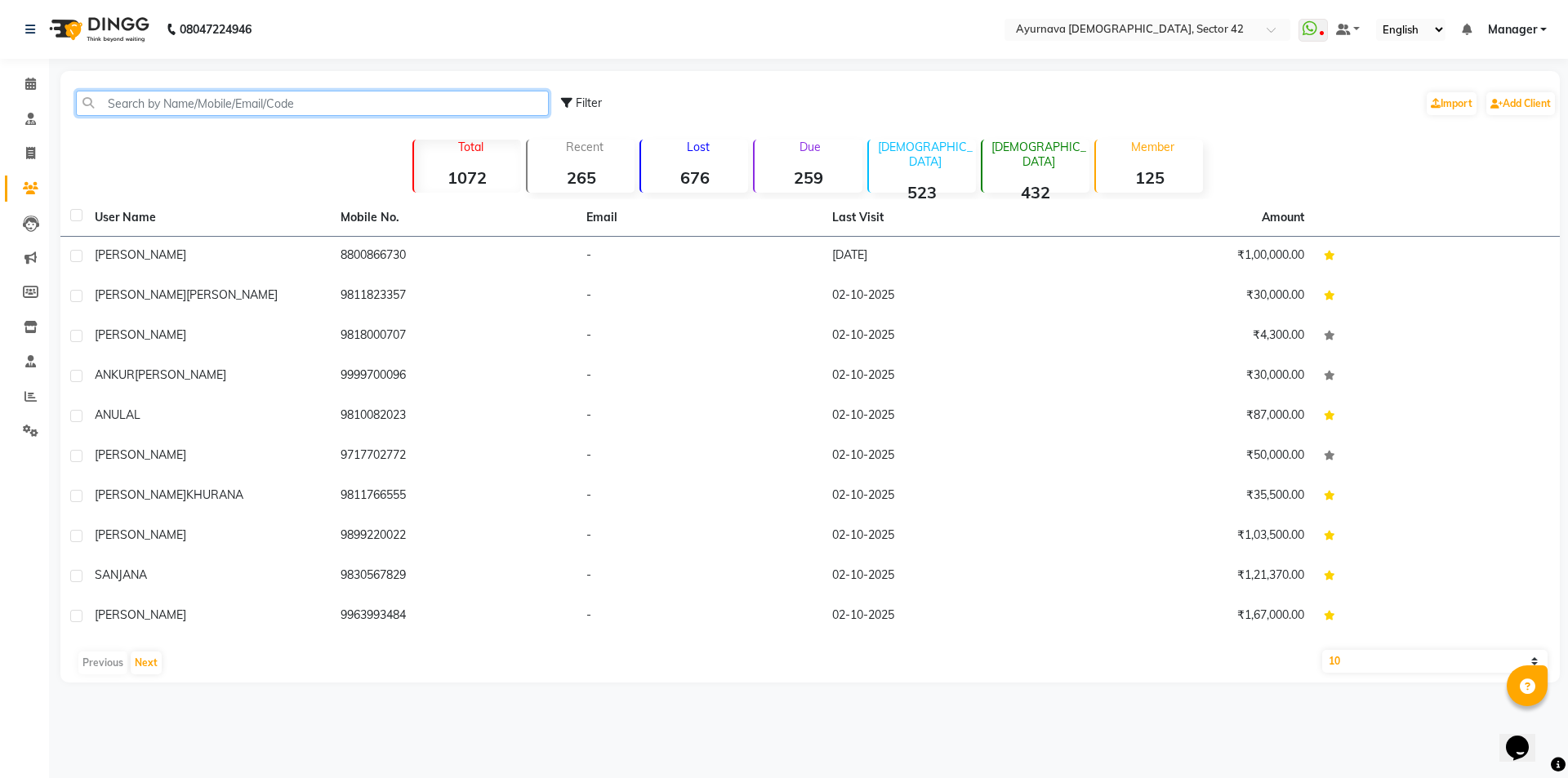
click at [131, 105] on input "text" at bounding box center [312, 103] width 472 height 25
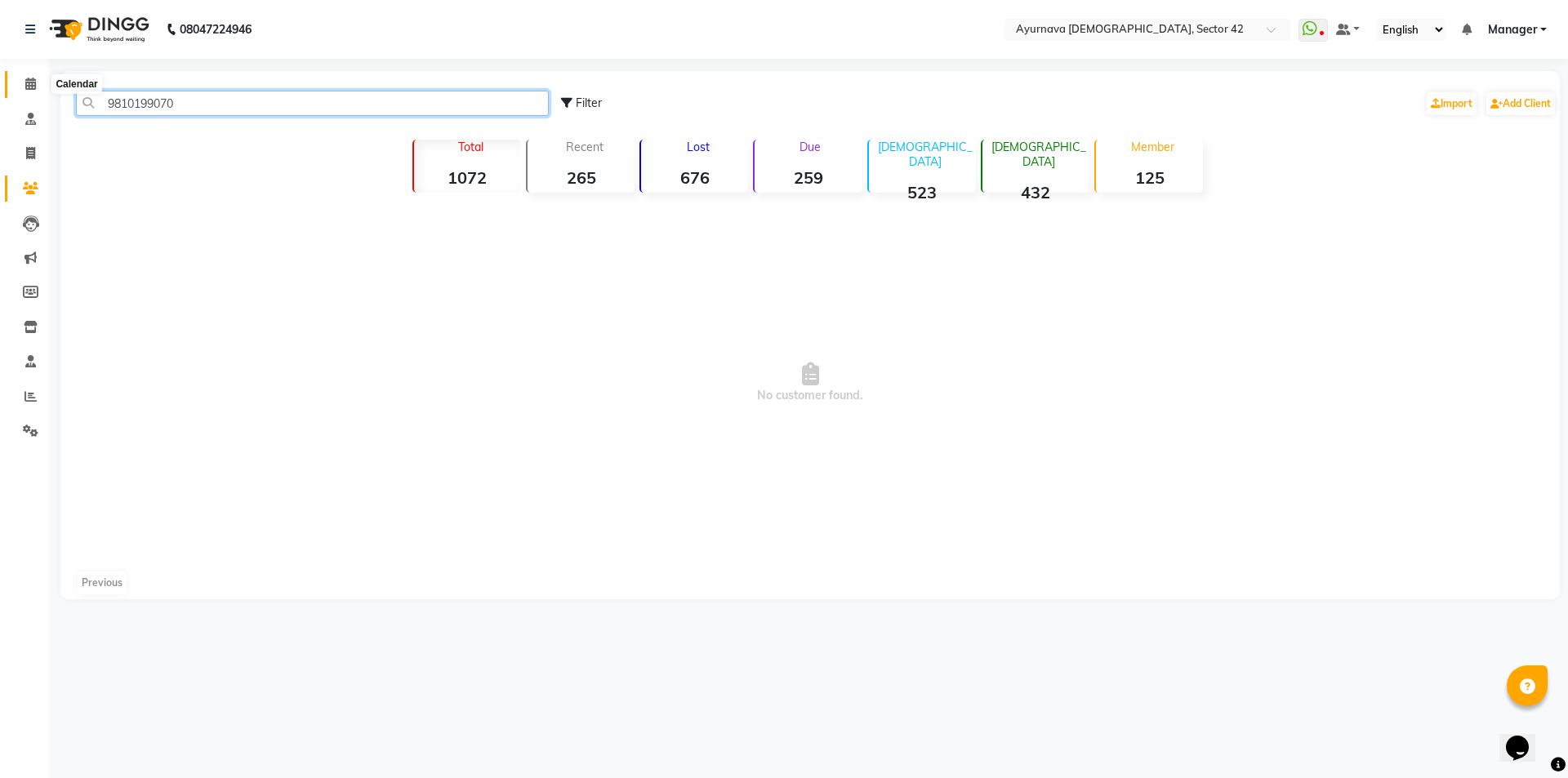
type input "9810199070"
click at [33, 86] on icon at bounding box center [31, 84] width 10 height 12
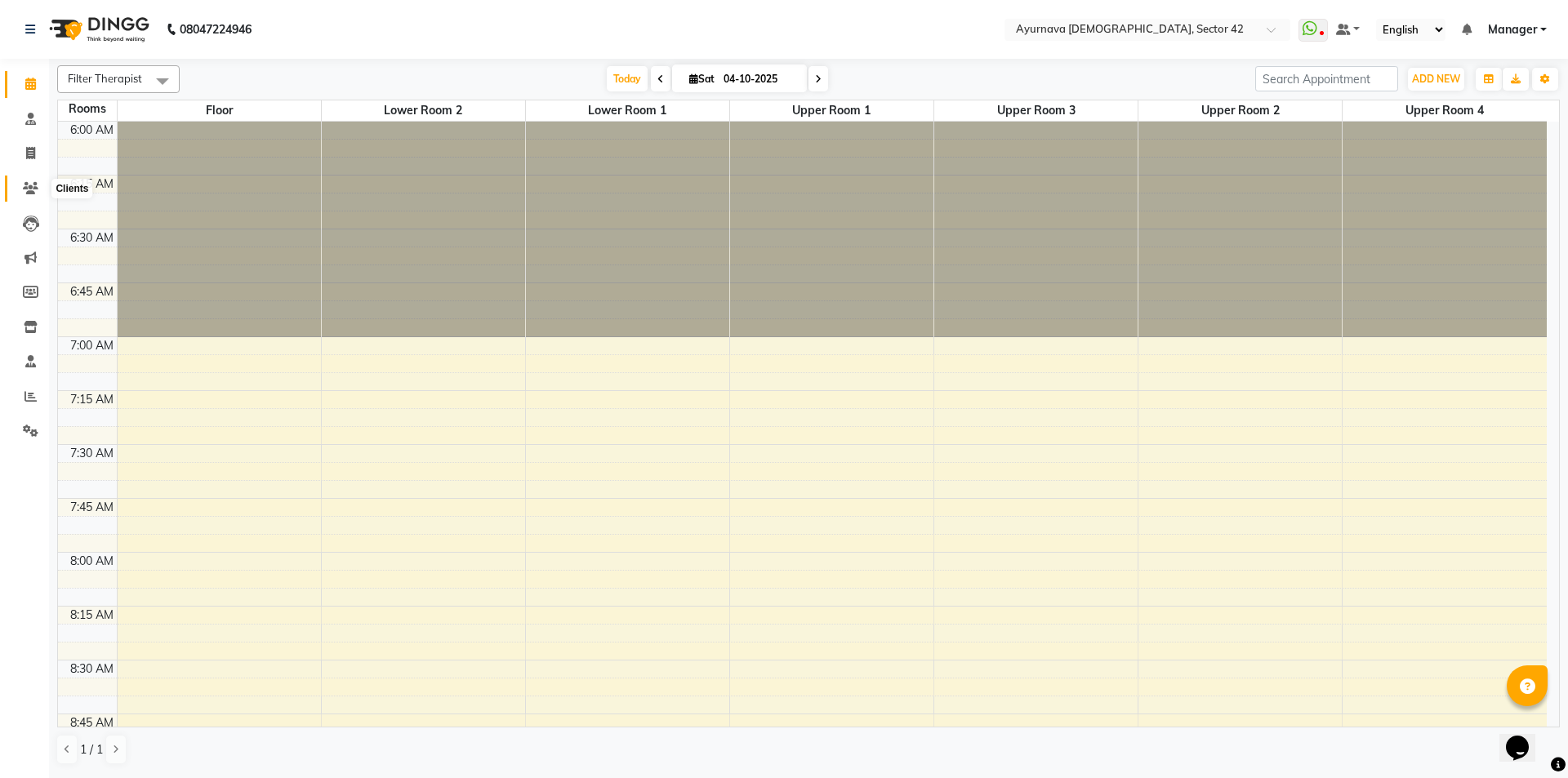
click at [32, 182] on icon at bounding box center [31, 189] width 16 height 12
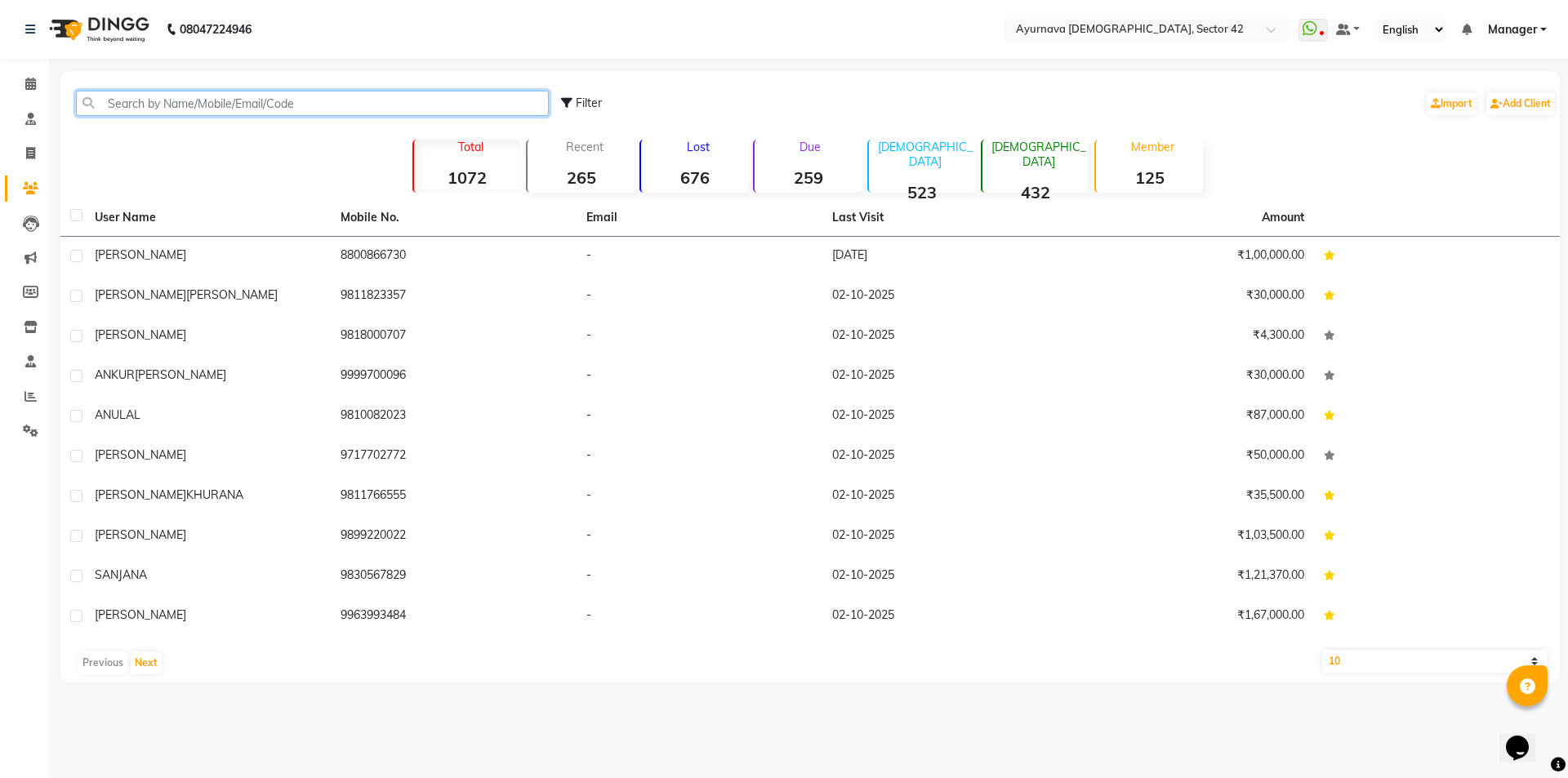
click at [165, 107] on input "text" at bounding box center [312, 103] width 472 height 25
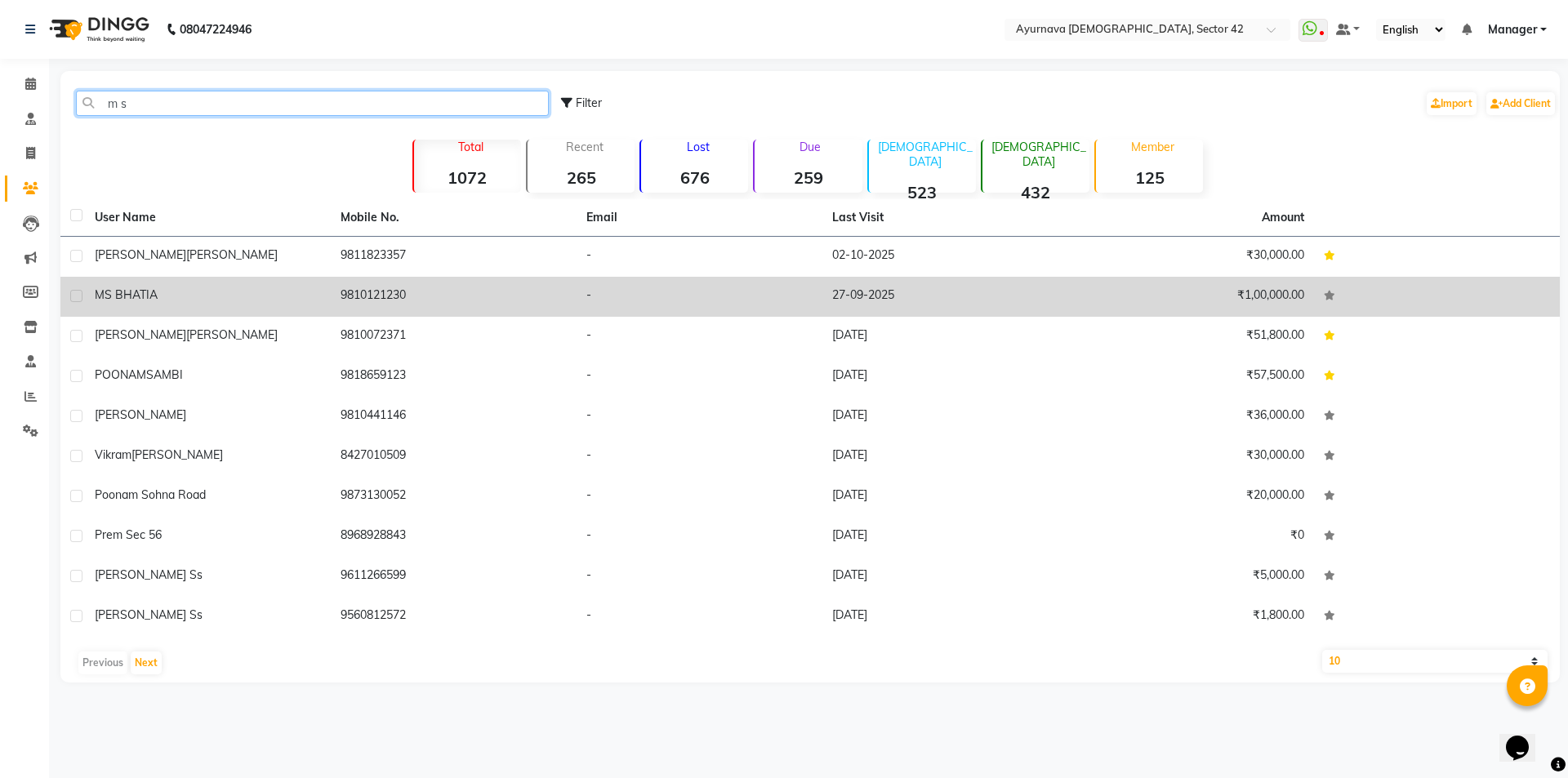
type input "m s"
click at [135, 293] on span "S BHATIA" at bounding box center [131, 294] width 53 height 15
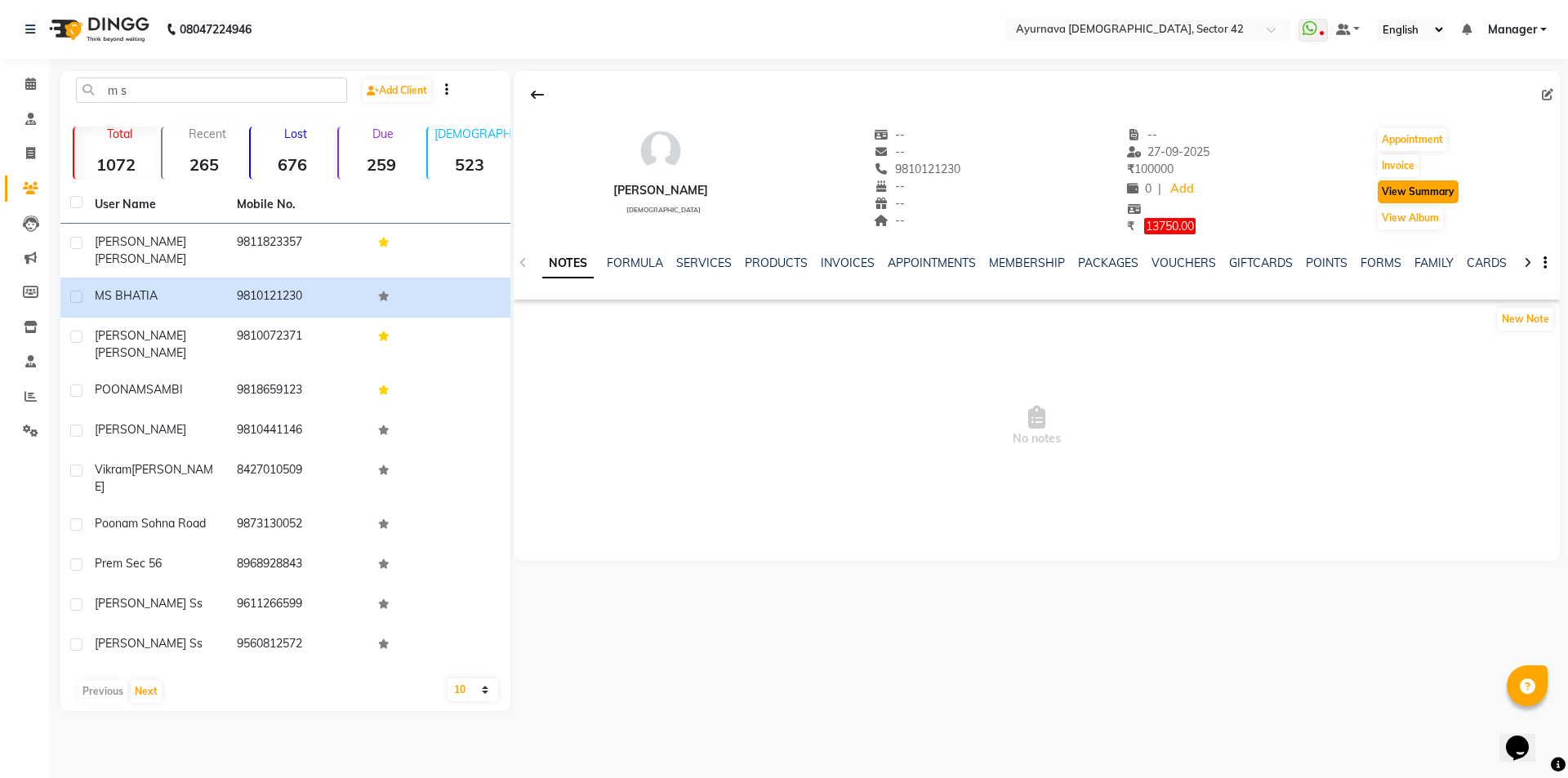
click at [1400, 192] on button "View Summary" at bounding box center [1418, 192] width 81 height 23
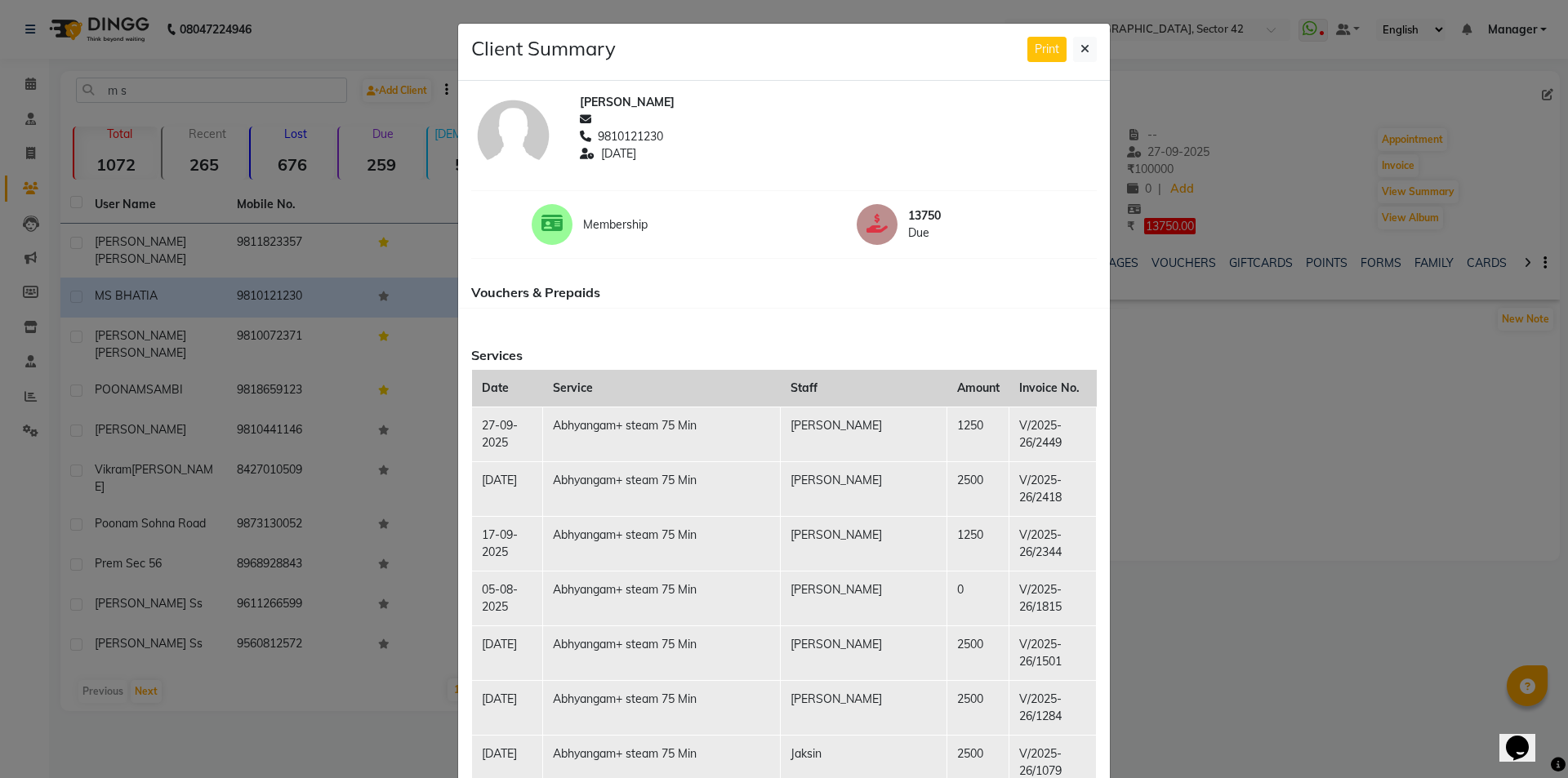
click at [1027, 37] on button "Print" at bounding box center [1046, 49] width 39 height 25
click at [1074, 45] on button at bounding box center [1084, 49] width 24 height 25
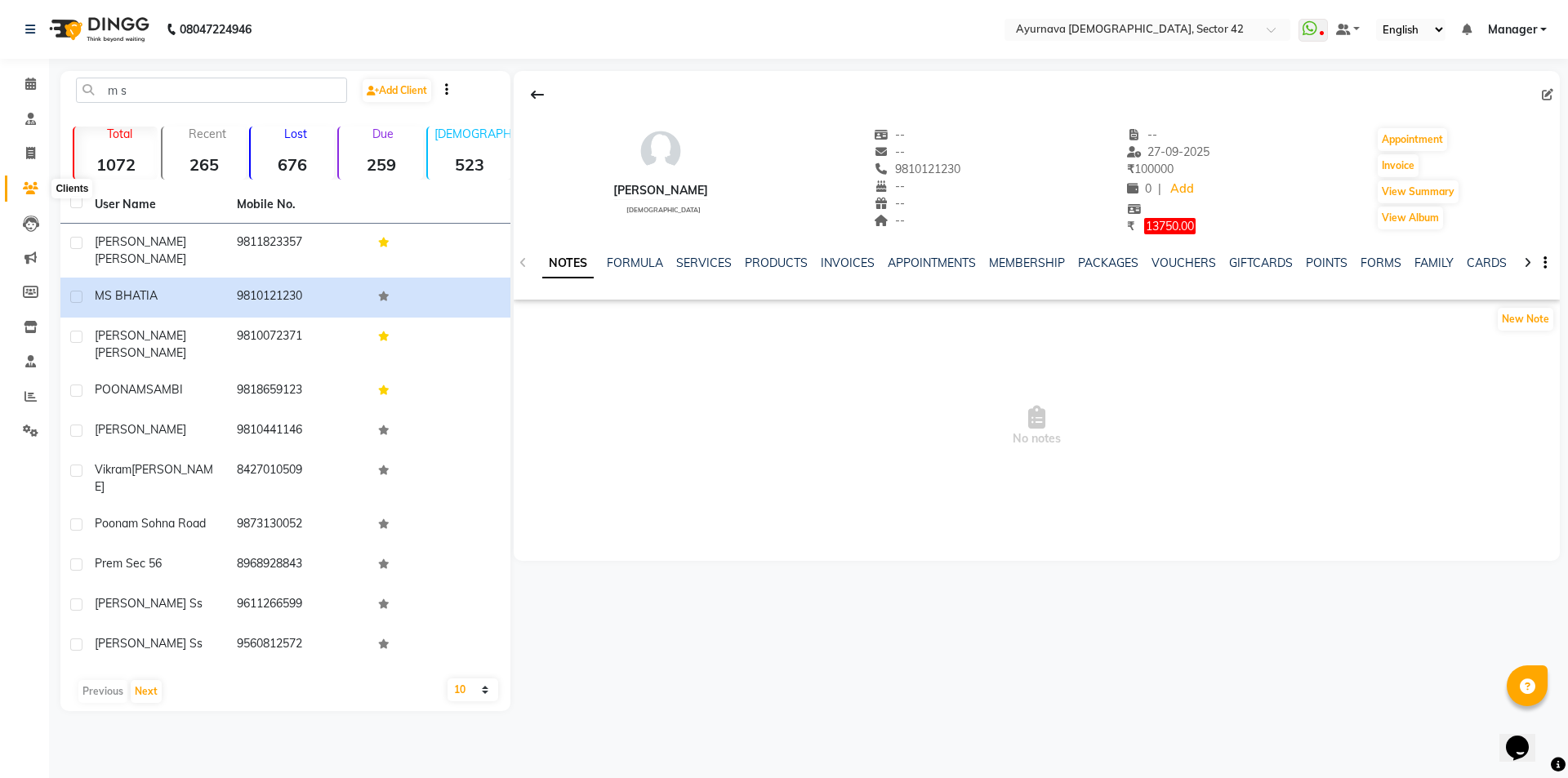
click at [31, 196] on span at bounding box center [31, 189] width 29 height 19
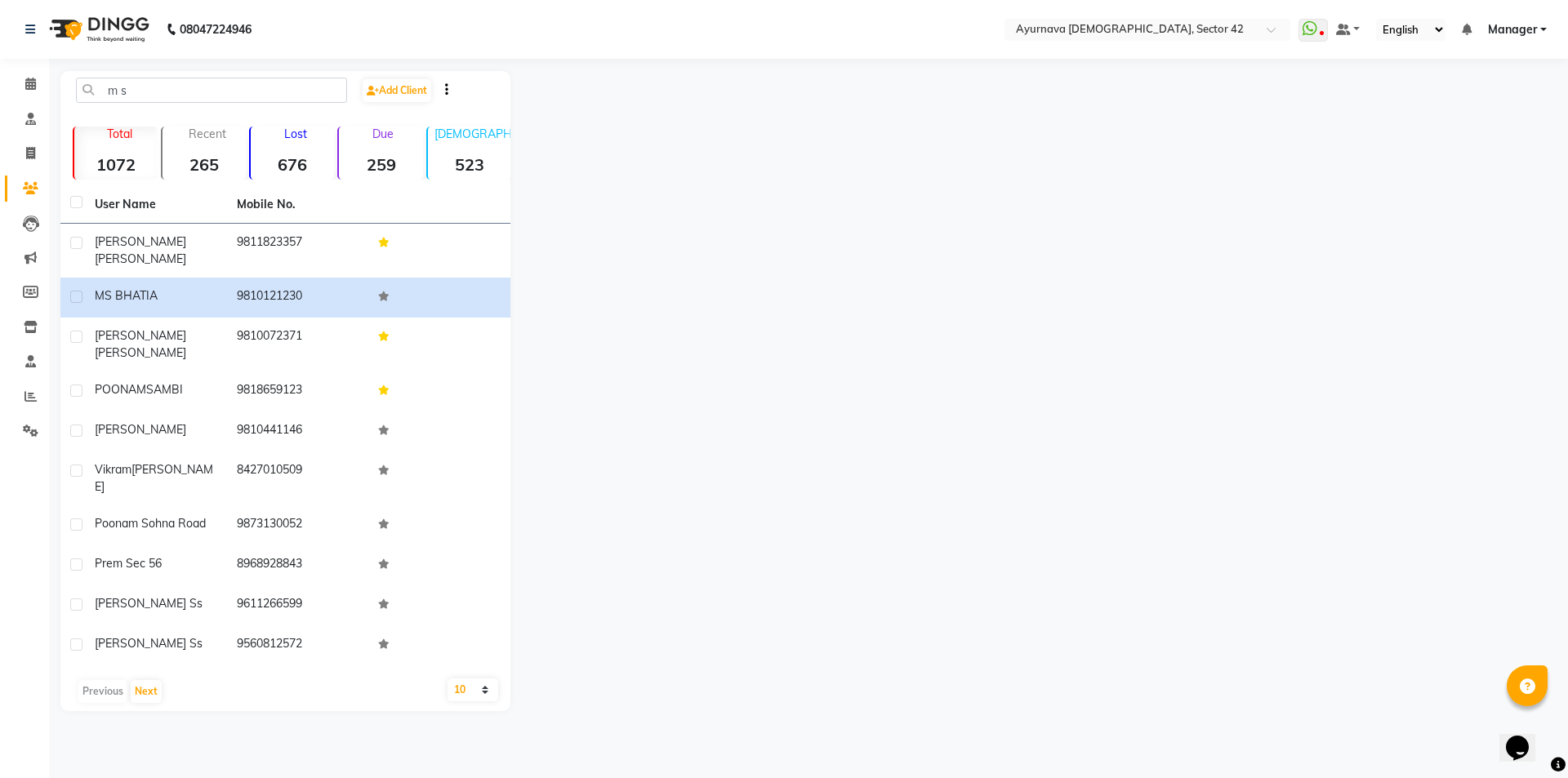
click at [31, 194] on icon at bounding box center [31, 189] width 16 height 12
drag, startPoint x: 141, startPoint y: 93, endPoint x: 91, endPoint y: 93, distance: 50.0
click at [91, 93] on input "m s" at bounding box center [211, 90] width 271 height 25
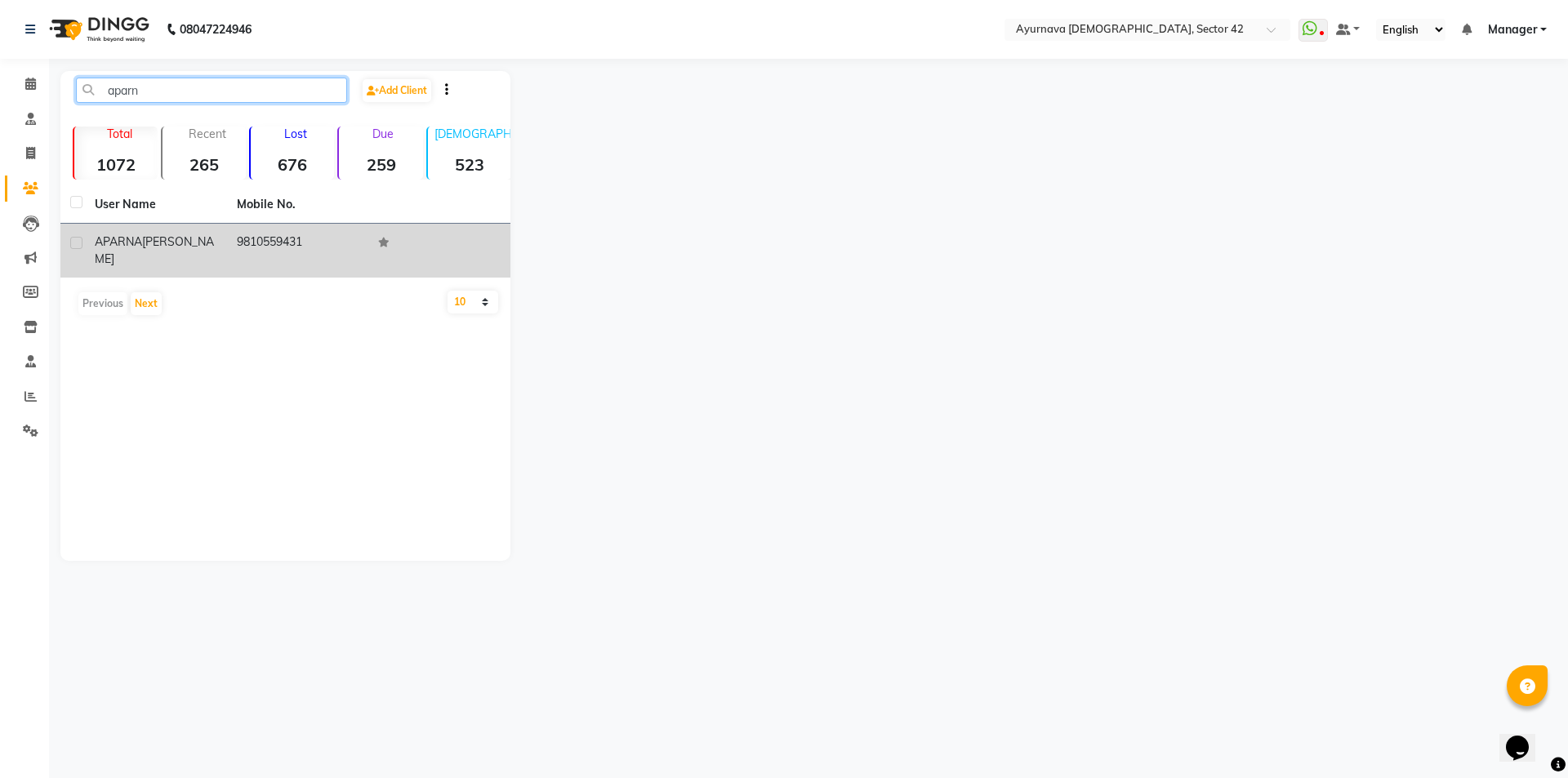
type input "aparn"
click at [183, 237] on span "[PERSON_NAME]" at bounding box center [154, 250] width 120 height 31
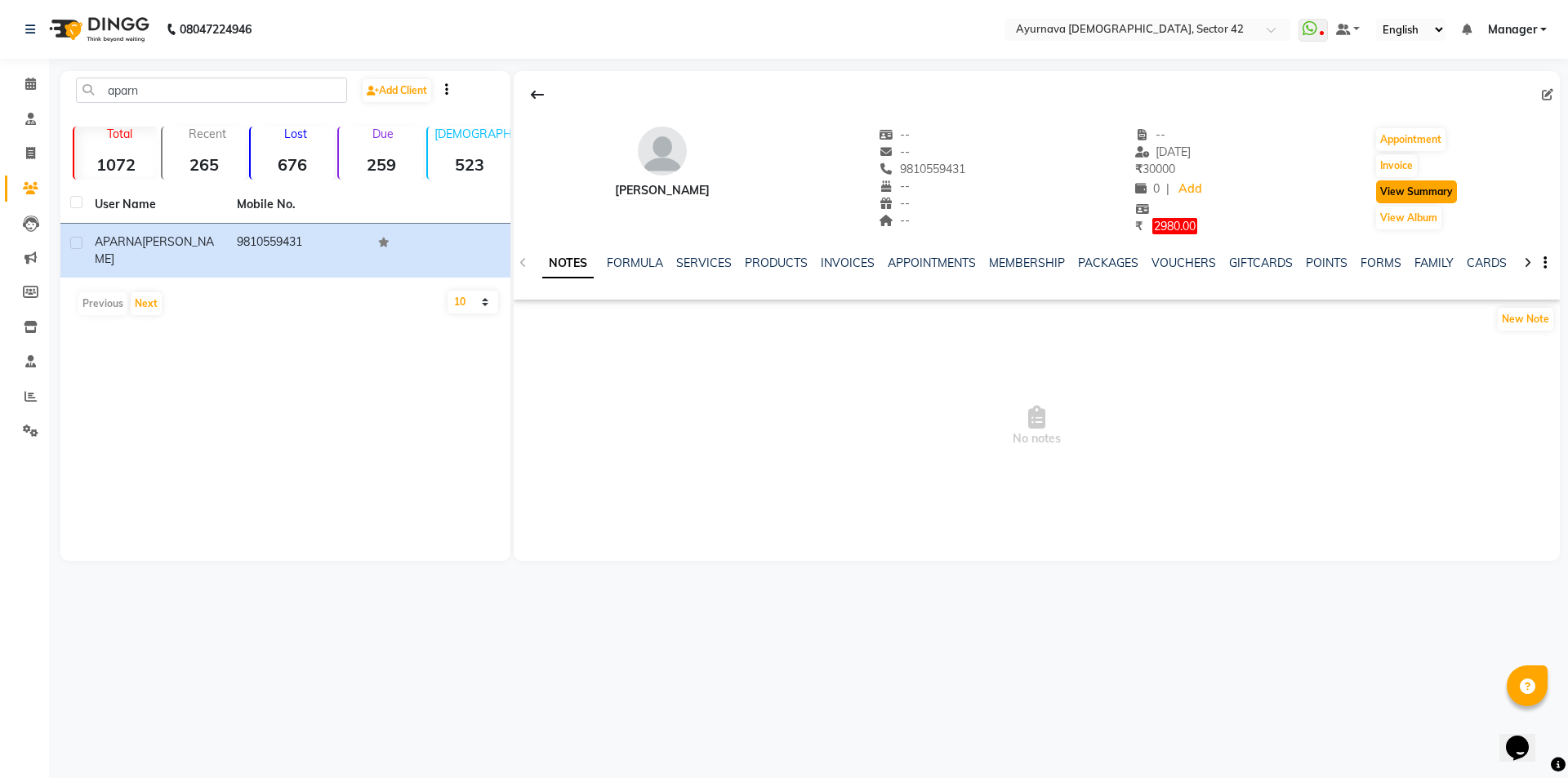
click at [1403, 199] on button "View Summary" at bounding box center [1416, 192] width 81 height 23
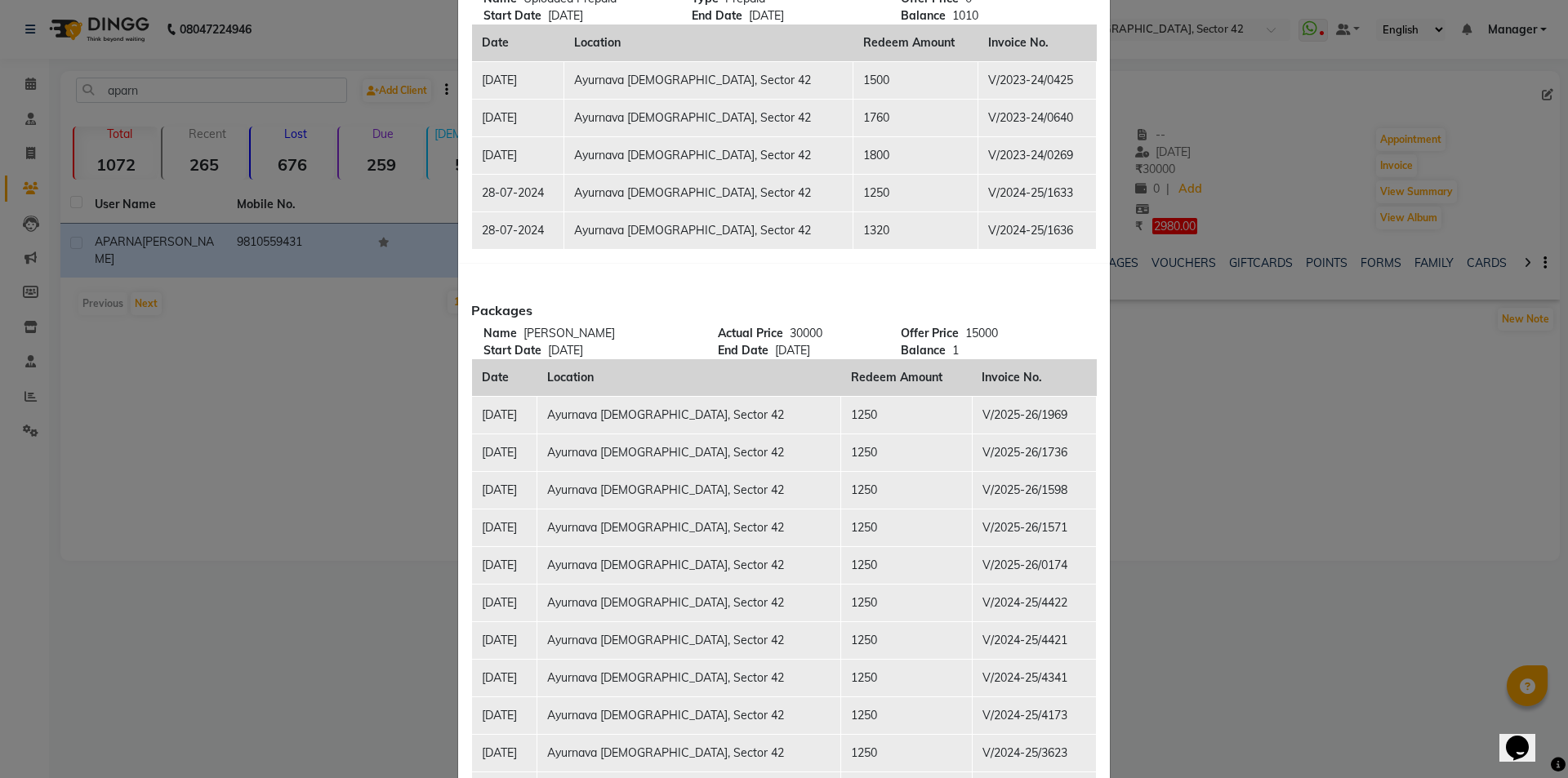
scroll to position [327, 0]
